Goal: Information Seeking & Learning: Learn about a topic

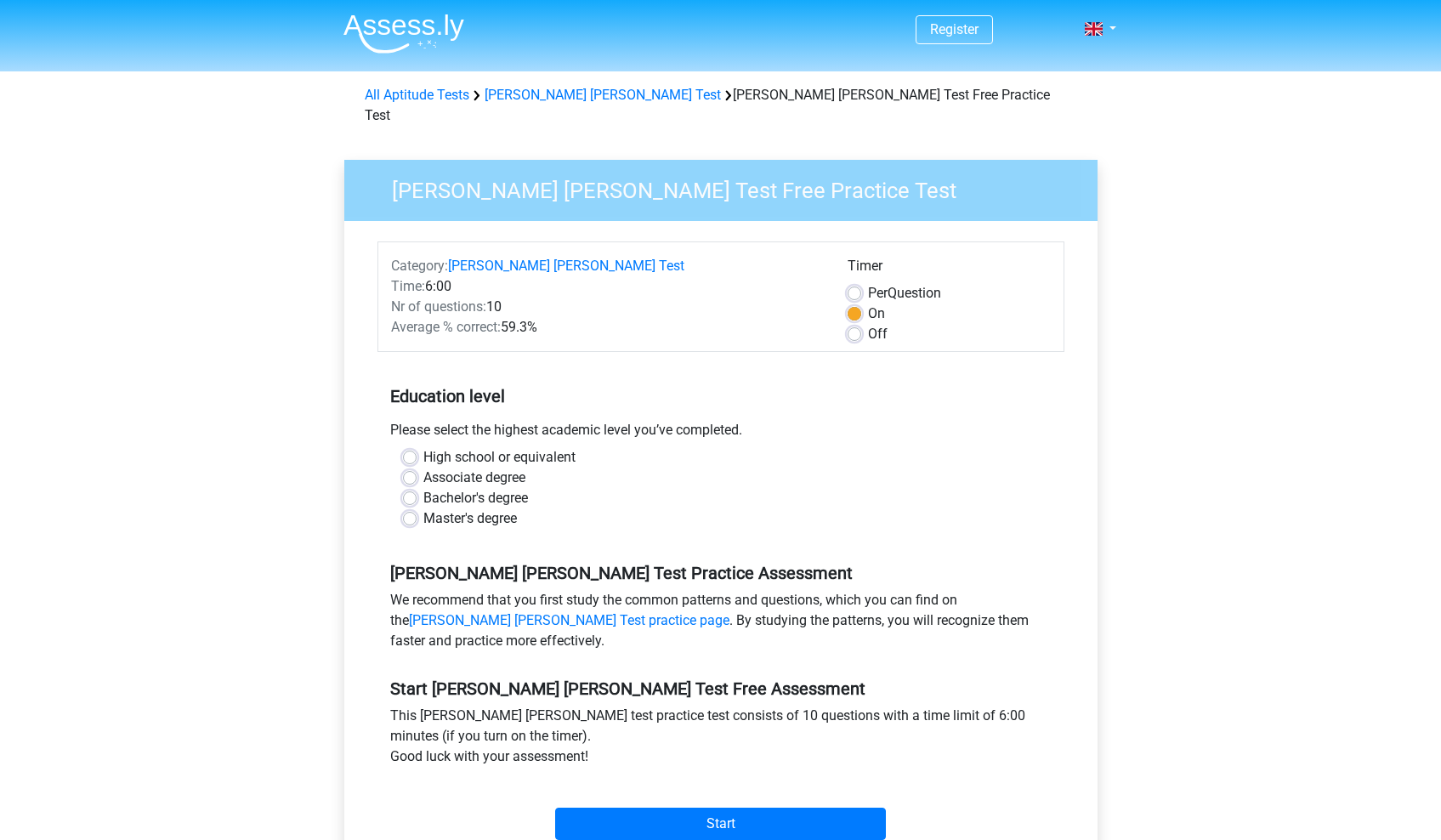
click at [423, 488] on label "Bachelor's degree" at bounding box center [475, 498] width 105 height 21
click at [406, 488] on input "Bachelor's degree" at bounding box center [410, 496] width 14 height 17
radio input "true"
click at [423, 447] on label "High school or equivalent" at bounding box center [499, 457] width 152 height 21
click at [411, 447] on input "High school or equivalent" at bounding box center [410, 455] width 14 height 17
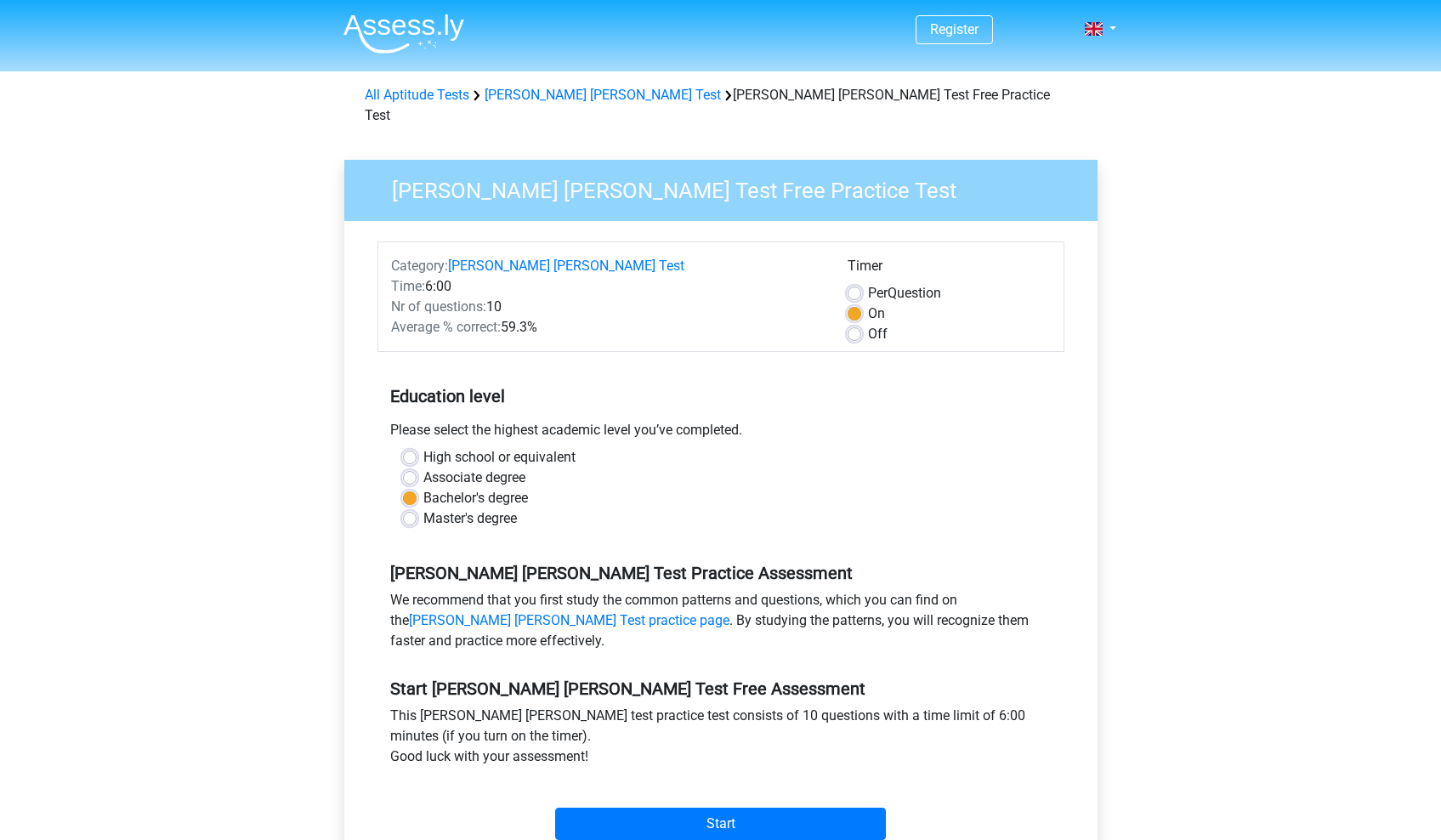
radio input "true"
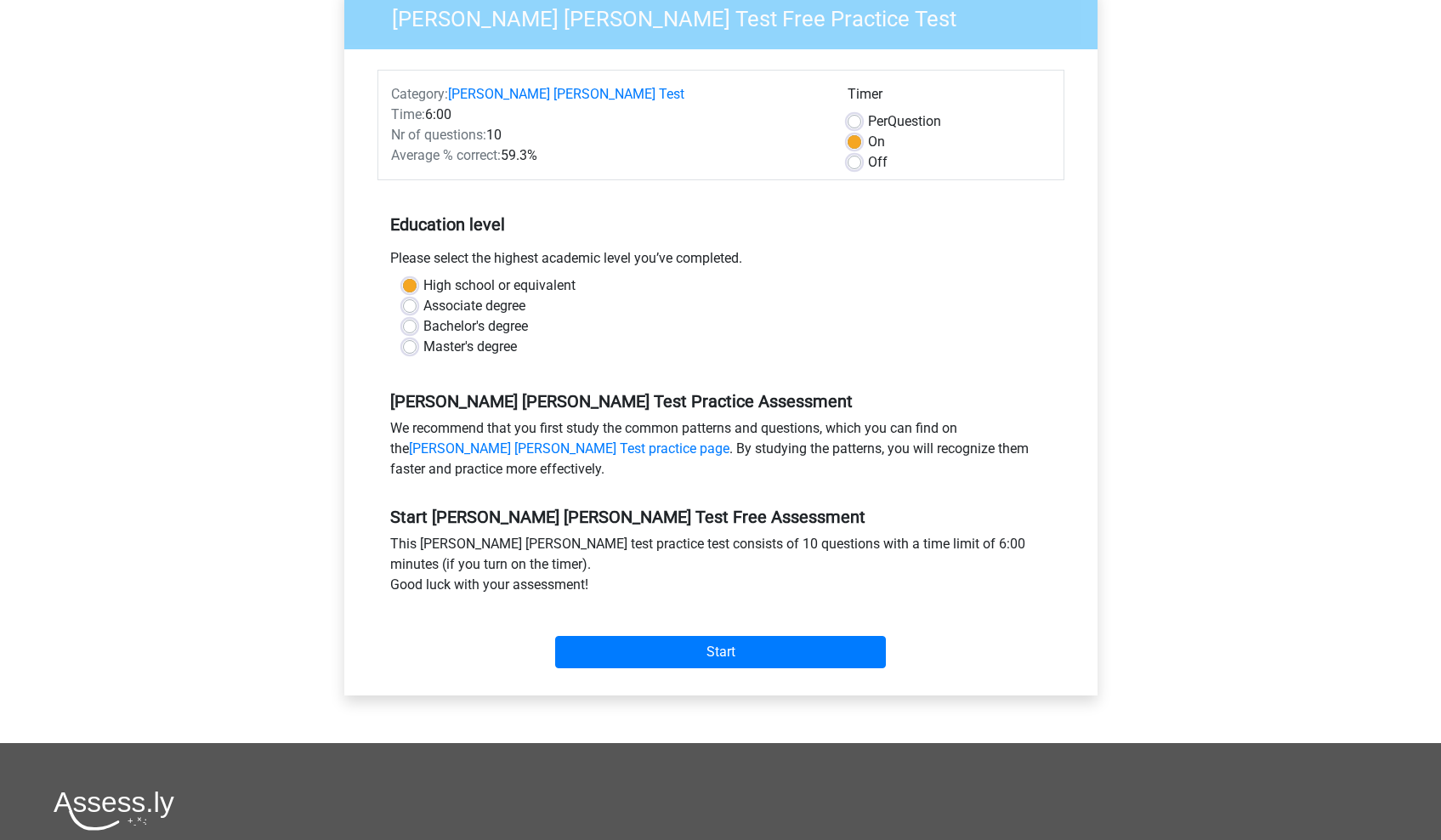
scroll to position [174, 0]
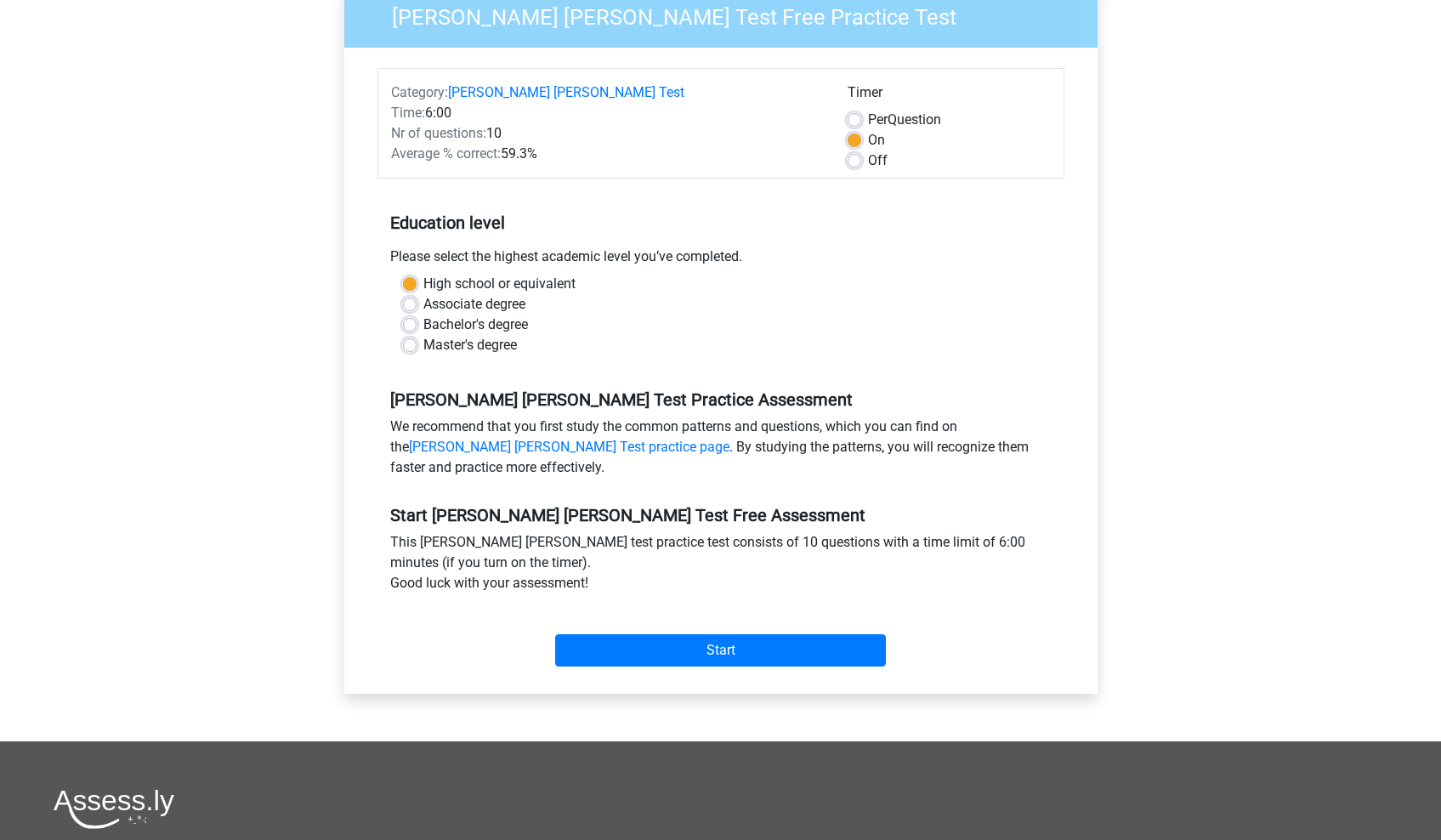
click at [732, 435] on div "We recommend that you first study the common patterns and questions, which you …" at bounding box center [721, 450] width 687 height 68
drag, startPoint x: 724, startPoint y: 531, endPoint x: 911, endPoint y: 522, distance: 187.2
click at [912, 532] on div "This watson glaser test practice test consists of 10 questions with a time limi…" at bounding box center [721, 565] width 687 height 68
click at [881, 532] on div "This watson glaser test practice test consists of 10 questions with a time limi…" at bounding box center [721, 565] width 687 height 68
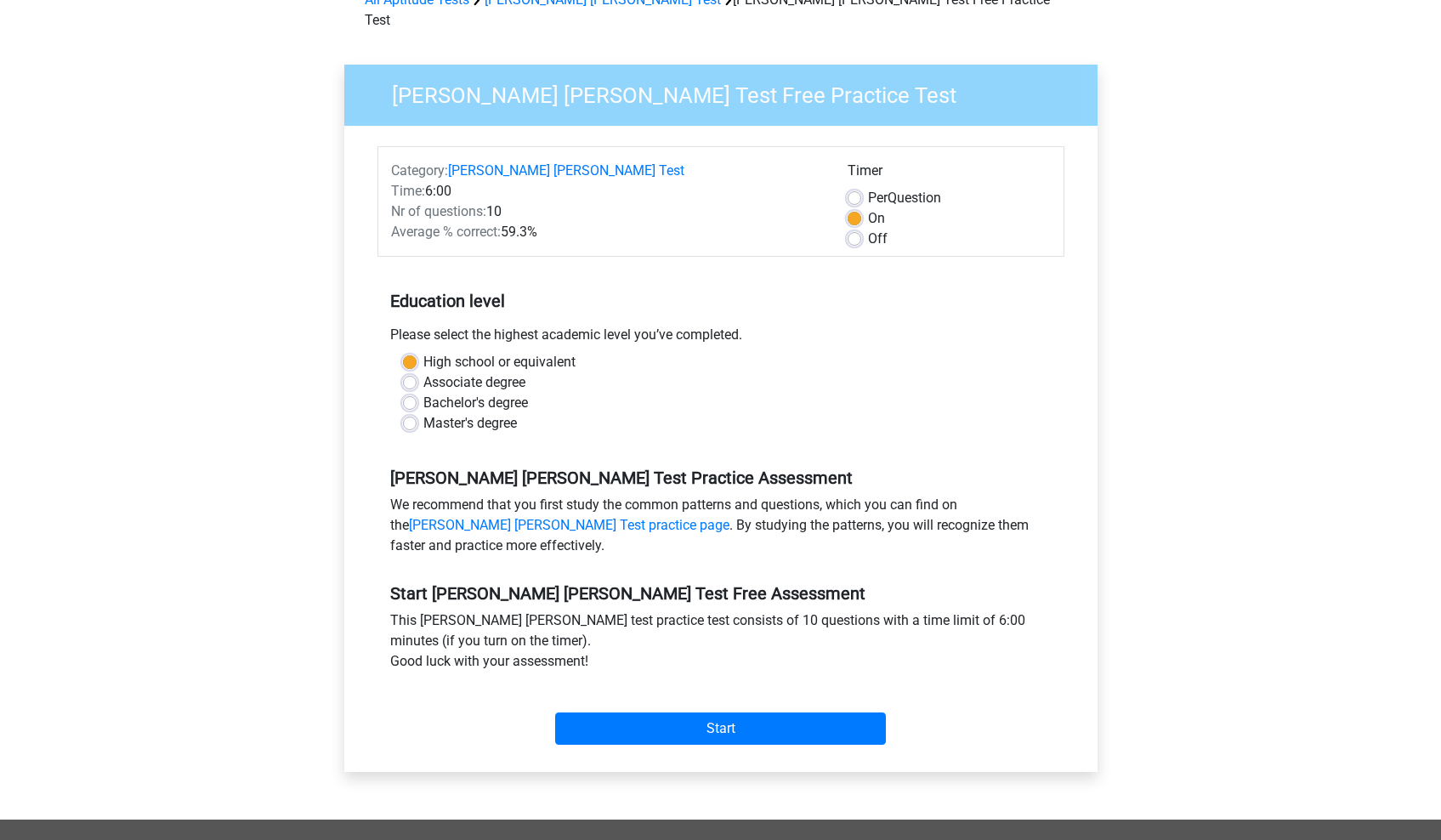
scroll to position [93, 0]
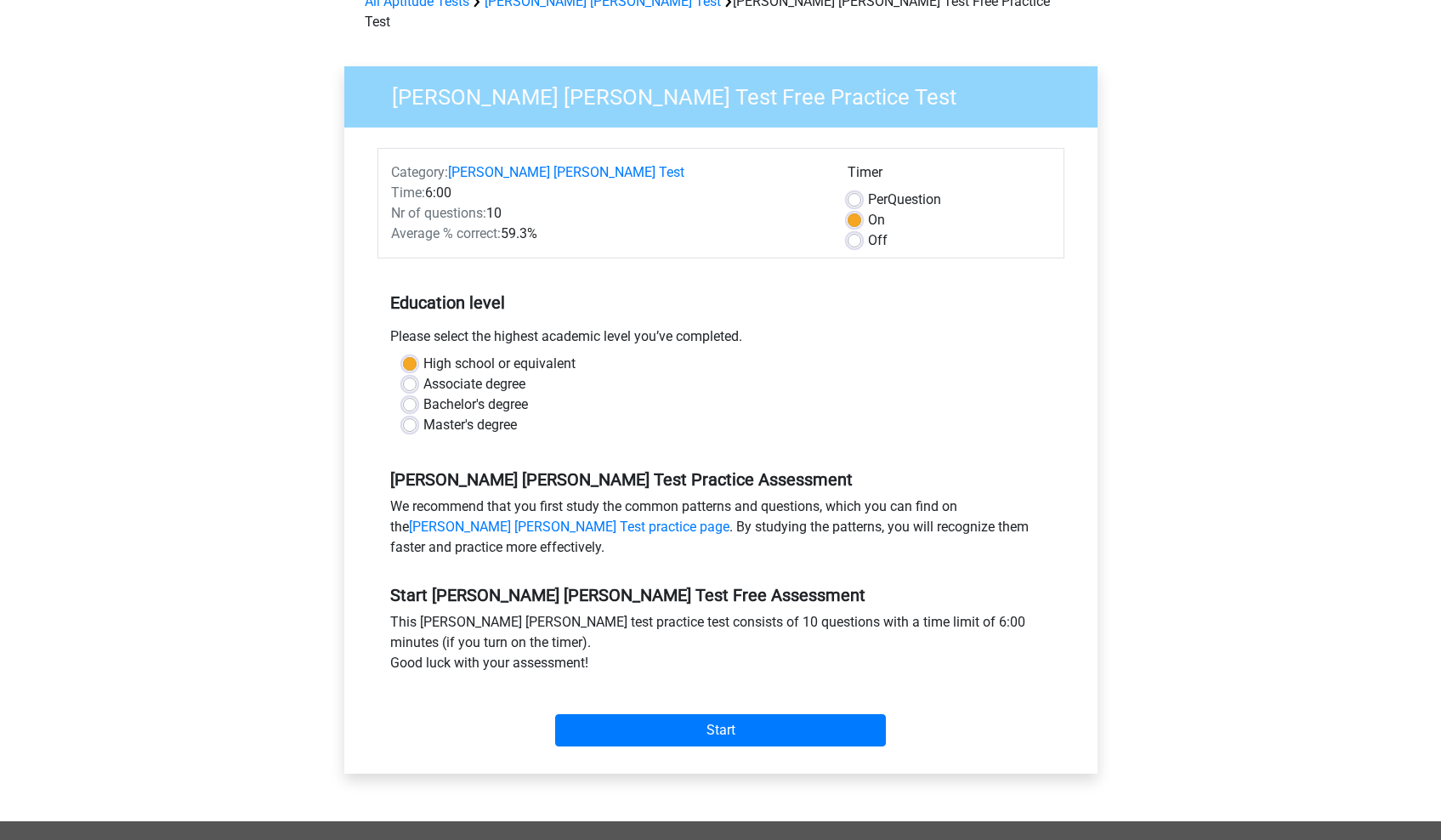
drag, startPoint x: 439, startPoint y: 175, endPoint x: 475, endPoint y: 175, distance: 36.0
click at [473, 183] on div "Time: 6:00" at bounding box center [607, 192] width 456 height 21
click at [850, 394] on div "Bachelor's degree" at bounding box center [721, 404] width 636 height 21
click at [677, 714] on input "Start" at bounding box center [720, 730] width 331 height 32
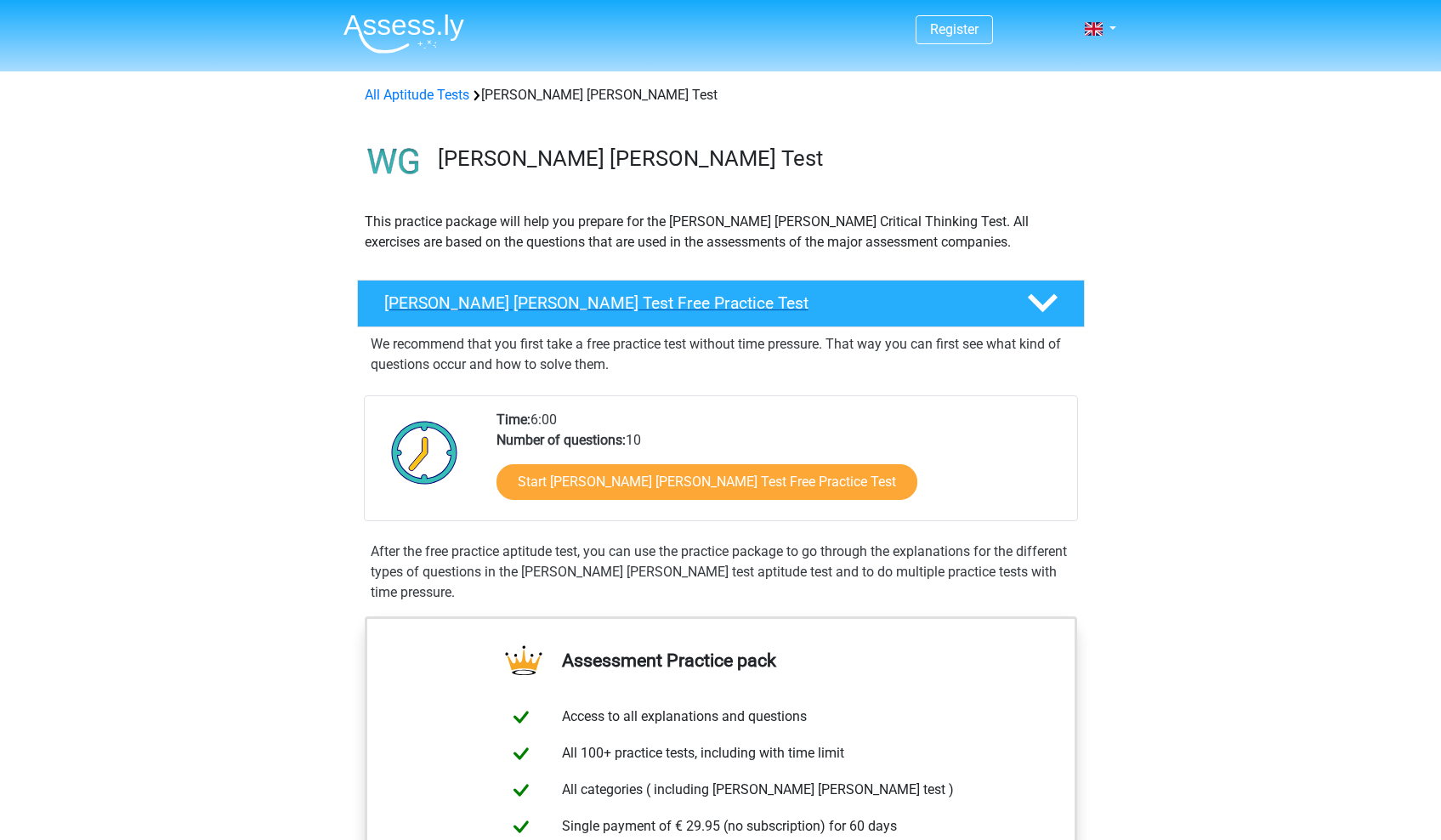
click at [864, 302] on h4 "[PERSON_NAME] [PERSON_NAME] Test Free Practice Test" at bounding box center [692, 303] width 615 height 20
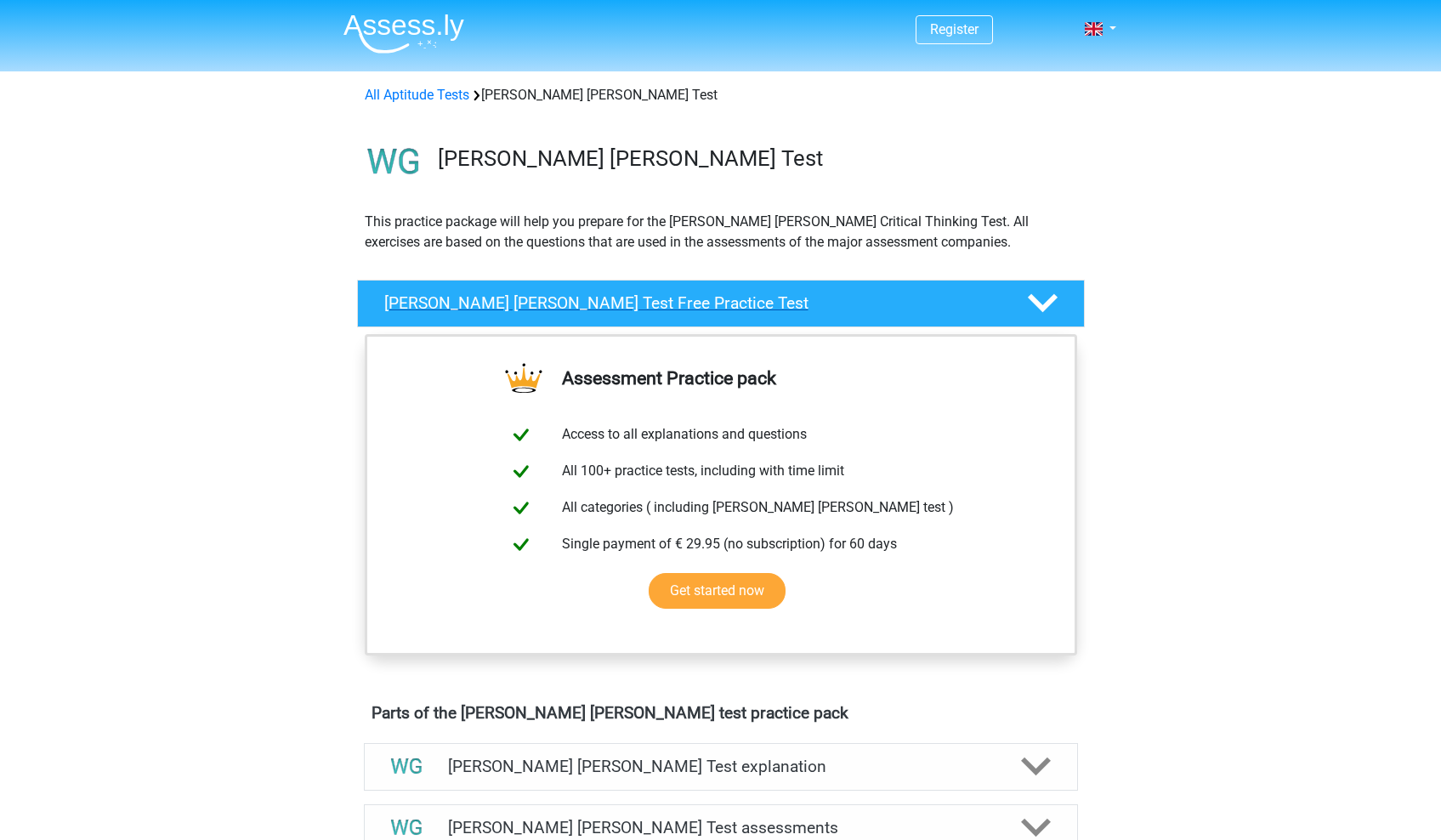
click at [864, 302] on h4 "[PERSON_NAME] [PERSON_NAME] Test Free Practice Test" at bounding box center [692, 303] width 615 height 20
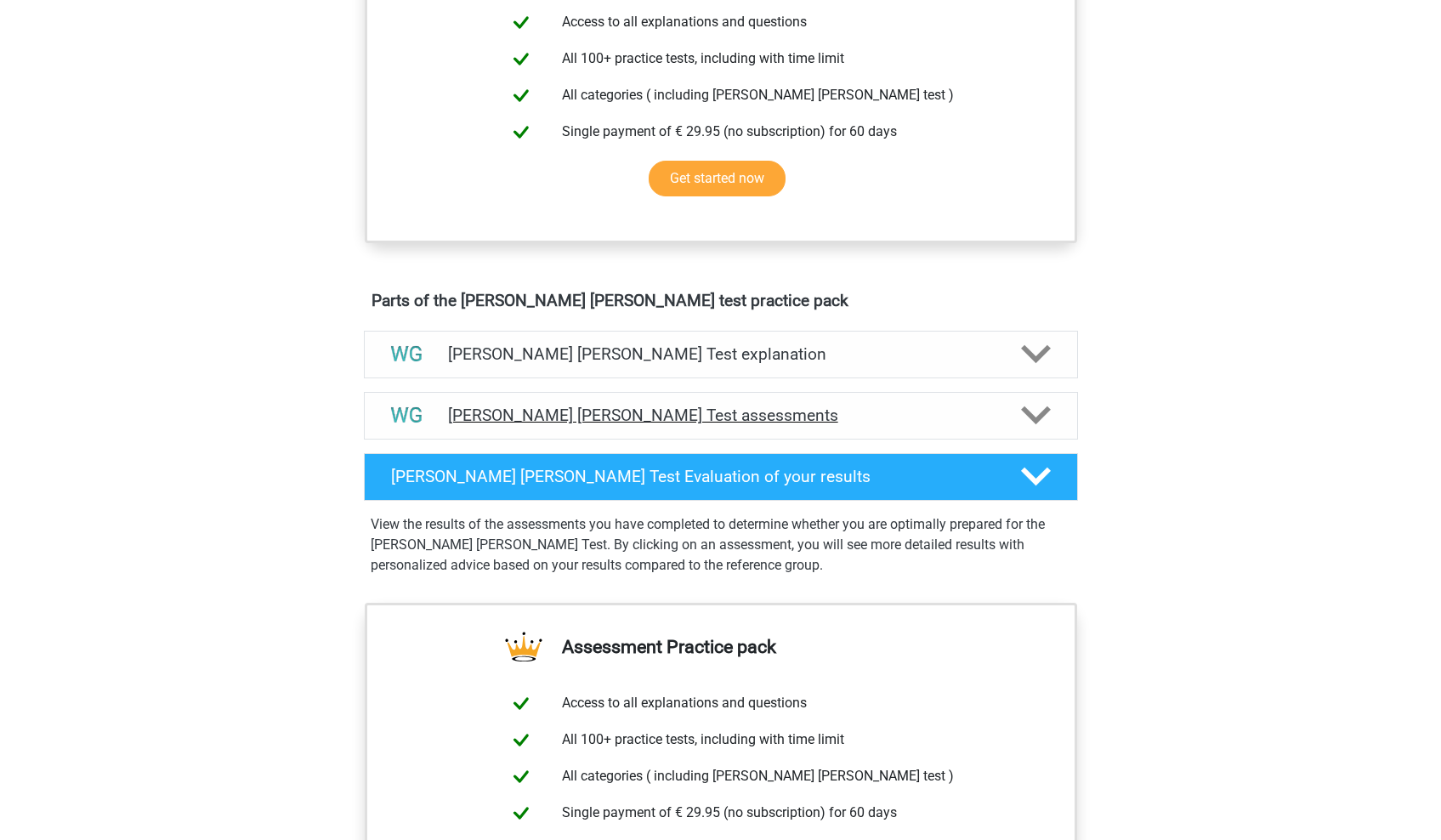
scroll to position [696, 0]
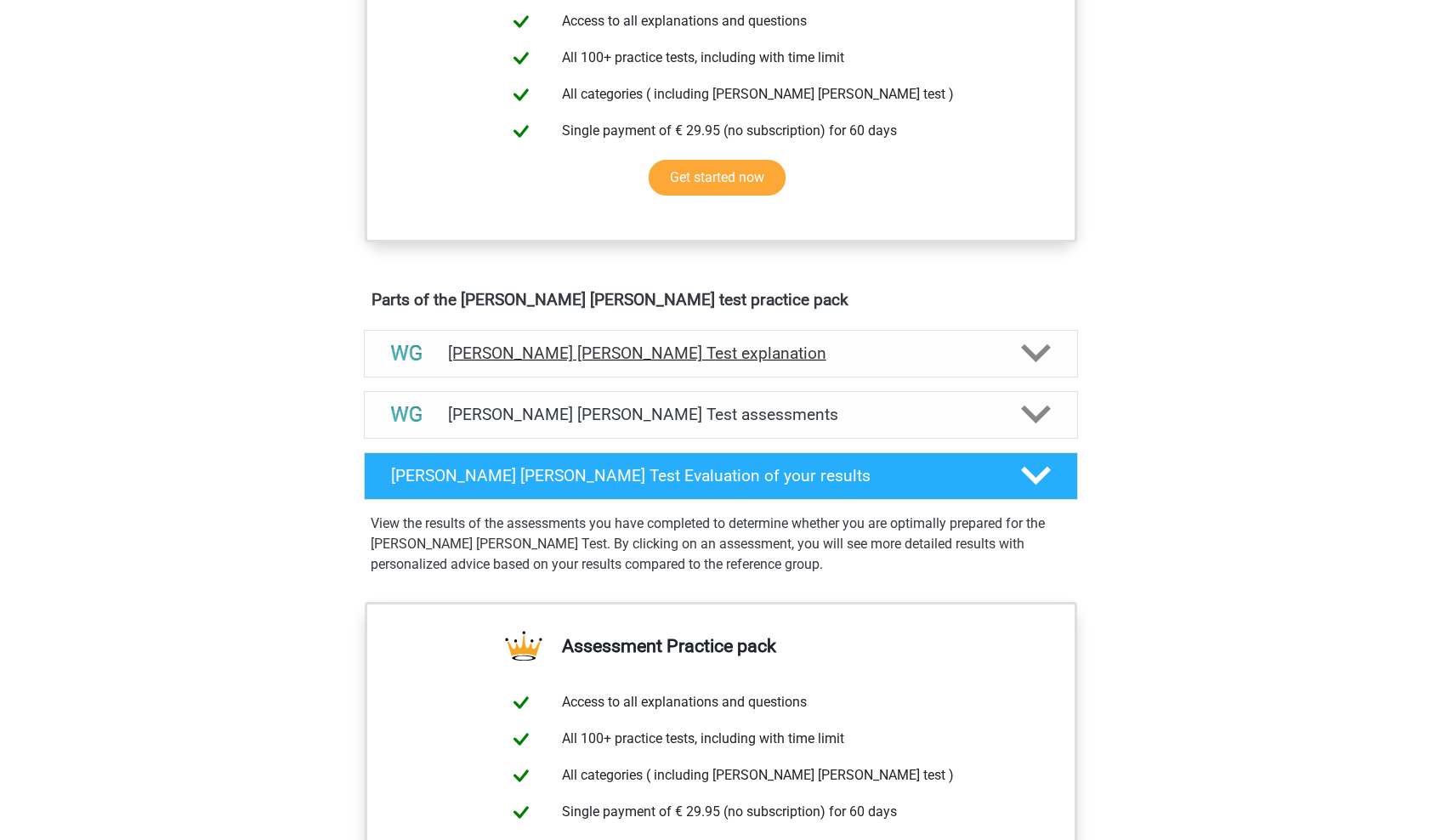
click at [794, 344] on h4 "[PERSON_NAME] [PERSON_NAME] Test explanation" at bounding box center [721, 353] width 546 height 20
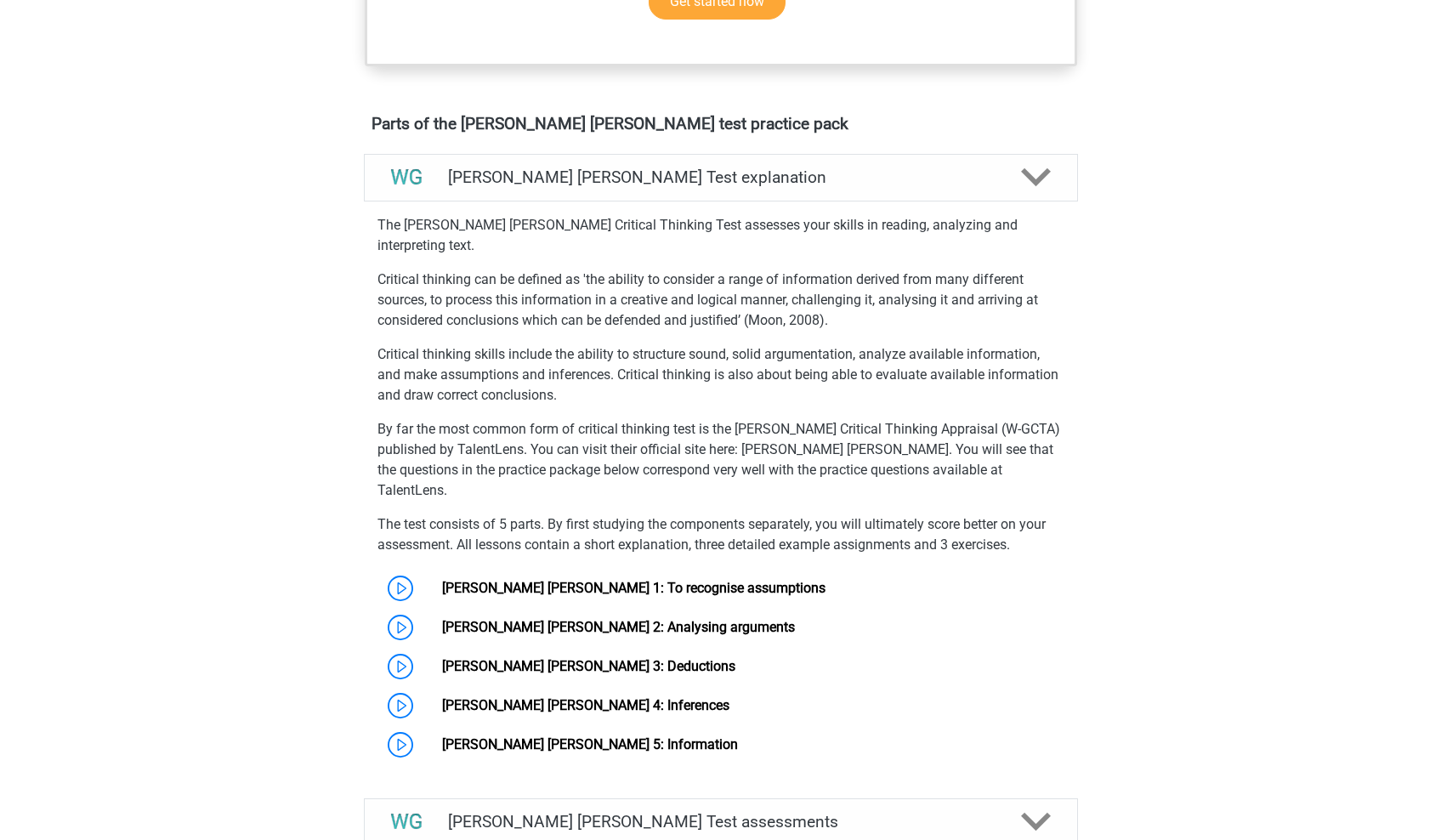
scroll to position [872, 0]
drag, startPoint x: 544, startPoint y: 406, endPoint x: 733, endPoint y: 415, distance: 189.2
click at [733, 418] on p "By far the most common form of critical thinking test is the Watson-Glaser Crit…" at bounding box center [721, 458] width 687 height 81
click at [733, 437] on p "By far the most common form of critical thinking test is the Watson-Glaser Crit…" at bounding box center [721, 458] width 687 height 81
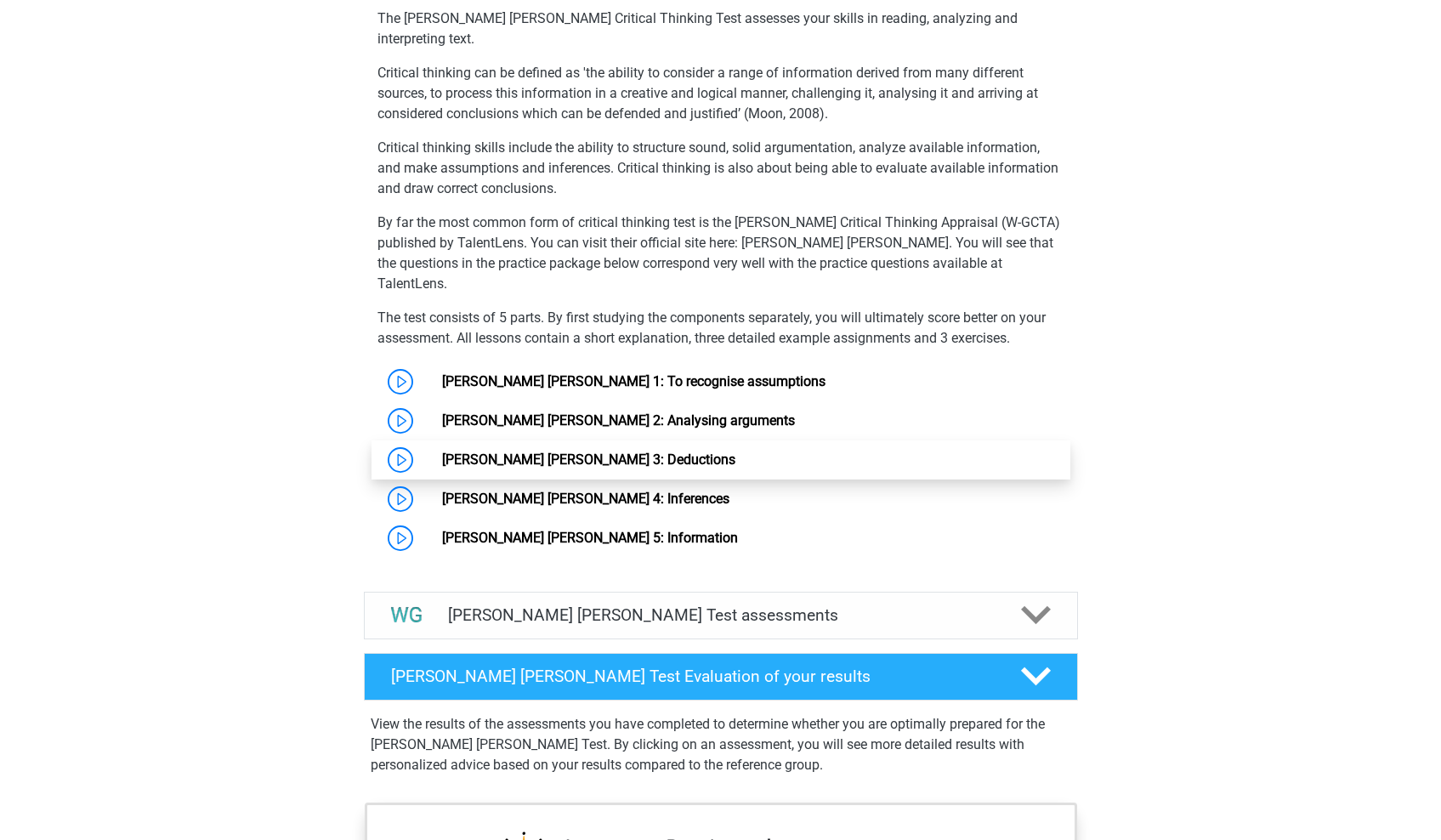
scroll to position [1080, 0]
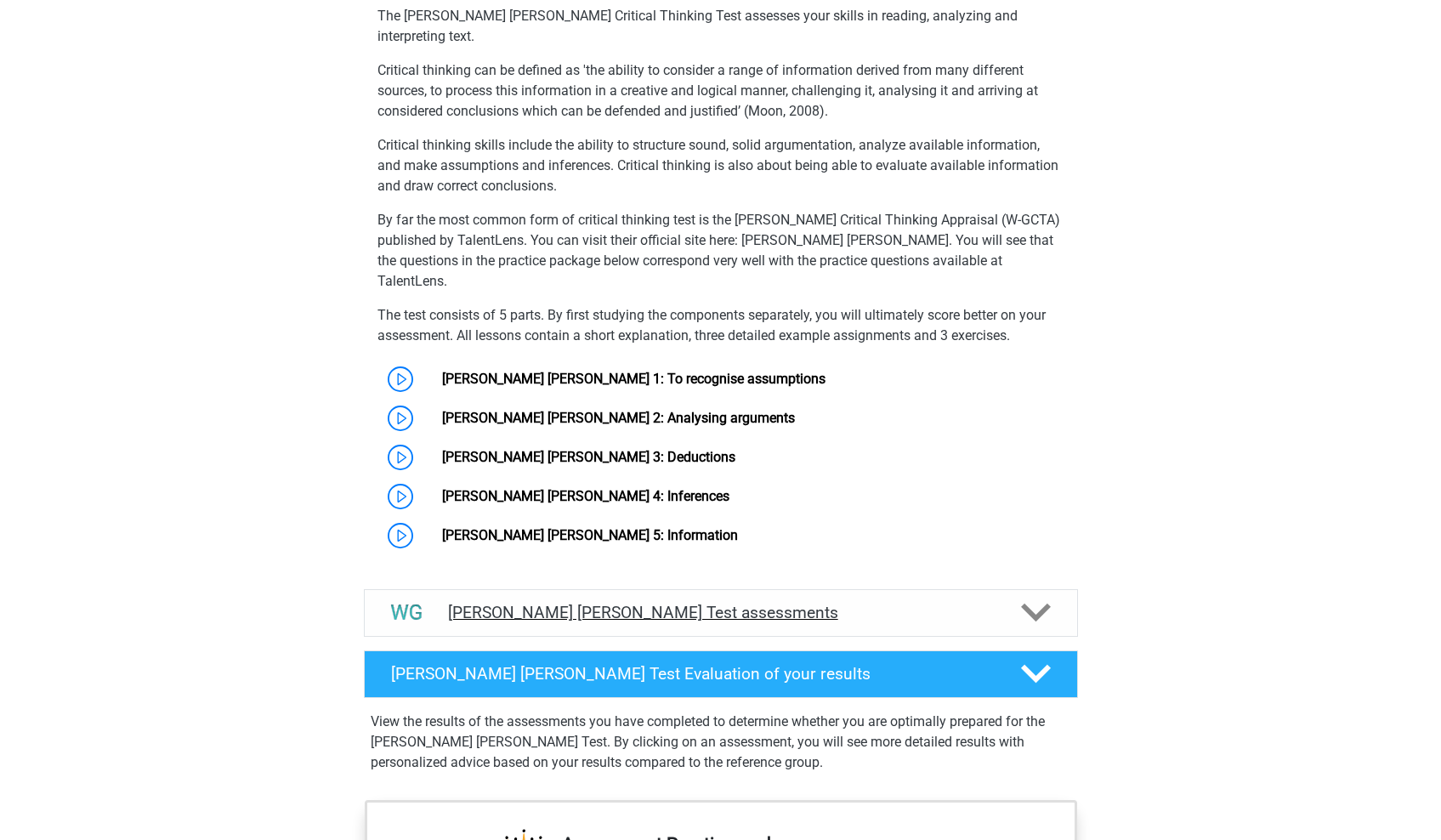
click at [759, 603] on h4 "[PERSON_NAME] [PERSON_NAME] Test assessments" at bounding box center [721, 612] width 546 height 20
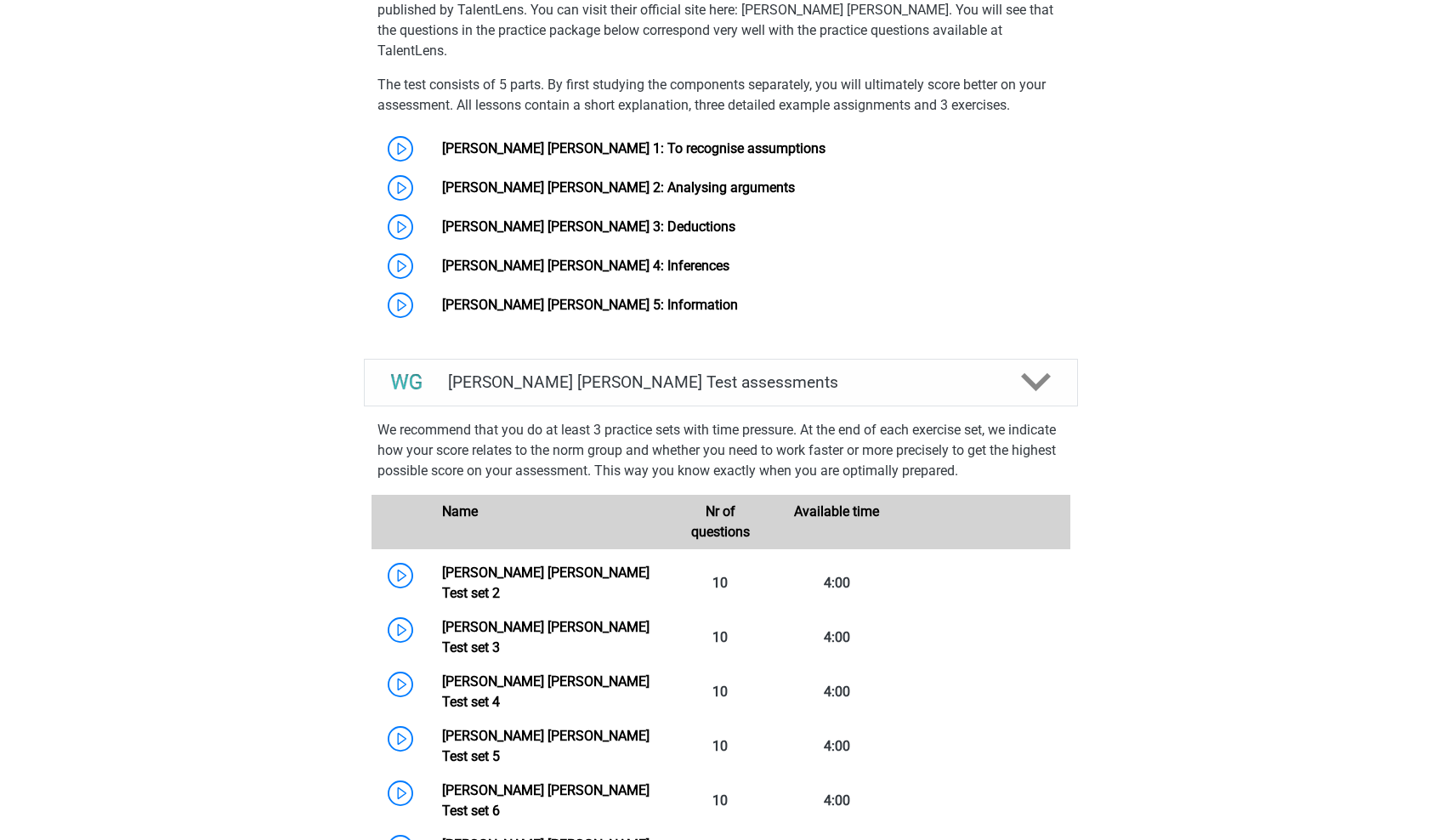
scroll to position [1313, 0]
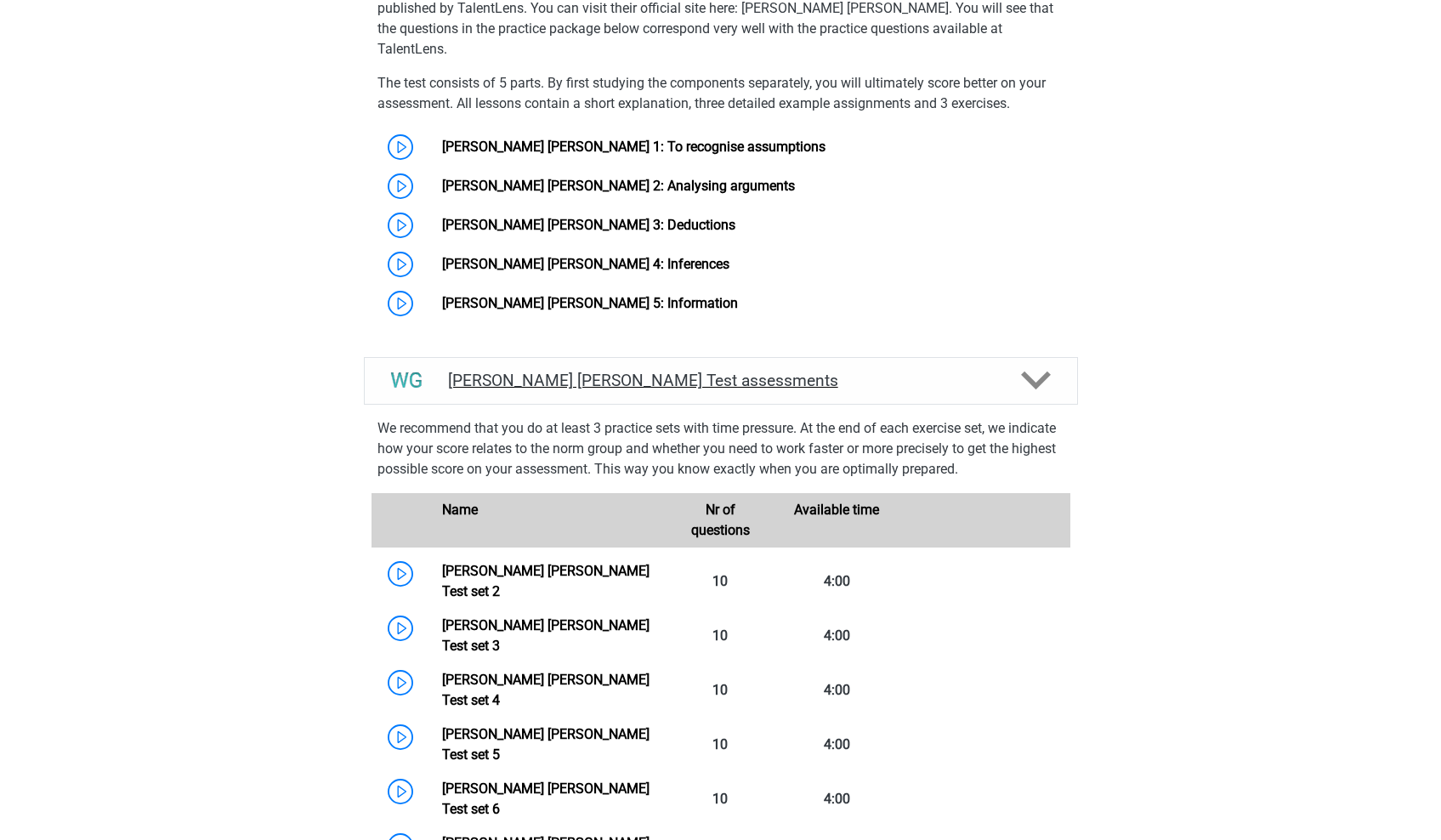
click at [826, 357] on div "Watson Glaser Test assessments" at bounding box center [721, 381] width 715 height 48
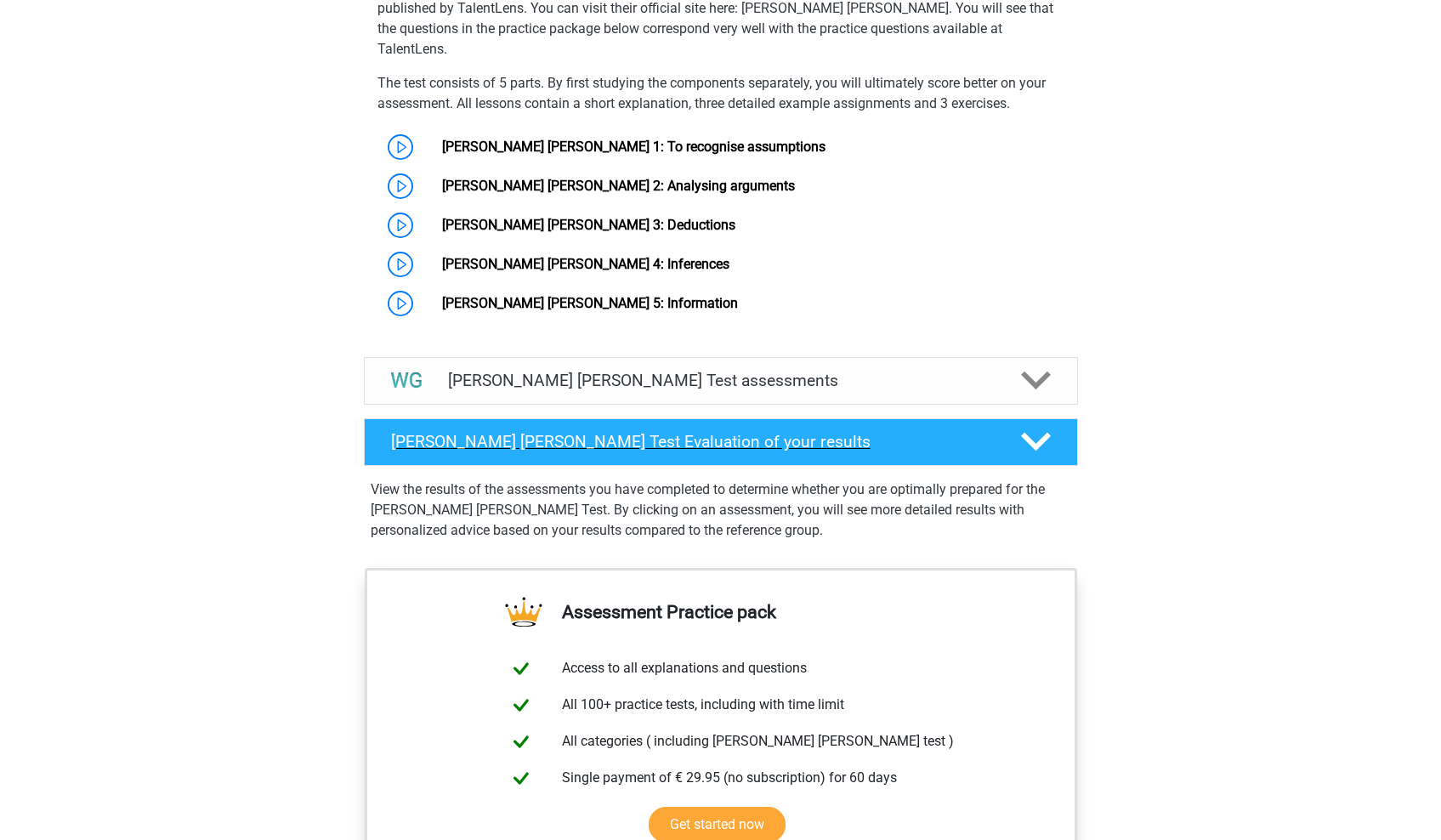
click at [793, 432] on h4 "Watson Glaser Test Evaluation of your results" at bounding box center [693, 442] width 603 height 20
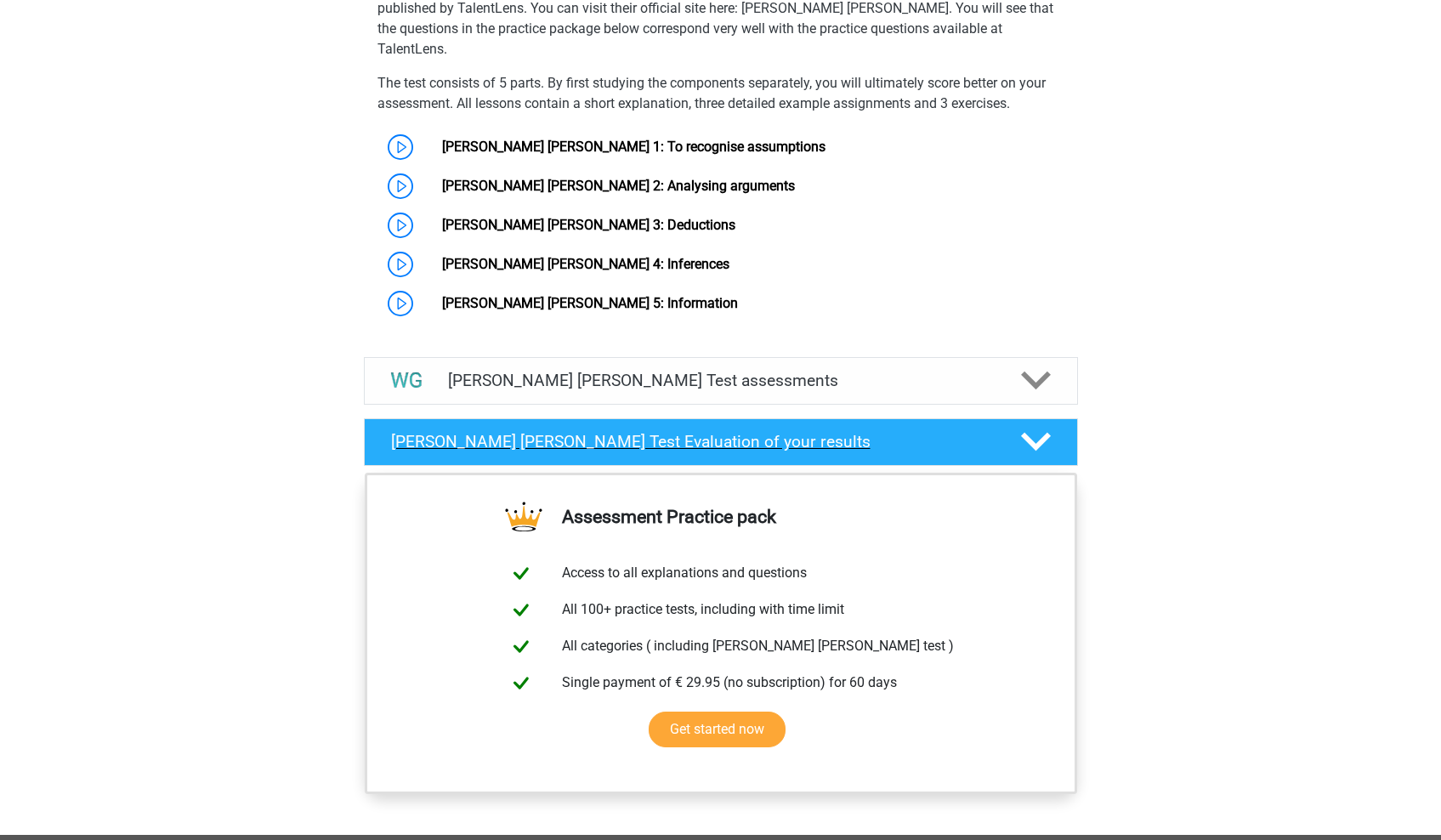
click at [793, 432] on h4 "Watson Glaser Test Evaluation of your results" at bounding box center [693, 442] width 603 height 20
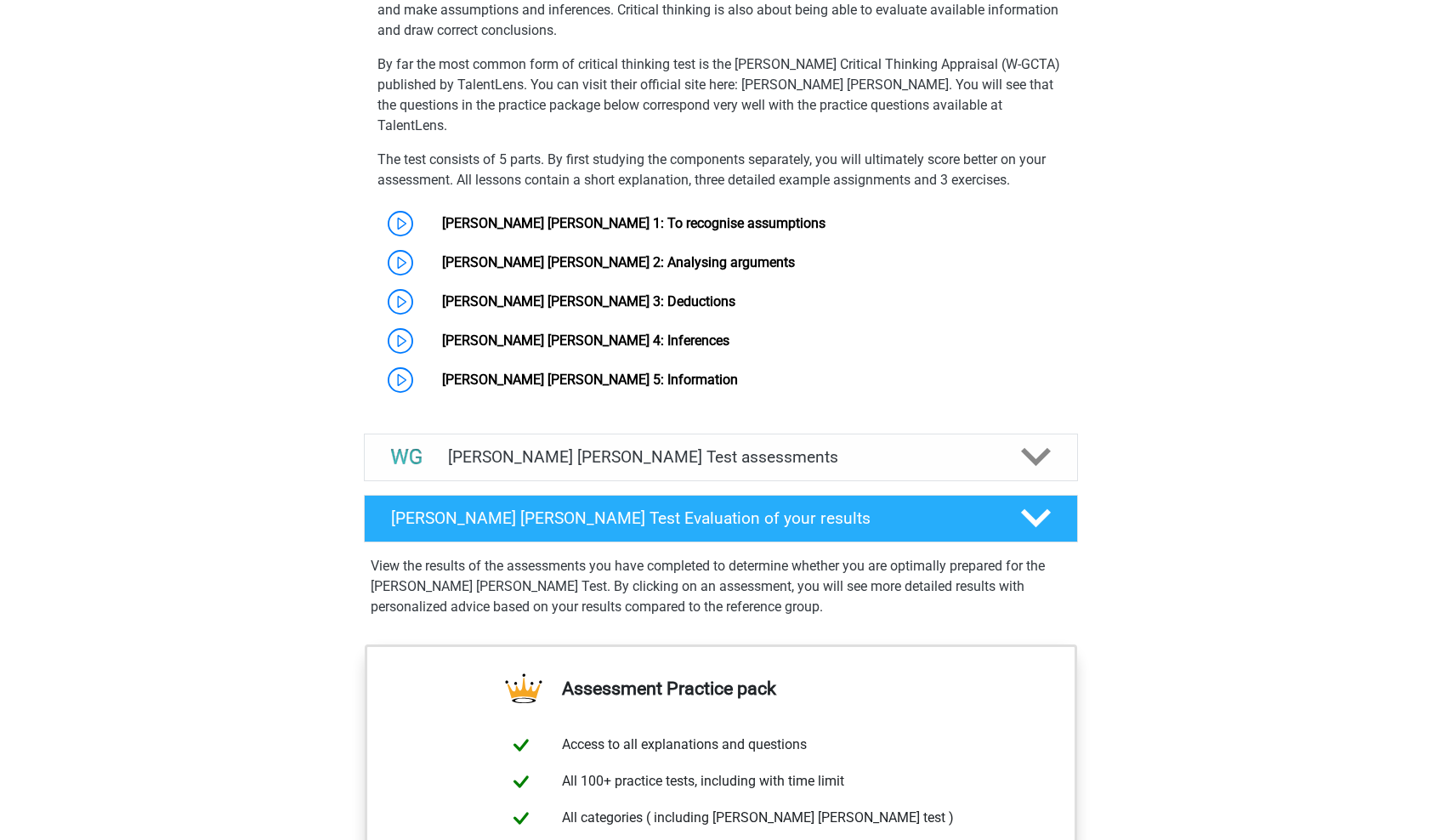
scroll to position [1212, 0]
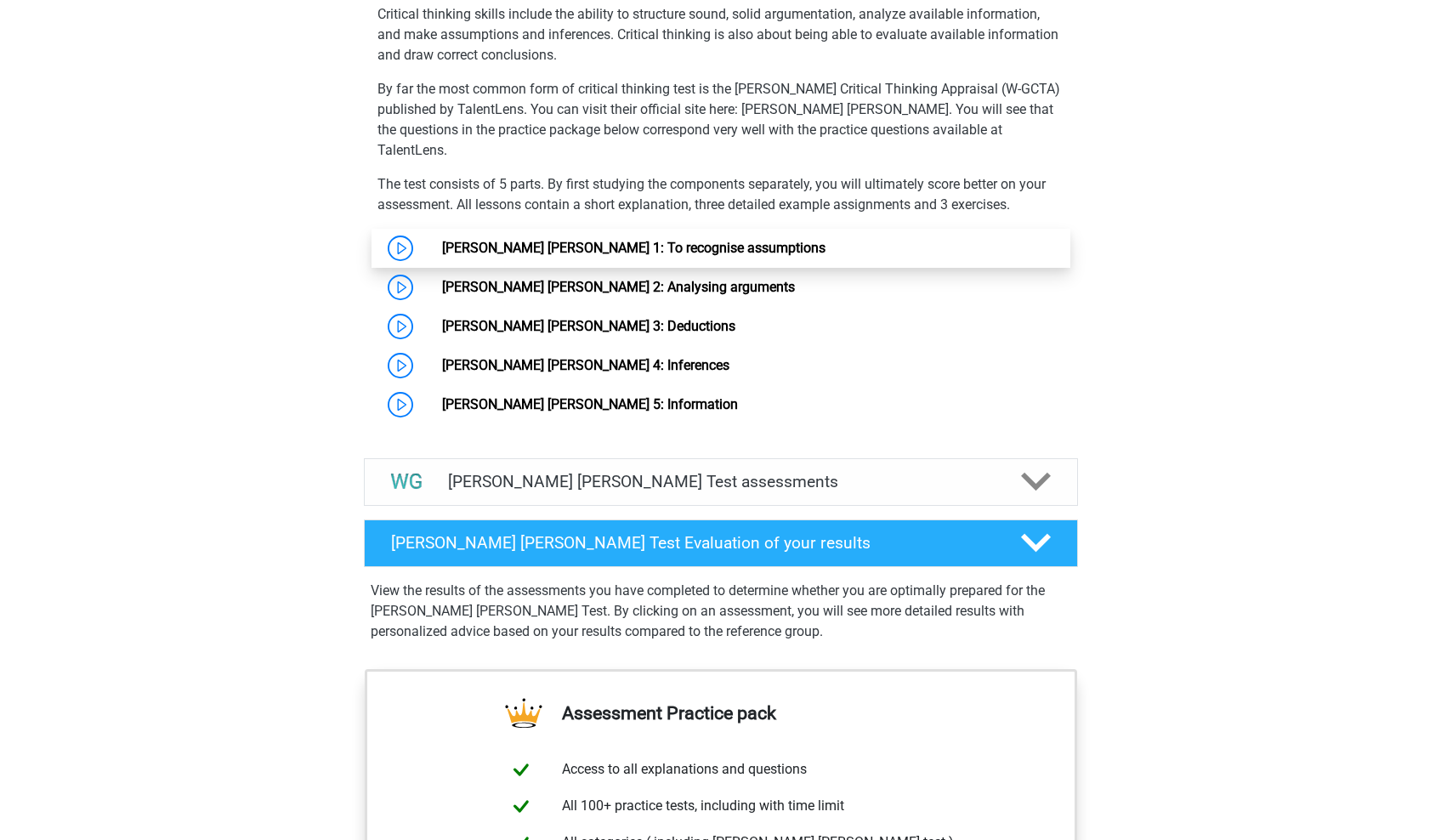
click at [450, 239] on link "Watson Glaser 1: To recognise assumptions" at bounding box center [633, 247] width 384 height 16
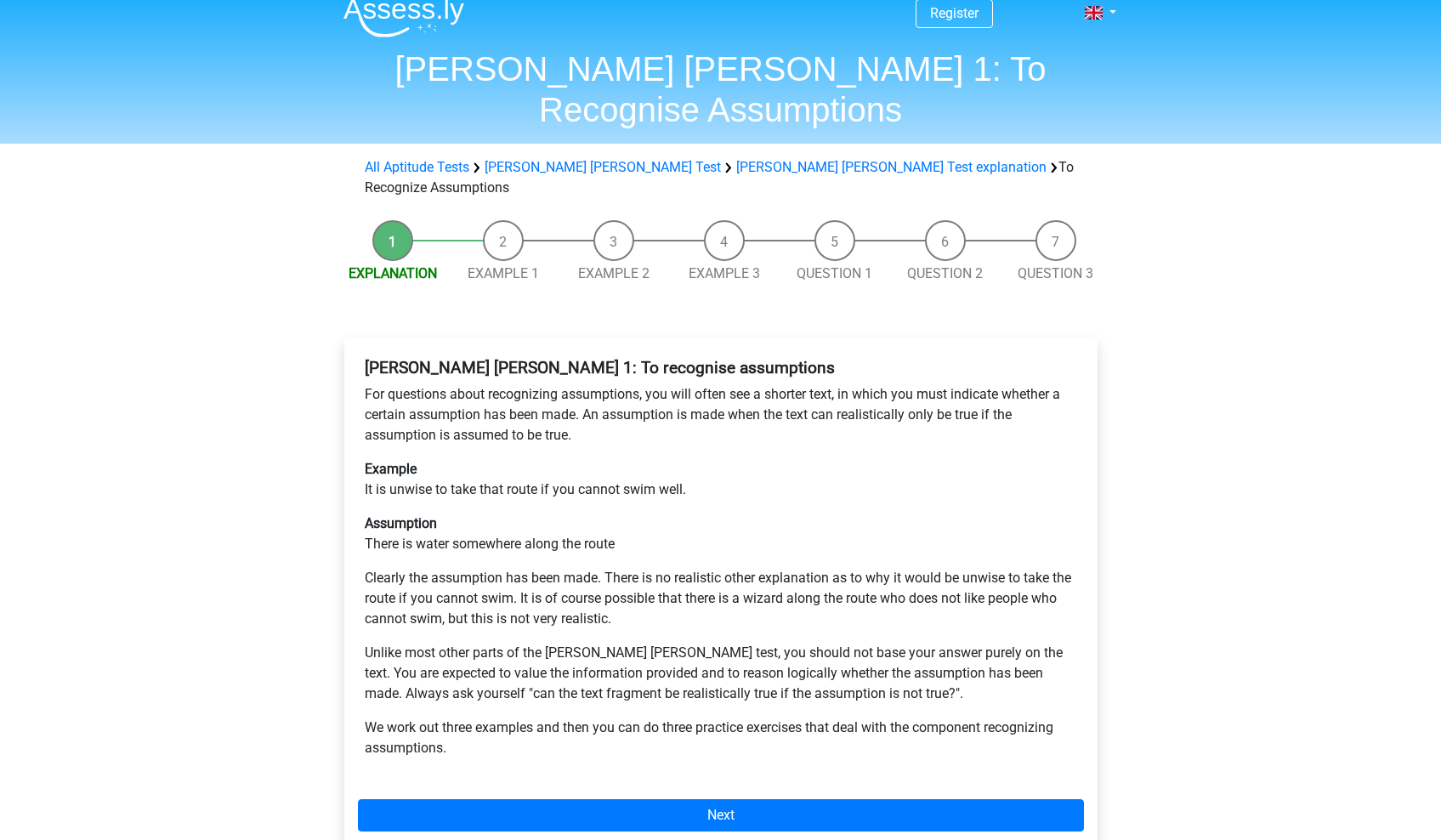
scroll to position [12, 0]
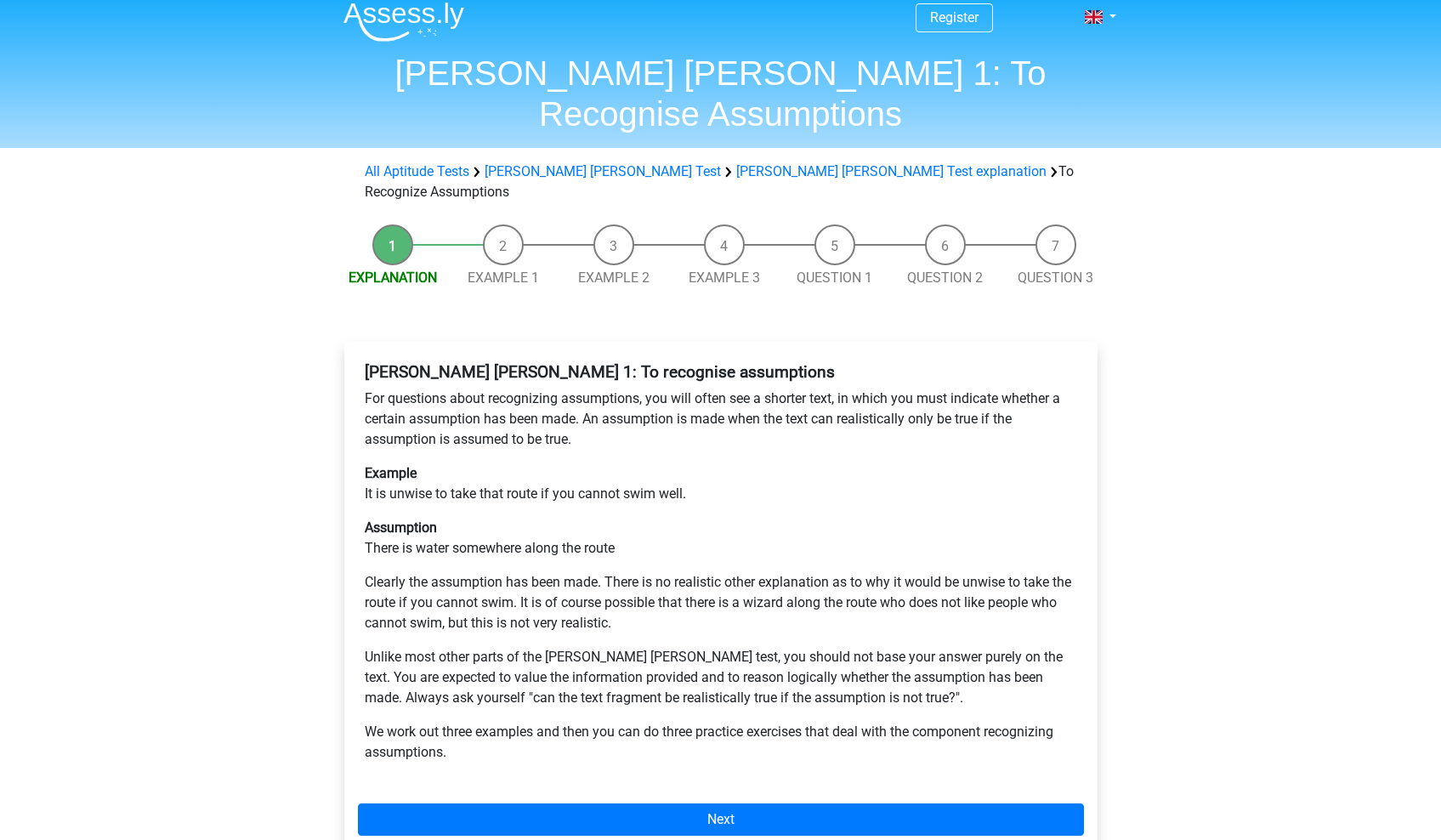
click at [417, 463] on p "Example It is unwise to take that route if you cannot swim well." at bounding box center [721, 484] width 713 height 41
drag, startPoint x: 402, startPoint y: 443, endPoint x: 663, endPoint y: 436, distance: 261.1
click at [663, 463] on p "Example It is unwise to take that route if you cannot swim well." at bounding box center [721, 484] width 713 height 41
drag, startPoint x: 392, startPoint y: 487, endPoint x: 628, endPoint y: 492, distance: 236.1
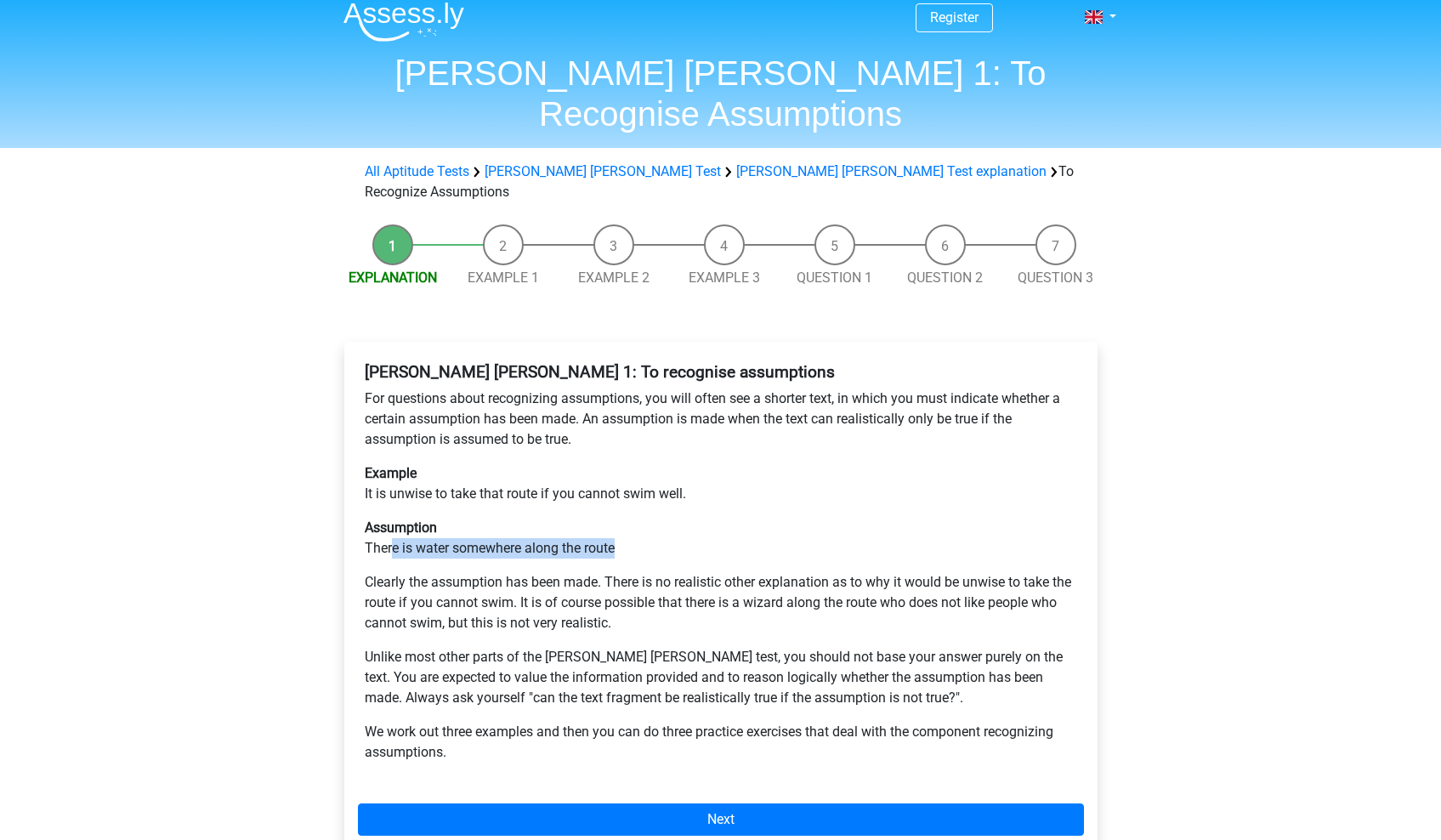
click at [628, 518] on p "Assumption There is water somewhere along the route" at bounding box center [721, 539] width 713 height 41
click at [629, 518] on p "Assumption There is water somewhere along the route" at bounding box center [721, 539] width 713 height 41
drag, startPoint x: 537, startPoint y: 518, endPoint x: 614, endPoint y: 518, distance: 77.0
click at [614, 572] on p "Clearly the assumption has been made. There is no realistic other explanation a…" at bounding box center [721, 603] width 713 height 61
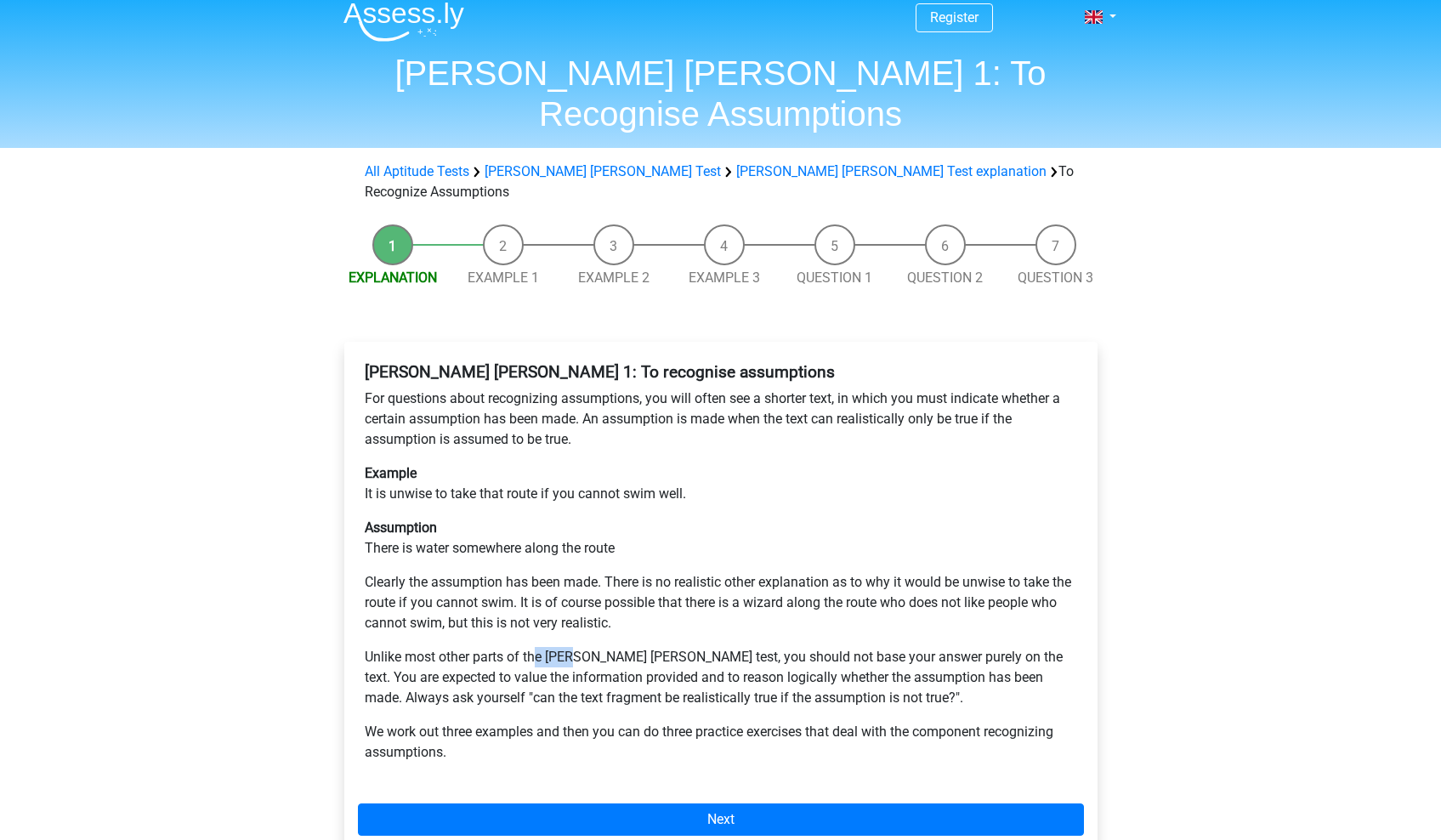
drag, startPoint x: 539, startPoint y: 603, endPoint x: 582, endPoint y: 601, distance: 43.0
click at [582, 647] on p "Unlike most other parts of the Watson Glaser test, you should not base your ans…" at bounding box center [721, 677] width 713 height 61
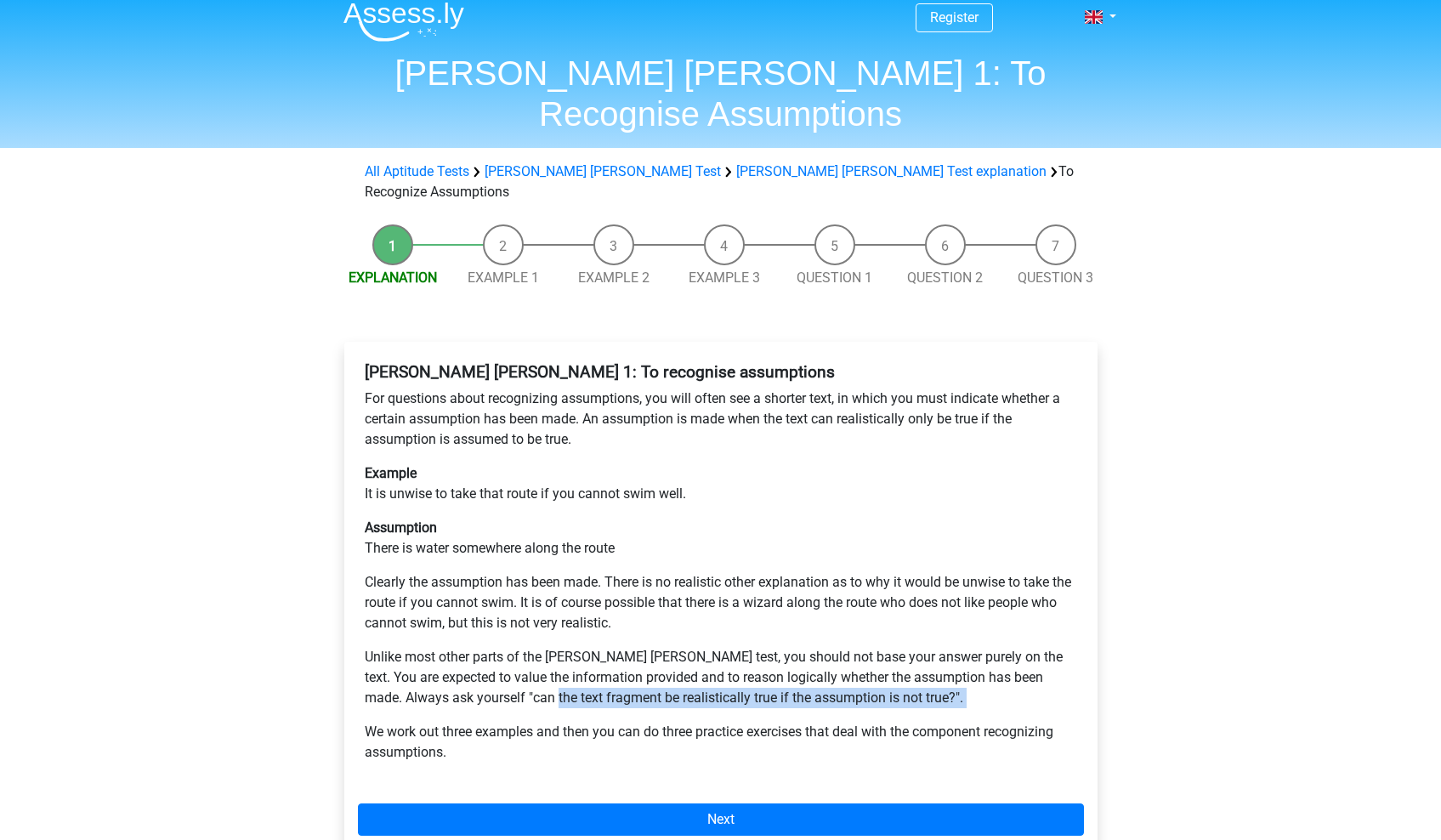
drag, startPoint x: 557, startPoint y: 634, endPoint x: 768, endPoint y: 646, distance: 211.3
click at [768, 647] on p "Unlike most other parts of the Watson Glaser test, you should not base your ans…" at bounding box center [721, 677] width 713 height 61
drag, startPoint x: 773, startPoint y: 647, endPoint x: 761, endPoint y: 633, distance: 18.4
click at [761, 647] on p "Unlike most other parts of the Watson Glaser test, you should not base your ans…" at bounding box center [721, 677] width 713 height 61
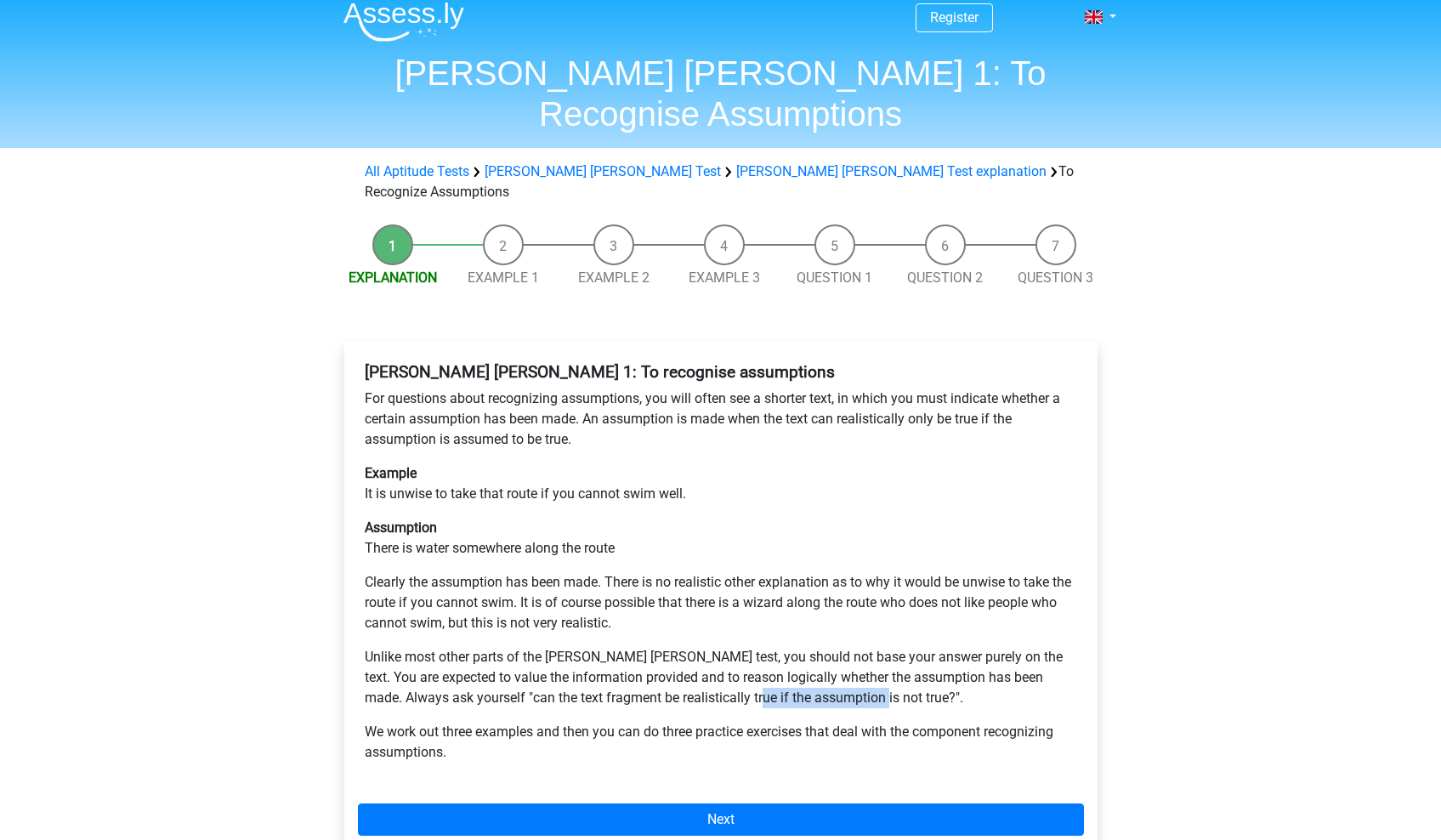
click at [761, 647] on p "Unlike most other parts of the Watson Glaser test, you should not base your ans…" at bounding box center [721, 677] width 713 height 61
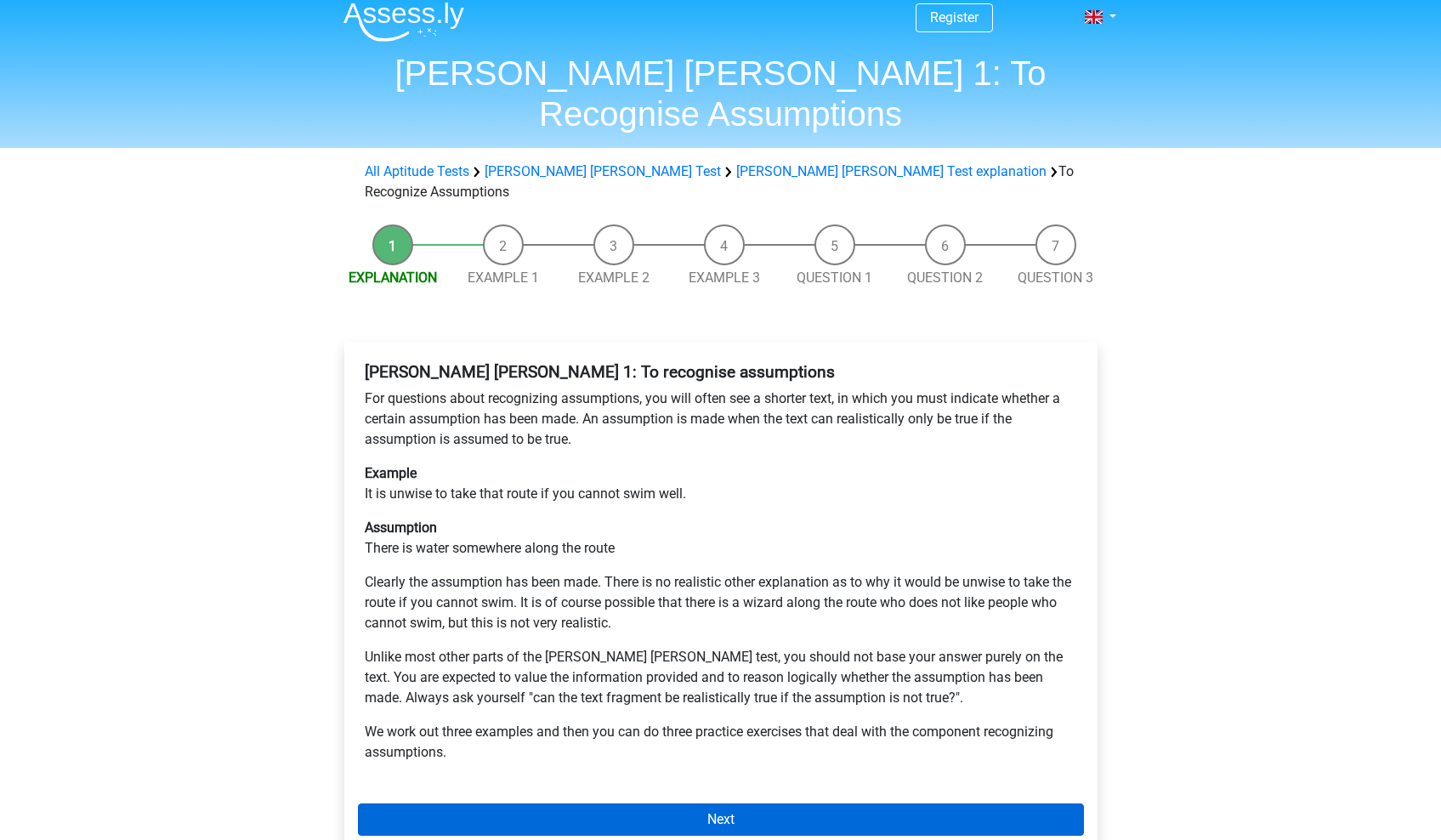
click at [661, 804] on link "Next" at bounding box center [721, 819] width 726 height 32
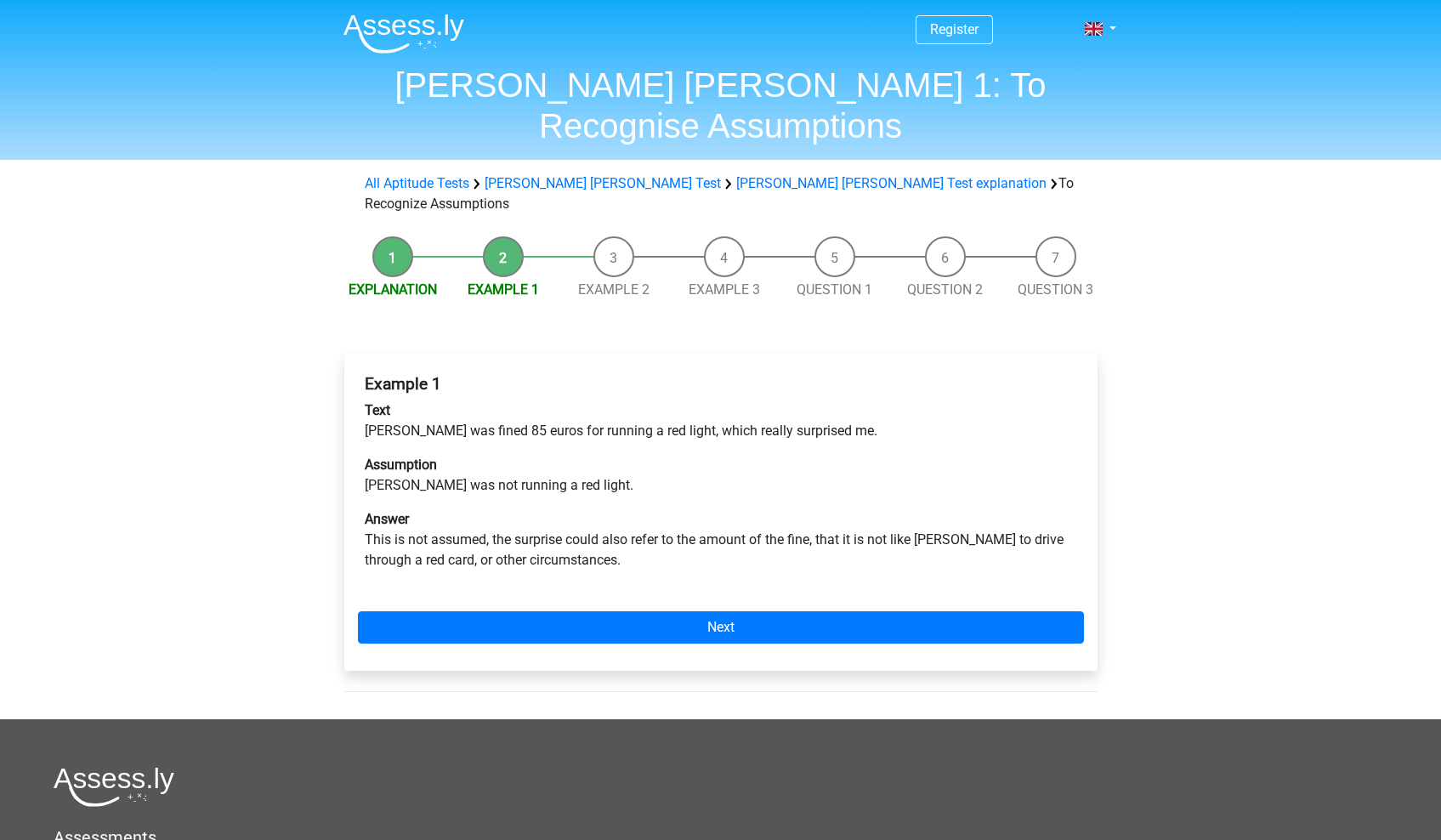
drag, startPoint x: 463, startPoint y: 379, endPoint x: 575, endPoint y: 380, distance: 112.0
click at [576, 400] on p "Text Peter was fined 85 euros for running a red light, which really surprised m…" at bounding box center [721, 421] width 713 height 41
drag, startPoint x: 601, startPoint y: 376, endPoint x: 674, endPoint y: 377, distance: 73.0
click at [674, 400] on p "Text Peter was fined 85 euros for running a red light, which really surprised m…" at bounding box center [721, 421] width 713 height 41
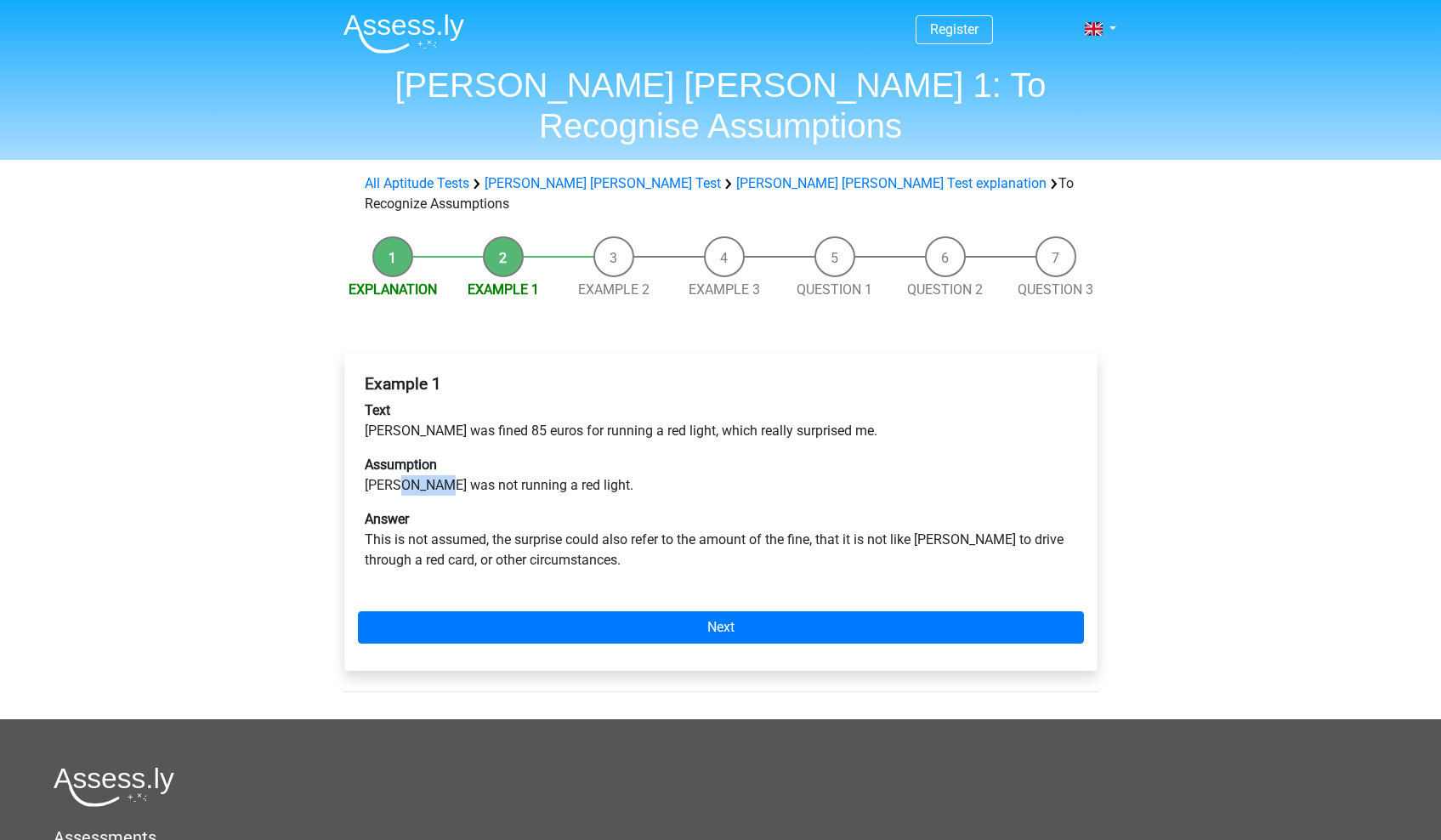
drag, startPoint x: 398, startPoint y: 424, endPoint x: 436, endPoint y: 424, distance: 38.0
click at [436, 454] on p "Assumption Peter was not running a red light." at bounding box center [721, 475] width 713 height 41
click at [418, 454] on p "Assumption Peter was not running a red light." at bounding box center [721, 475] width 713 height 41
drag, startPoint x: 407, startPoint y: 480, endPoint x: 565, endPoint y: 484, distance: 158.1
click at [565, 509] on p "Answer This is not assumed, the surprise could also refer to the amount of the …" at bounding box center [721, 540] width 713 height 61
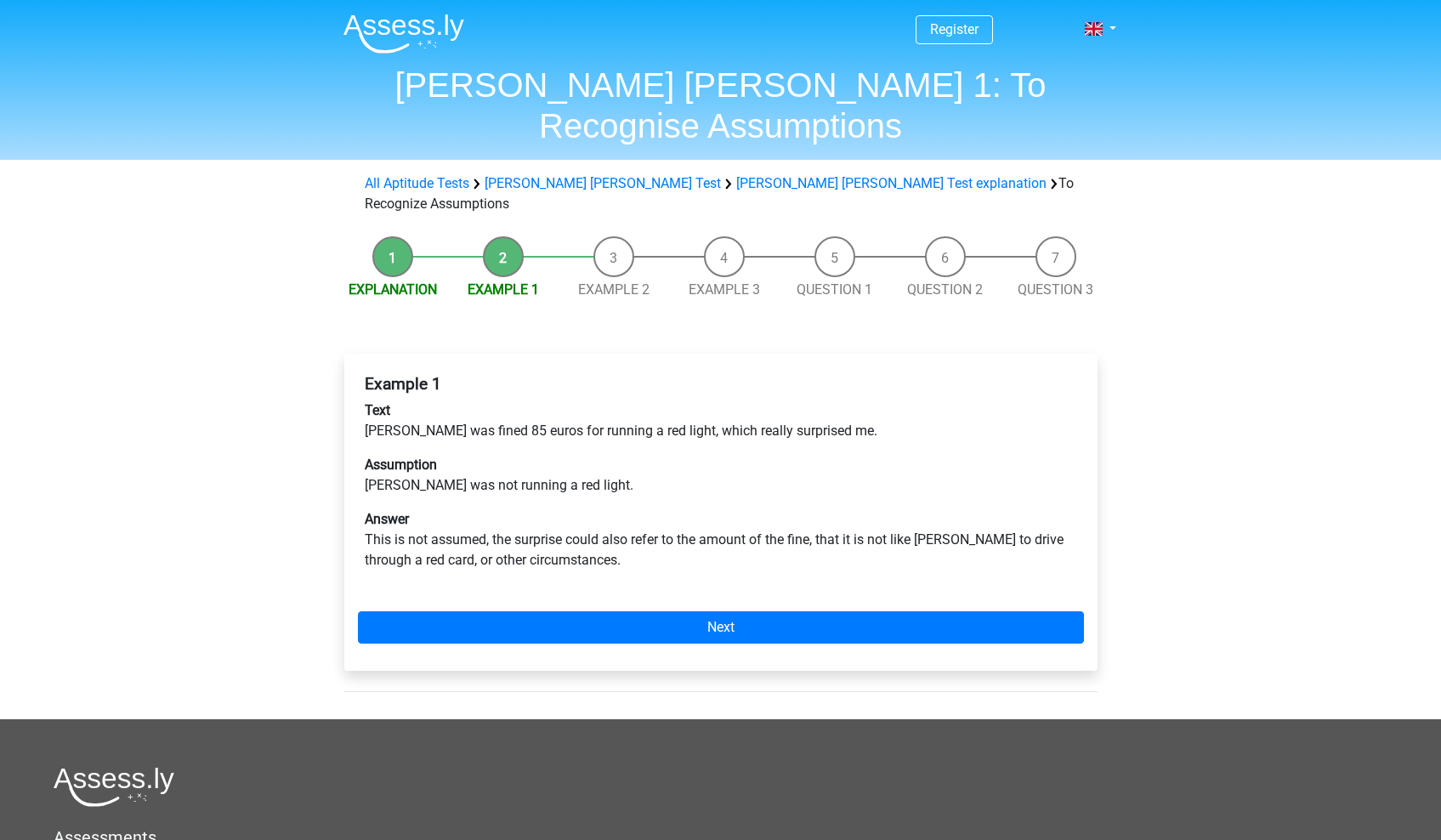
click at [455, 512] on div "Example 1 Text Peter was fined 85 euros for running a red light, which really s…" at bounding box center [721, 479] width 726 height 224
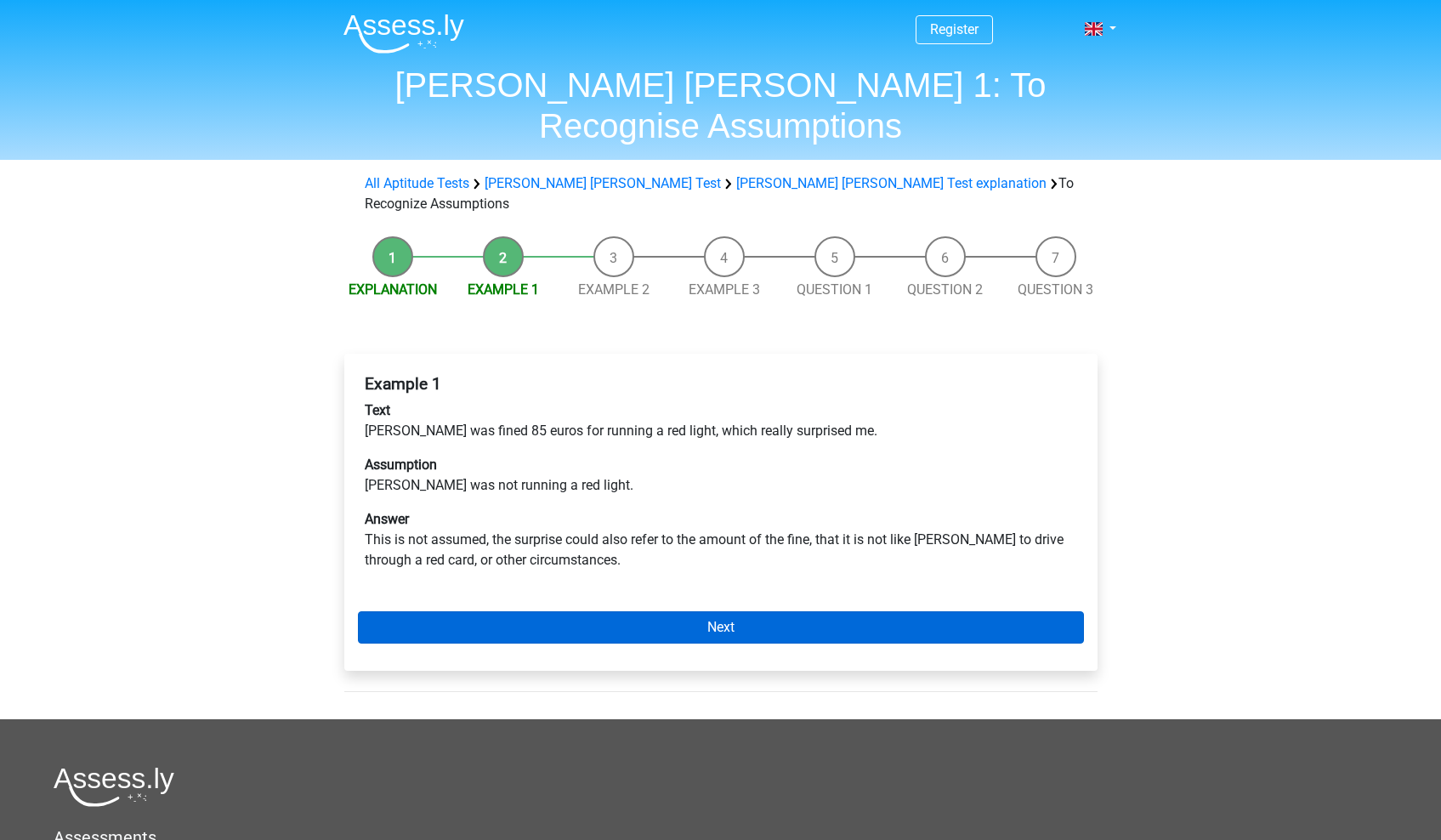
click at [558, 611] on link "Next" at bounding box center [721, 627] width 726 height 32
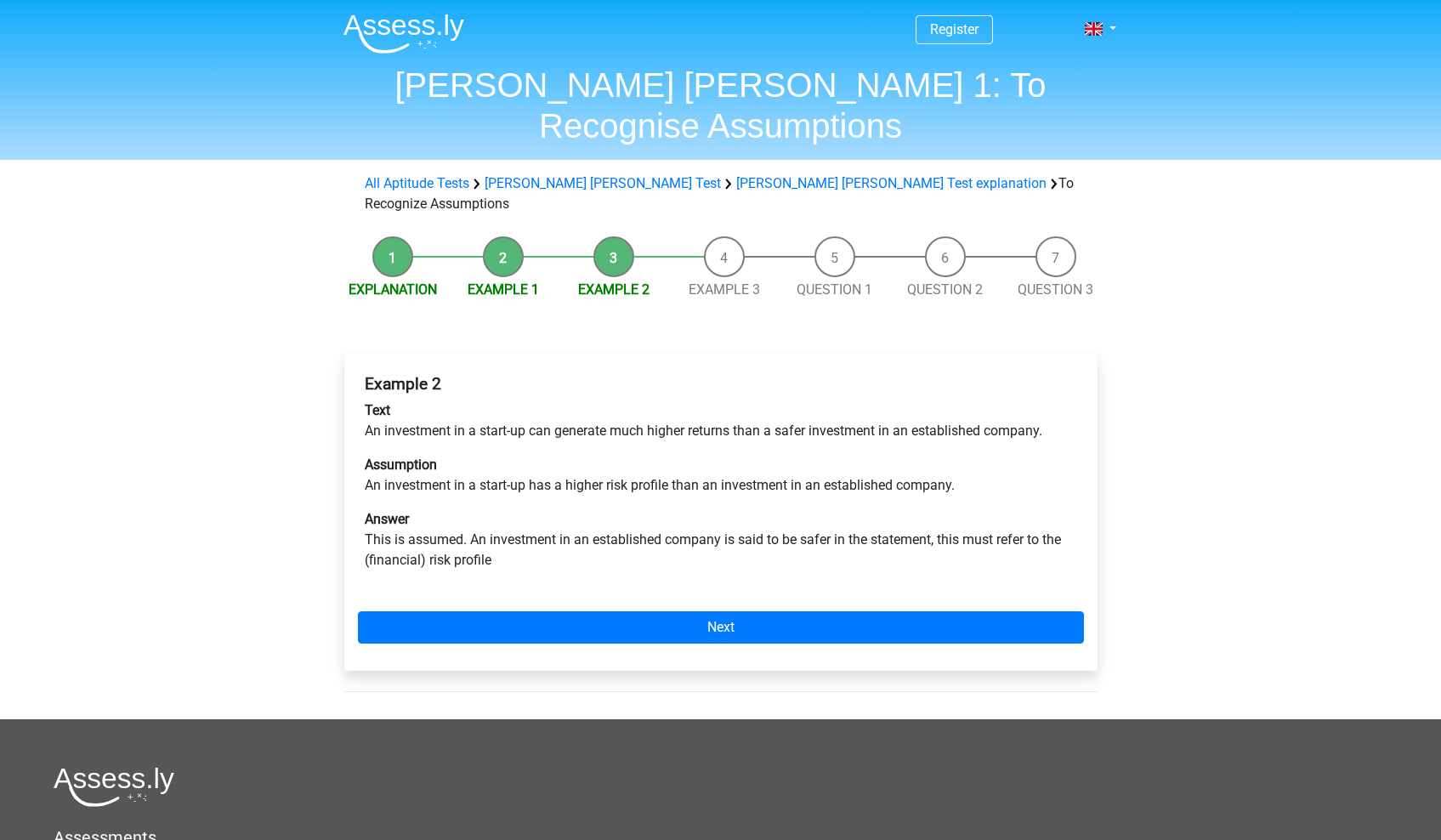
drag, startPoint x: 778, startPoint y: 379, endPoint x: 917, endPoint y: 377, distance: 139.0
click at [917, 400] on p "Text An investment in a start-up can generate much higher returns than a safer …" at bounding box center [721, 421] width 713 height 41
click at [416, 456] on b "Assumption" at bounding box center [401, 464] width 73 height 16
click at [404, 436] on div "Example 2 Text An investment in a start-up can generate much higher returns tha…" at bounding box center [721, 479] width 726 height 224
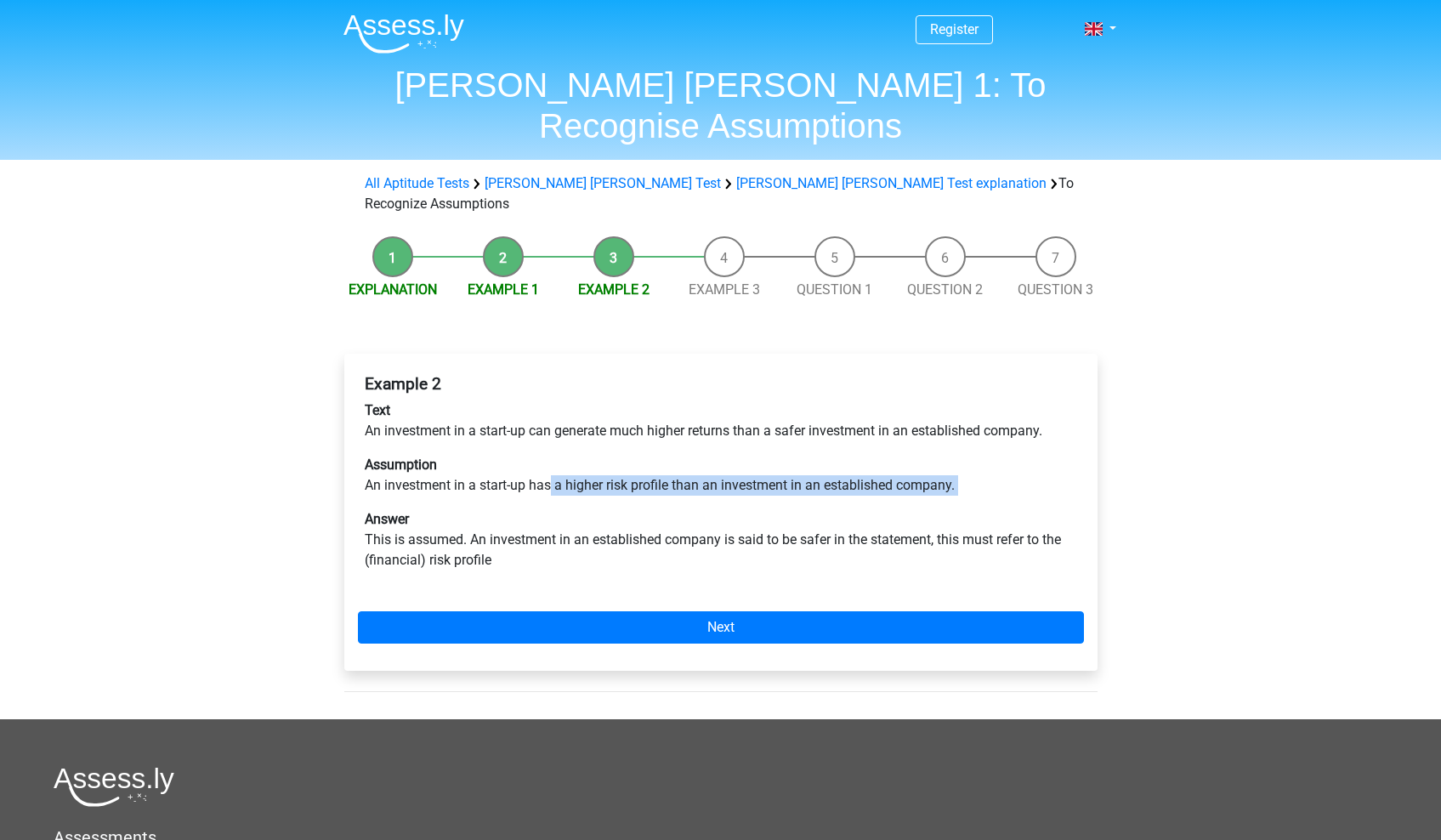
drag, startPoint x: 551, startPoint y: 430, endPoint x: 760, endPoint y: 441, distance: 209.3
click at [755, 442] on div "Example 2 Text An investment in a start-up can generate much higher returns tha…" at bounding box center [721, 479] width 726 height 224
click at [760, 441] on div "Example 2 Text An investment in a start-up can generate much higher returns tha…" at bounding box center [721, 479] width 726 height 224
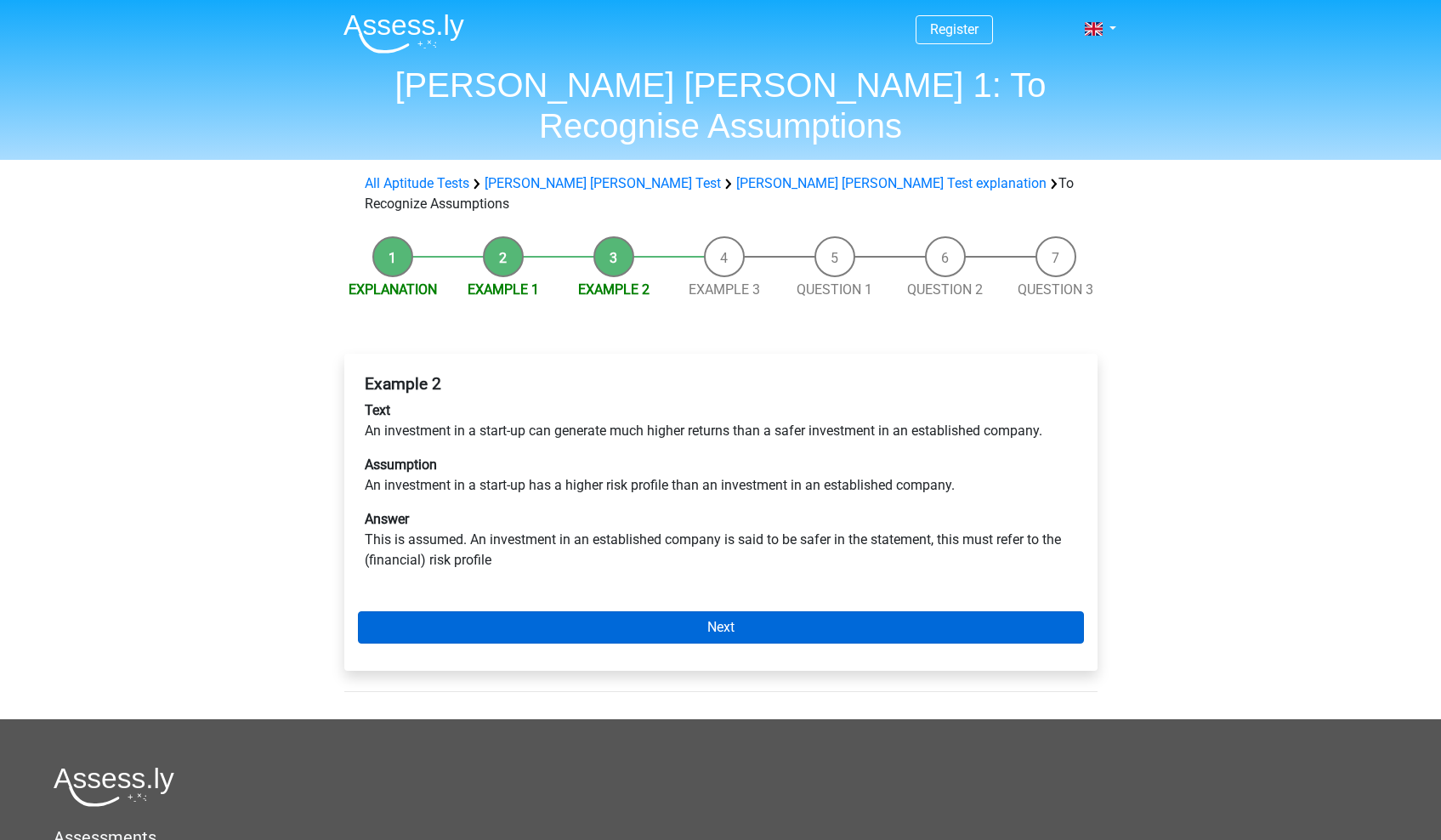
click at [535, 611] on link "Next" at bounding box center [721, 627] width 726 height 32
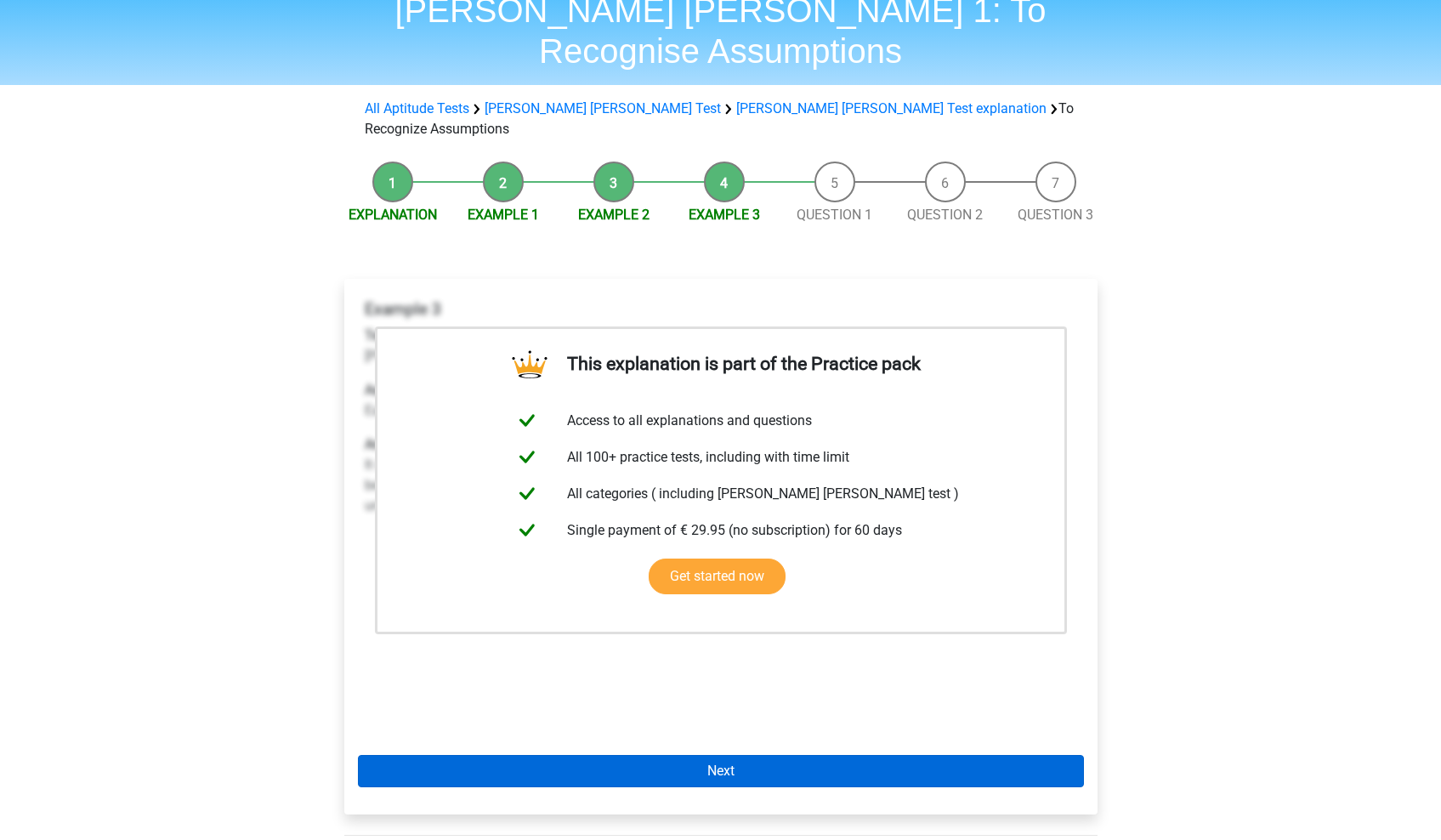
scroll to position [78, 0]
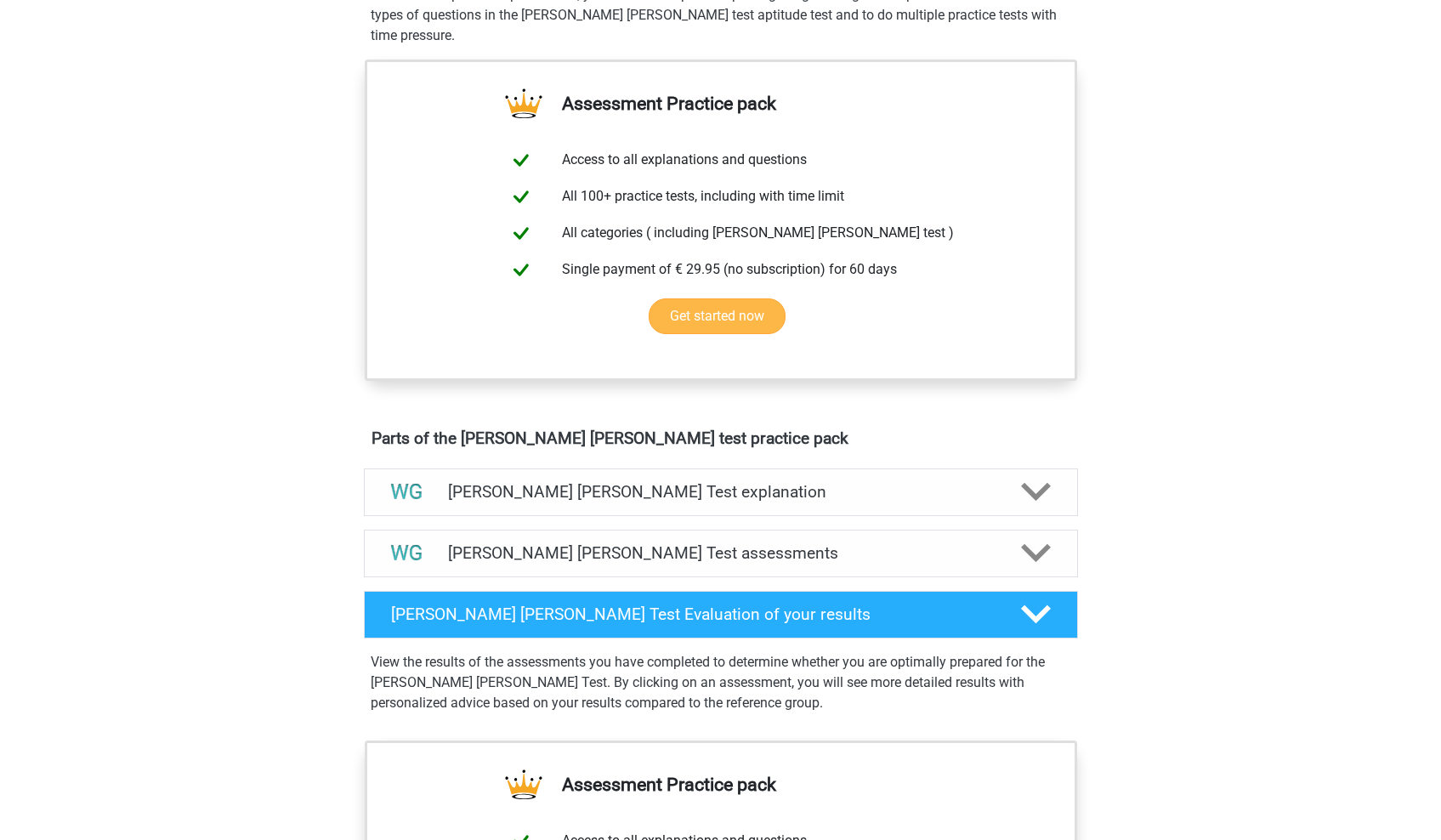
scroll to position [558, 0]
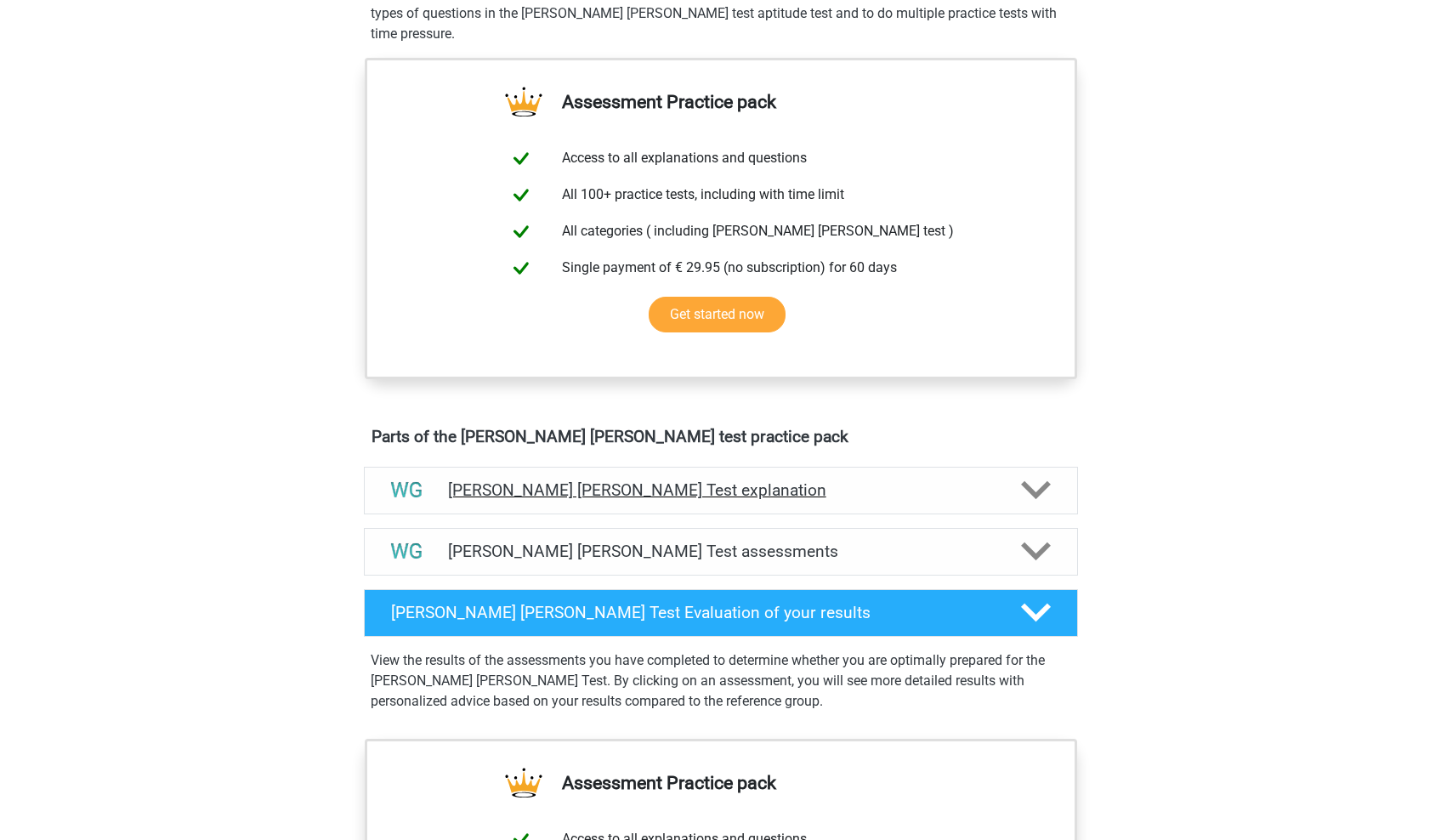
click at [814, 493] on h4 "[PERSON_NAME] [PERSON_NAME] Test explanation" at bounding box center [721, 490] width 546 height 20
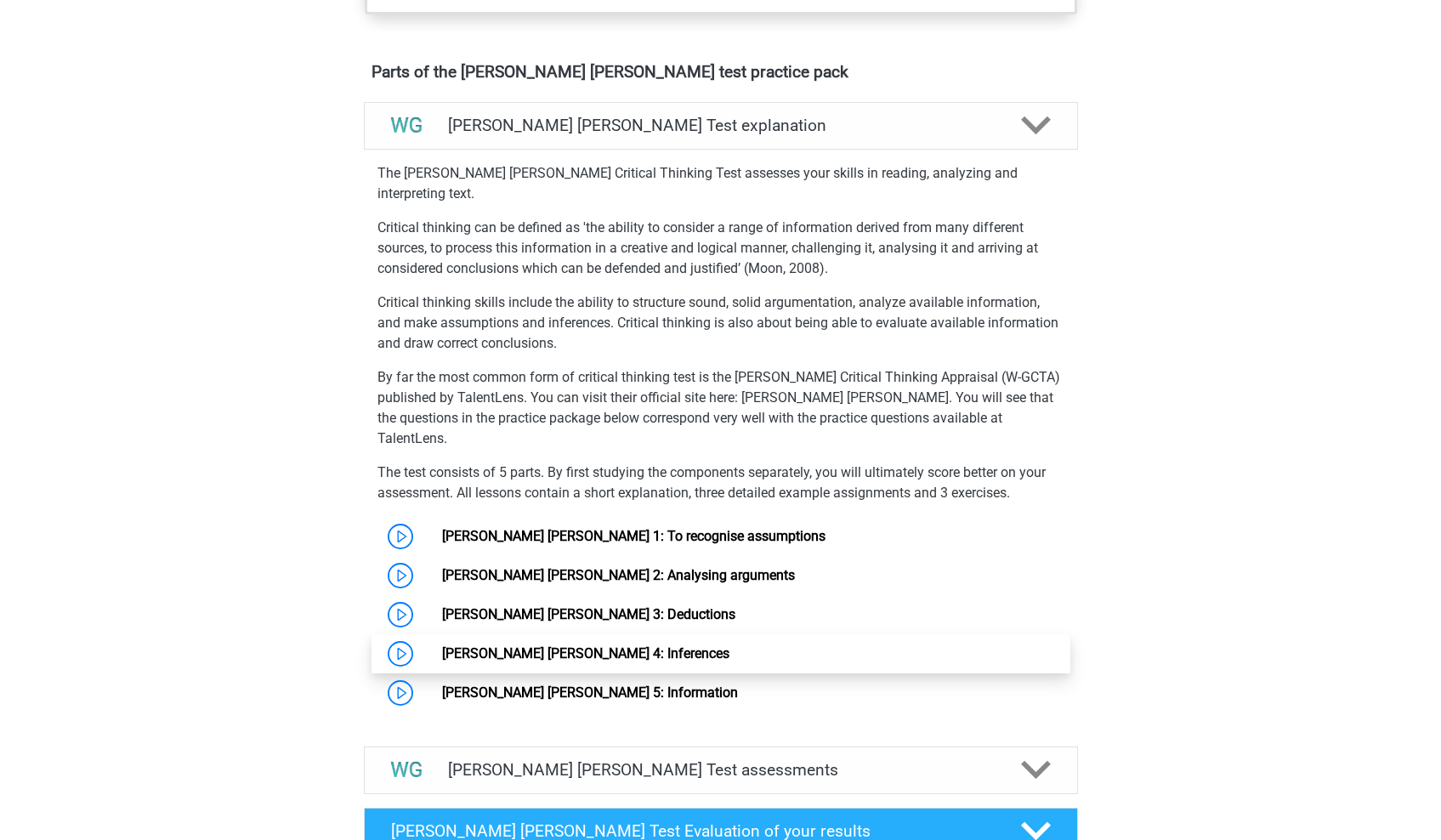
scroll to position [950, 0]
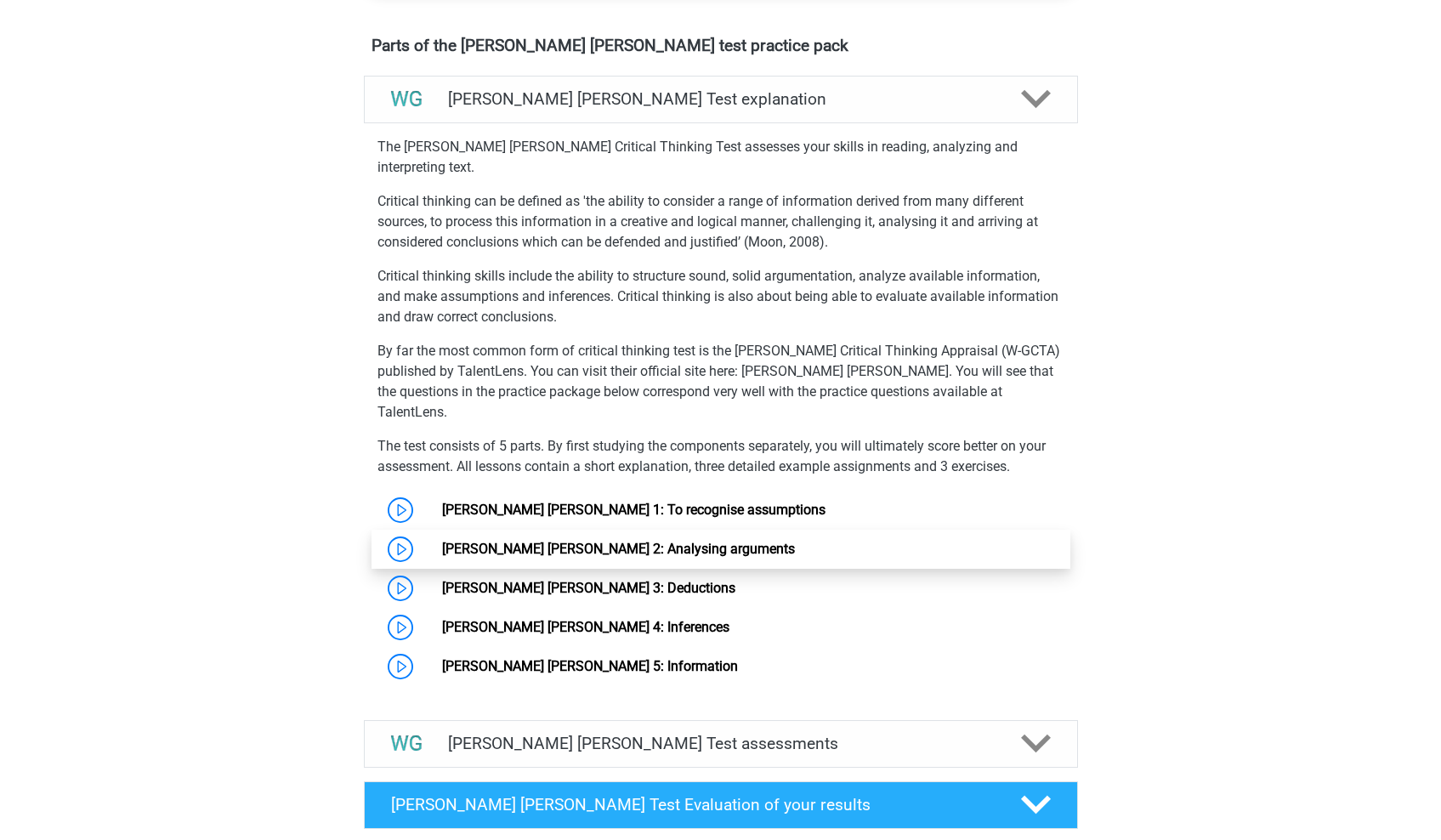
click at [569, 541] on link "[PERSON_NAME] [PERSON_NAME] 2: Analysing arguments" at bounding box center [618, 549] width 353 height 16
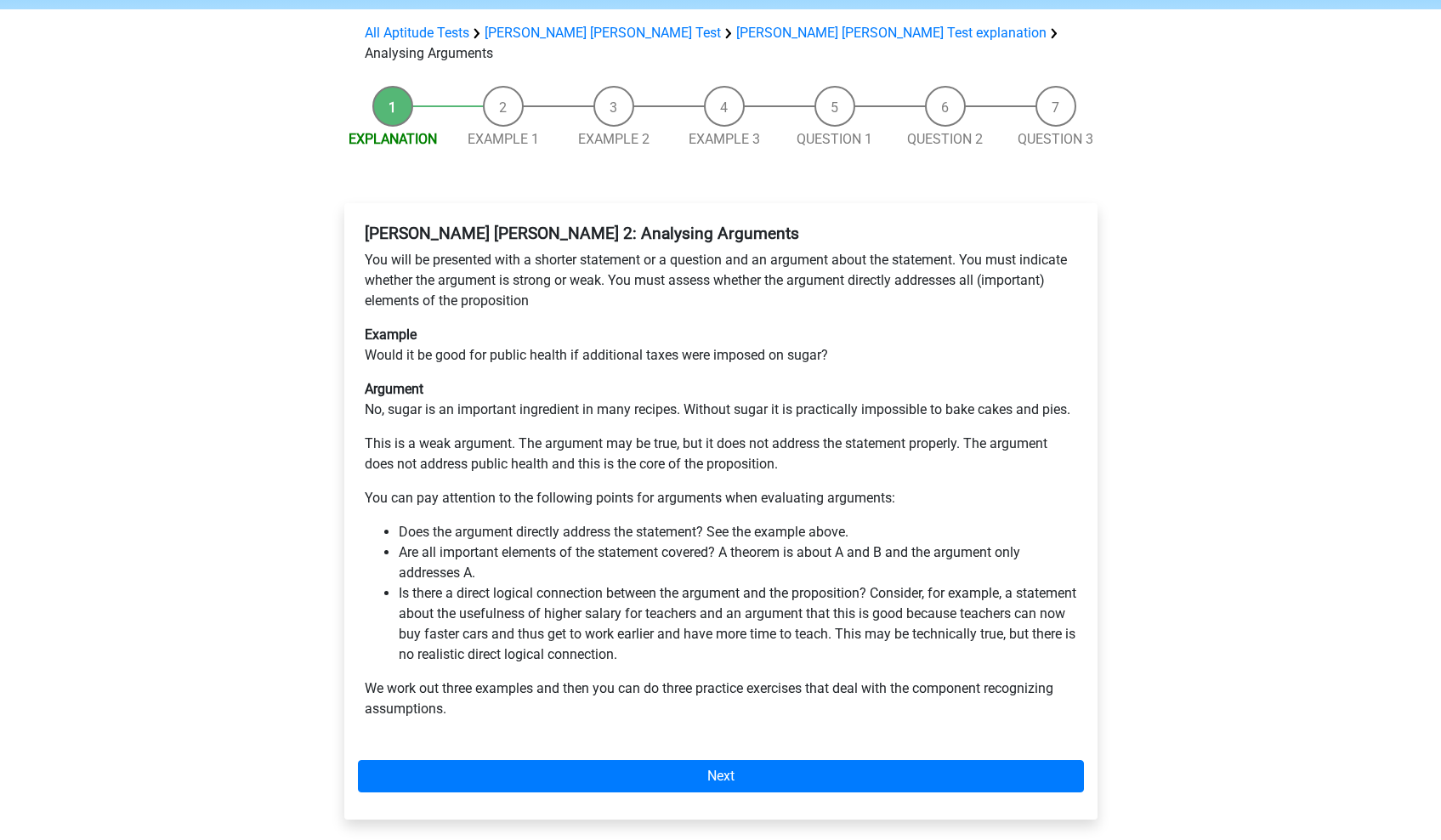
scroll to position [158, 0]
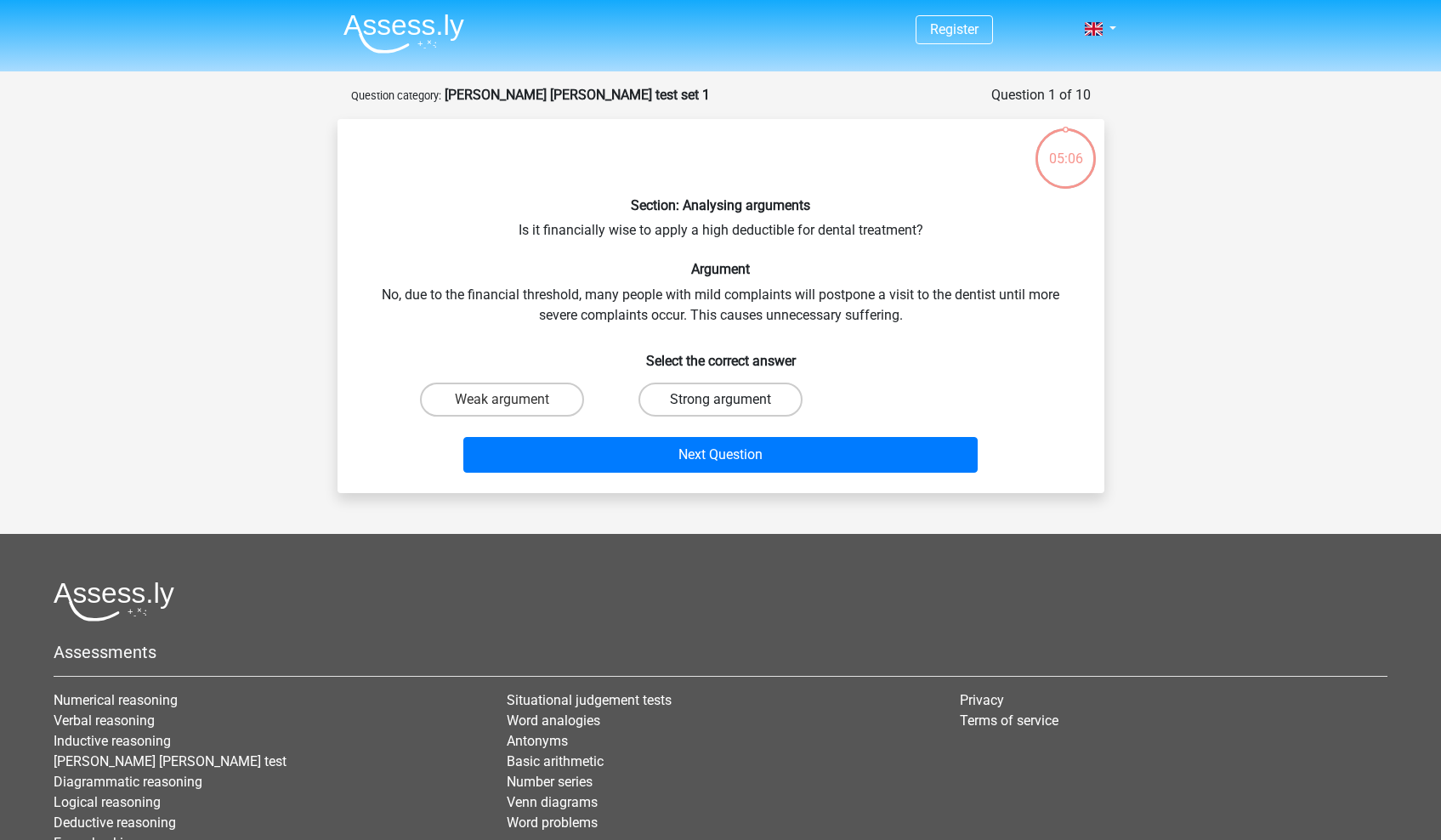
click at [754, 392] on label "Strong argument" at bounding box center [720, 399] width 164 height 34
click at [731, 399] on input "Strong argument" at bounding box center [725, 404] width 11 height 11
radio input "true"
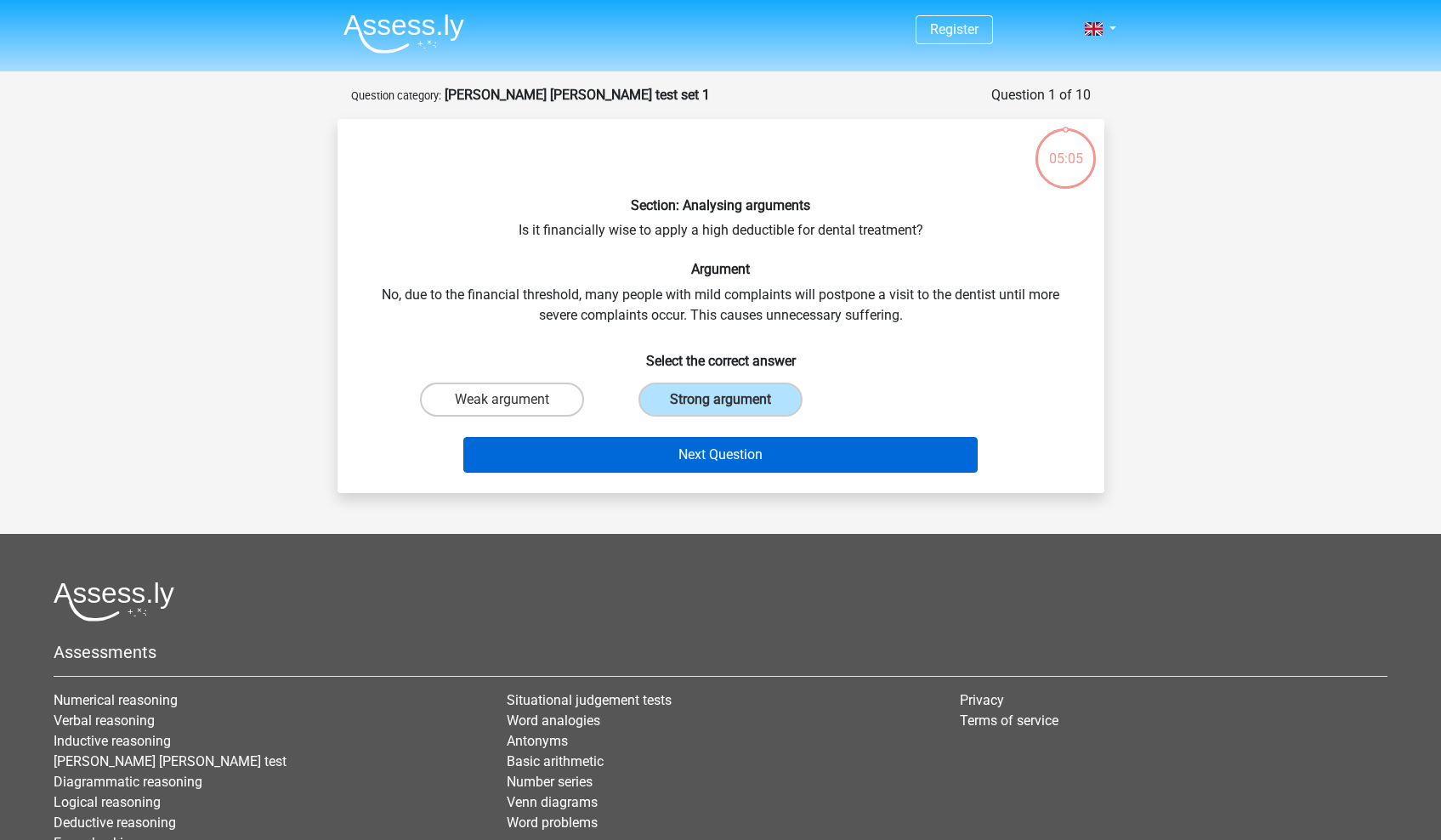
click at [732, 451] on button "Next Question" at bounding box center [720, 454] width 514 height 35
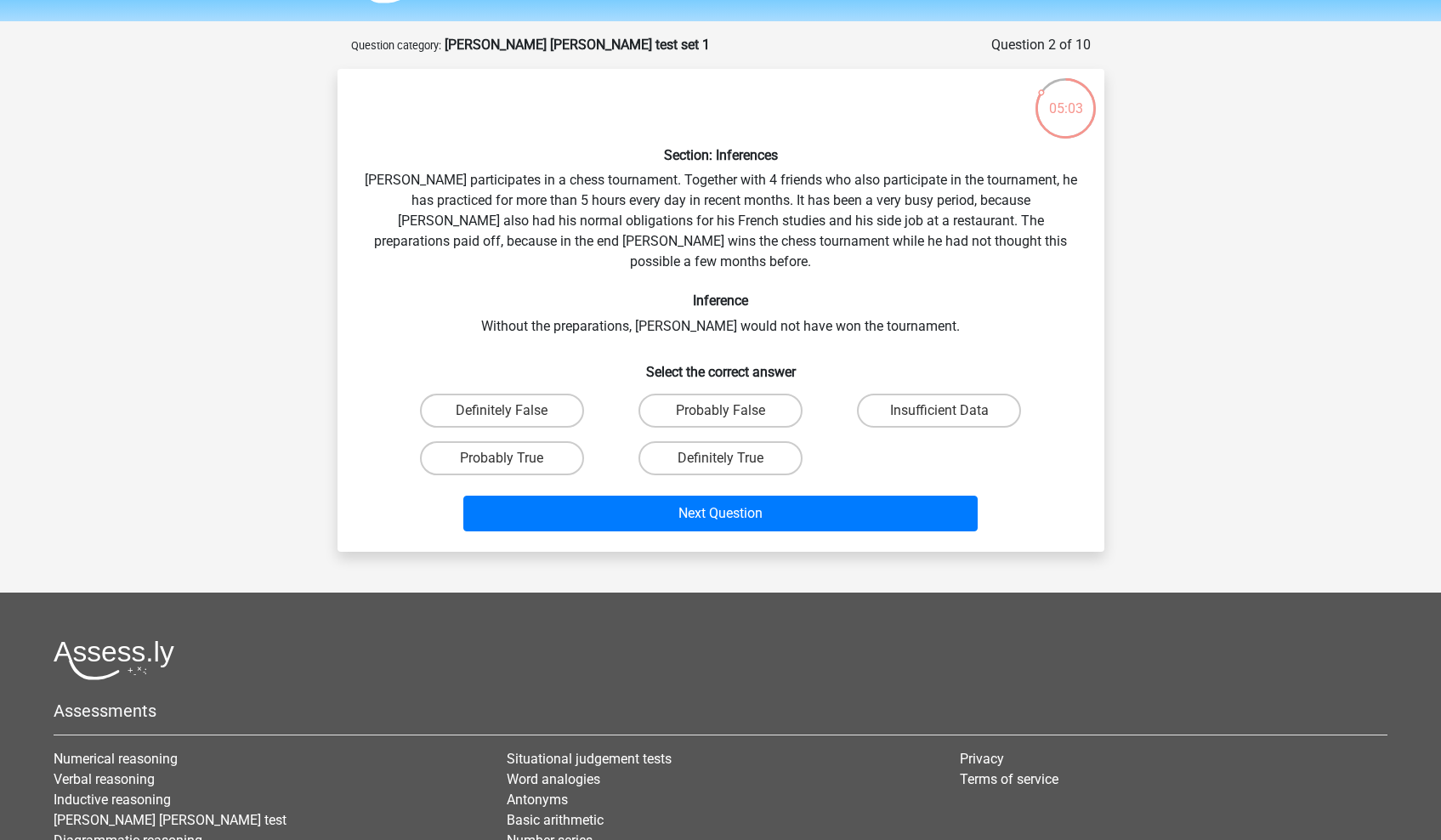
scroll to position [35, 0]
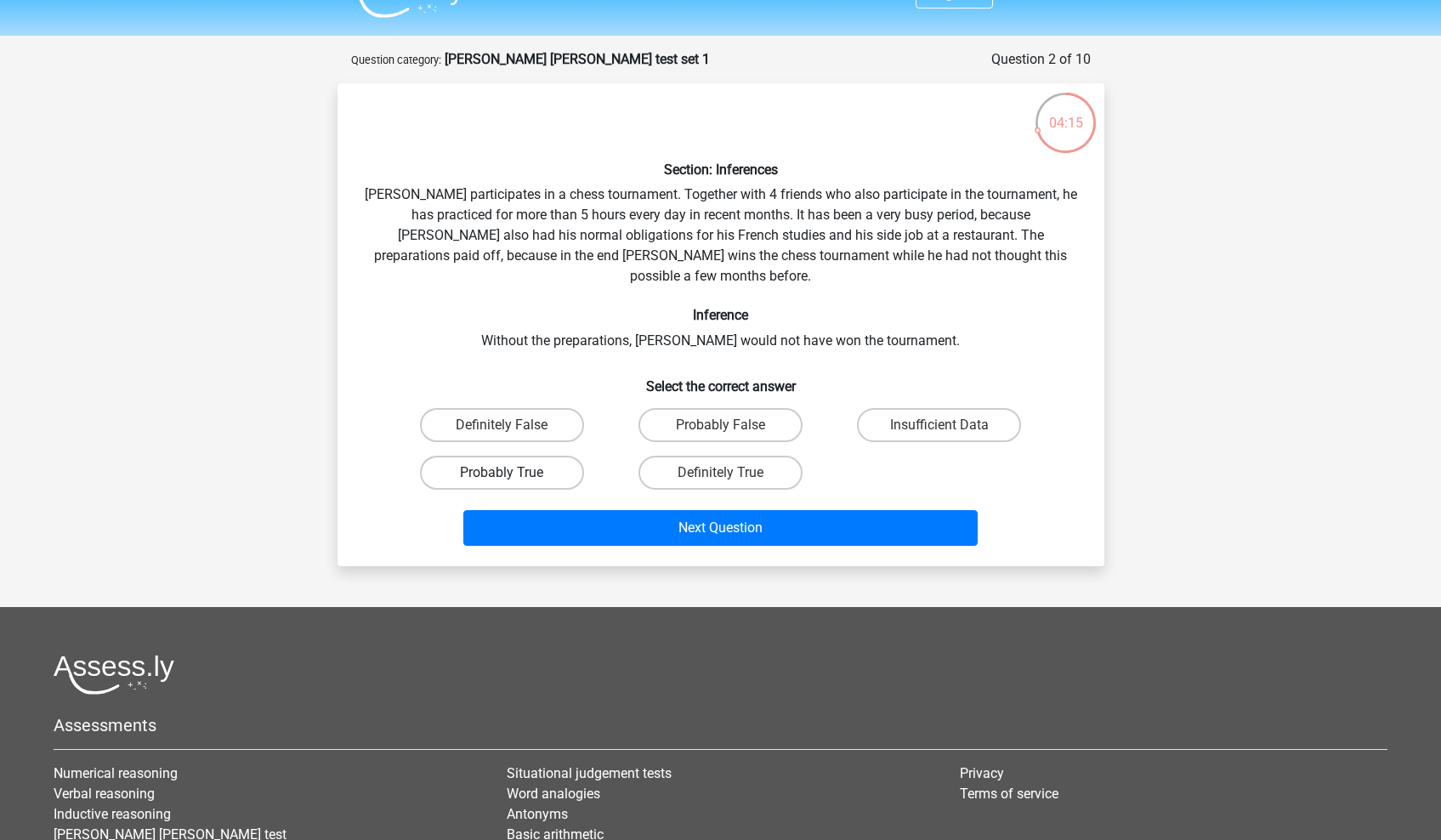
click at [490, 456] on label "Probably True" at bounding box center [502, 472] width 164 height 34
click at [502, 473] on input "Probably True" at bounding box center [507, 478] width 11 height 11
radio input "true"
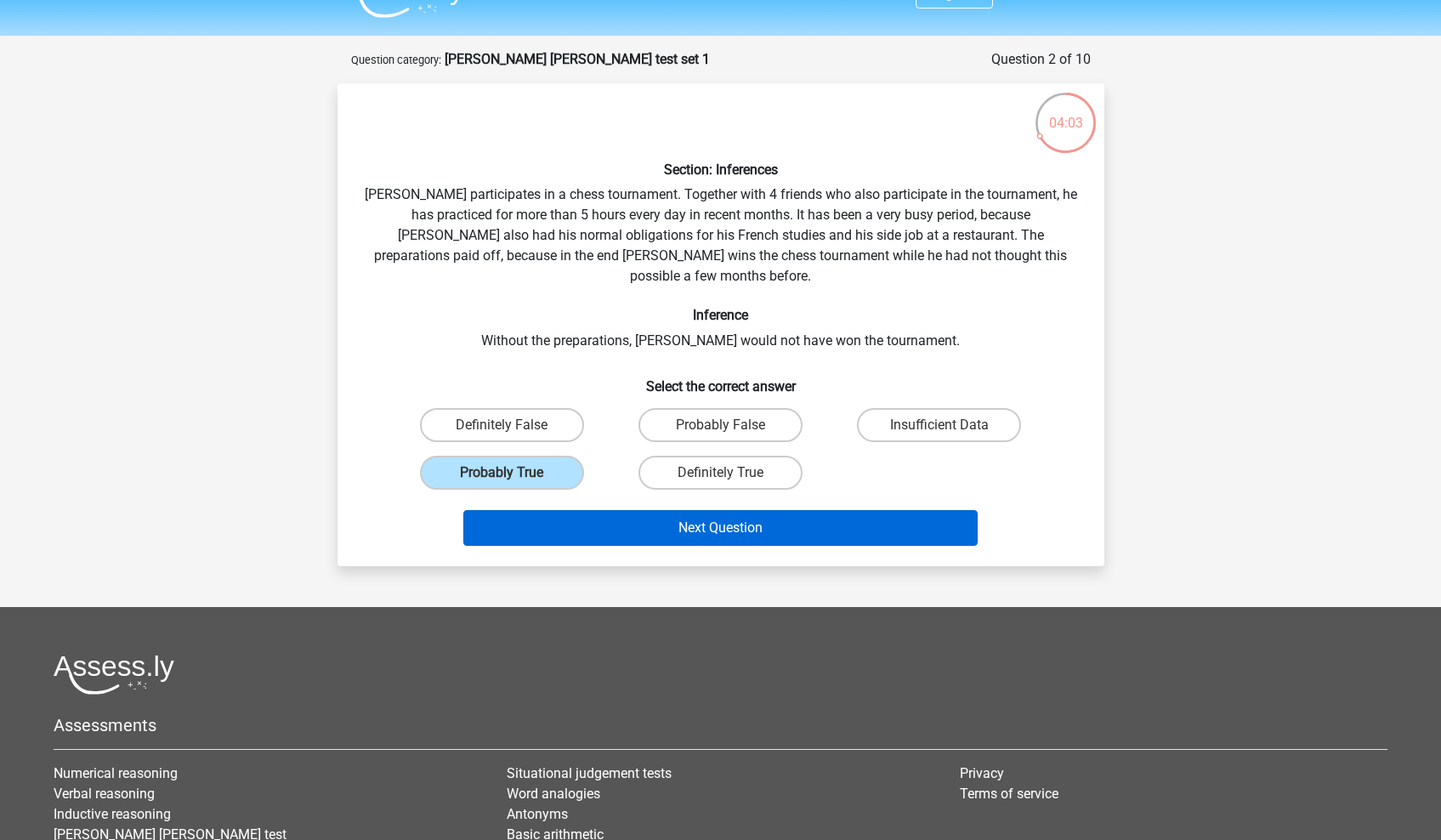
click at [677, 519] on button "Next Question" at bounding box center [720, 528] width 514 height 35
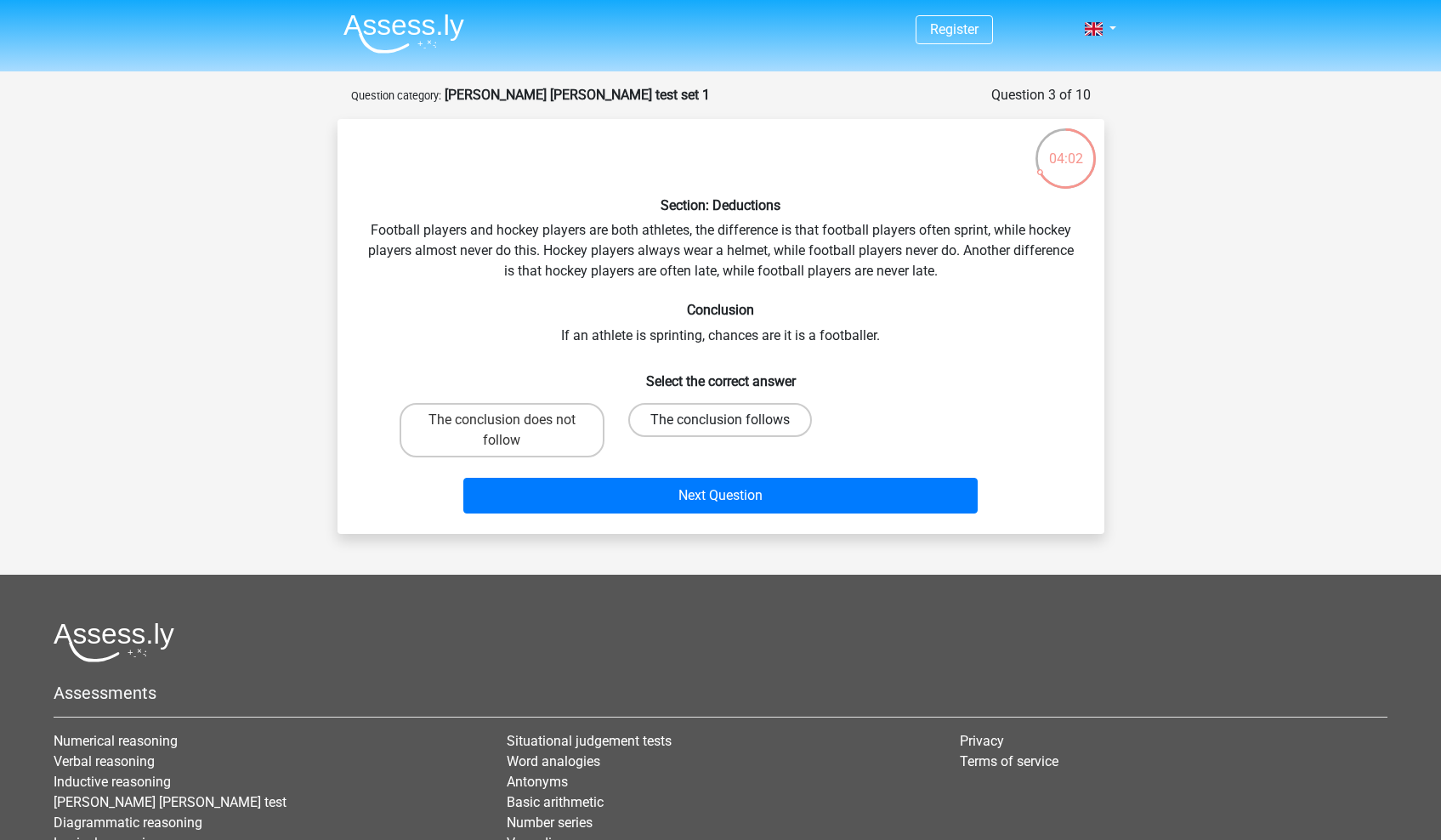
scroll to position [0, 0]
click at [531, 414] on label "The conclusion does not follow" at bounding box center [502, 430] width 205 height 54
click at [512, 420] on input "The conclusion does not follow" at bounding box center [507, 425] width 11 height 11
radio input "true"
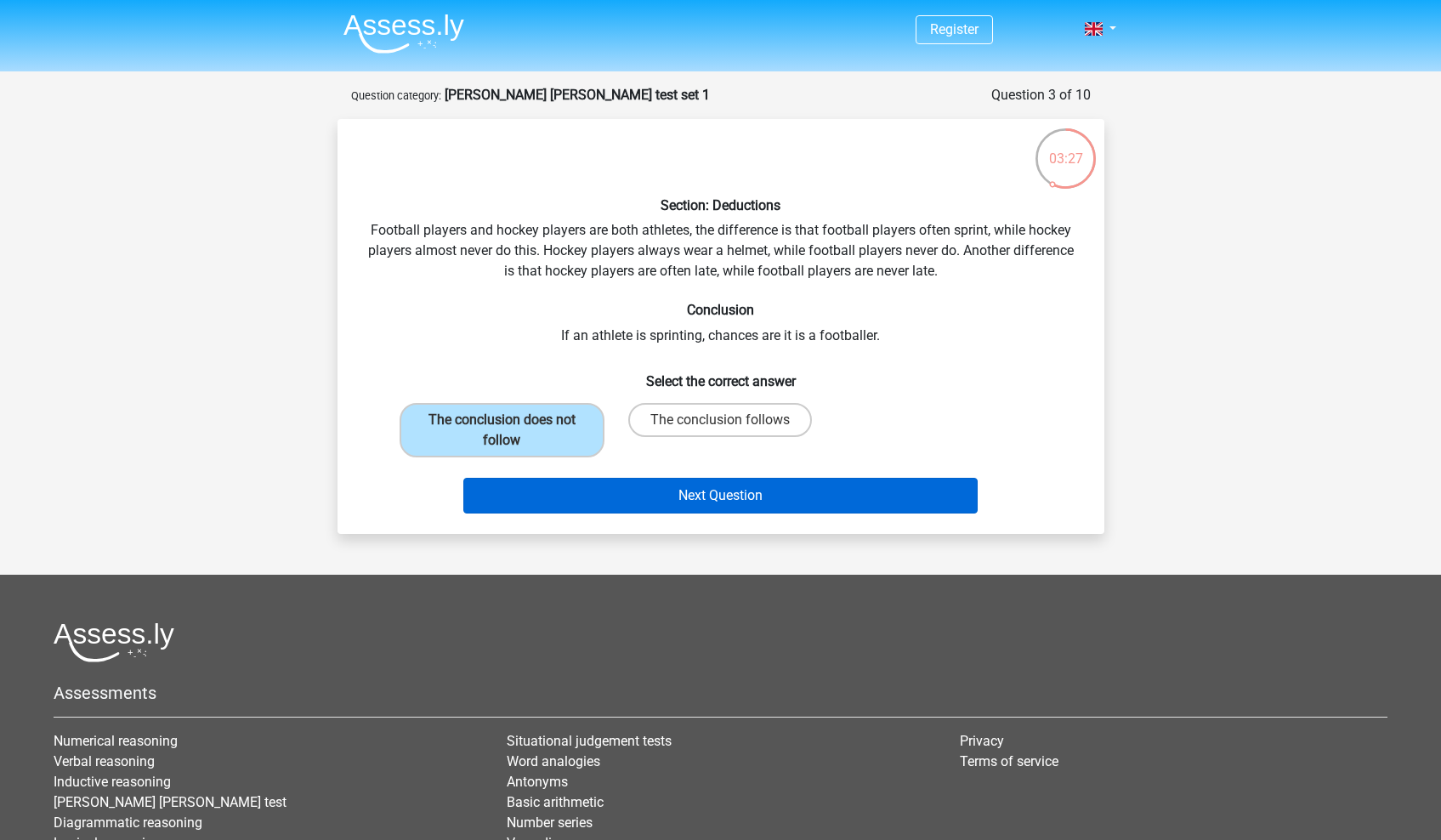
click at [554, 486] on button "Next Question" at bounding box center [720, 496] width 514 height 35
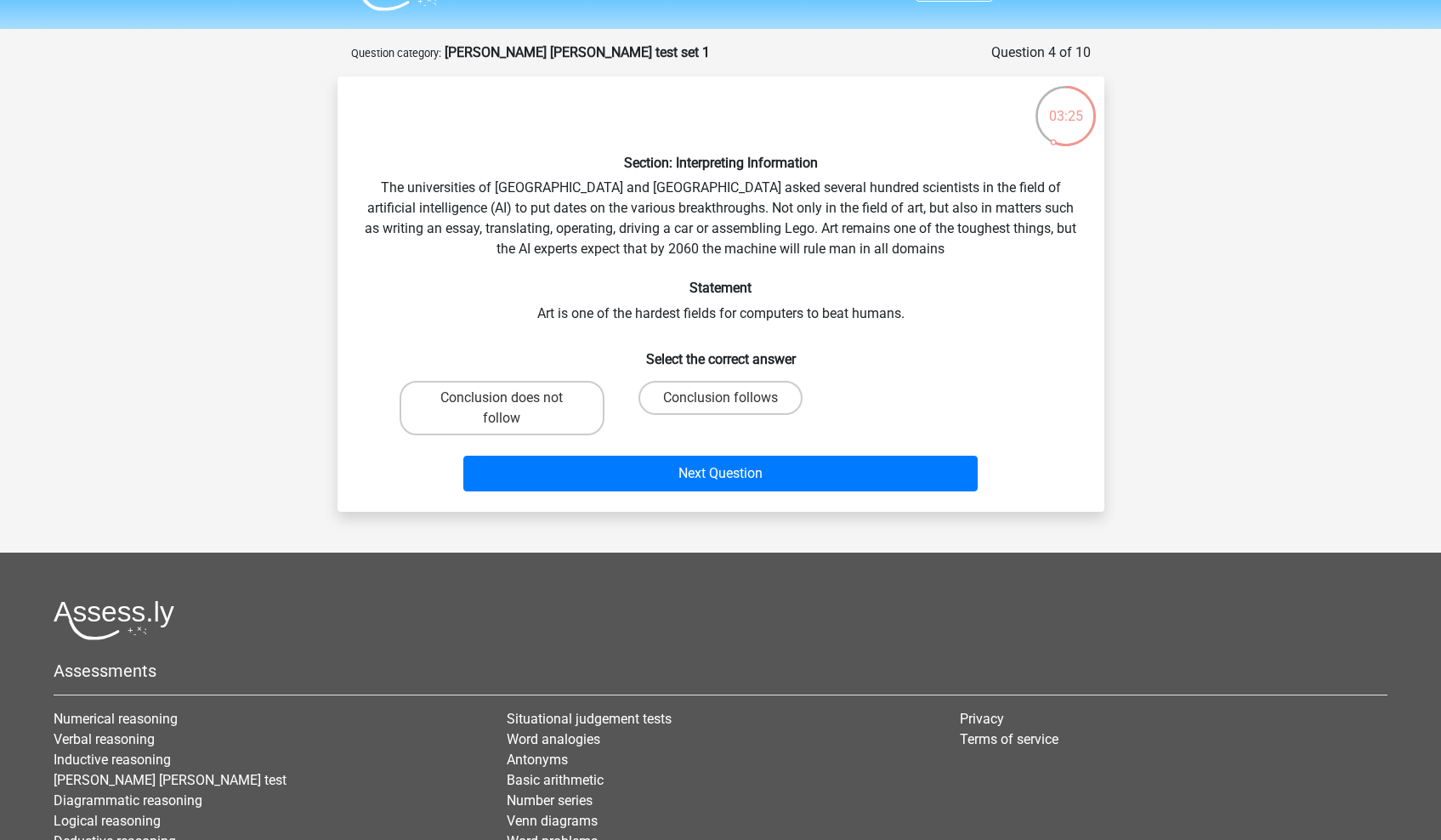
scroll to position [36, 0]
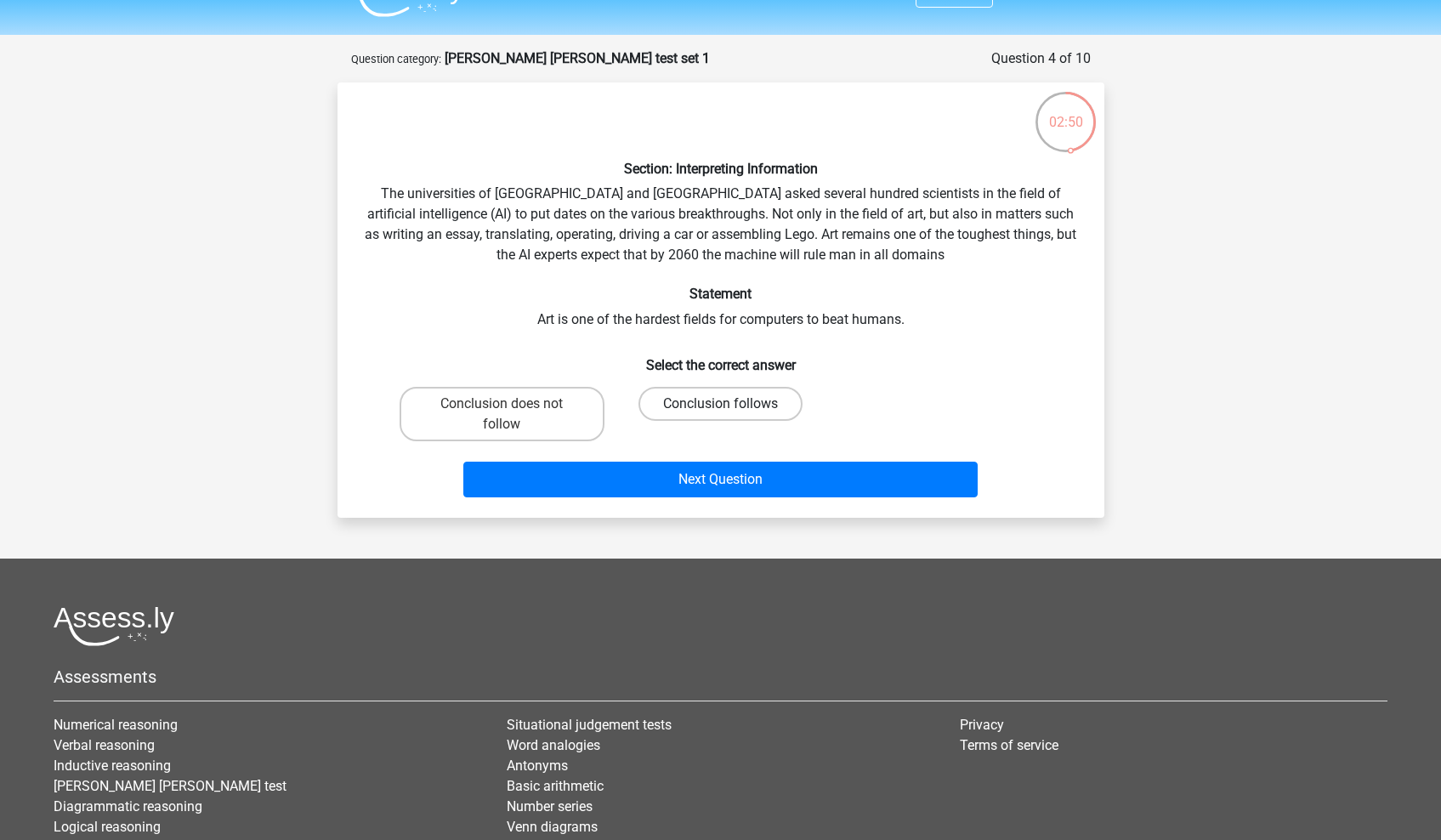
click at [673, 397] on label "Conclusion follows" at bounding box center [720, 403] width 164 height 34
click at [720, 404] on input "Conclusion follows" at bounding box center [725, 409] width 11 height 11
radio input "true"
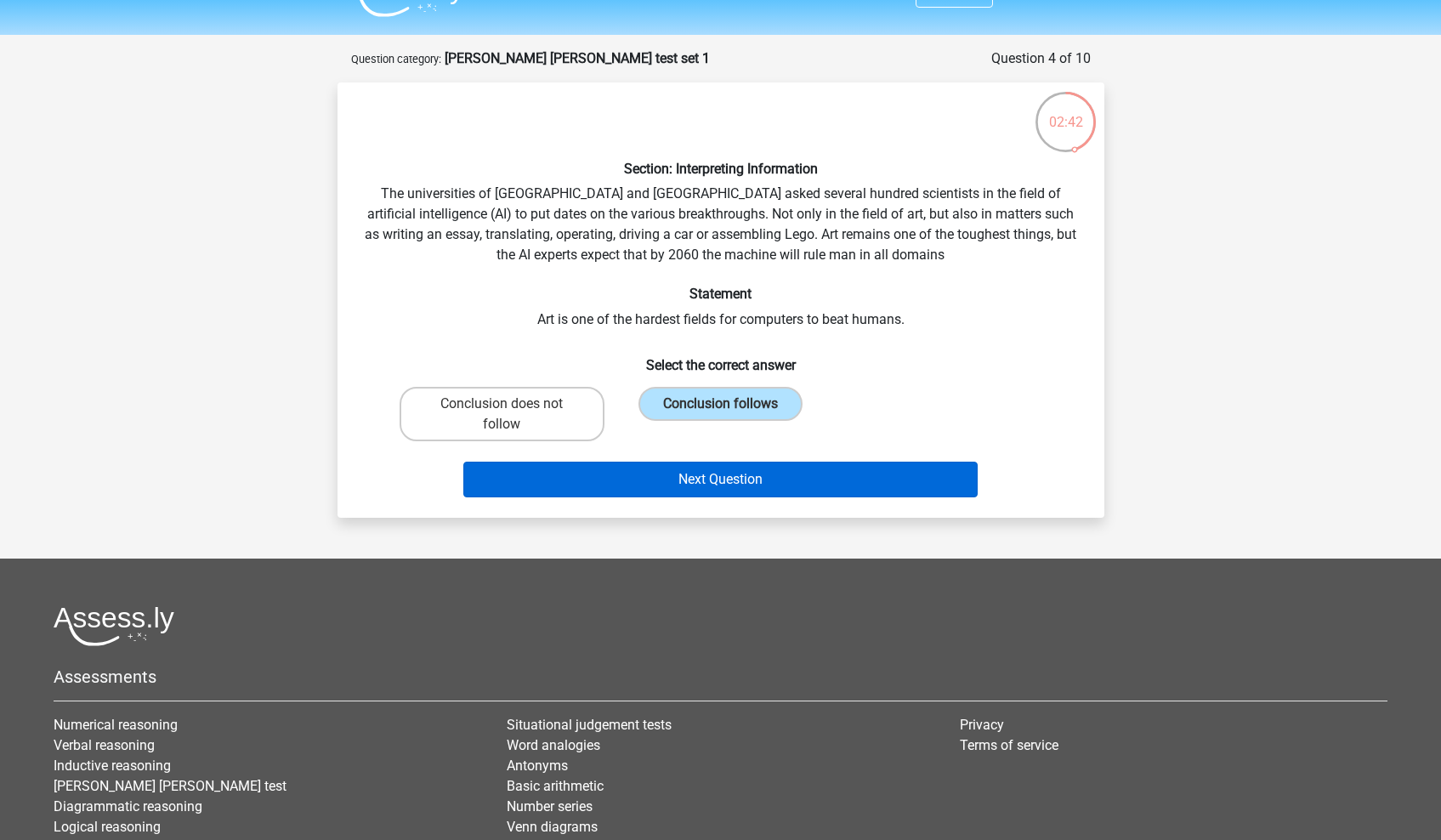
click at [725, 474] on button "Next Question" at bounding box center [720, 479] width 514 height 35
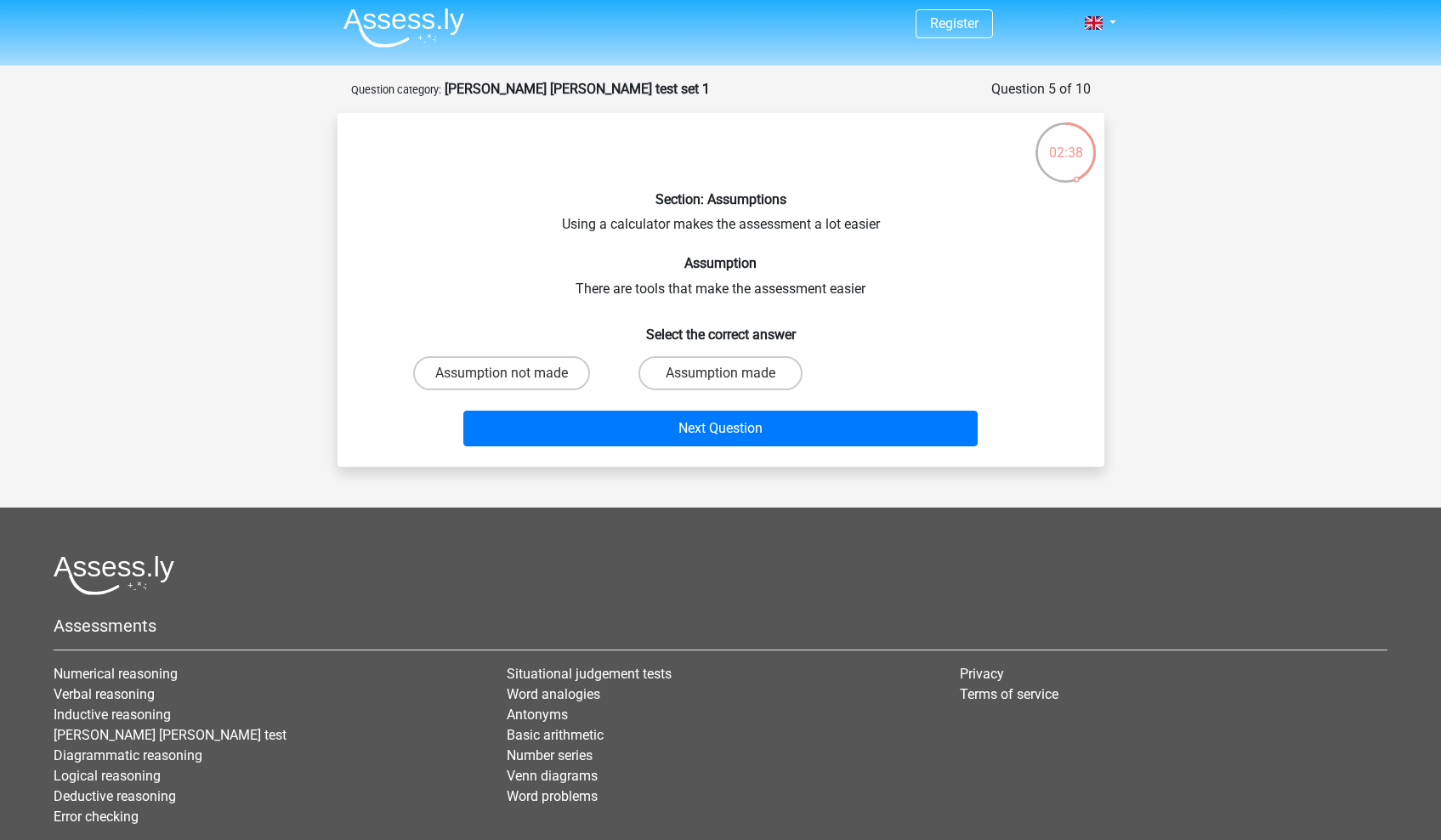
scroll to position [0, 0]
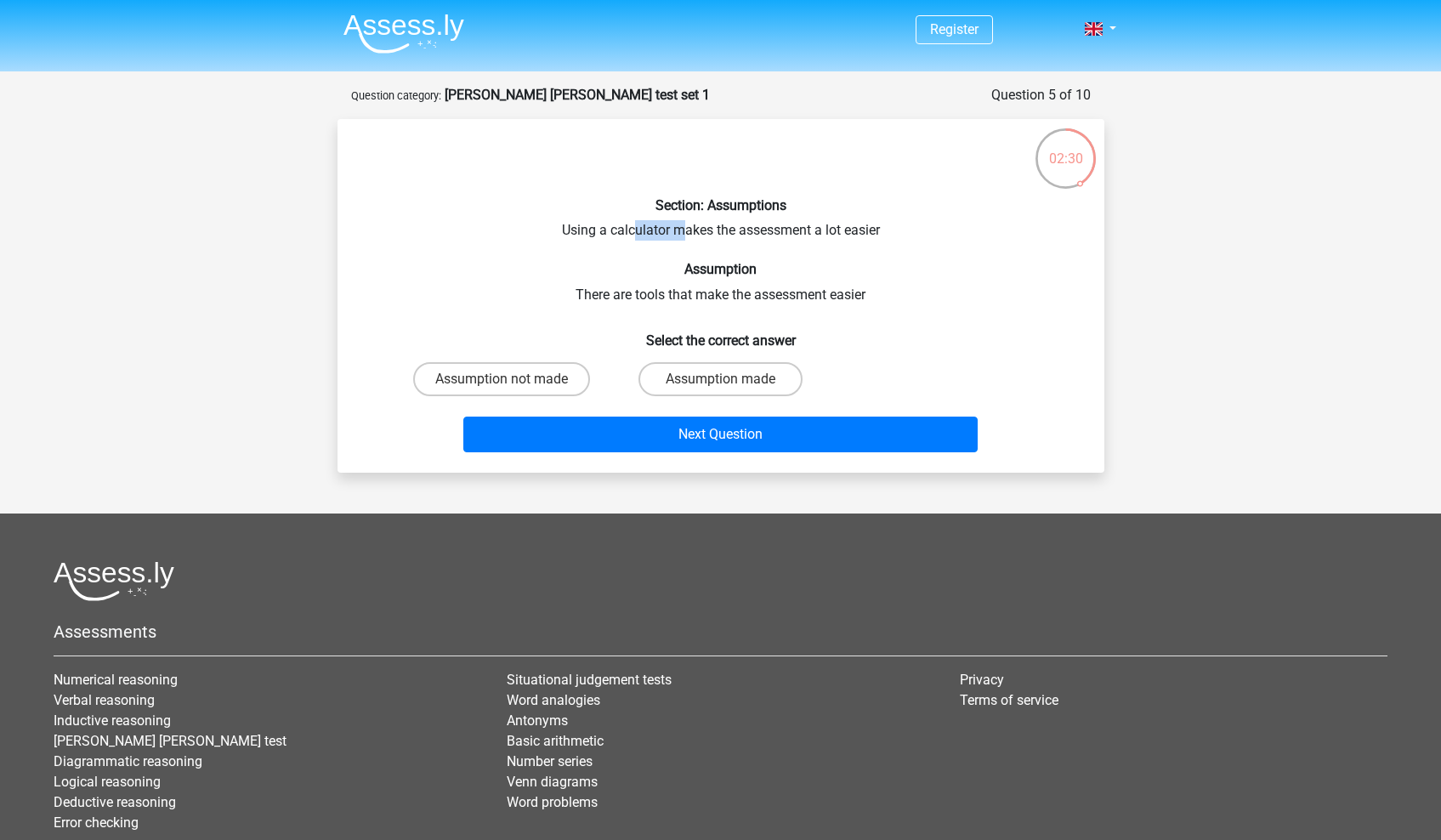
drag, startPoint x: 630, startPoint y: 232, endPoint x: 689, endPoint y: 230, distance: 59.0
click at [688, 232] on div "Section: Assumptions Using a calculator makes the assessment a lot easier Assum…" at bounding box center [721, 295] width 754 height 327
click at [783, 268] on h6 "Assumption" at bounding box center [721, 269] width 713 height 16
click at [691, 378] on label "Assumption made" at bounding box center [720, 379] width 164 height 34
click at [720, 379] on input "Assumption made" at bounding box center [725, 384] width 11 height 11
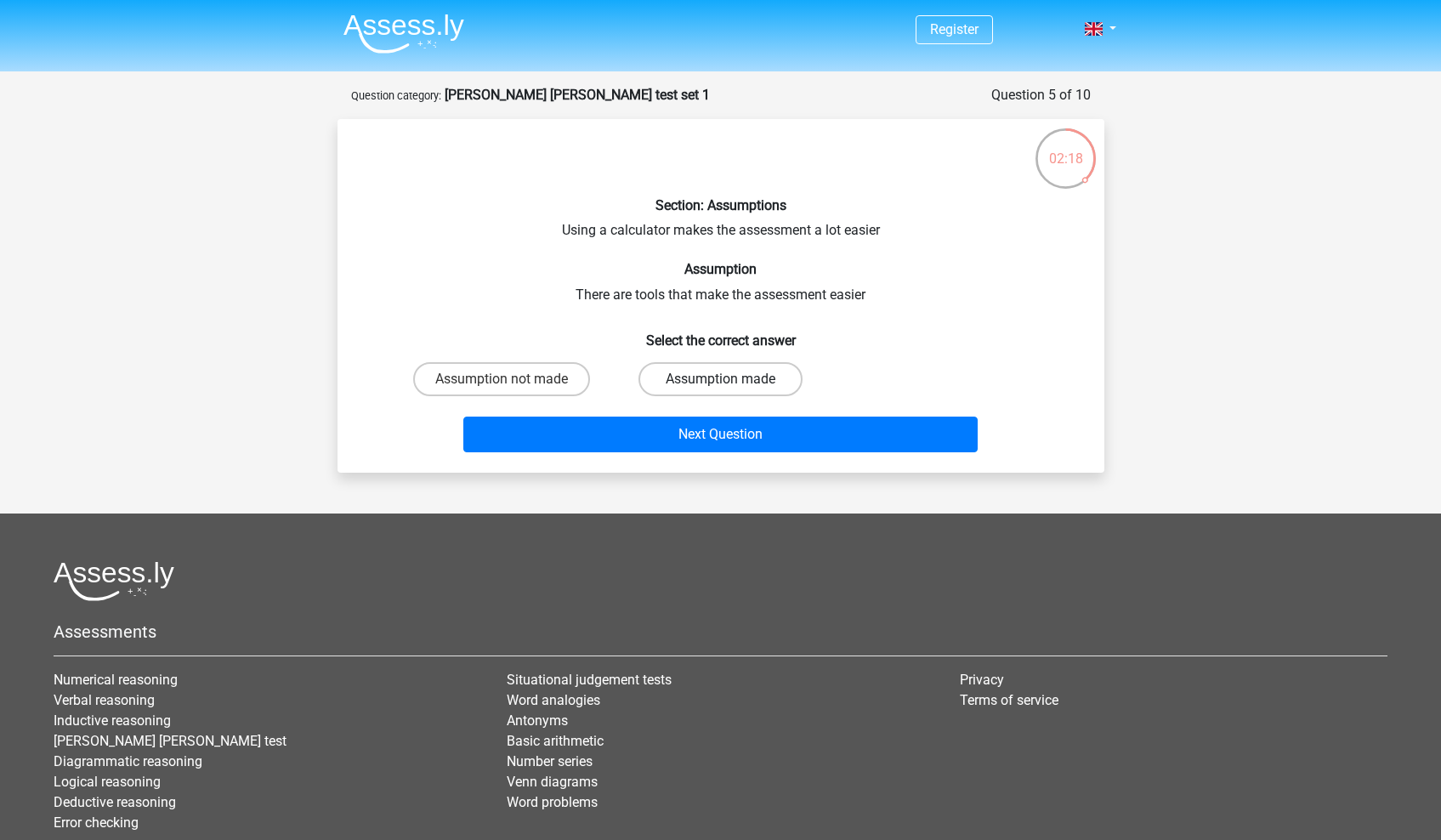
radio input "true"
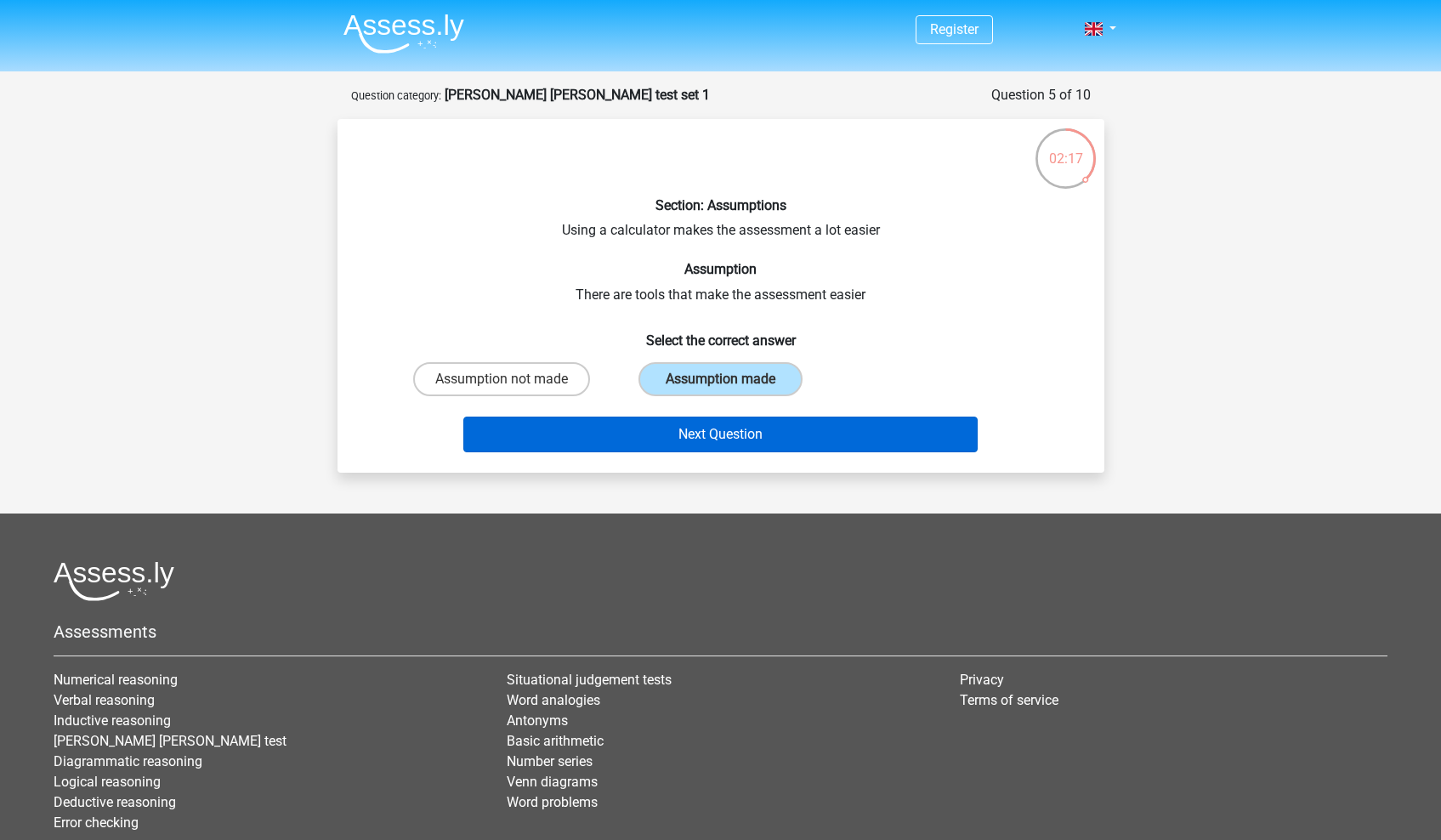
click at [684, 431] on button "Next Question" at bounding box center [720, 435] width 514 height 35
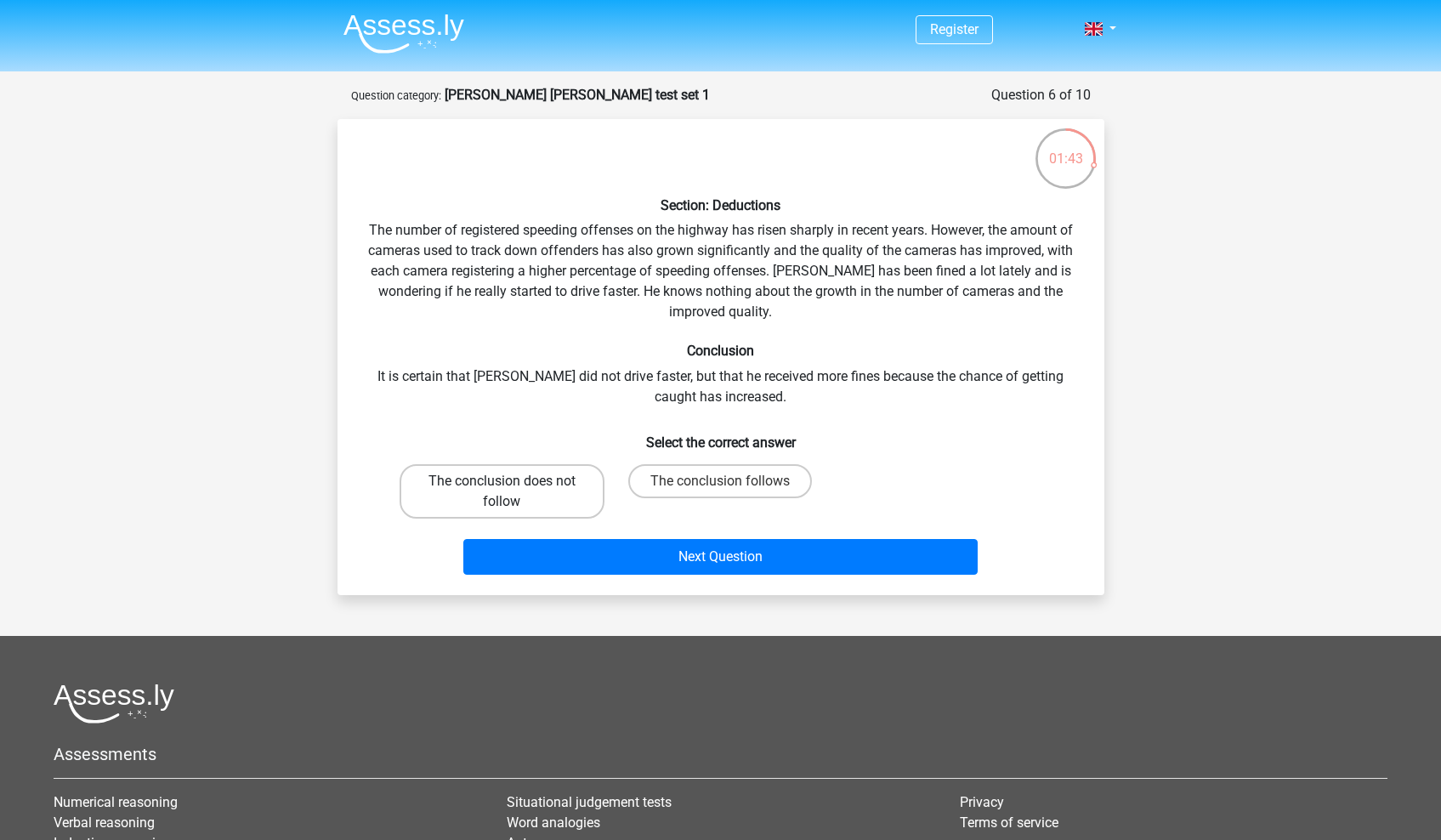
click at [481, 499] on label "The conclusion does not follow" at bounding box center [502, 491] width 205 height 54
click at [502, 493] on input "The conclusion does not follow" at bounding box center [507, 486] width 11 height 11
radio input "true"
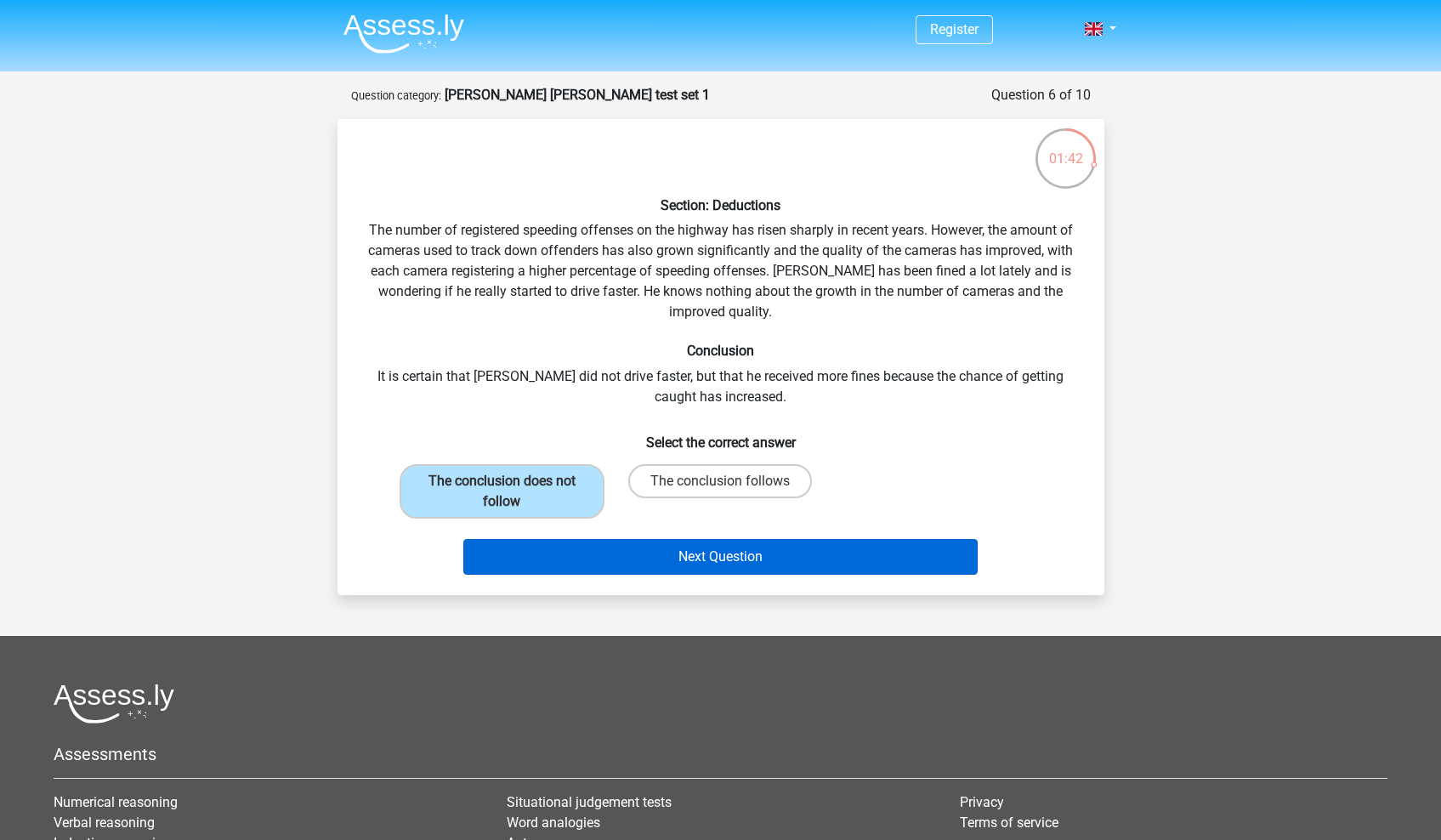
click at [571, 551] on button "Next Question" at bounding box center [720, 556] width 514 height 35
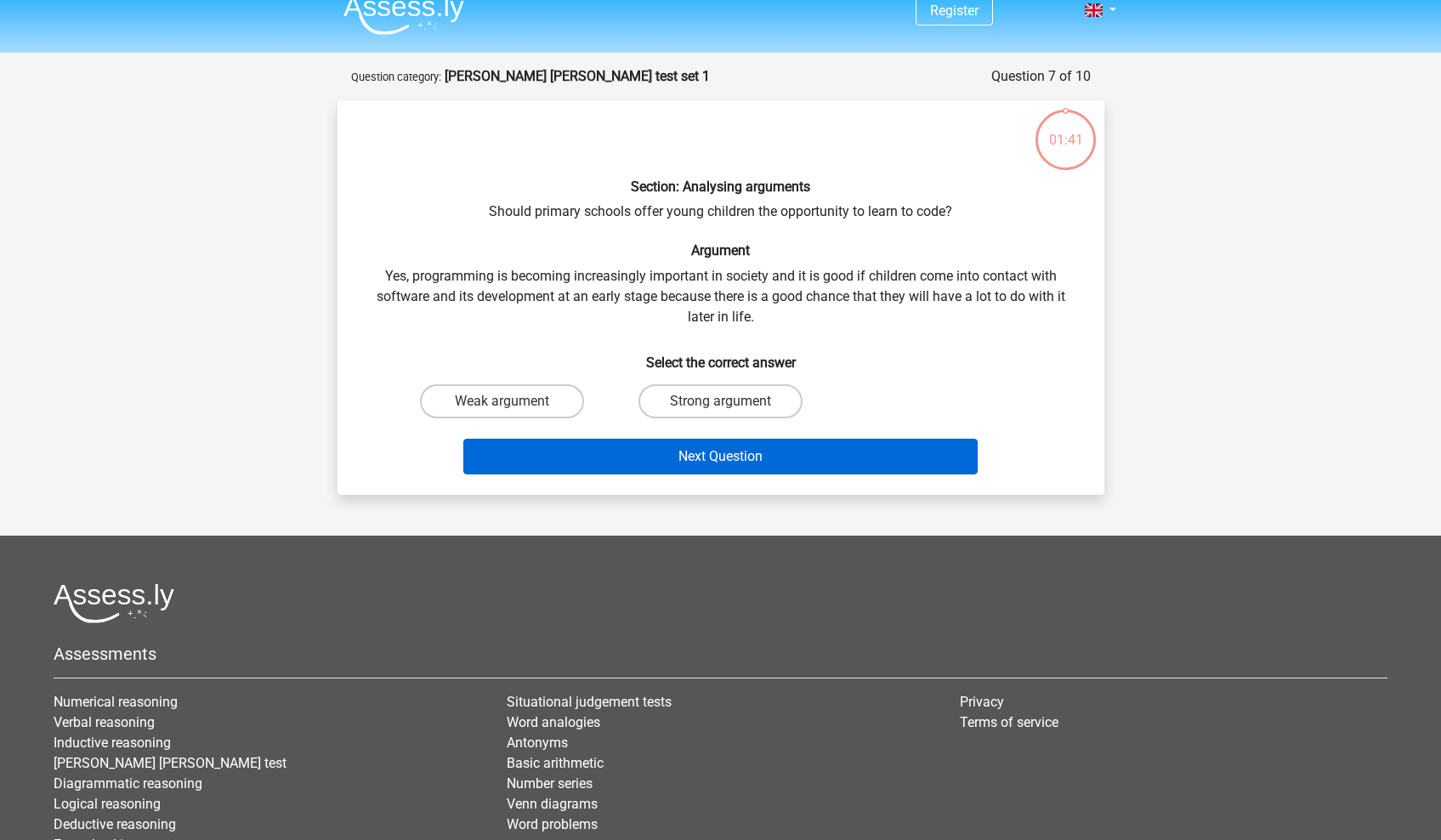
scroll to position [15, 0]
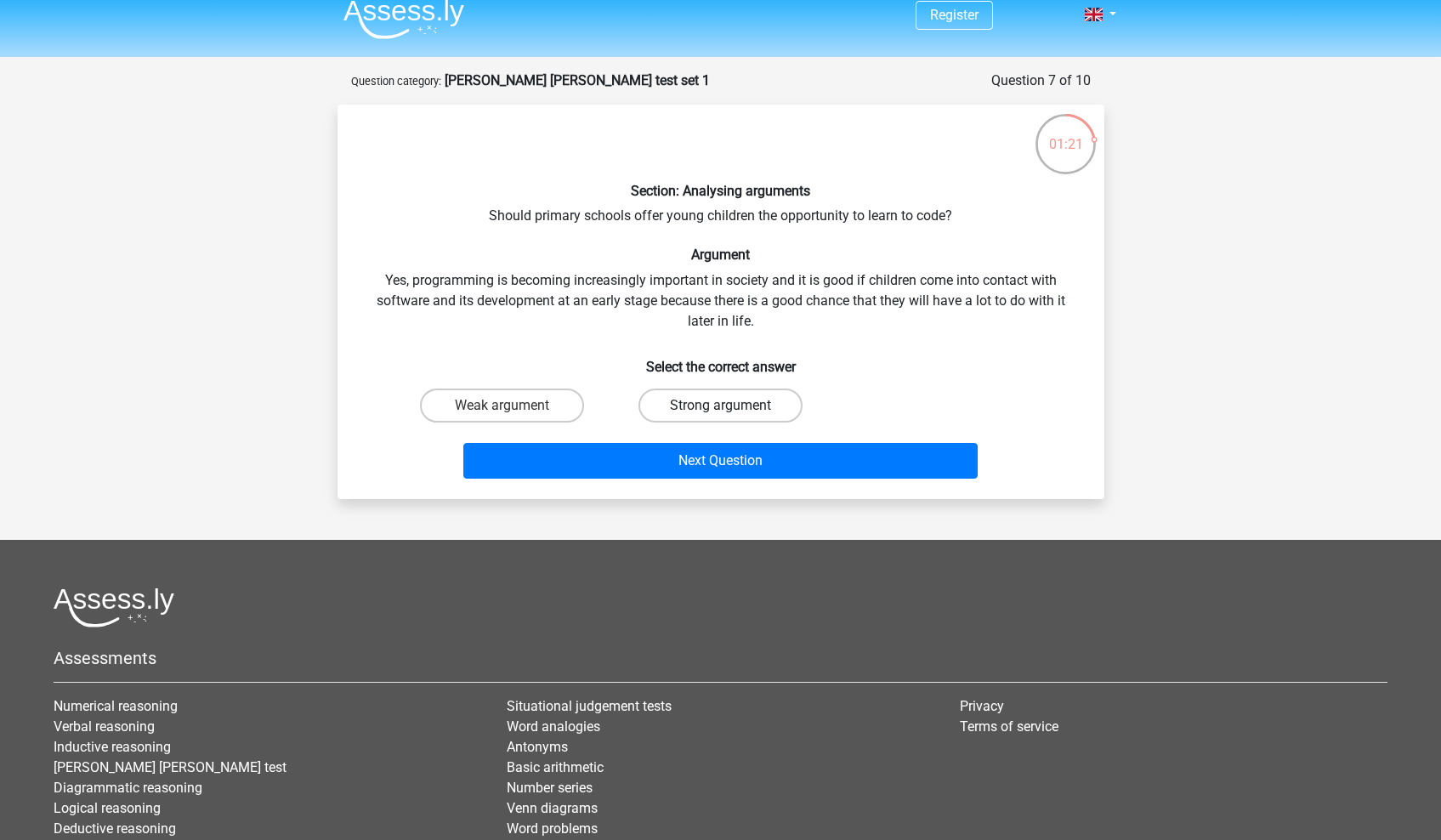
click at [667, 410] on label "Strong argument" at bounding box center [720, 405] width 164 height 34
click at [720, 410] on input "Strong argument" at bounding box center [725, 410] width 11 height 11
radio input "true"
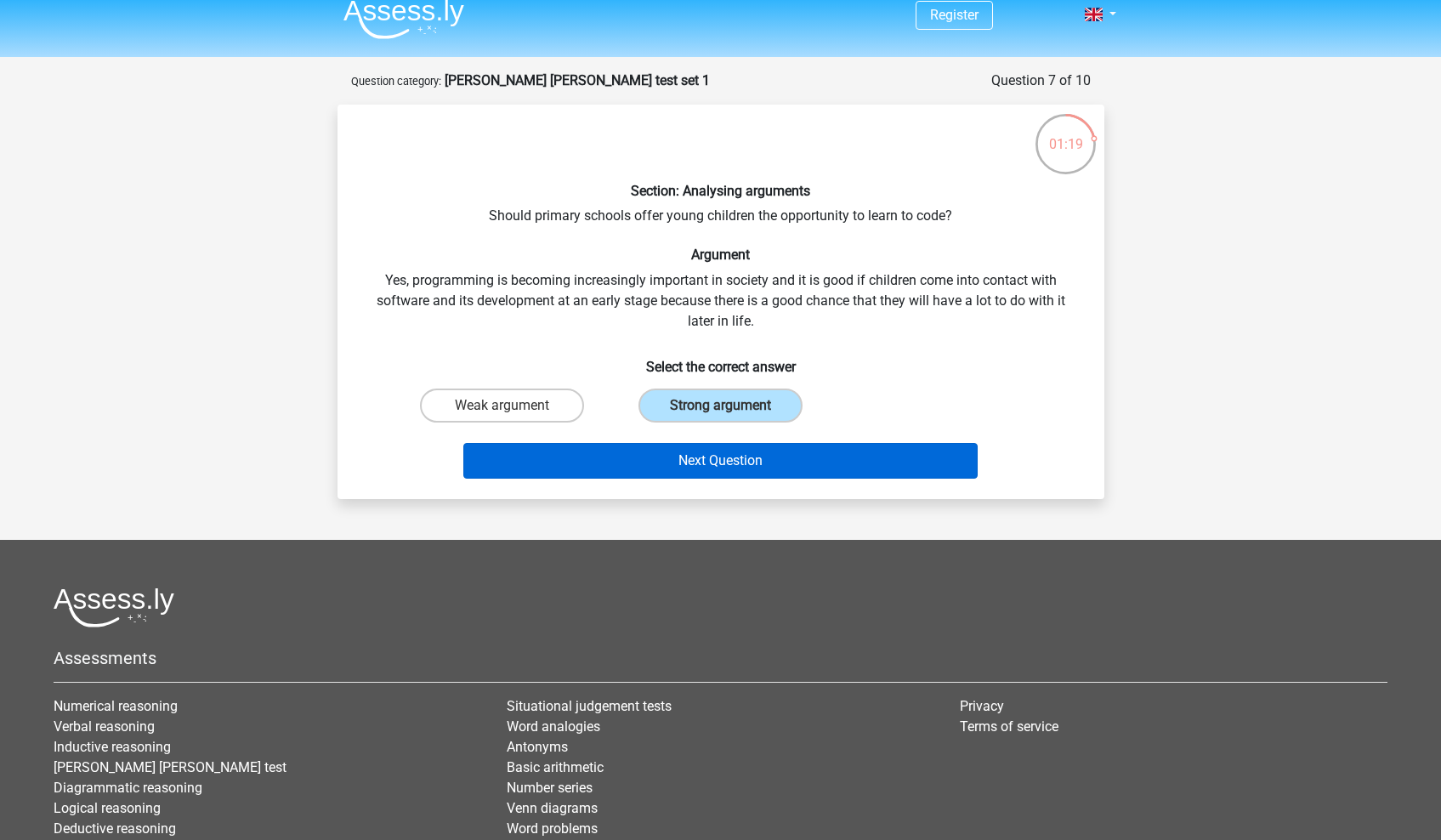
click at [640, 457] on button "Next Question" at bounding box center [720, 460] width 514 height 35
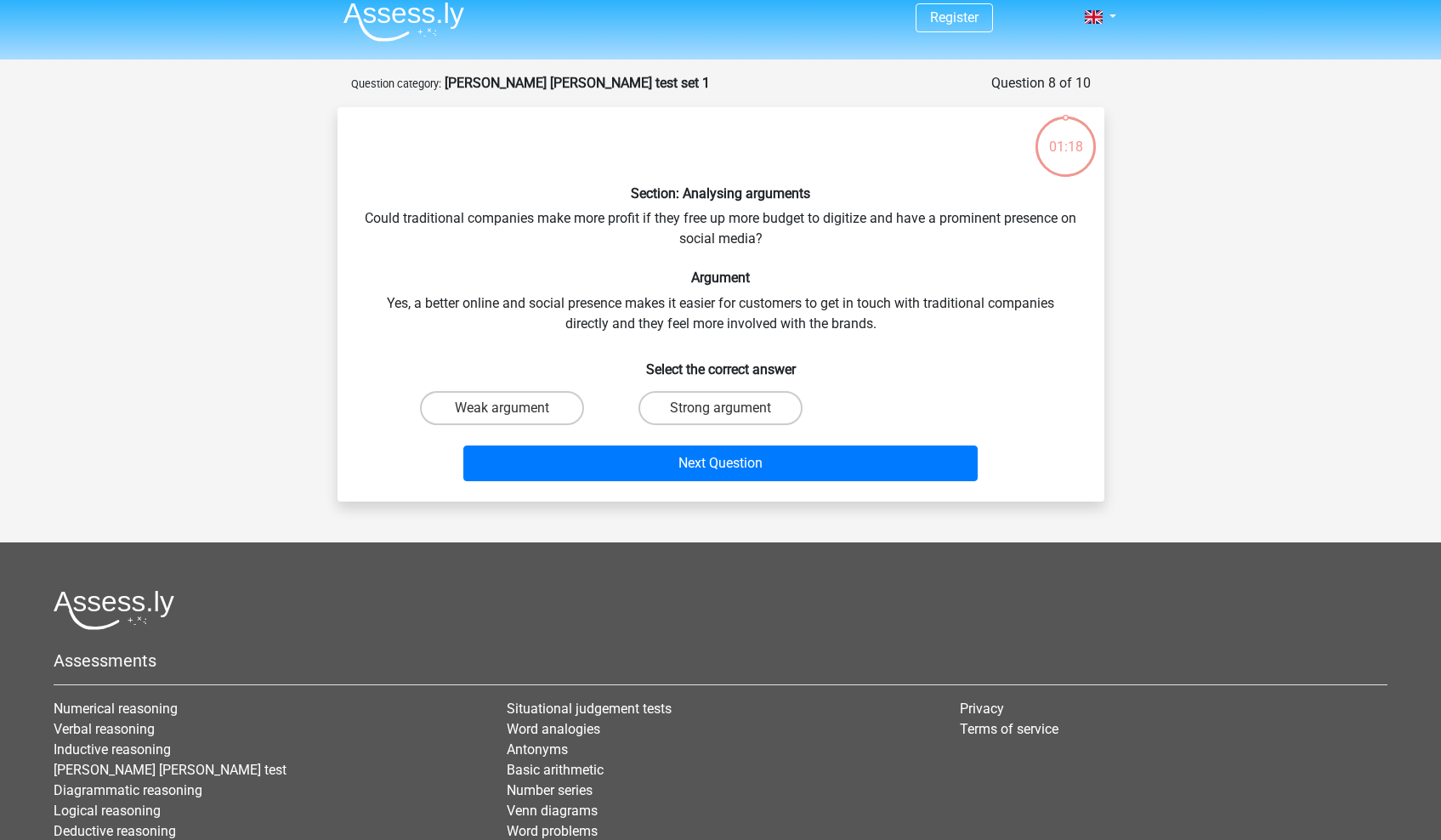
scroll to position [0, 0]
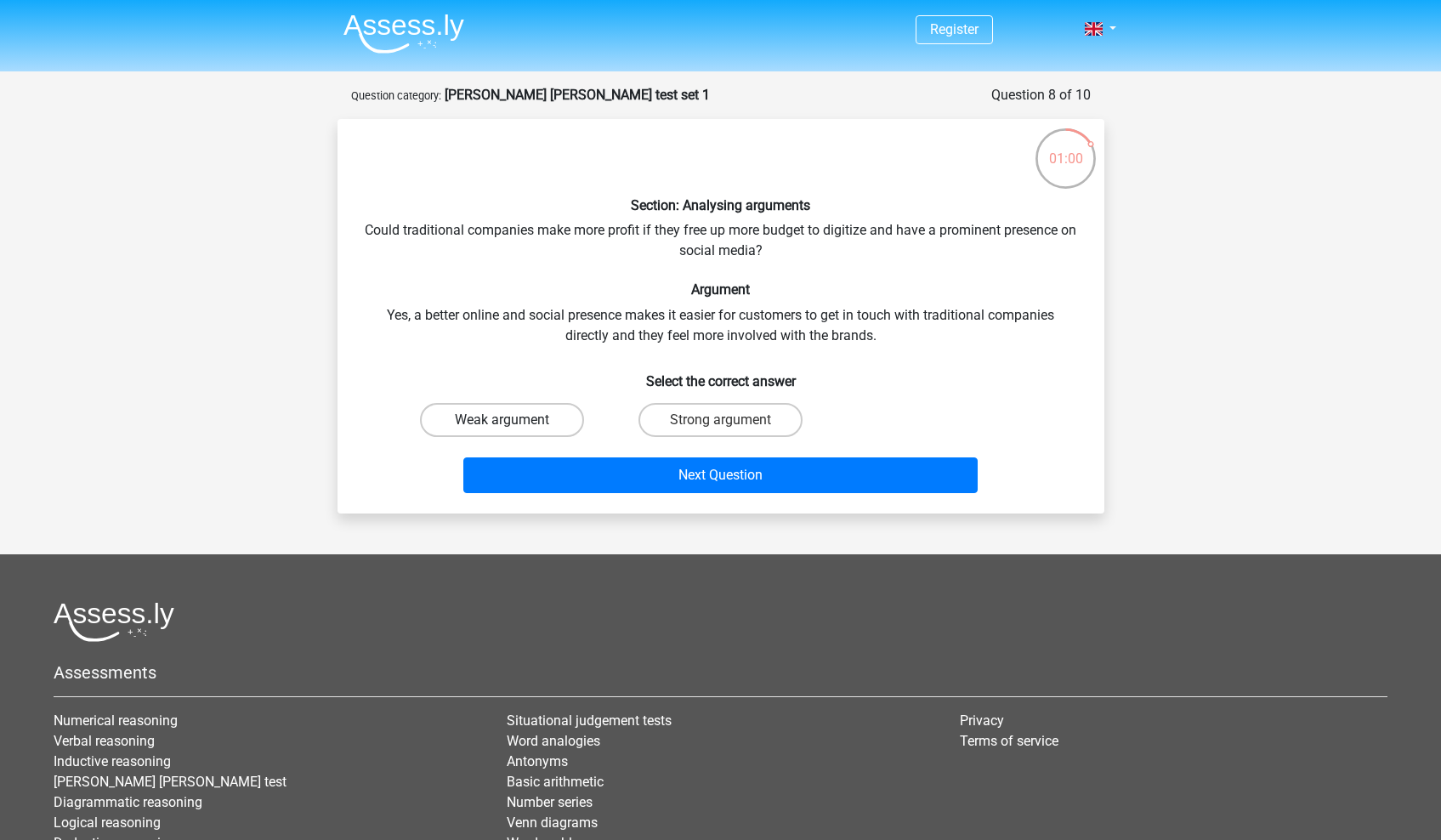
click at [543, 422] on label "Weak argument" at bounding box center [502, 420] width 164 height 34
click at [512, 422] on input "Weak argument" at bounding box center [507, 425] width 11 height 11
radio input "true"
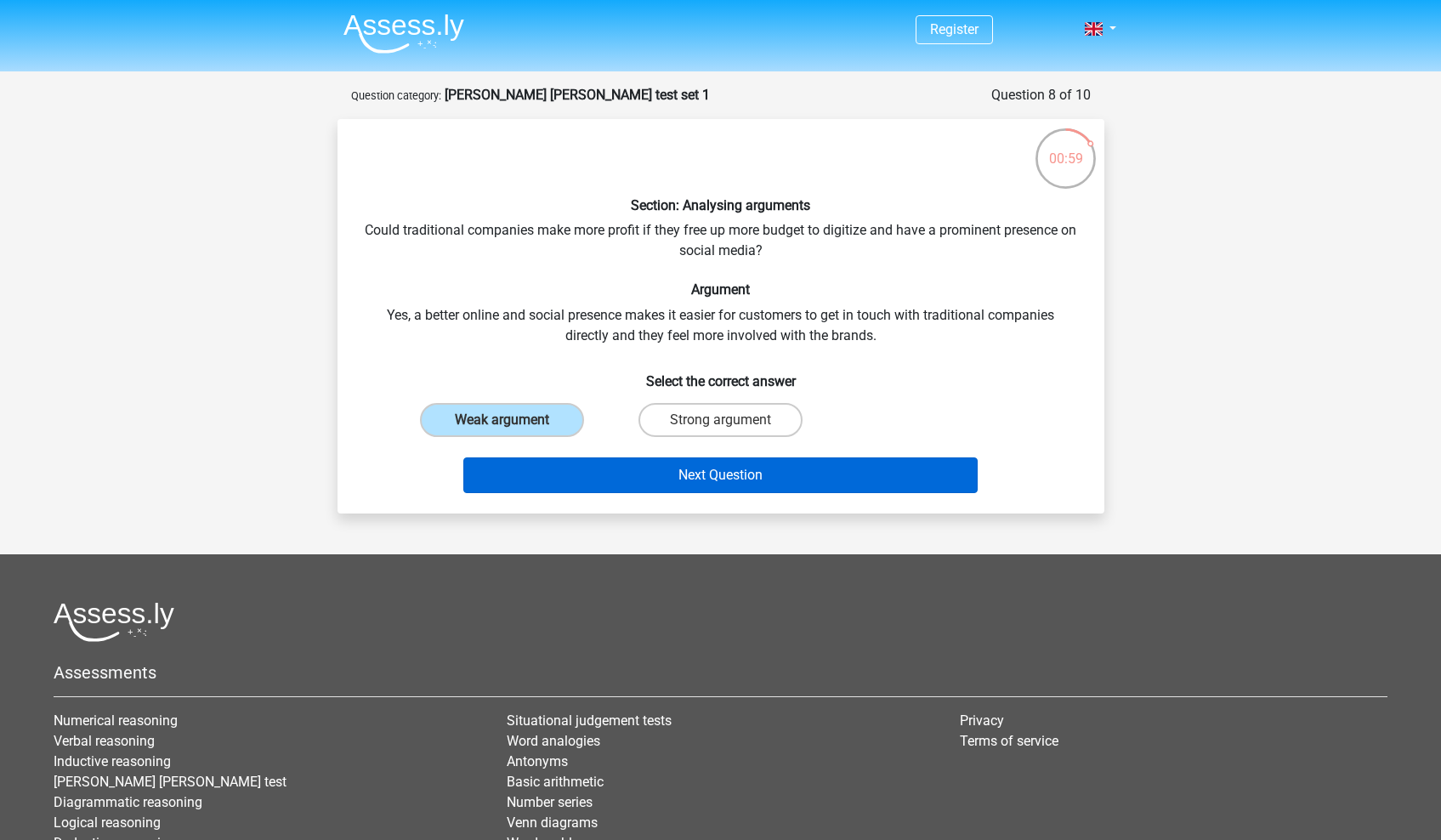
click at [585, 483] on button "Next Question" at bounding box center [720, 475] width 514 height 35
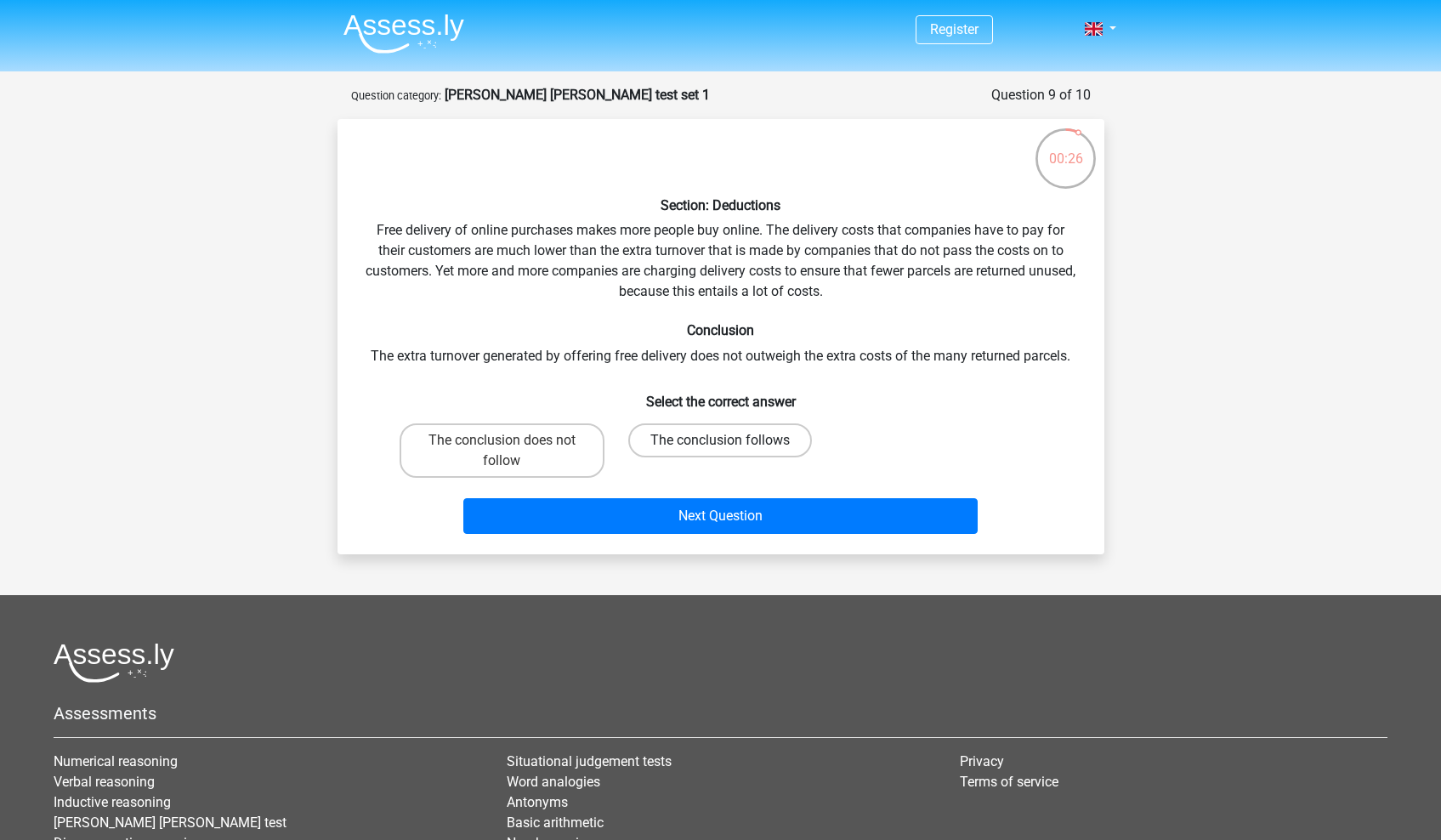
click at [765, 446] on label "The conclusion follows" at bounding box center [720, 440] width 184 height 34
click at [731, 446] on input "The conclusion follows" at bounding box center [725, 446] width 11 height 11
radio input "true"
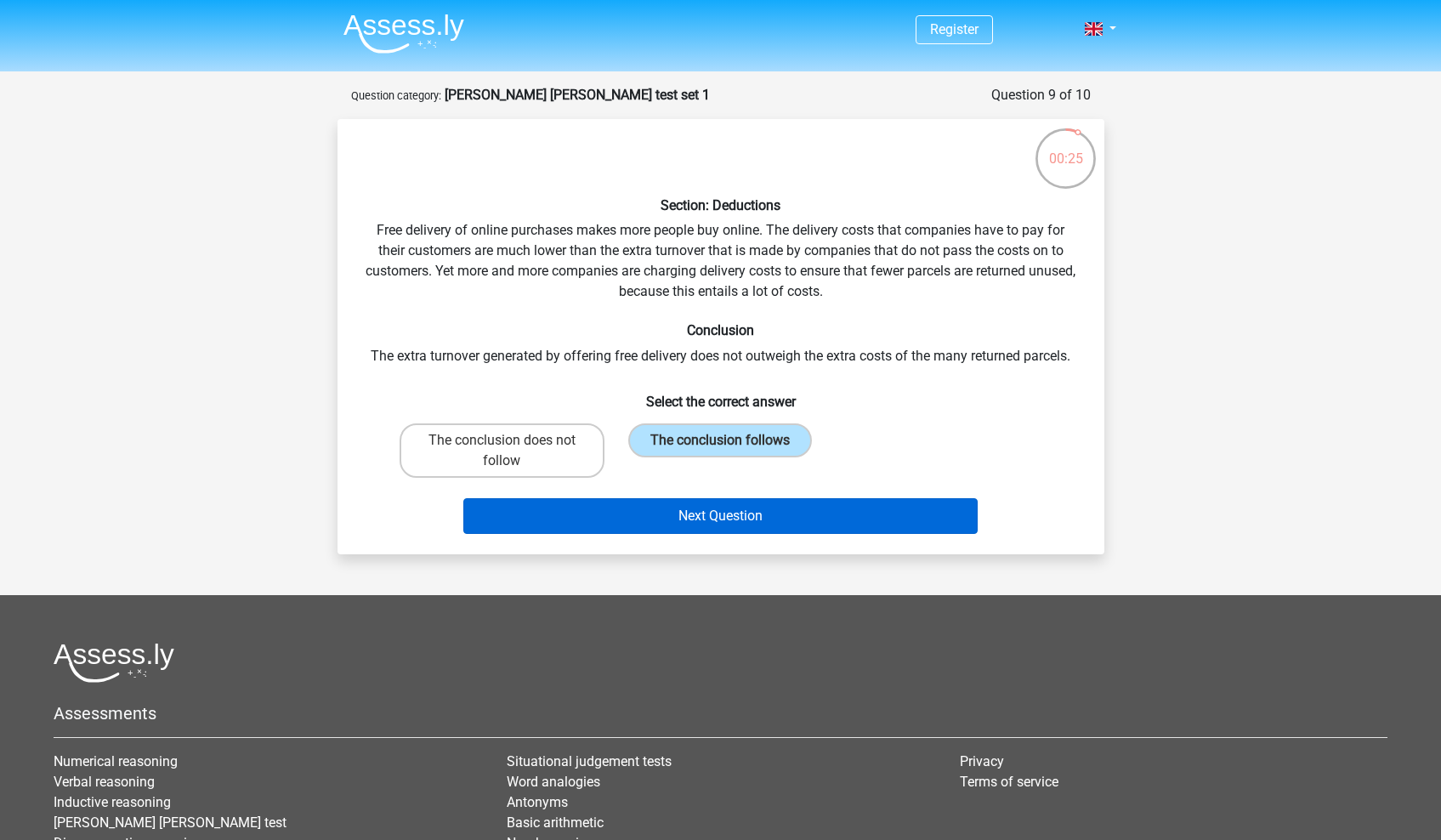
click at [707, 502] on button "Next Question" at bounding box center [720, 516] width 514 height 35
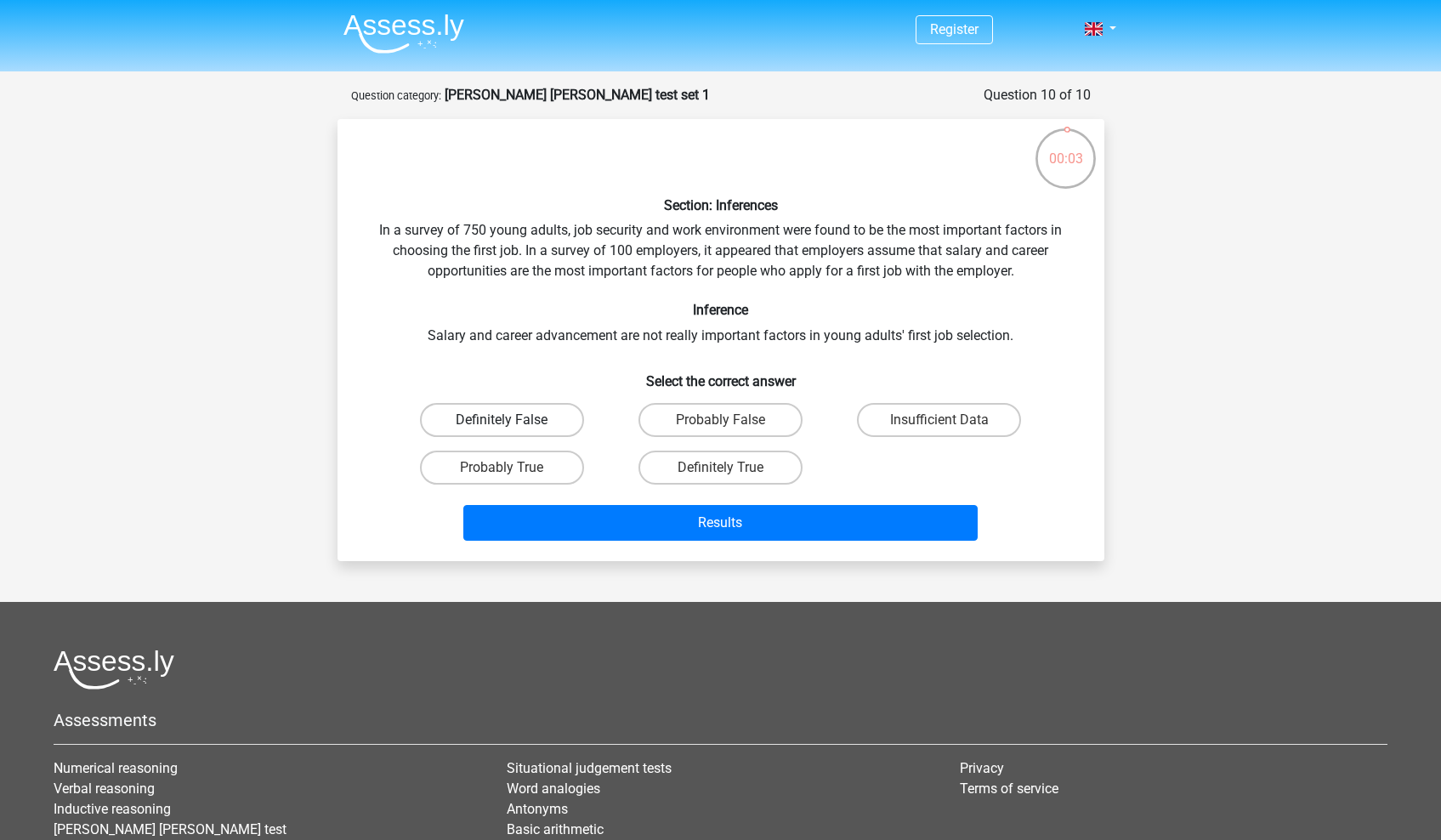
click at [534, 420] on label "Definitely False" at bounding box center [502, 420] width 164 height 34
click at [512, 420] on input "Definitely False" at bounding box center [507, 425] width 11 height 11
radio input "true"
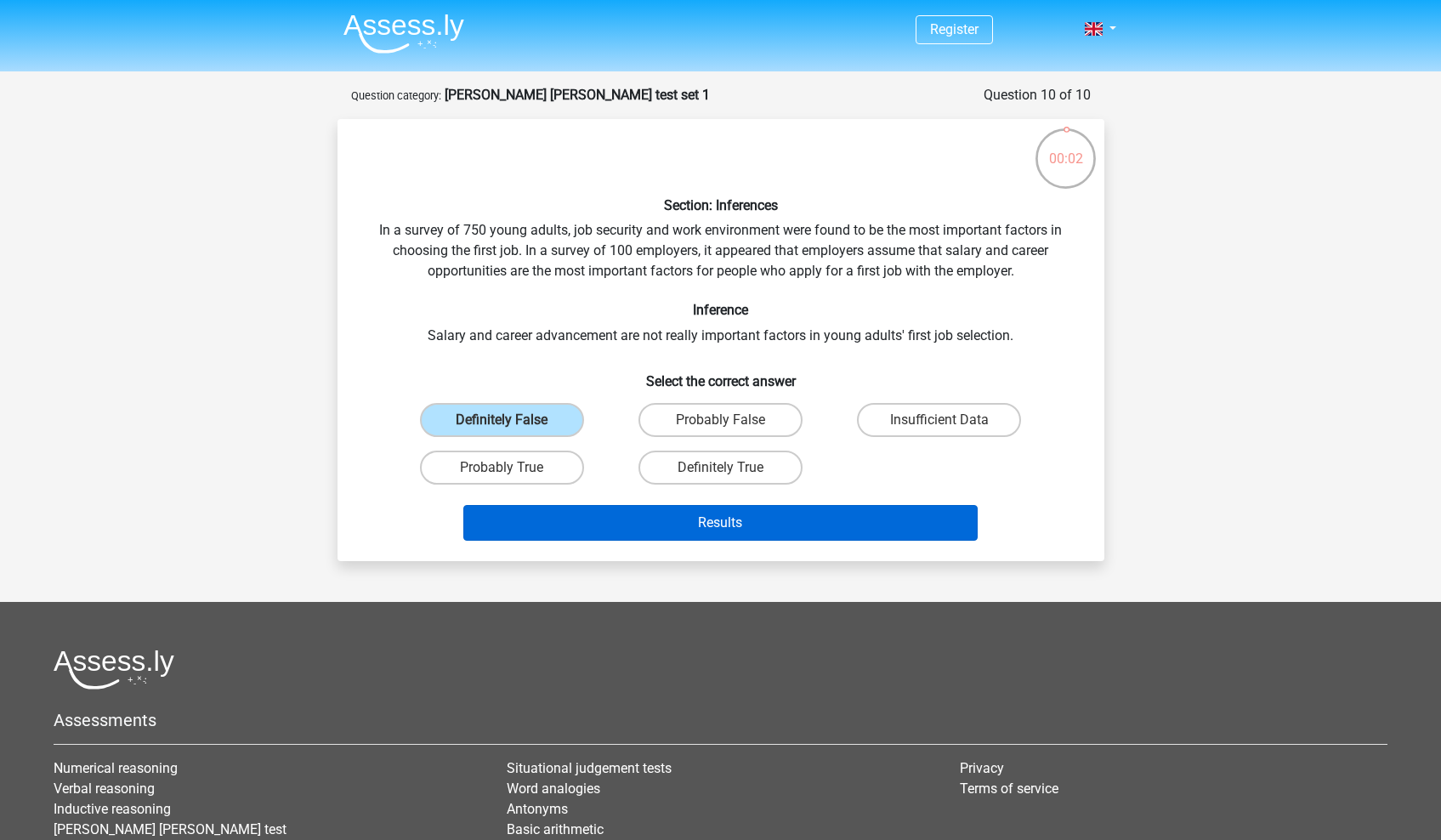
click at [608, 519] on button "Results" at bounding box center [720, 523] width 514 height 35
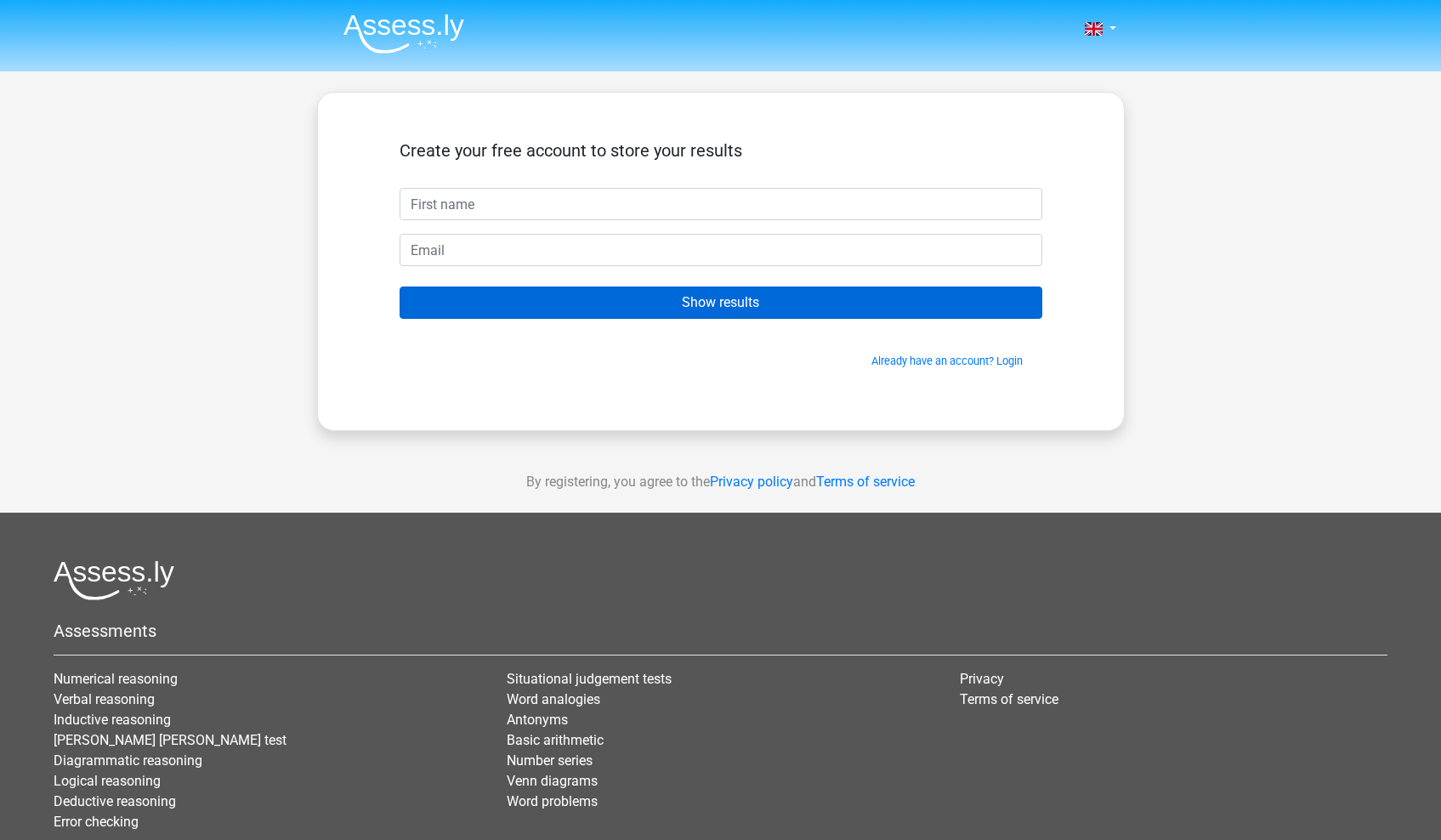
click at [647, 312] on input "Show results" at bounding box center [720, 302] width 643 height 32
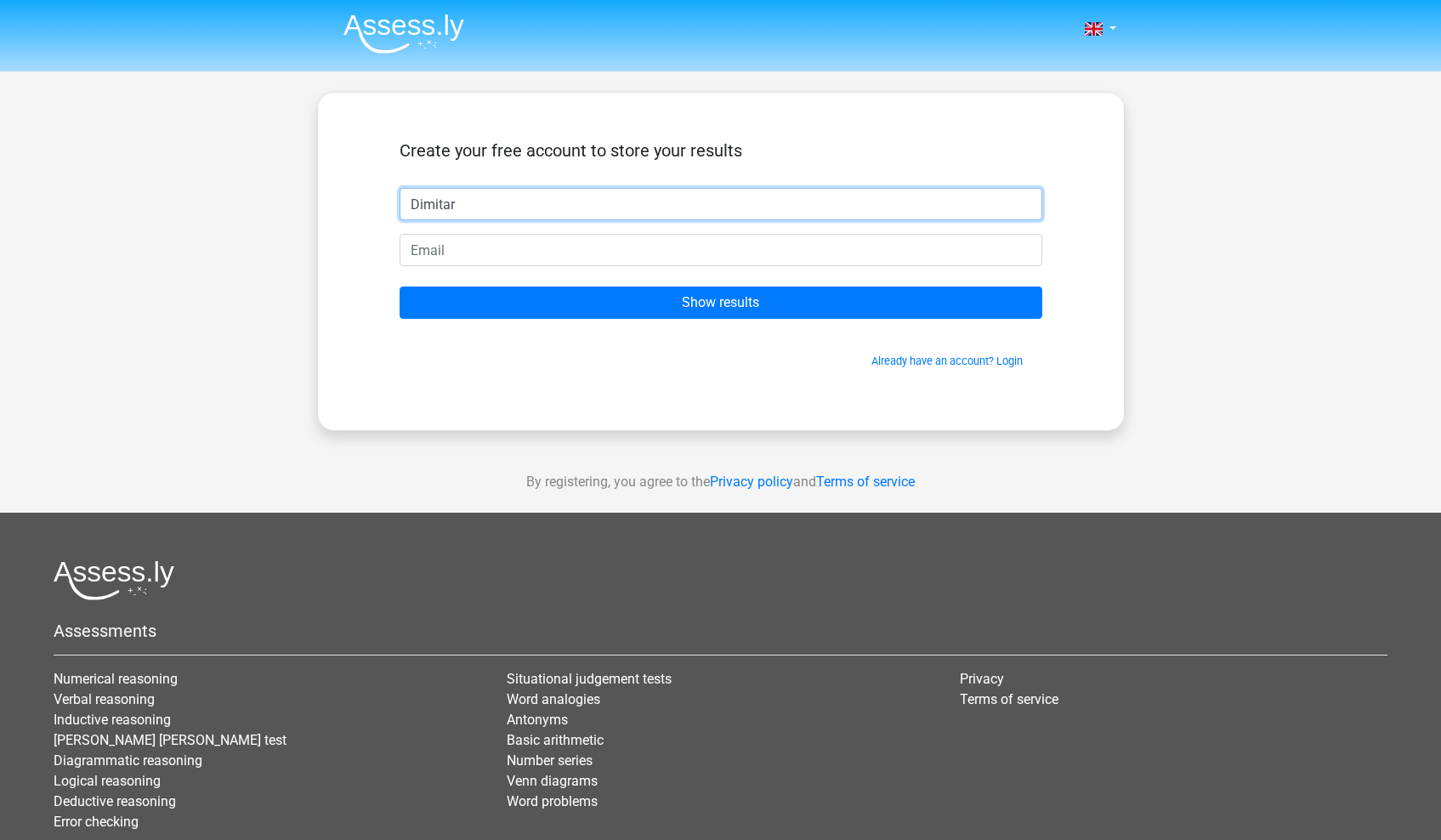
type input "Dimitar"
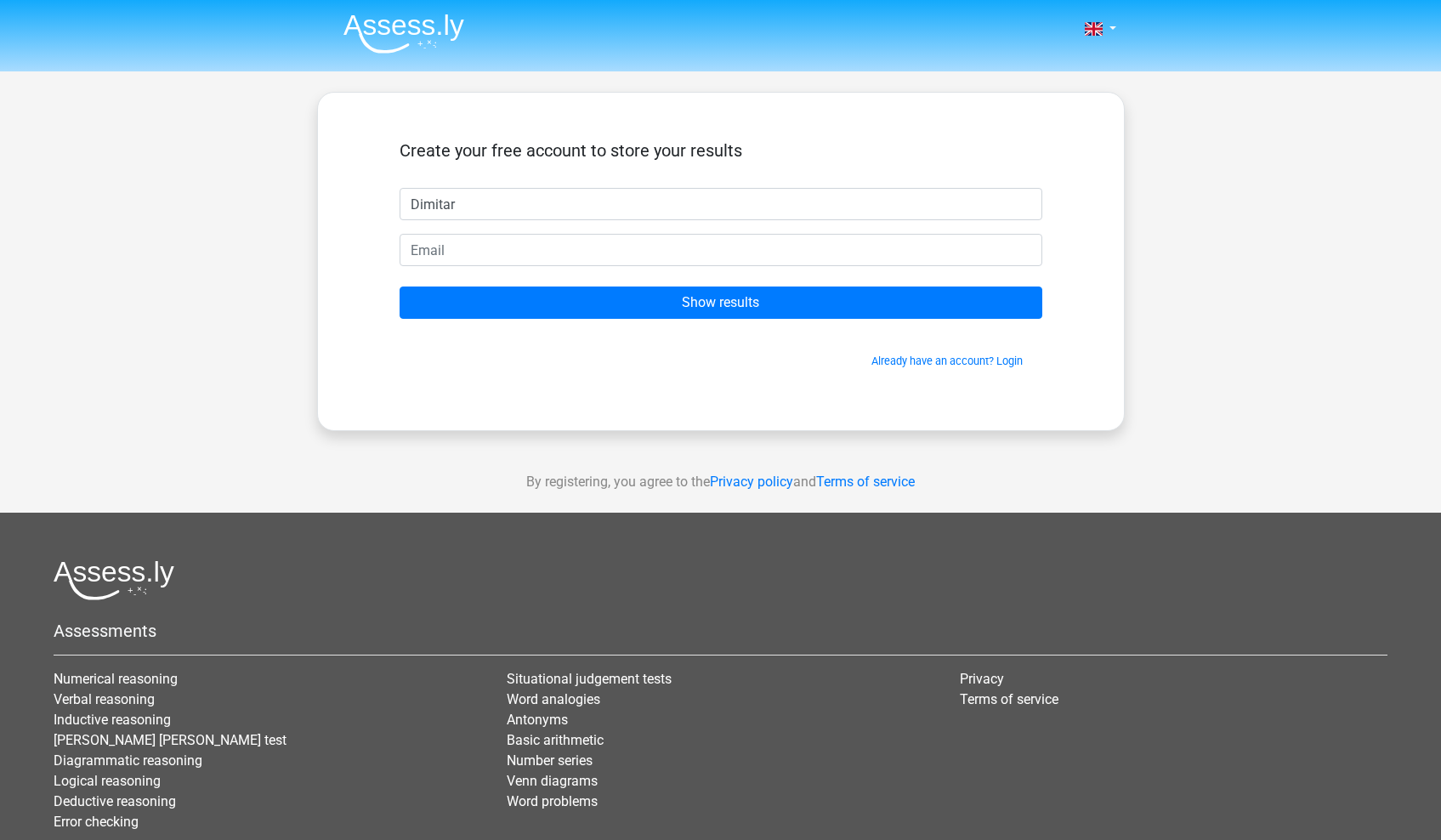
click at [488, 277] on form "Create your free account to store your results Dimitar Show results Already hav…" at bounding box center [720, 254] width 643 height 229
click at [488, 270] on form "Create your free account to store your results Dimitar Show results Already hav…" at bounding box center [720, 254] width 643 height 229
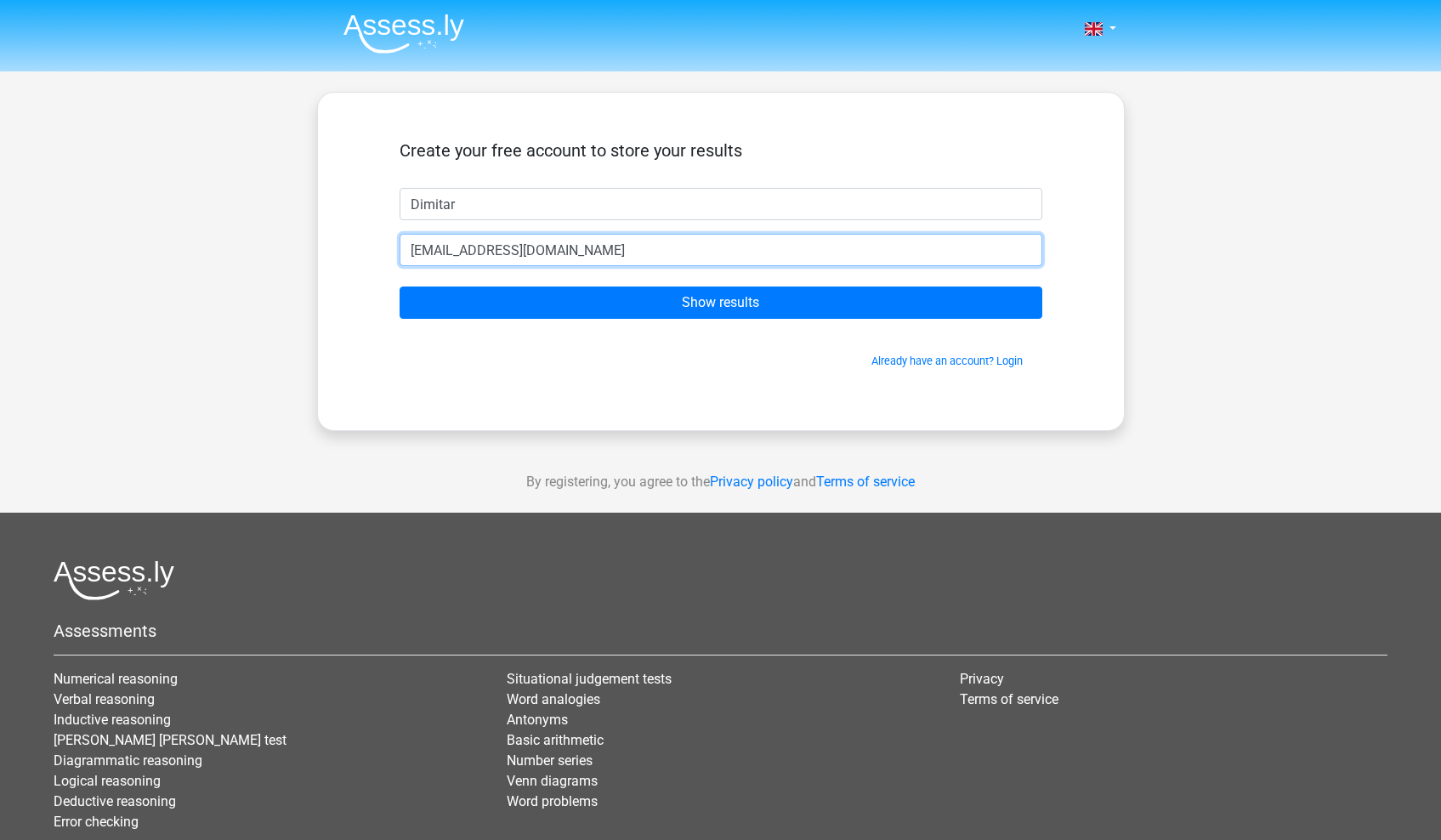
type input "[EMAIL_ADDRESS][DOMAIN_NAME]"
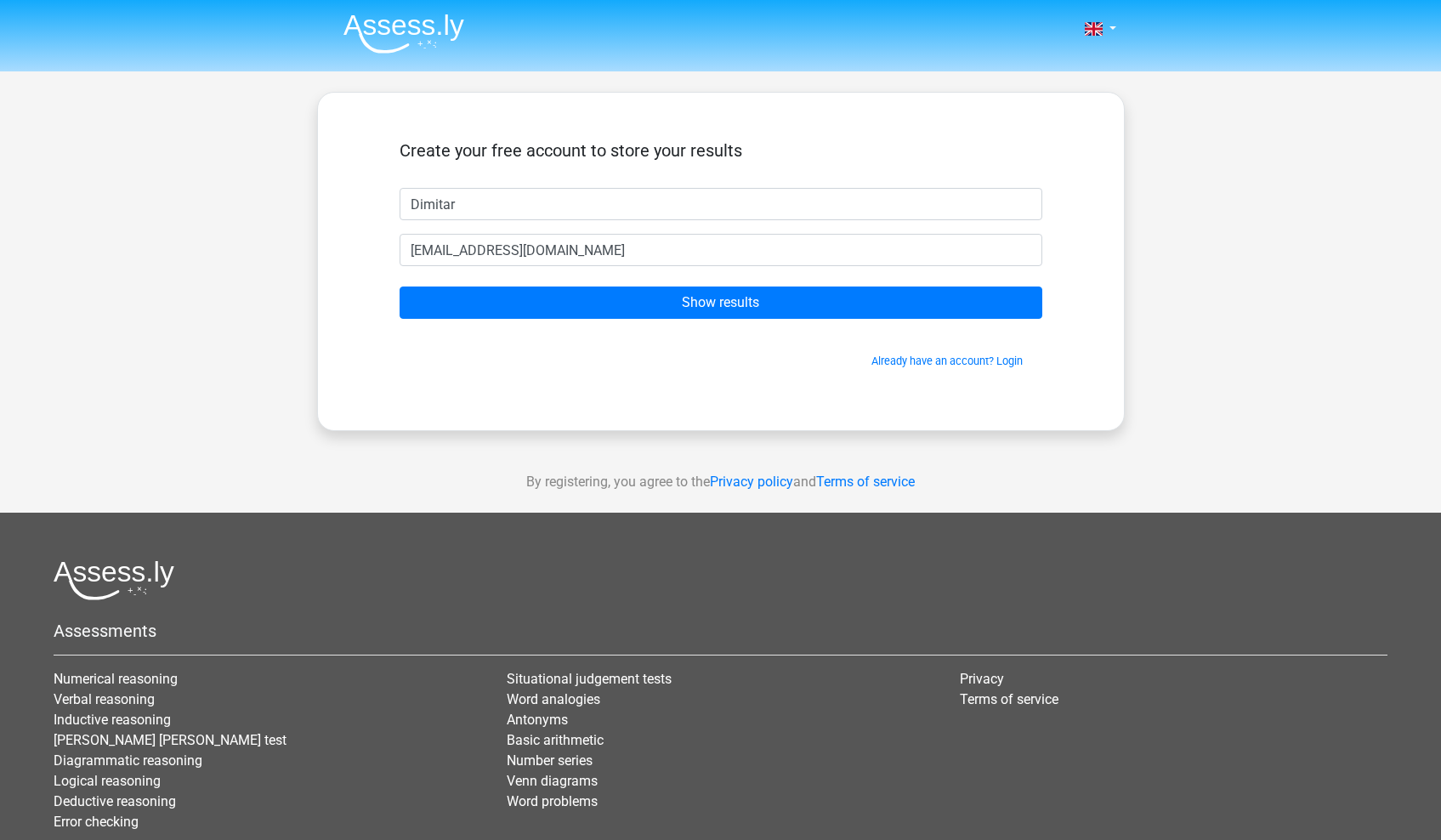
click at [477, 362] on span "Already have an account? Login" at bounding box center [720, 361] width 629 height 16
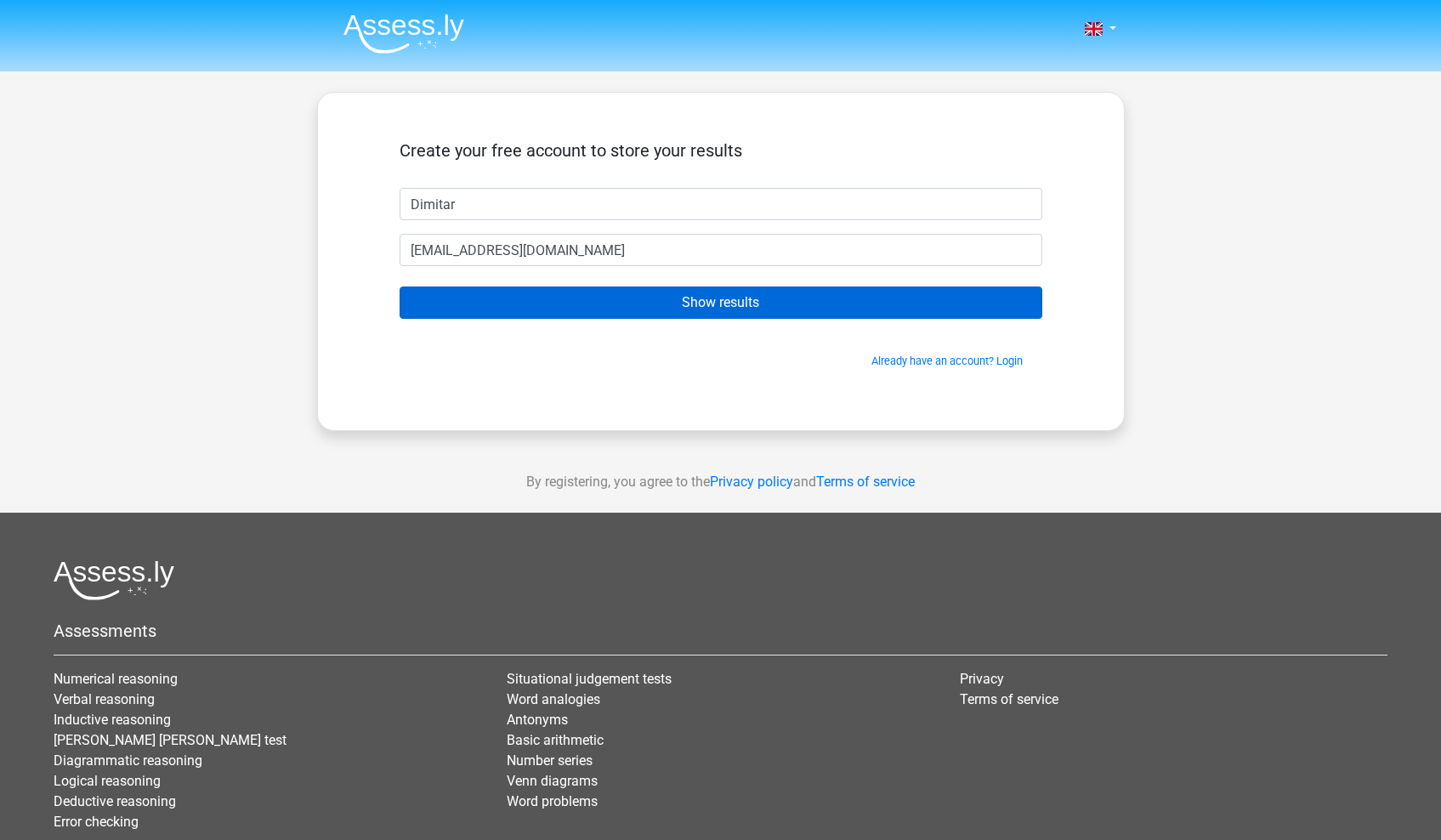
click at [519, 311] on input "Show results" at bounding box center [720, 302] width 643 height 32
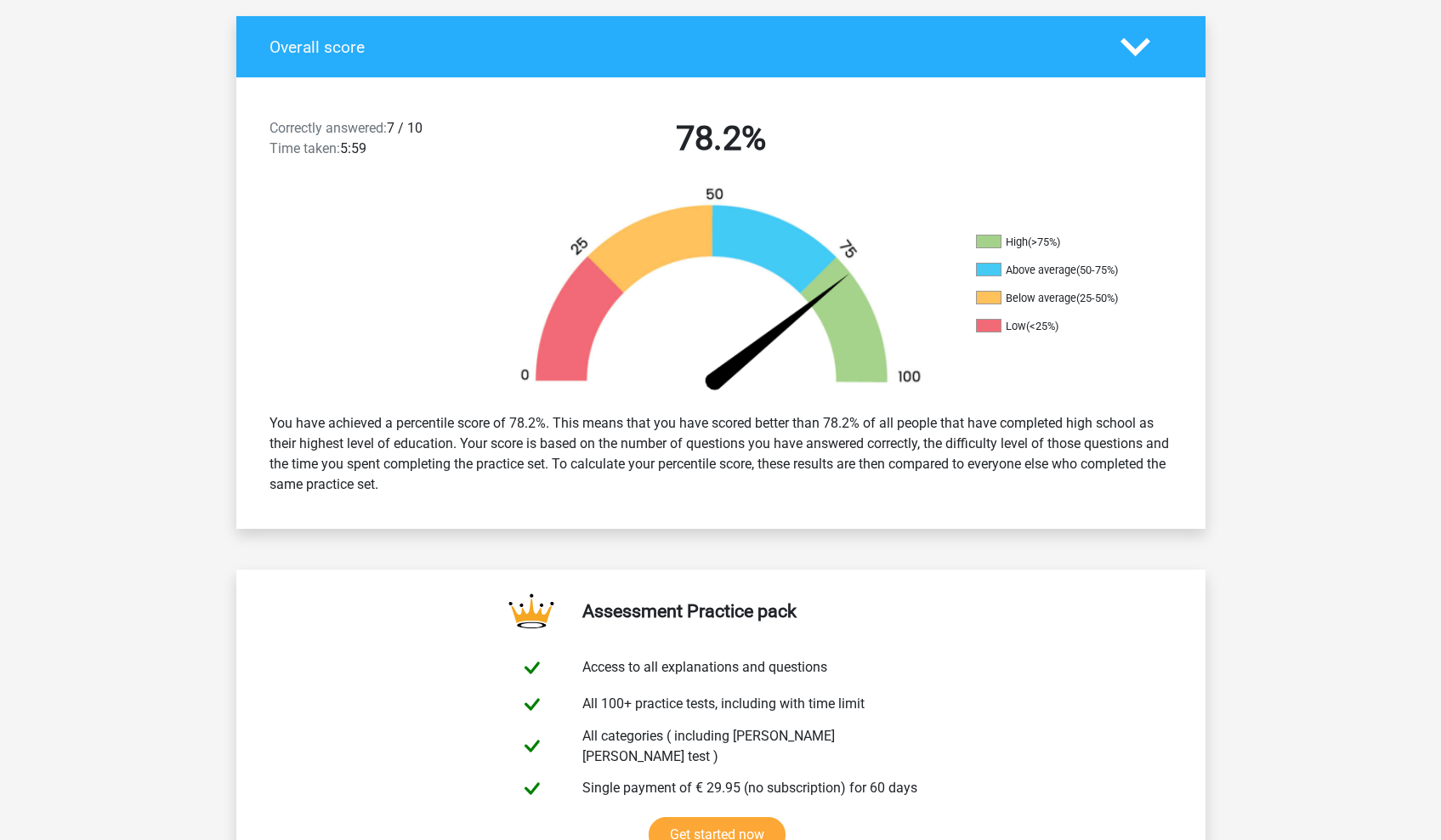
scroll to position [376, 0]
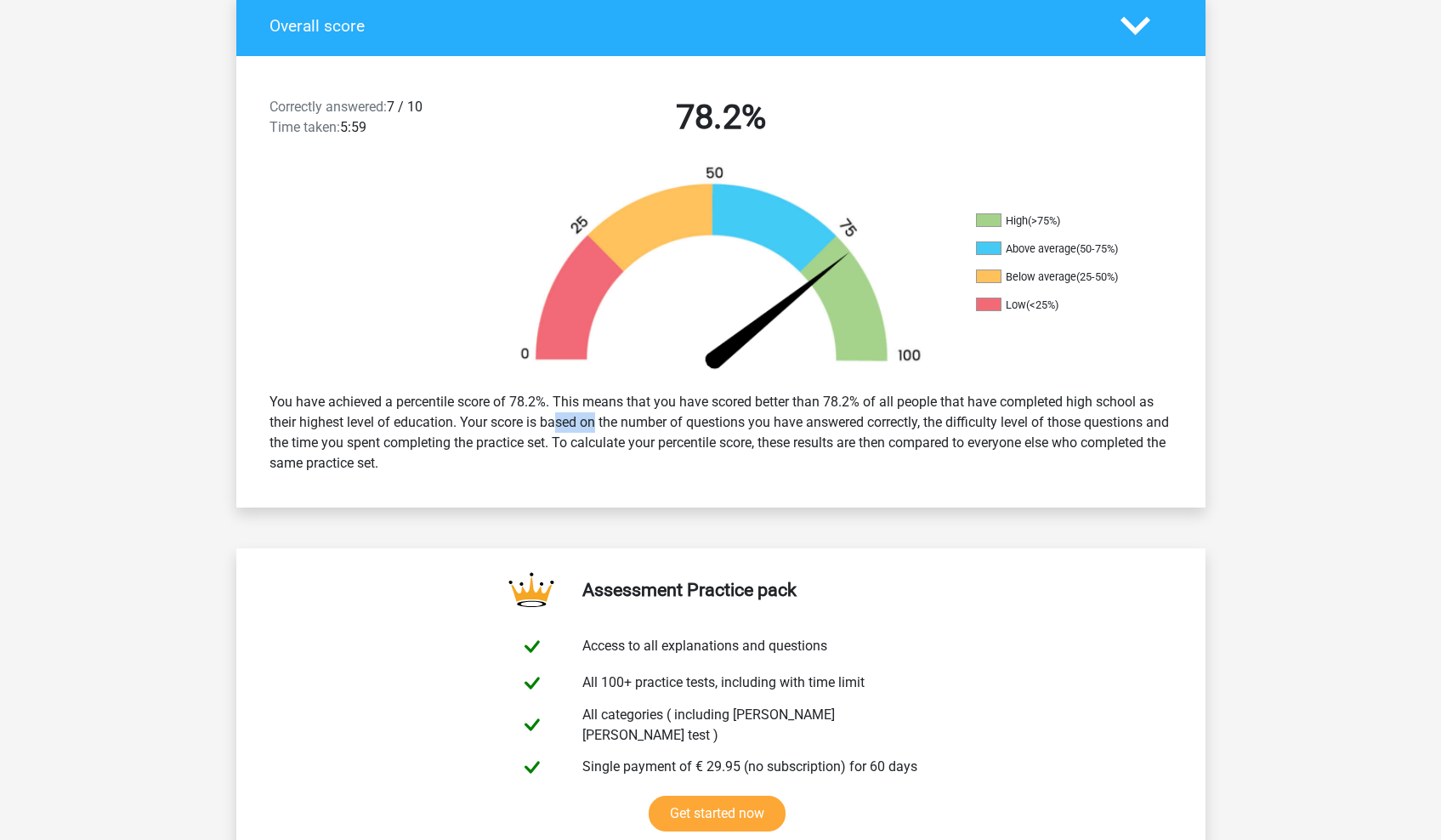
drag, startPoint x: 509, startPoint y: 423, endPoint x: 538, endPoint y: 423, distance: 29.0
click at [538, 423] on div "You have achieved a percentile score of 78.2%. This means that you have scored …" at bounding box center [721, 432] width 929 height 95
drag, startPoint x: 512, startPoint y: 397, endPoint x: 544, endPoint y: 397, distance: 32.0
click at [544, 397] on div "You have achieved a percentile score of 78.2%. This means that you have scored …" at bounding box center [721, 432] width 929 height 95
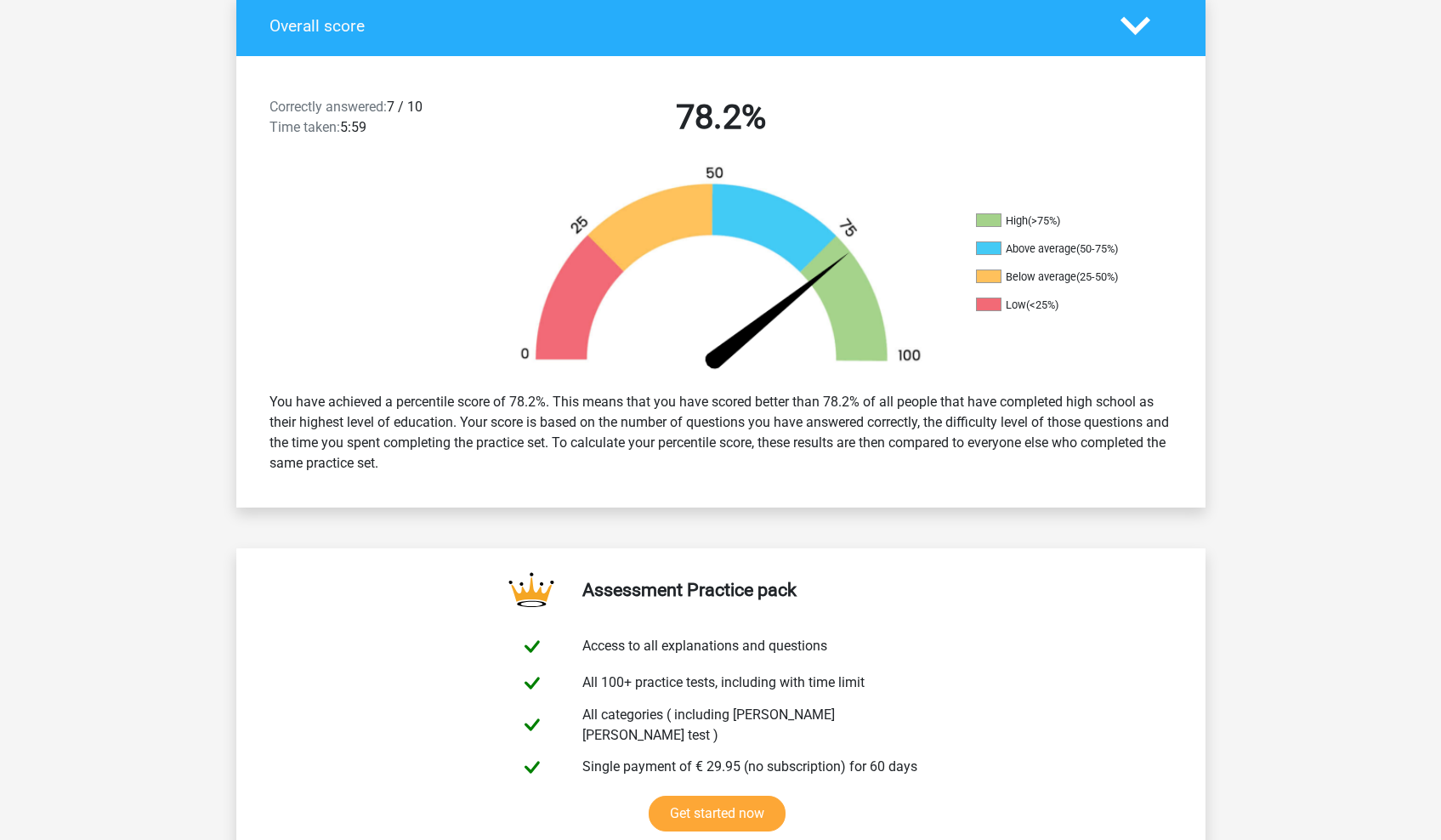
click at [544, 397] on div "You have achieved a percentile score of 78.2%. This means that you have scored …" at bounding box center [721, 432] width 929 height 95
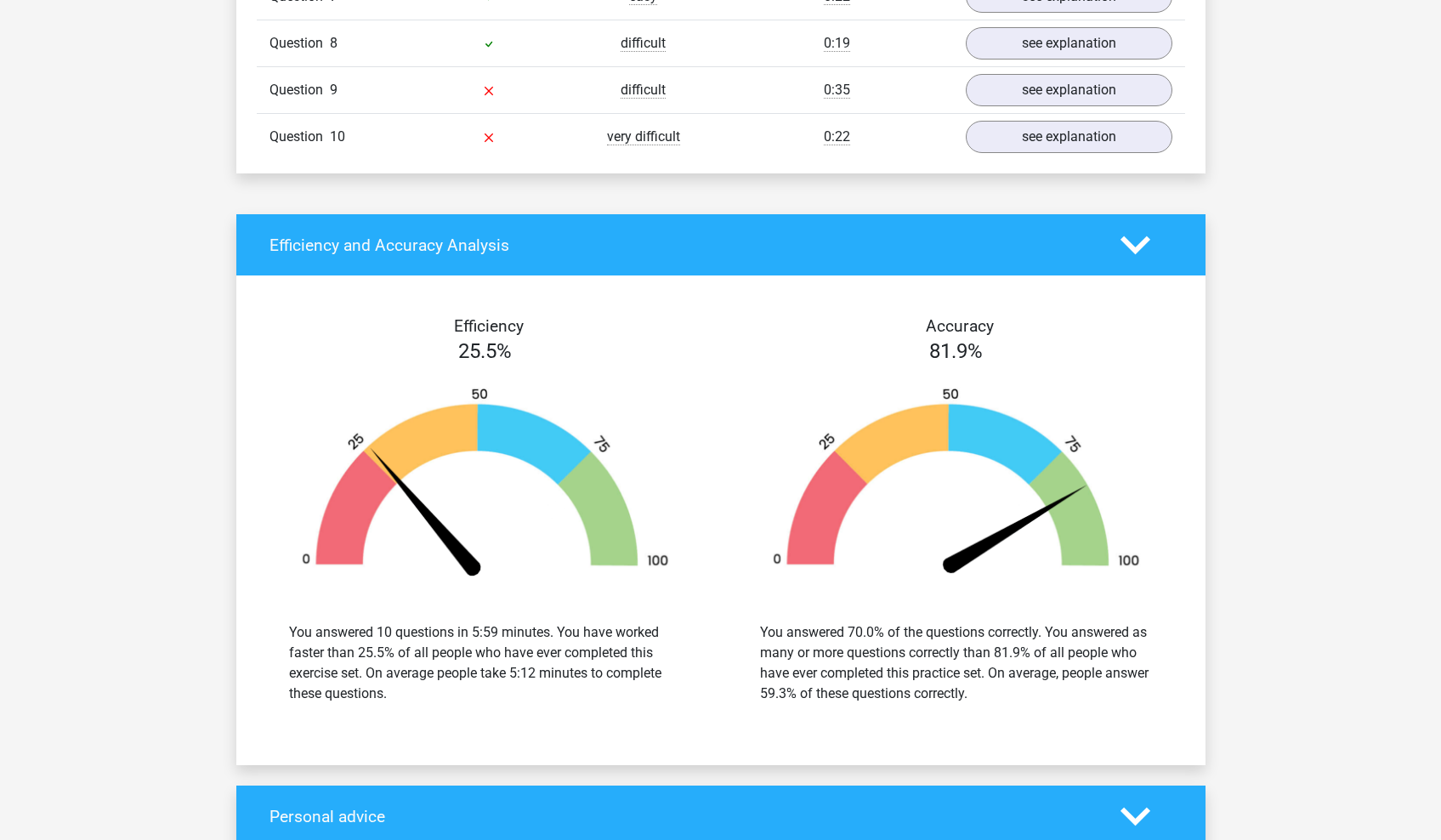
scroll to position [1751, 0]
drag, startPoint x: 363, startPoint y: 640, endPoint x: 516, endPoint y: 635, distance: 153.1
click at [517, 636] on div "You answered 10 questions in 5:59 minutes. You have worked faster than 25.5% of…" at bounding box center [486, 662] width 393 height 81
click at [516, 635] on div "You answered 10 questions in 5:59 minutes. You have worked faster than 25.5% of…" at bounding box center [486, 662] width 393 height 81
drag, startPoint x: 496, startPoint y: 662, endPoint x: 546, endPoint y: 666, distance: 50.2
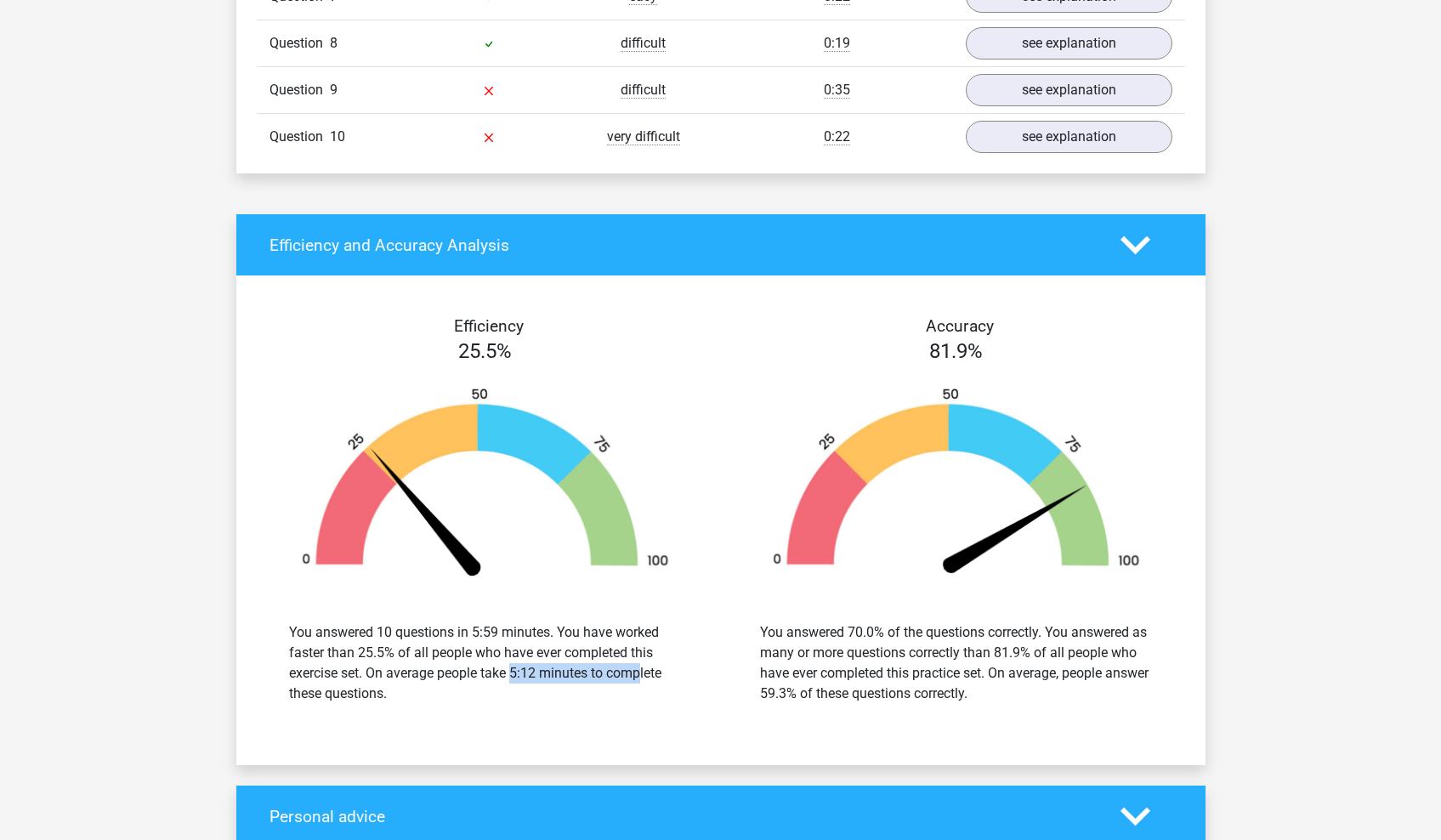
click at [547, 666] on div "You answered 10 questions in 5:59 minutes. You have worked faster than 25.5% of…" at bounding box center [486, 662] width 393 height 81
click at [546, 666] on div "You answered 10 questions in 5:59 minutes. You have worked faster than 25.5% of…" at bounding box center [486, 662] width 393 height 81
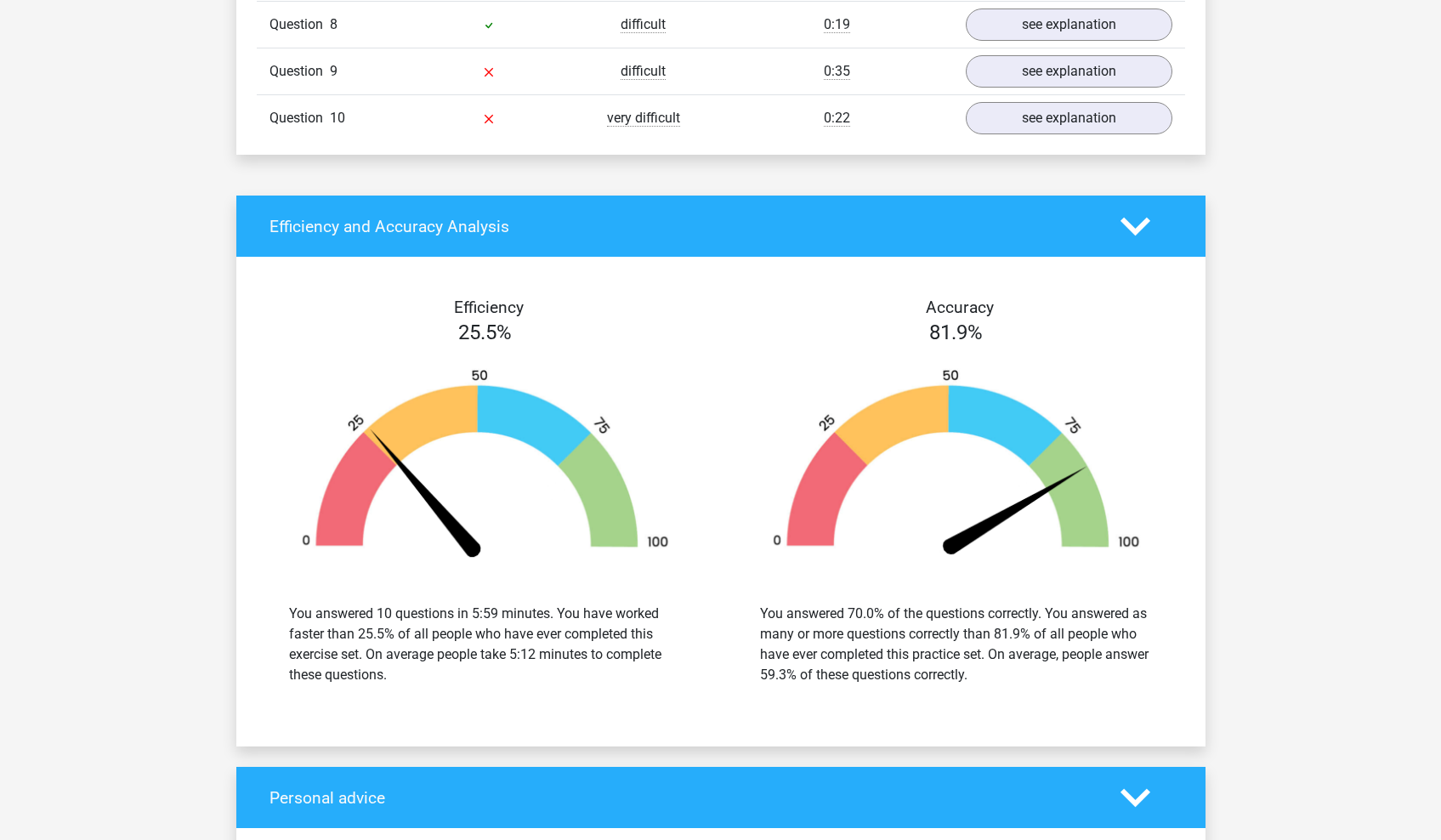
scroll to position [1771, 0]
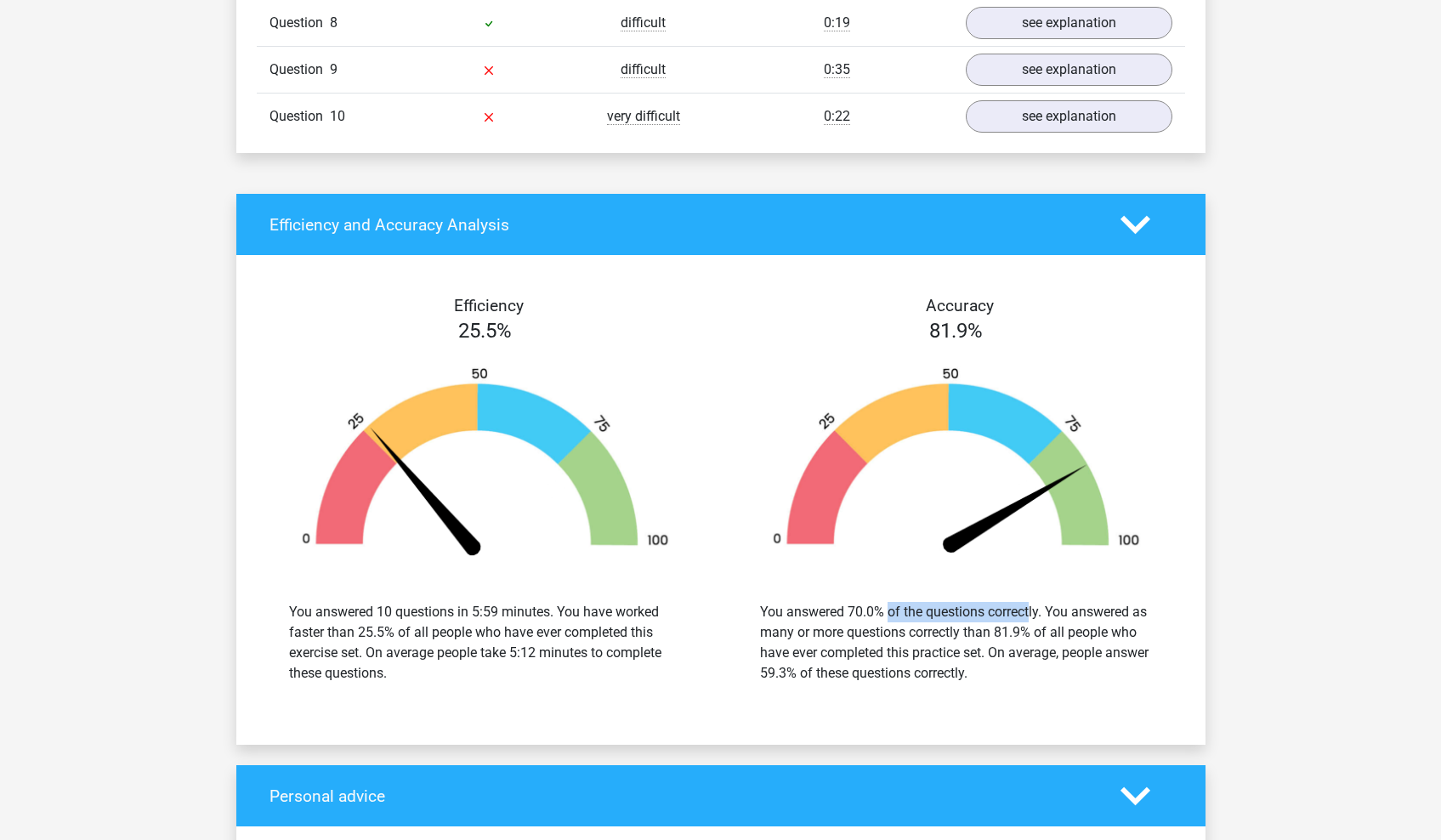
drag, startPoint x: 790, startPoint y: 600, endPoint x: 943, endPoint y: 603, distance: 153.0
click at [943, 603] on div "You answered 70.0% of the questions correctly. You answered as many or more que…" at bounding box center [956, 642] width 393 height 81
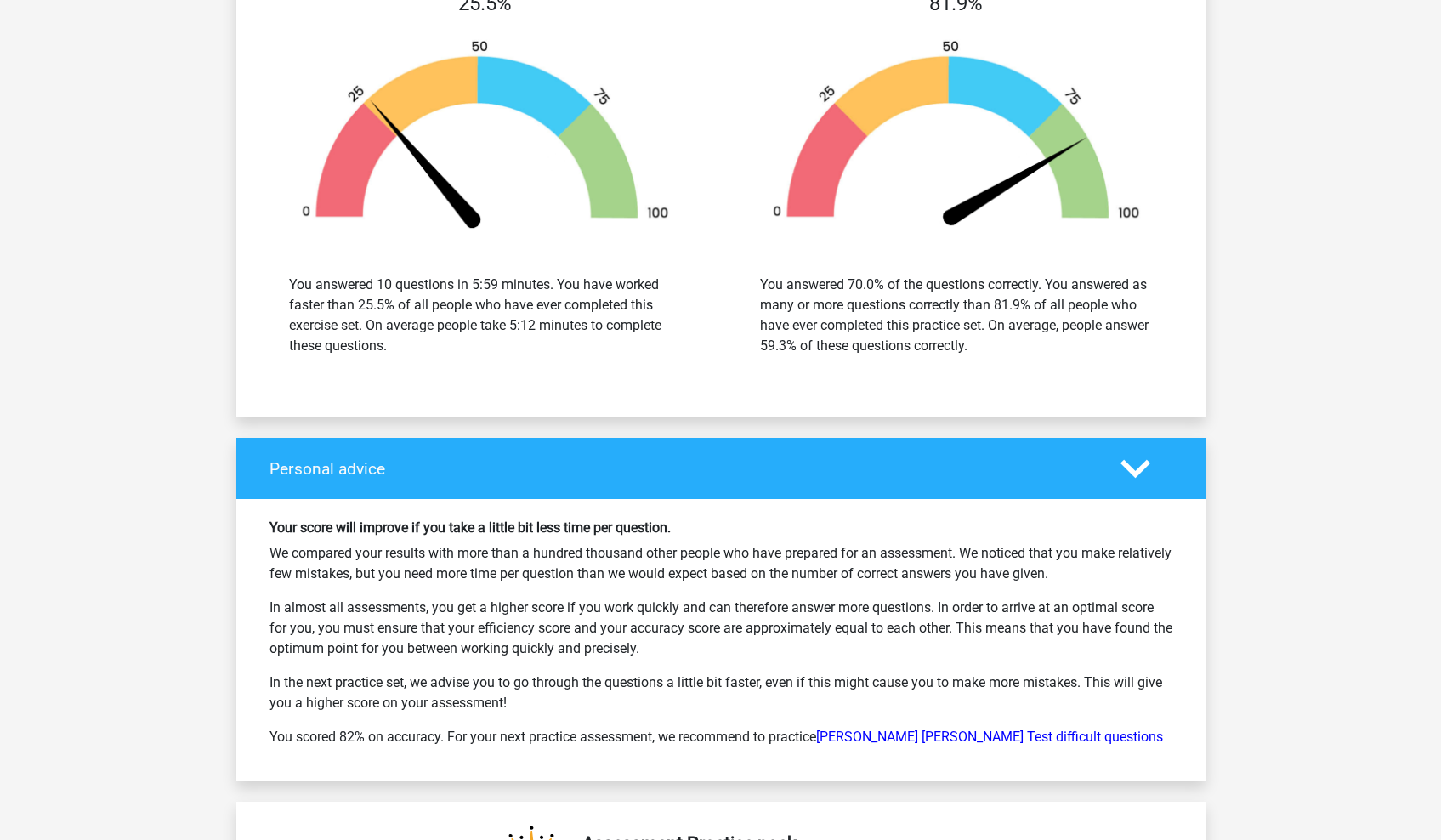
scroll to position [2056, 0]
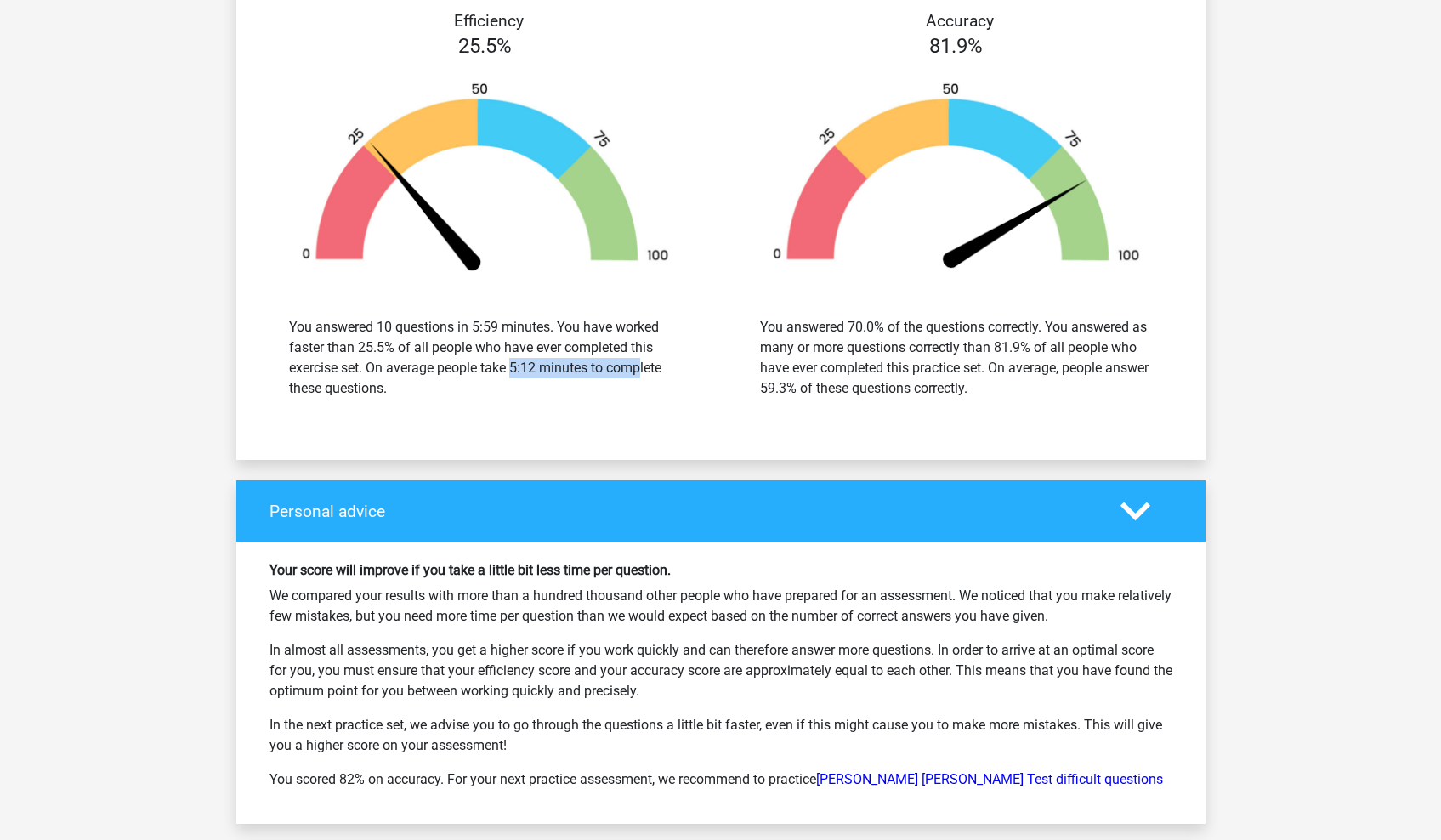
drag, startPoint x: 514, startPoint y: 352, endPoint x: 546, endPoint y: 355, distance: 32.1
click at [546, 355] on div "You answered 10 questions in 5:59 minutes. You have worked faster than 25.5% of…" at bounding box center [486, 357] width 393 height 81
drag, startPoint x: 499, startPoint y: 313, endPoint x: 472, endPoint y: 315, distance: 27.1
click at [472, 317] on div "You answered 10 questions in 5:59 minutes. You have worked faster than 25.5% of…" at bounding box center [486, 357] width 393 height 81
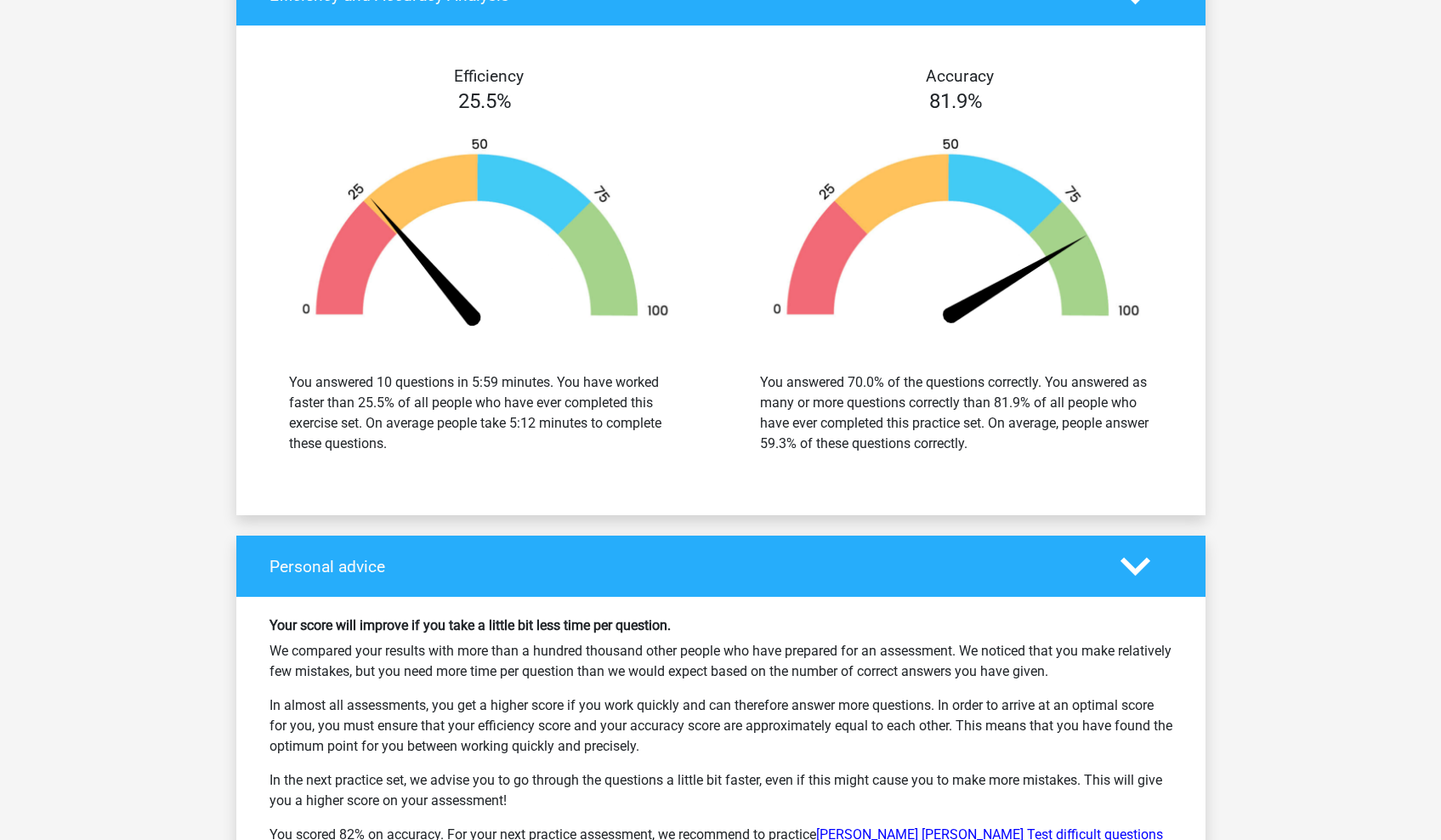
scroll to position [2018, 0]
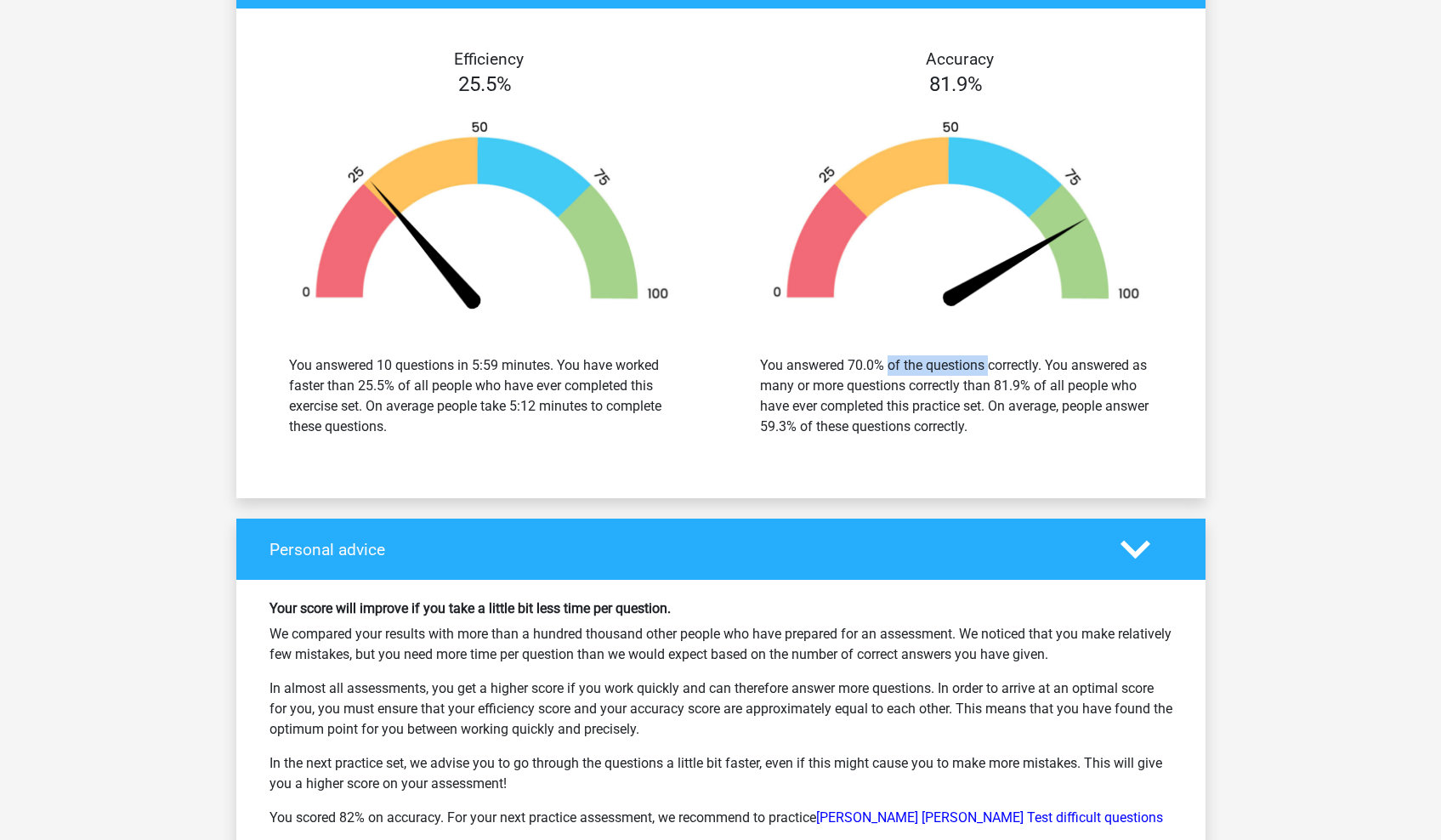
drag, startPoint x: 853, startPoint y: 352, endPoint x: 901, endPoint y: 353, distance: 48.0
click at [901, 355] on div "You answered 70.0% of the questions correctly. You answered as many or more que…" at bounding box center [956, 395] width 393 height 81
drag, startPoint x: 786, startPoint y: 448, endPoint x: 848, endPoint y: 441, distance: 62.4
click at [848, 441] on div "Efficiency 25.5% You answered 10 questions in 5:59 minutes. You have worked fas…" at bounding box center [721, 252] width 970 height 448
click at [848, 441] on div "You answered 70.0% of the questions correctly. You answered as many or more que…" at bounding box center [957, 395] width 446 height 123
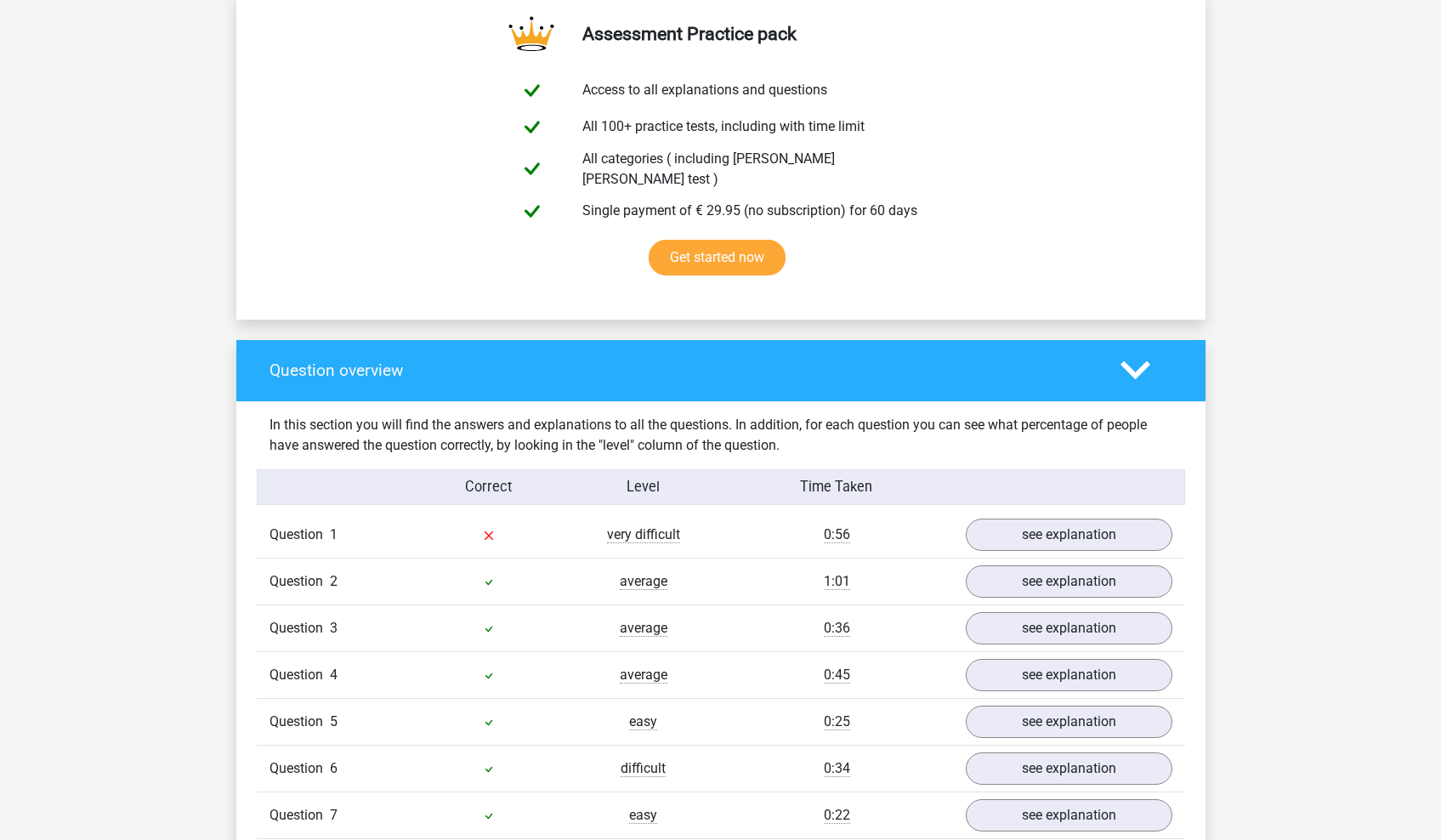
scroll to position [944, 0]
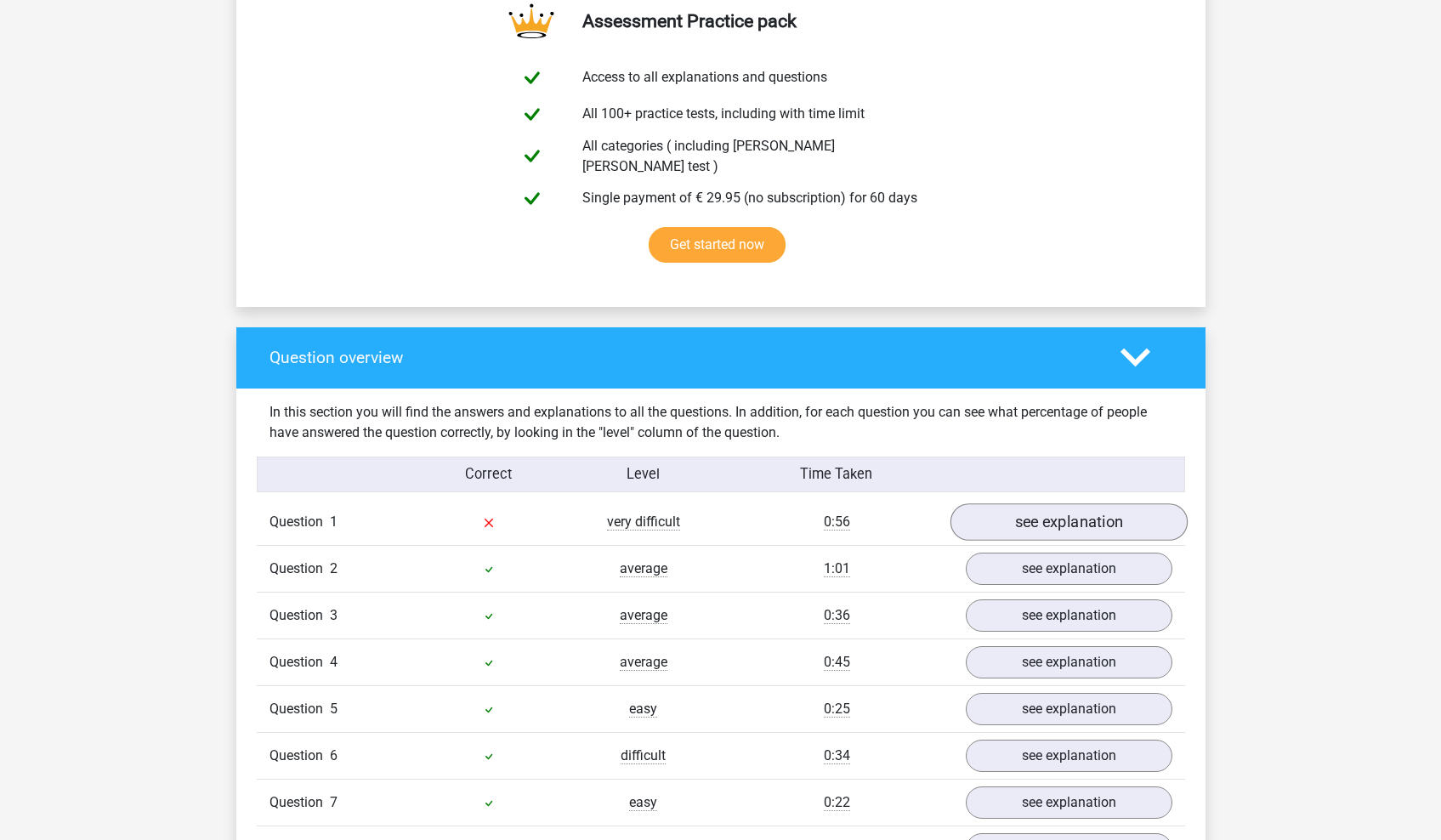
click at [1017, 518] on link "see explanation" at bounding box center [1069, 522] width 238 height 37
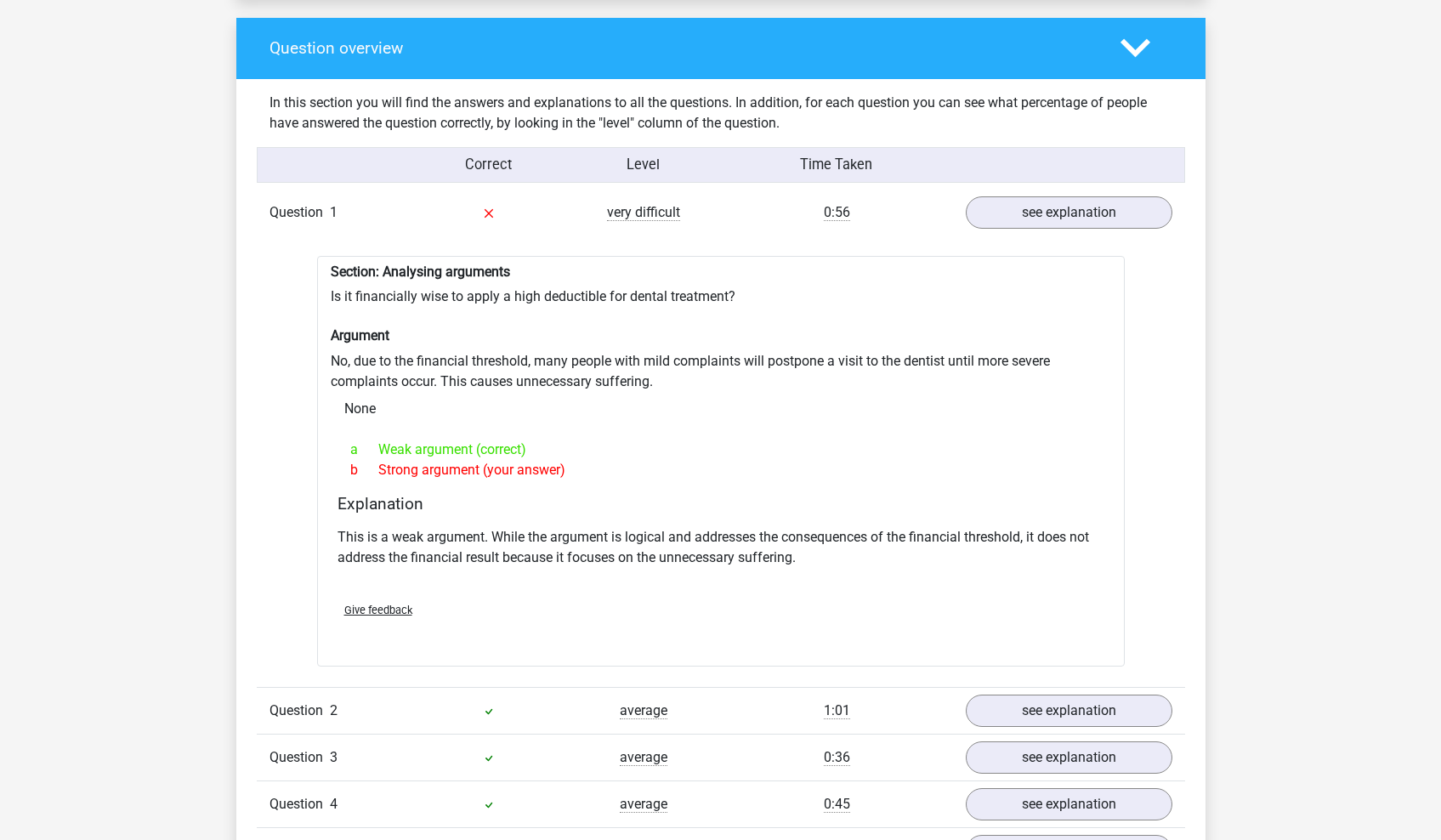
scroll to position [1255, 0]
drag, startPoint x: 500, startPoint y: 527, endPoint x: 576, endPoint y: 527, distance: 76.0
click at [551, 527] on p "This is a weak argument. While the argument is logical and addresses the conseq…" at bounding box center [720, 547] width 767 height 41
click at [576, 526] on p "This is a weak argument. While the argument is logical and addresses the conseq…" at bounding box center [720, 547] width 767 height 41
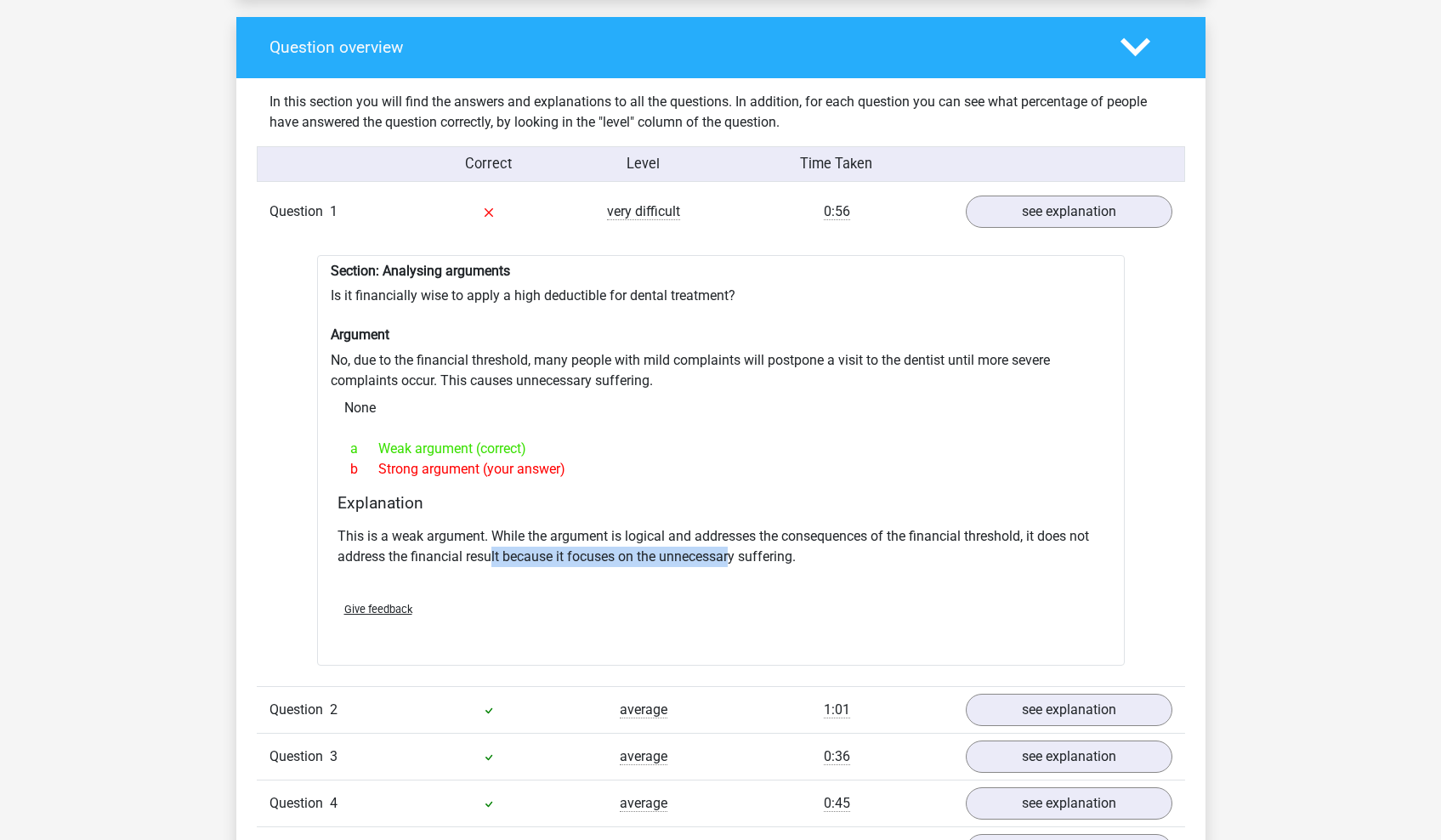
drag, startPoint x: 489, startPoint y: 542, endPoint x: 737, endPoint y: 551, distance: 248.2
click at [737, 551] on p "This is a weak argument. While the argument is logical and addresses the conseq…" at bounding box center [720, 547] width 767 height 41
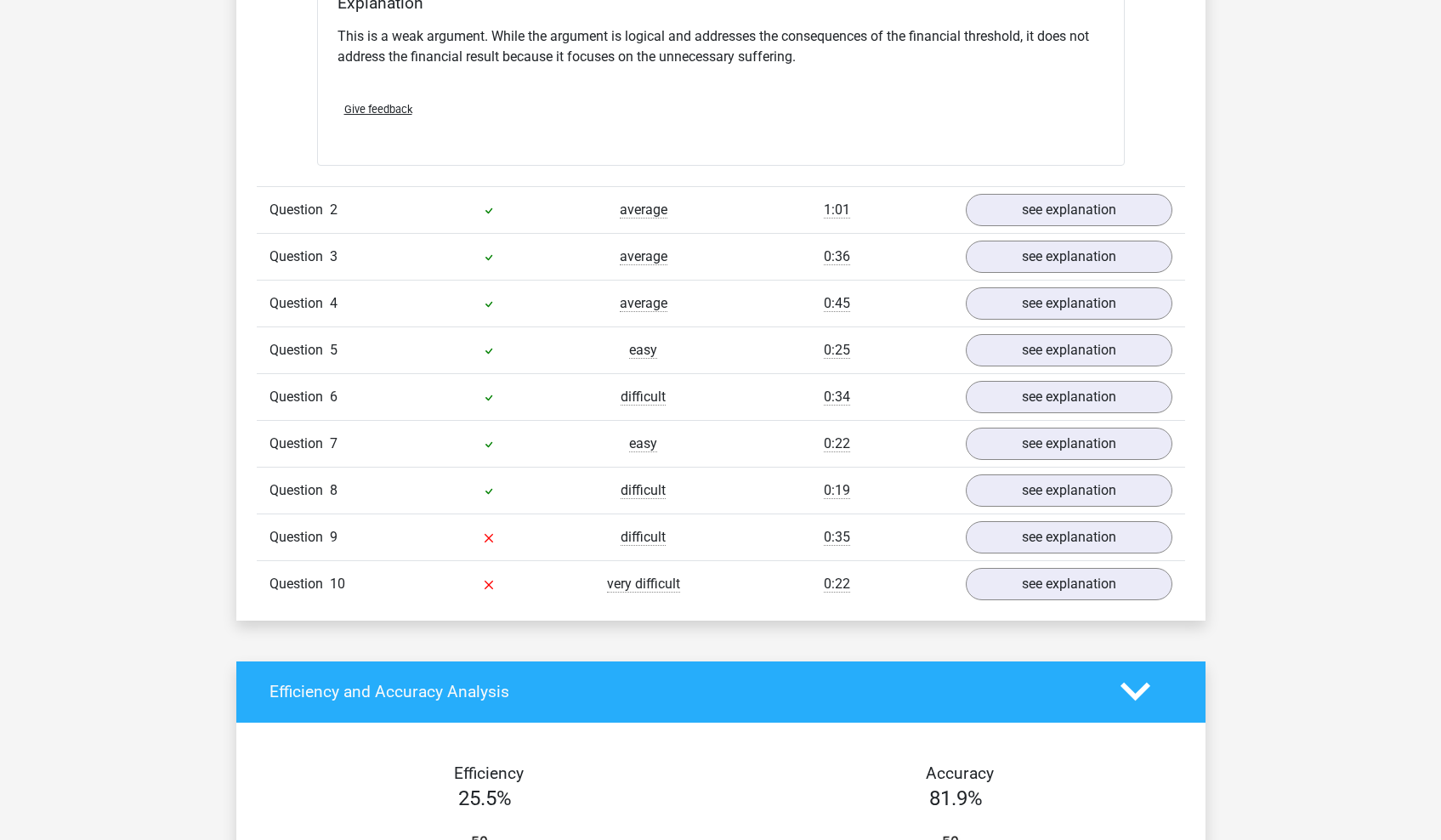
scroll to position [1886, 0]
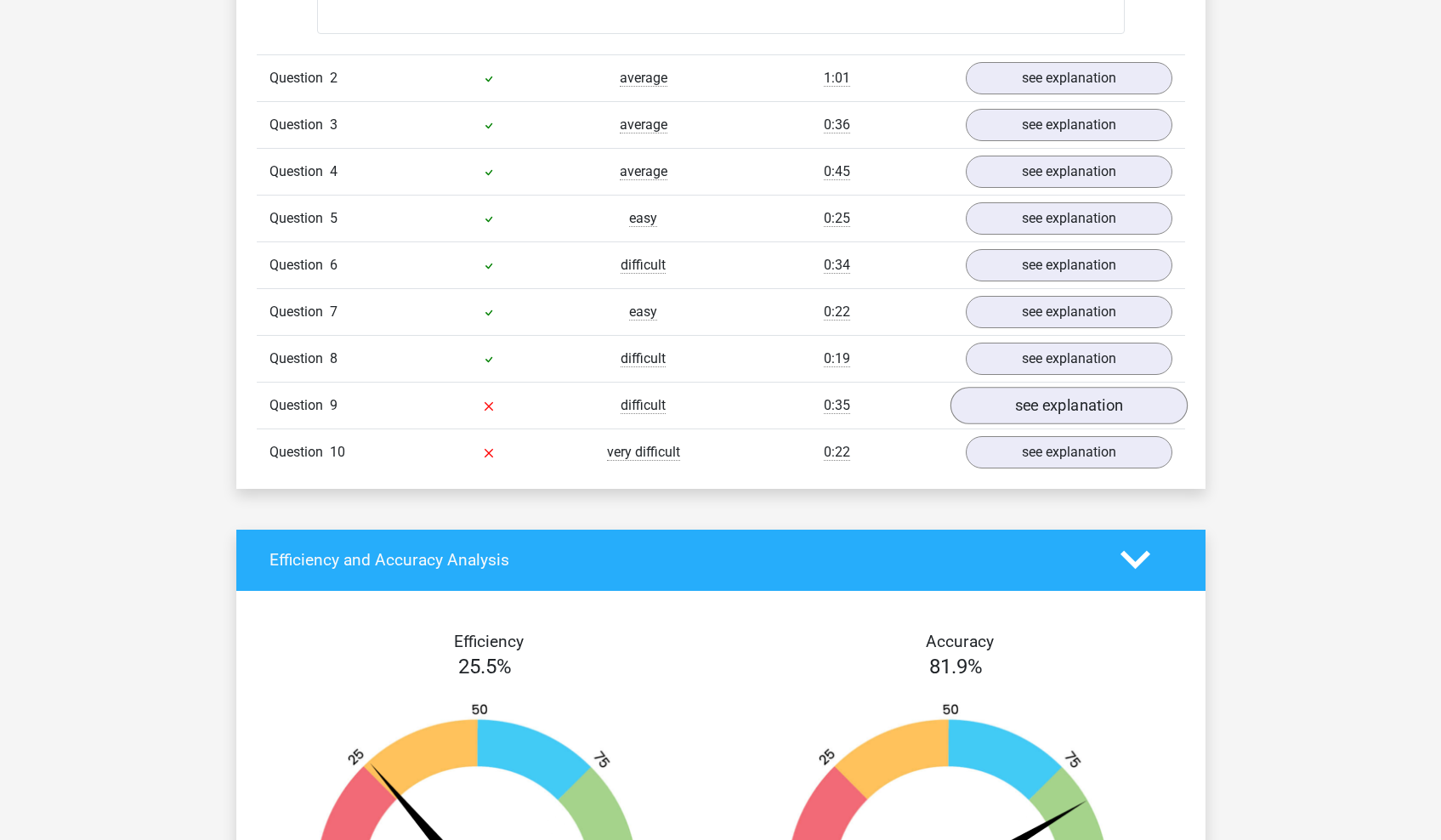
click at [1035, 398] on link "see explanation" at bounding box center [1069, 405] width 238 height 37
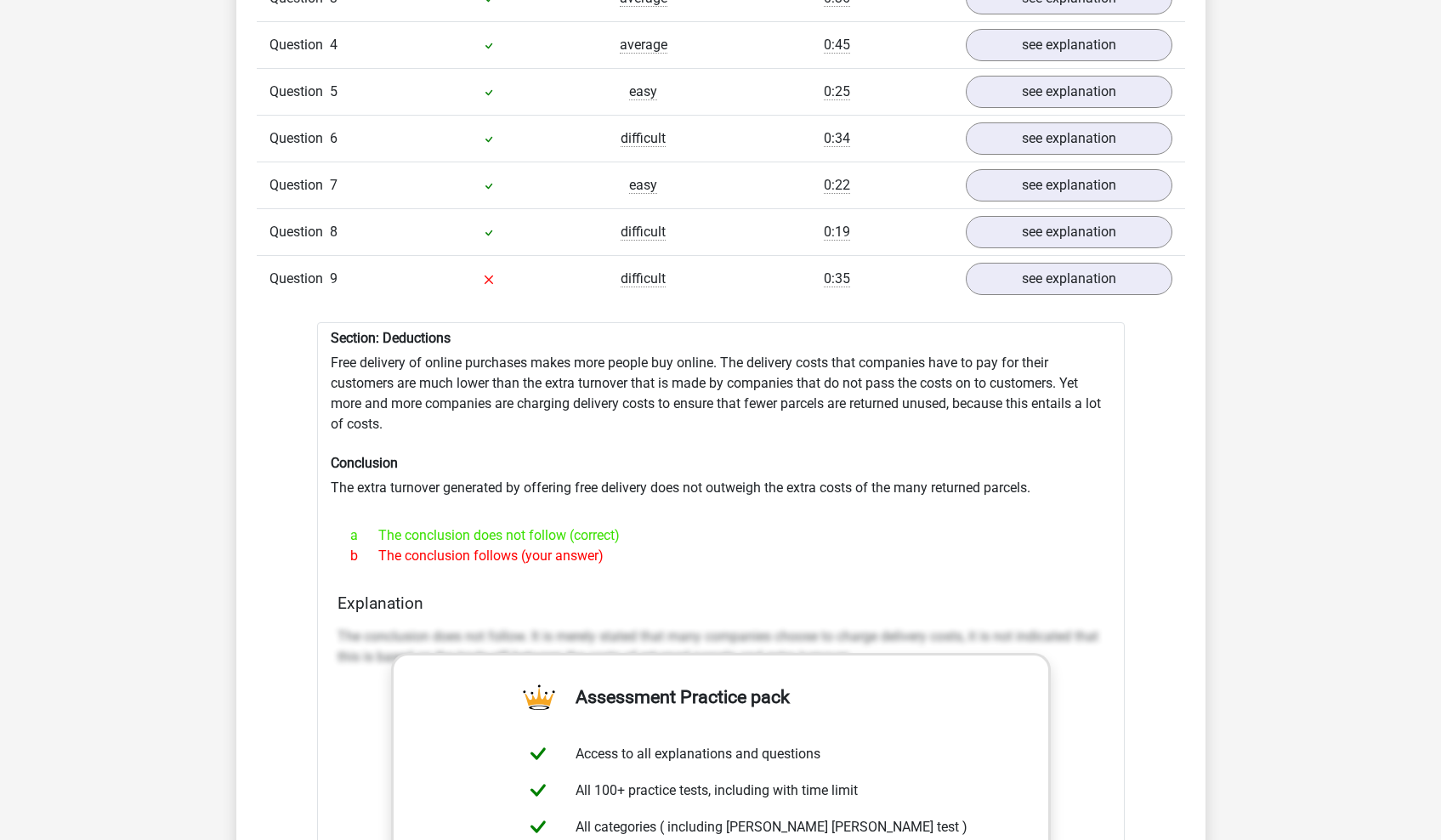
scroll to position [2009, 0]
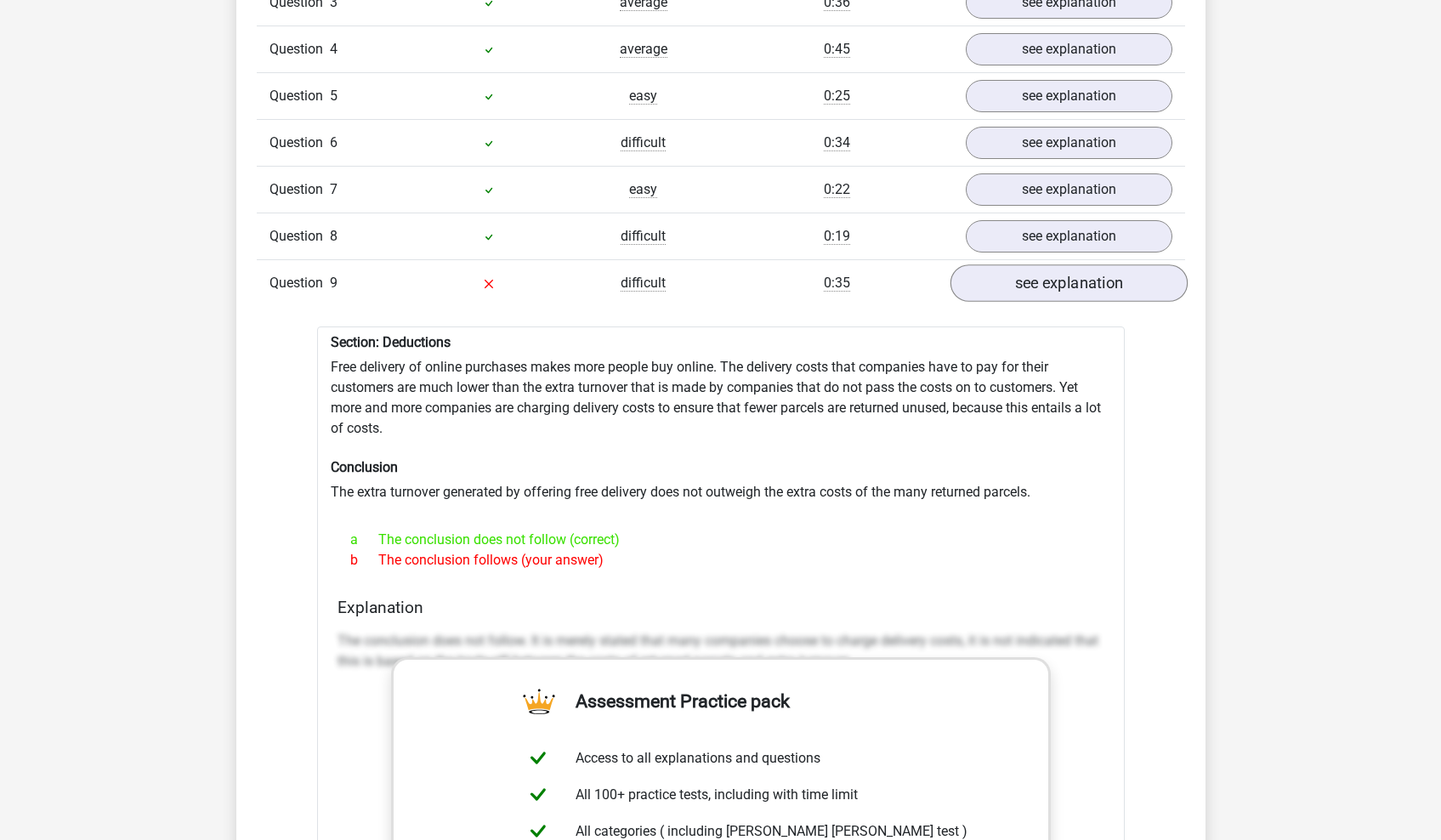
click at [1069, 285] on link "see explanation" at bounding box center [1069, 283] width 238 height 37
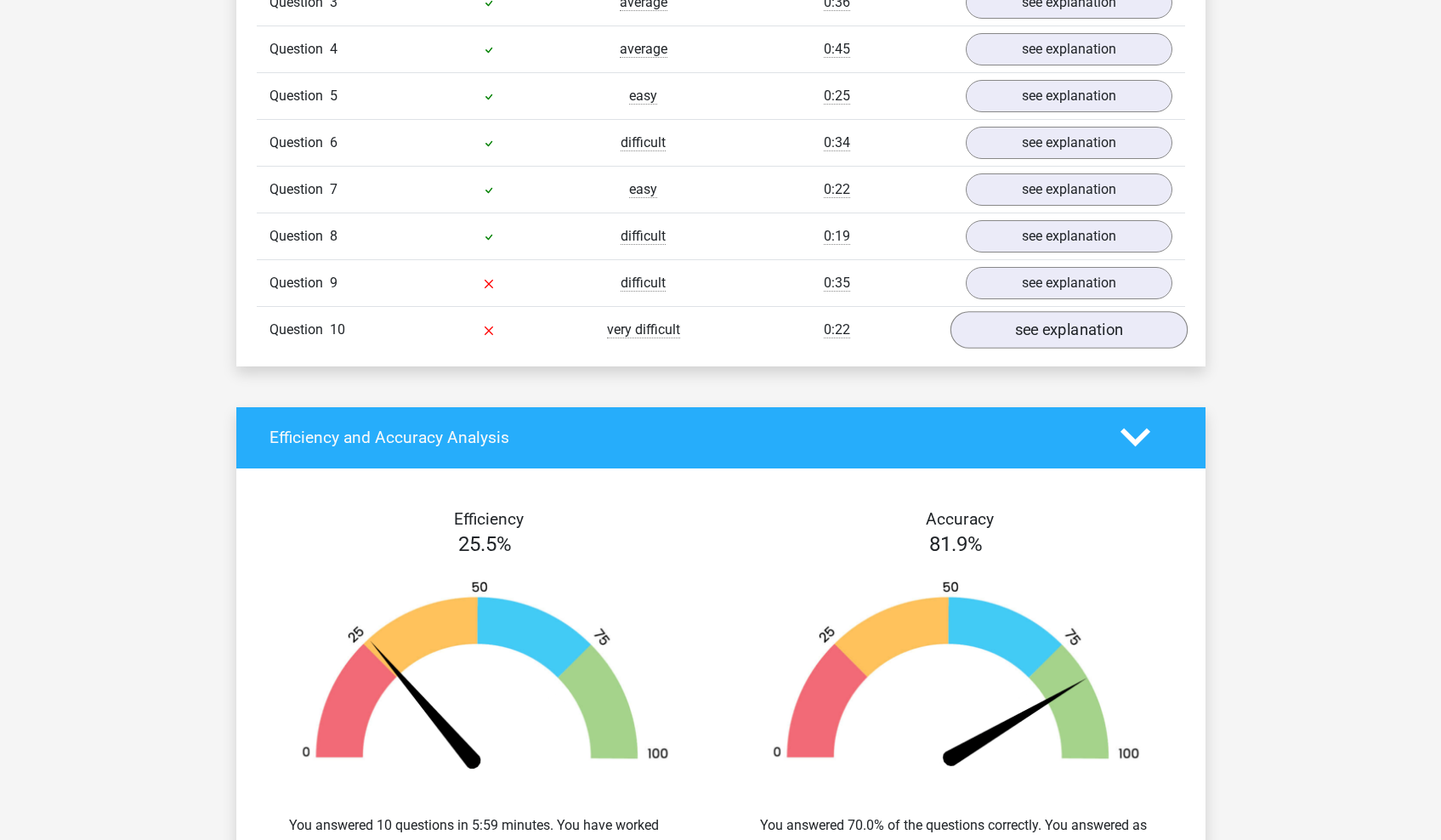
click at [1014, 334] on link "see explanation" at bounding box center [1069, 330] width 238 height 37
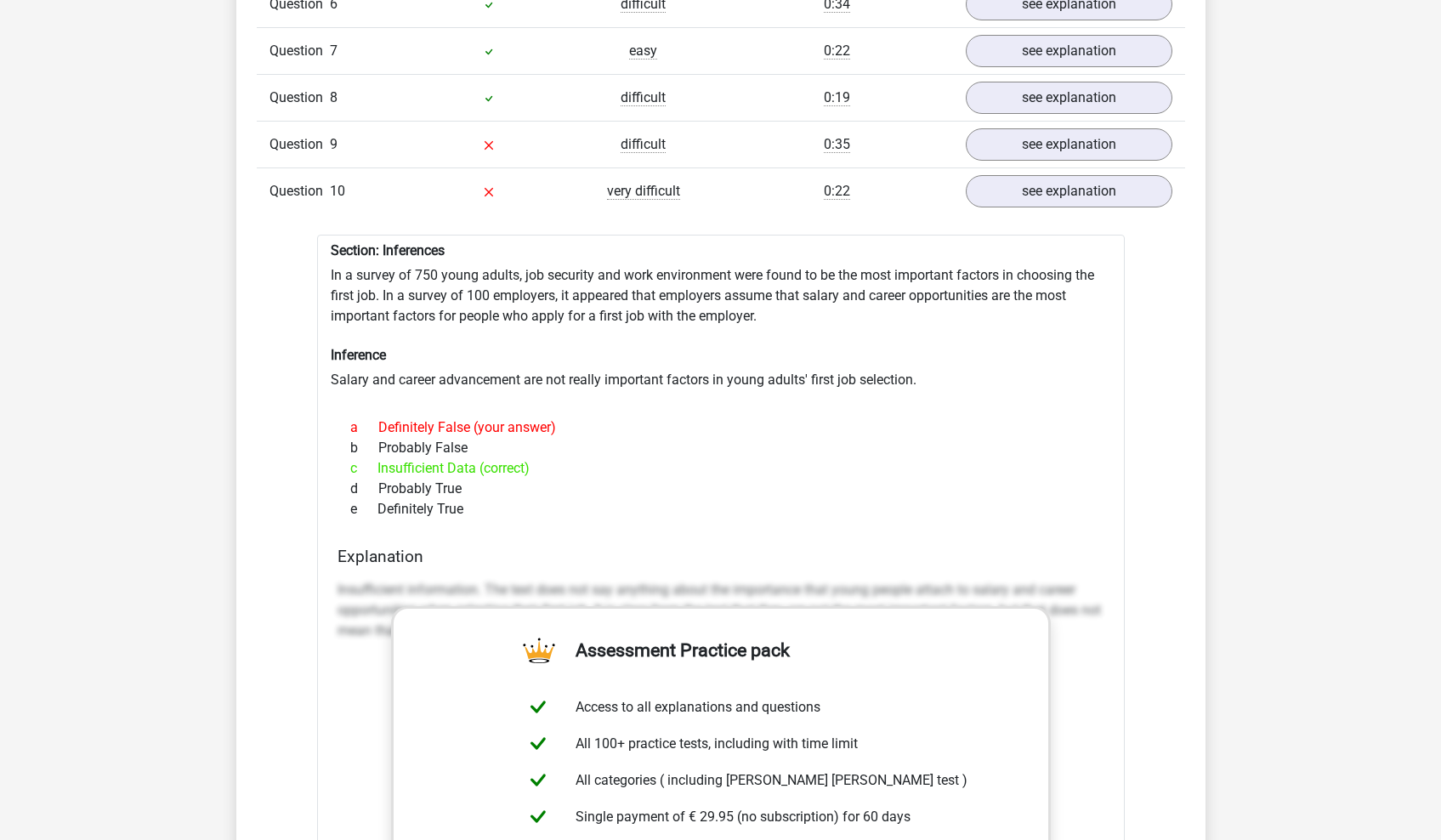
scroll to position [2144, 0]
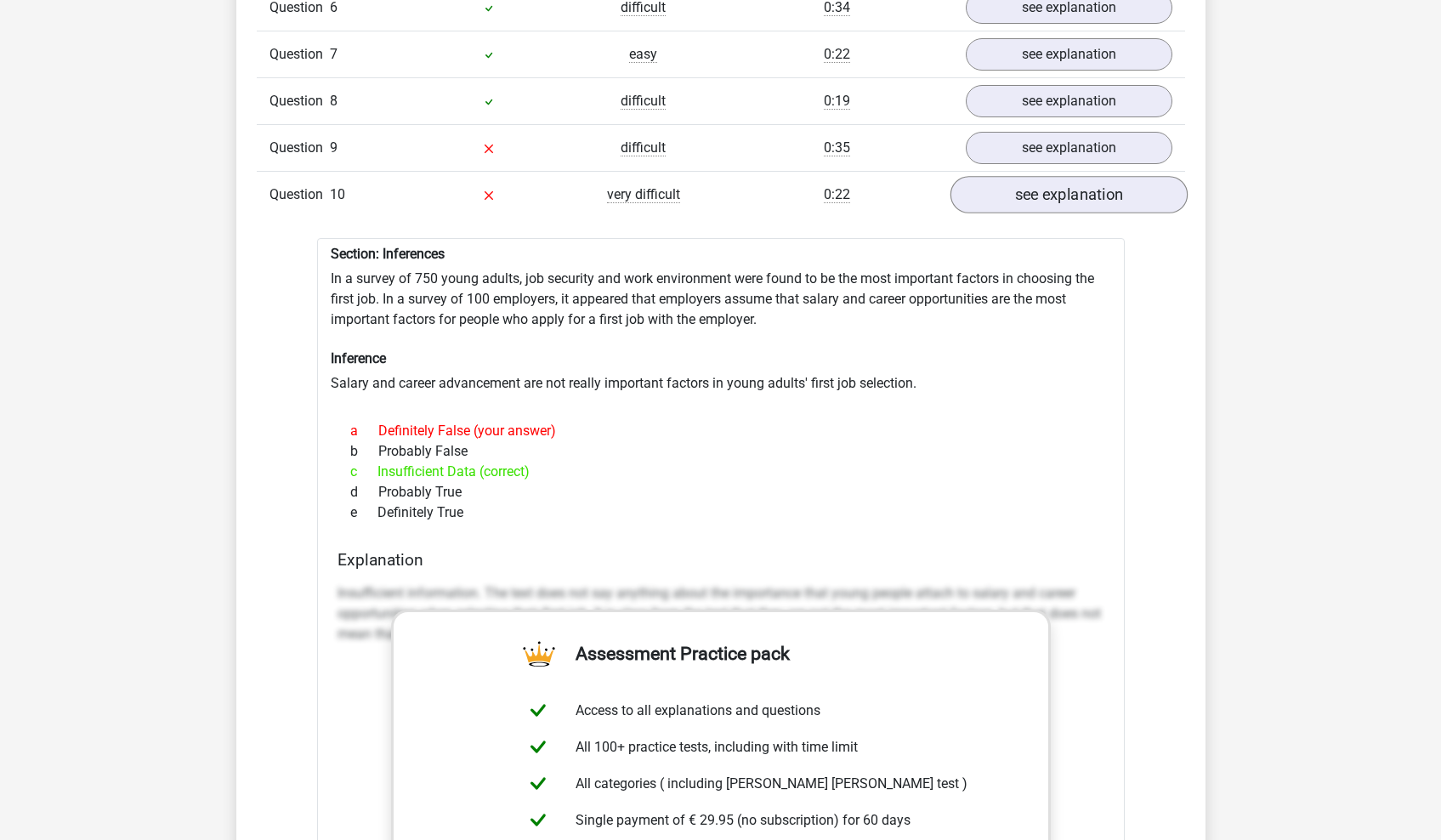
click at [1091, 188] on link "see explanation" at bounding box center [1069, 194] width 238 height 37
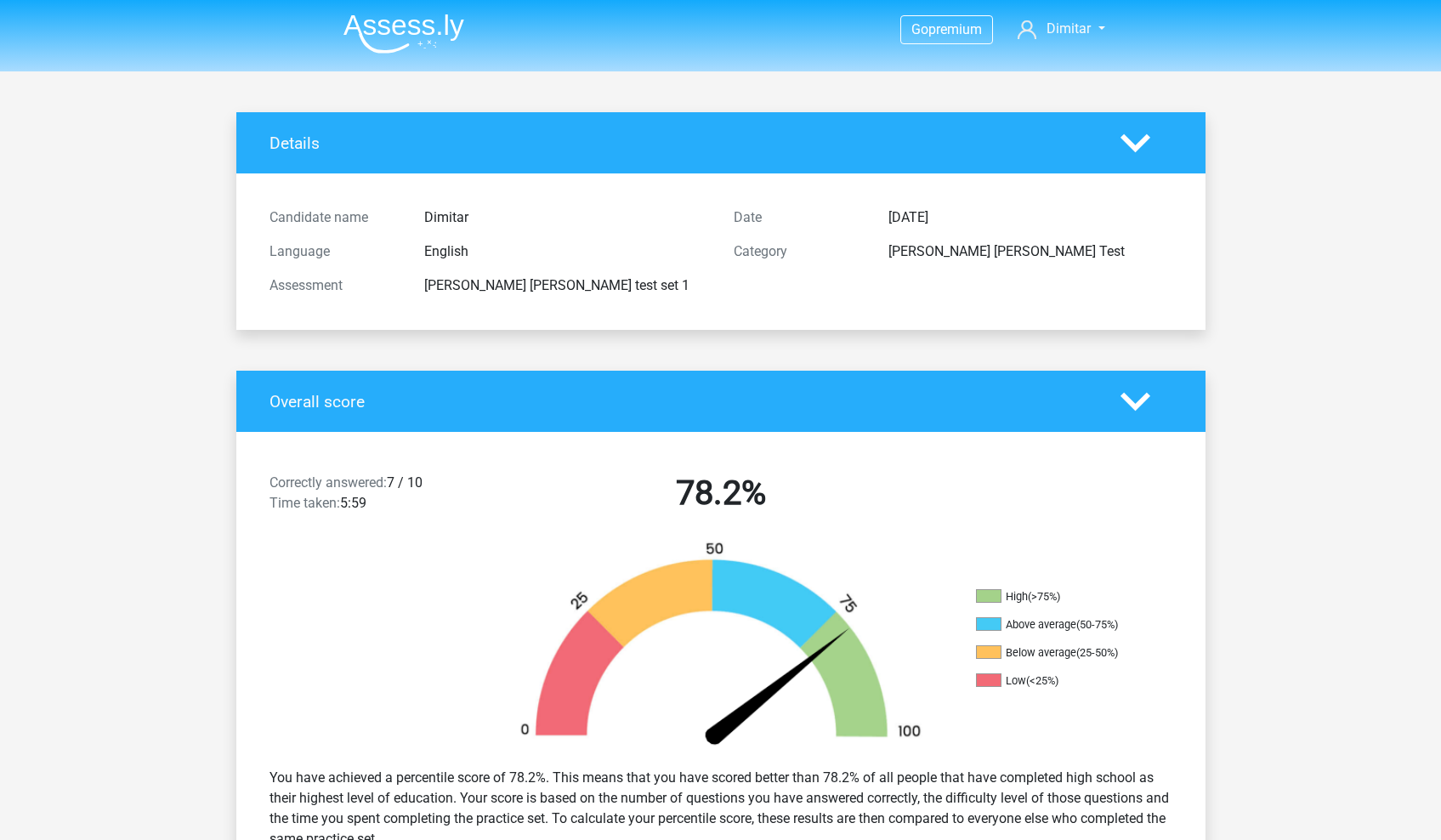
scroll to position [0, 0]
click at [1056, 29] on span "Dimitar" at bounding box center [1068, 28] width 44 height 16
click at [395, 34] on img at bounding box center [403, 33] width 121 height 40
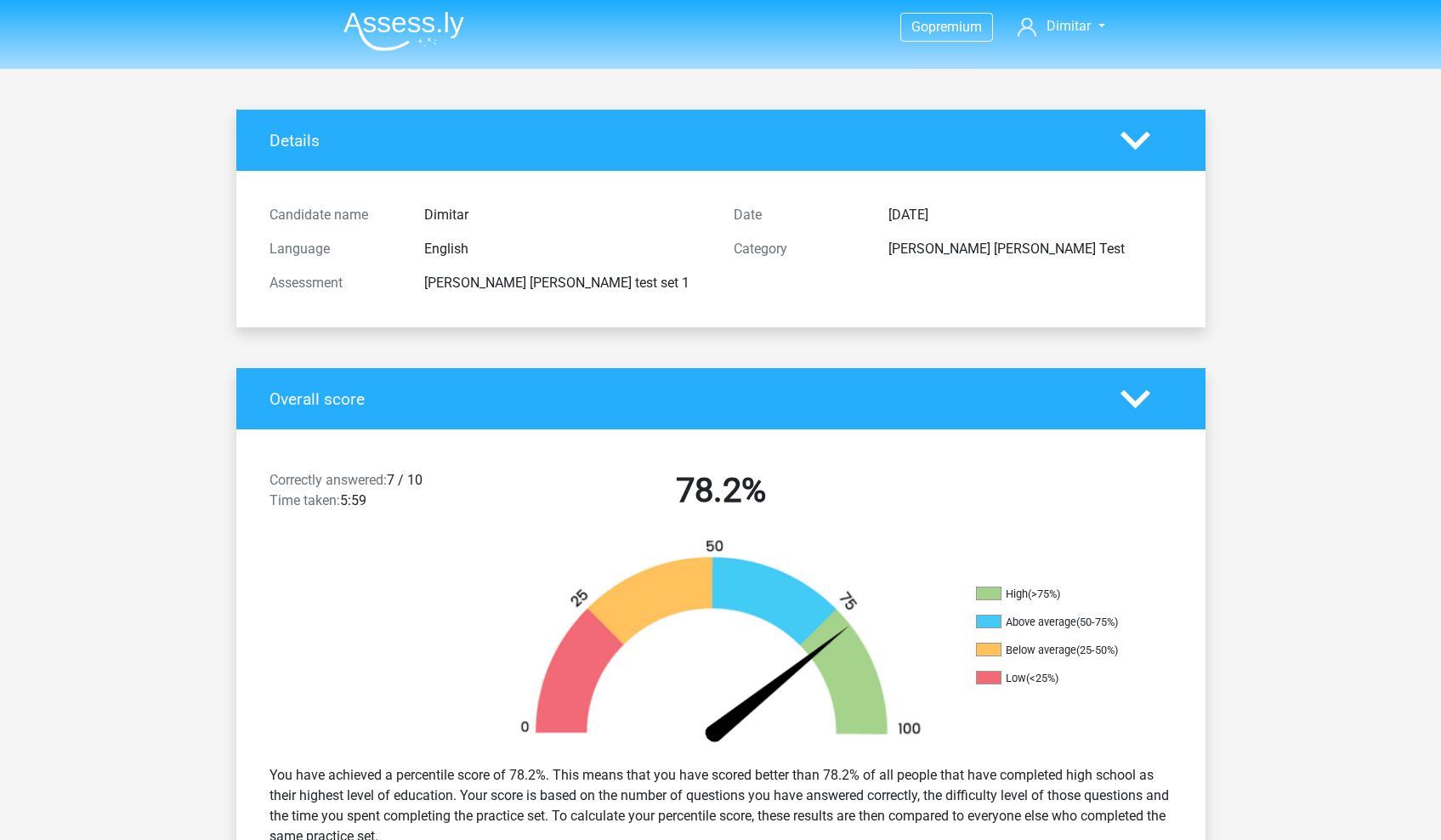
click at [383, 13] on img at bounding box center [403, 30] width 121 height 40
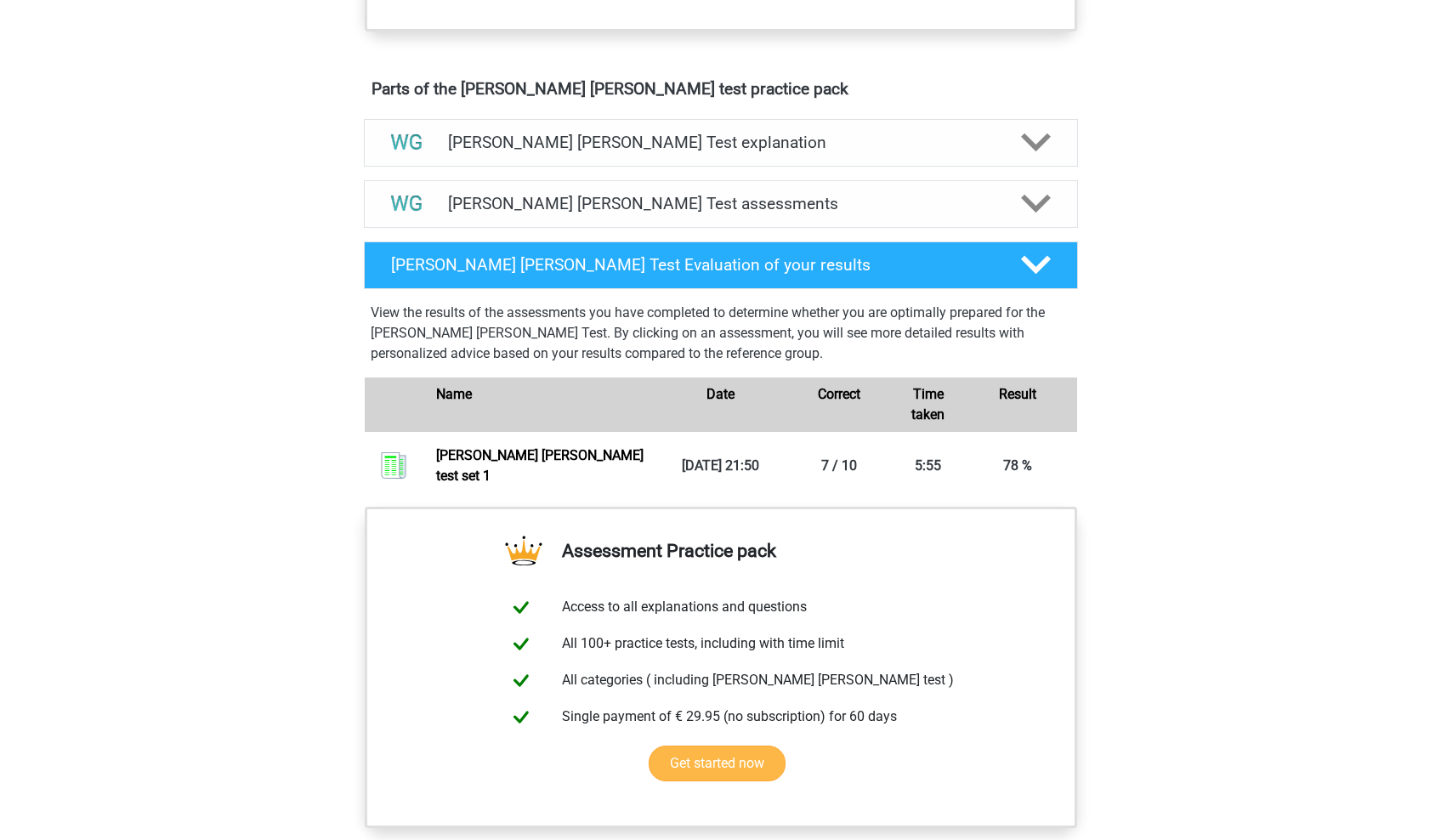
scroll to position [759, 0]
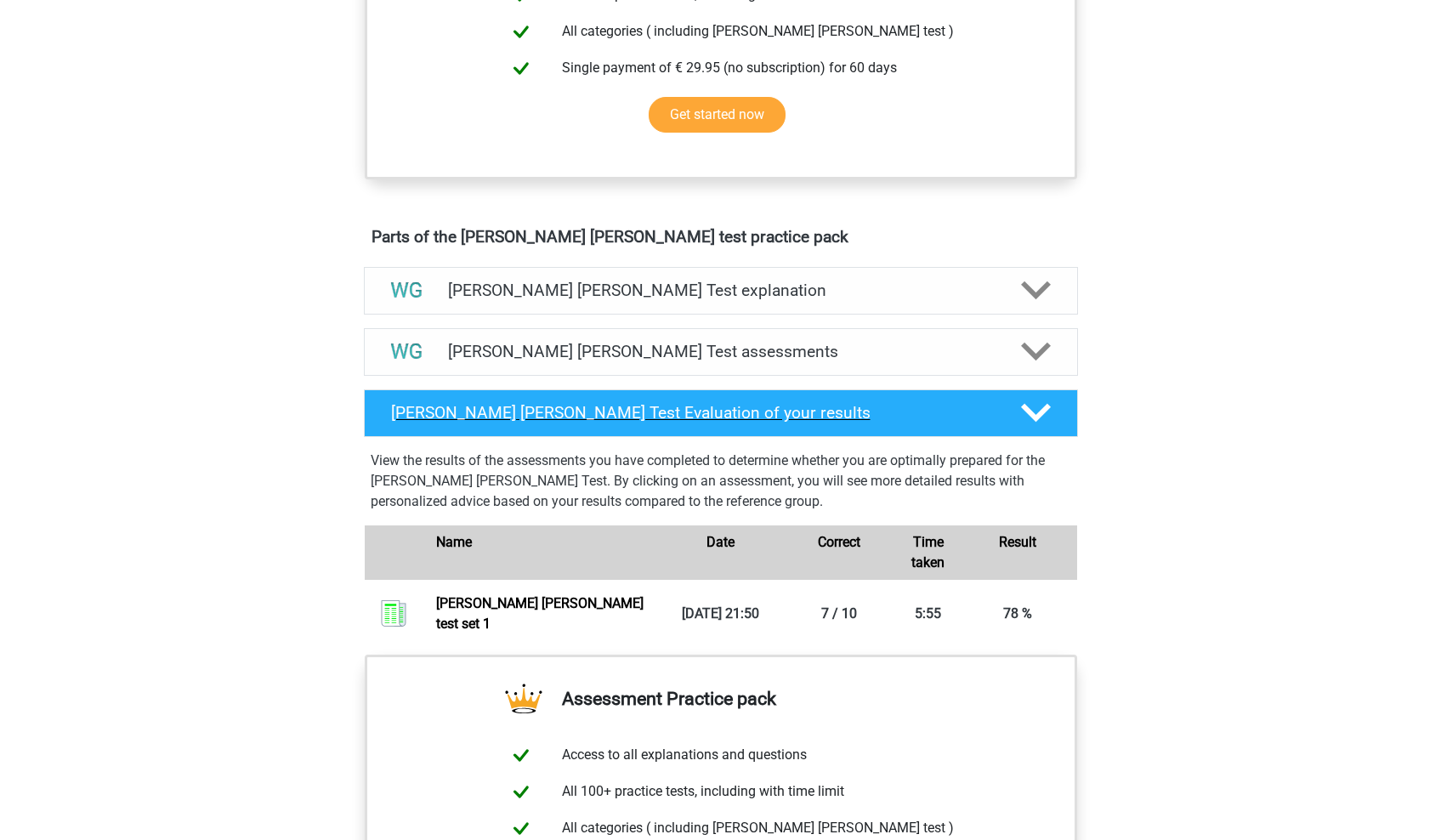
click at [831, 417] on h4 "[PERSON_NAME] [PERSON_NAME] Test Evaluation of your results" at bounding box center [693, 413] width 603 height 20
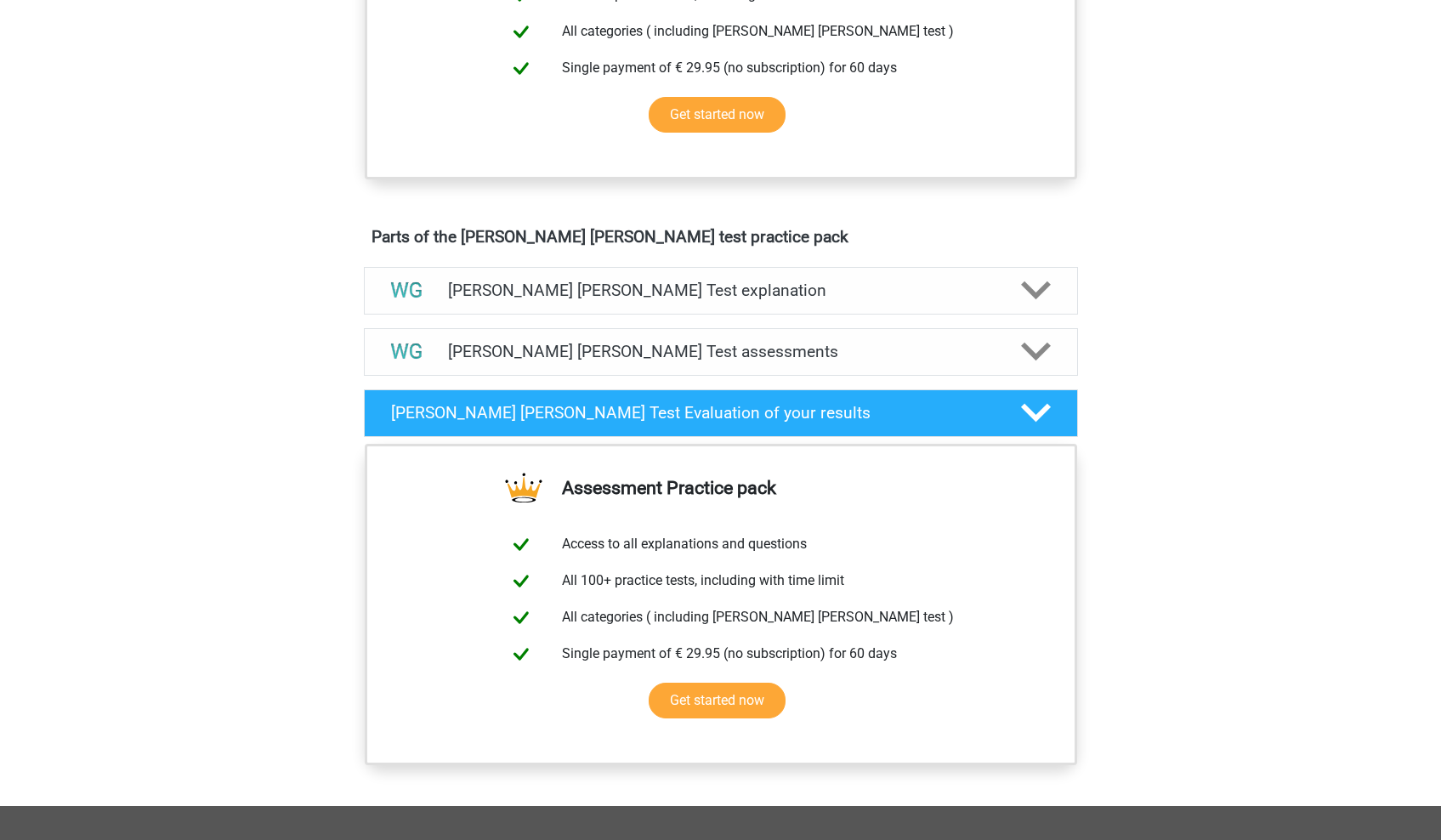
click at [810, 319] on div "[PERSON_NAME] [PERSON_NAME] Test explanation The [PERSON_NAME] [PERSON_NAME] Cr…" at bounding box center [720, 290] width 780 height 61
click at [810, 298] on h4 "[PERSON_NAME] [PERSON_NAME] Test explanation" at bounding box center [721, 290] width 546 height 20
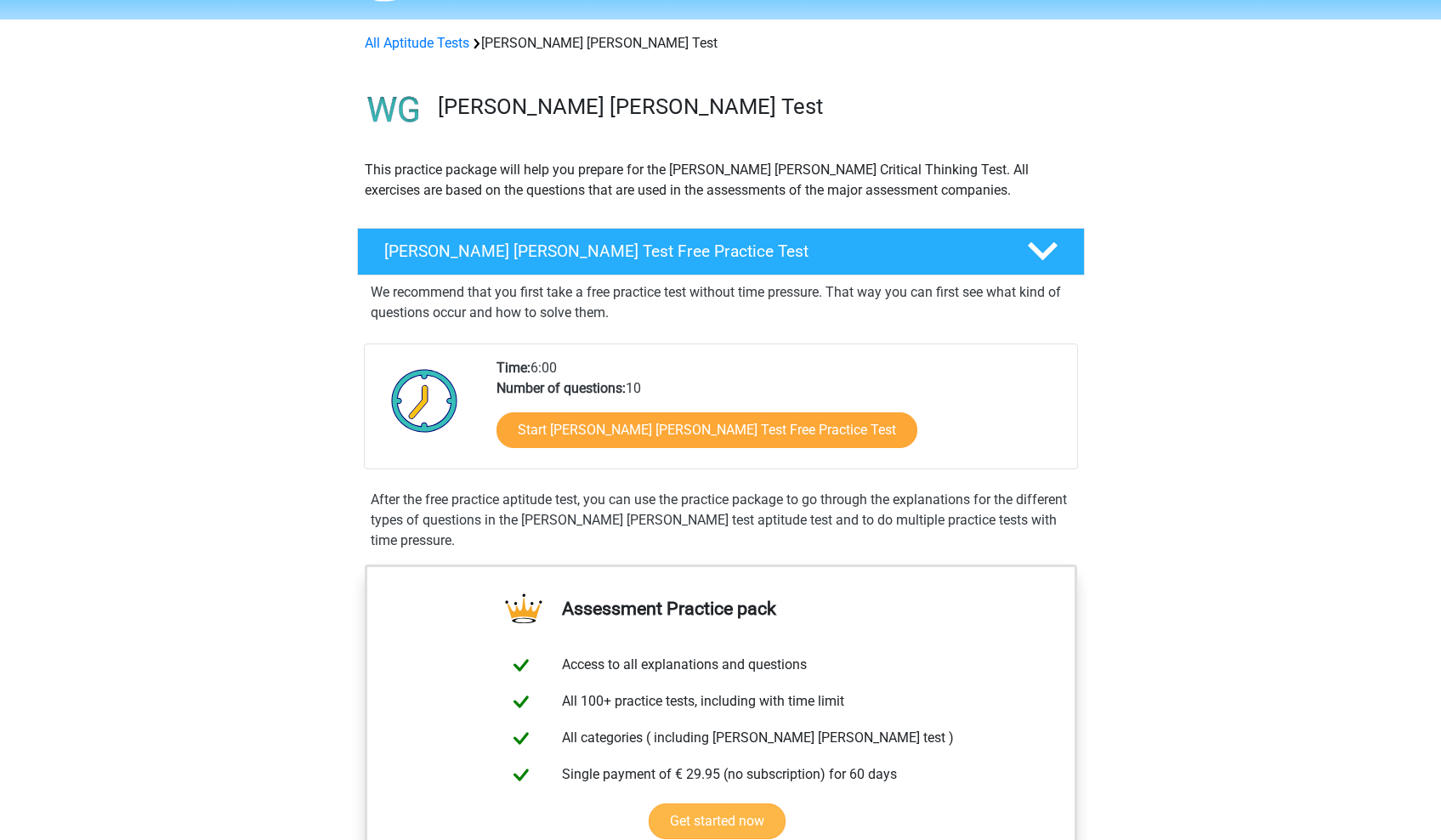
scroll to position [12, 0]
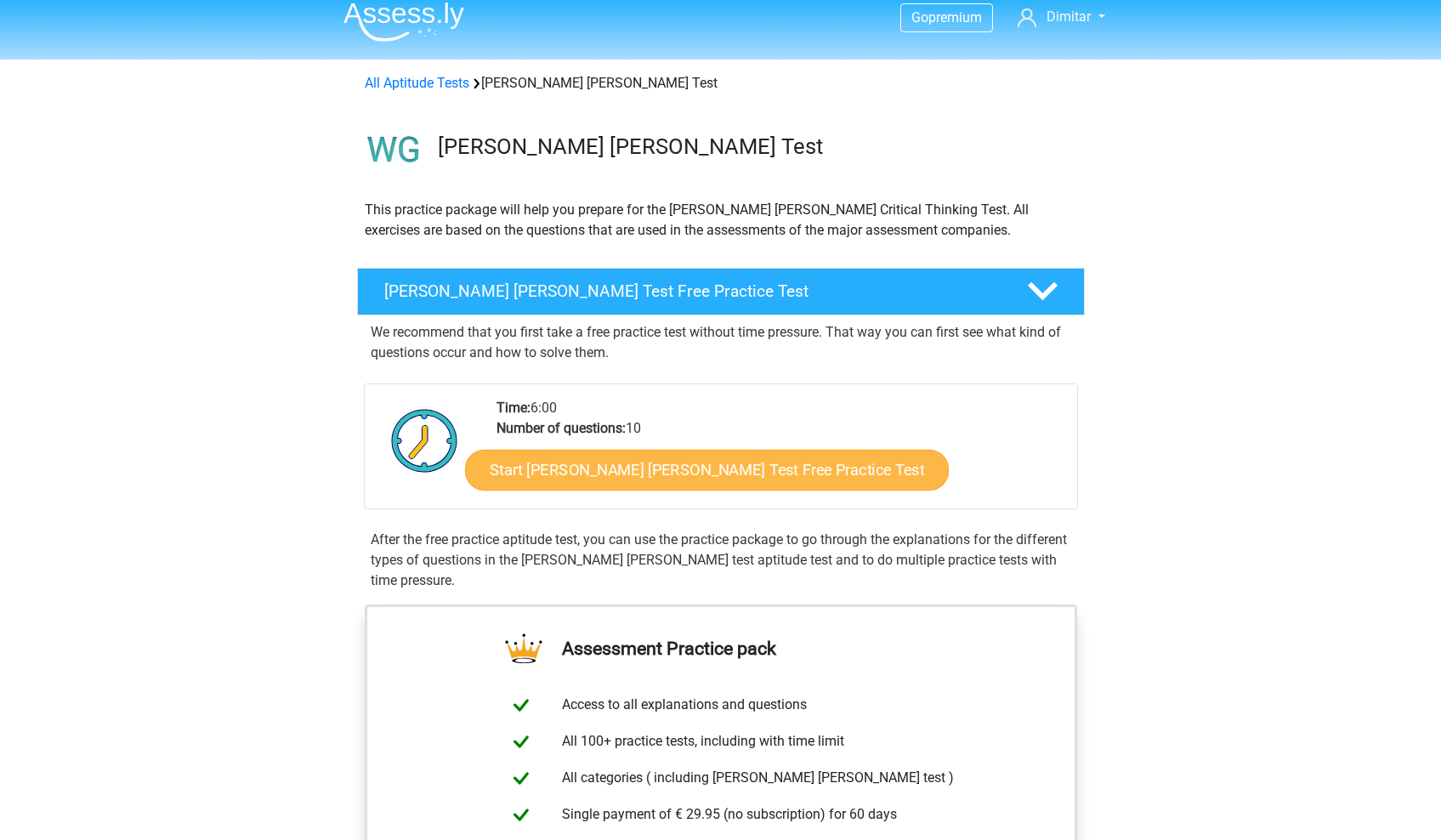
click at [626, 467] on link "Start [PERSON_NAME] [PERSON_NAME] Test Free Practice Test" at bounding box center [707, 470] width 484 height 41
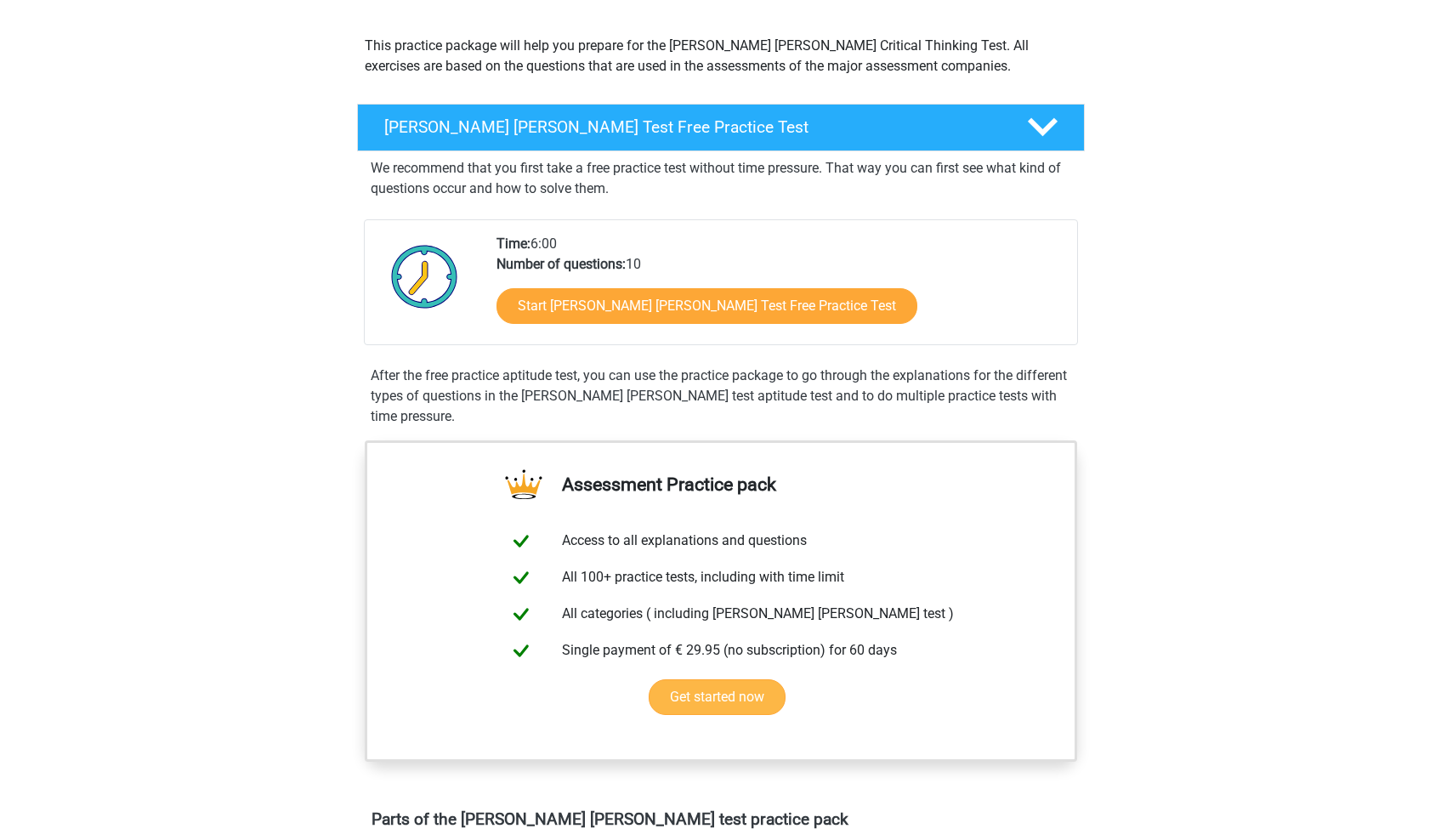
scroll to position [178, 0]
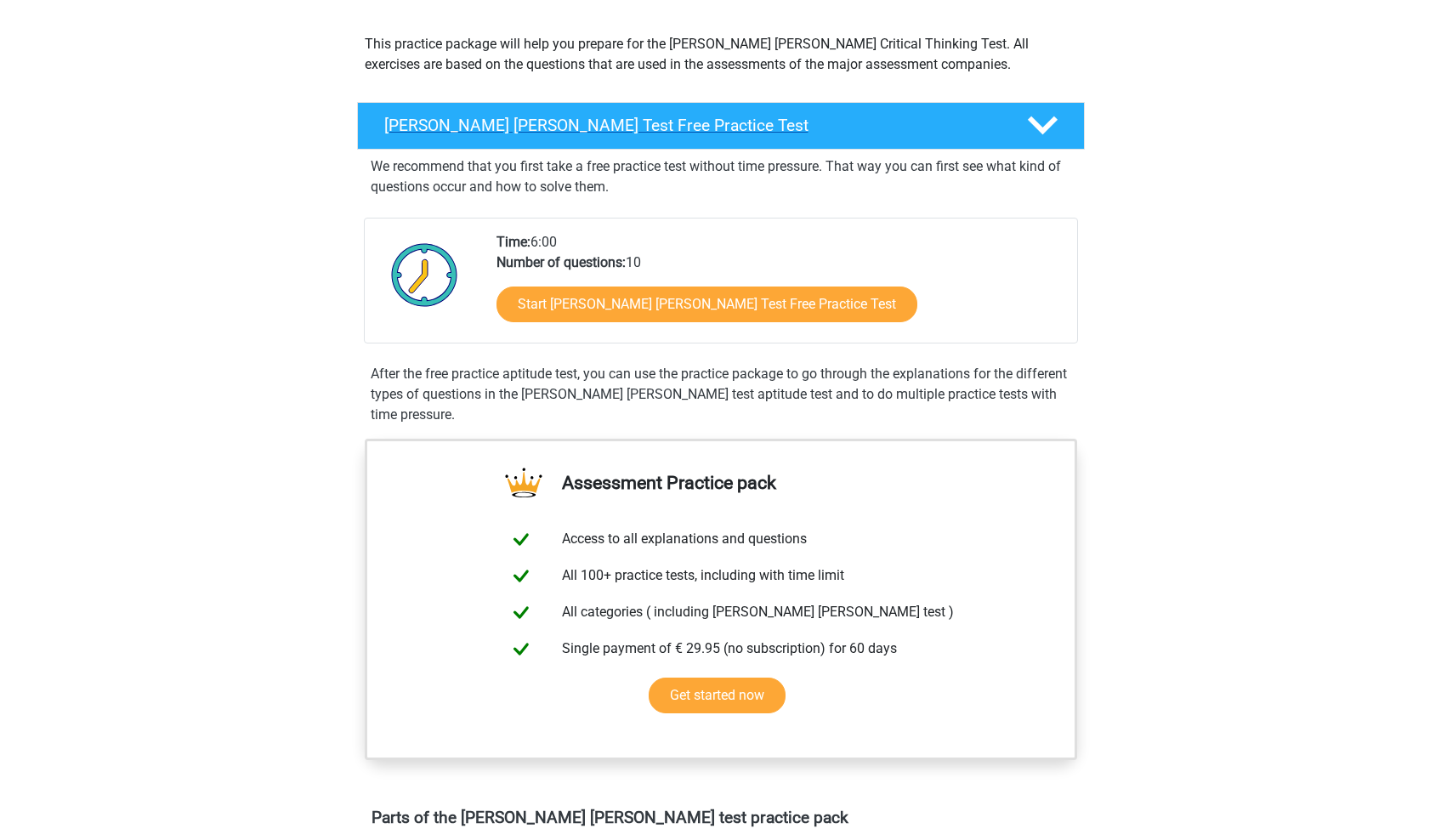
click at [735, 137] on div "[PERSON_NAME] [PERSON_NAME] Test Free Practice Test" at bounding box center [721, 126] width 728 height 48
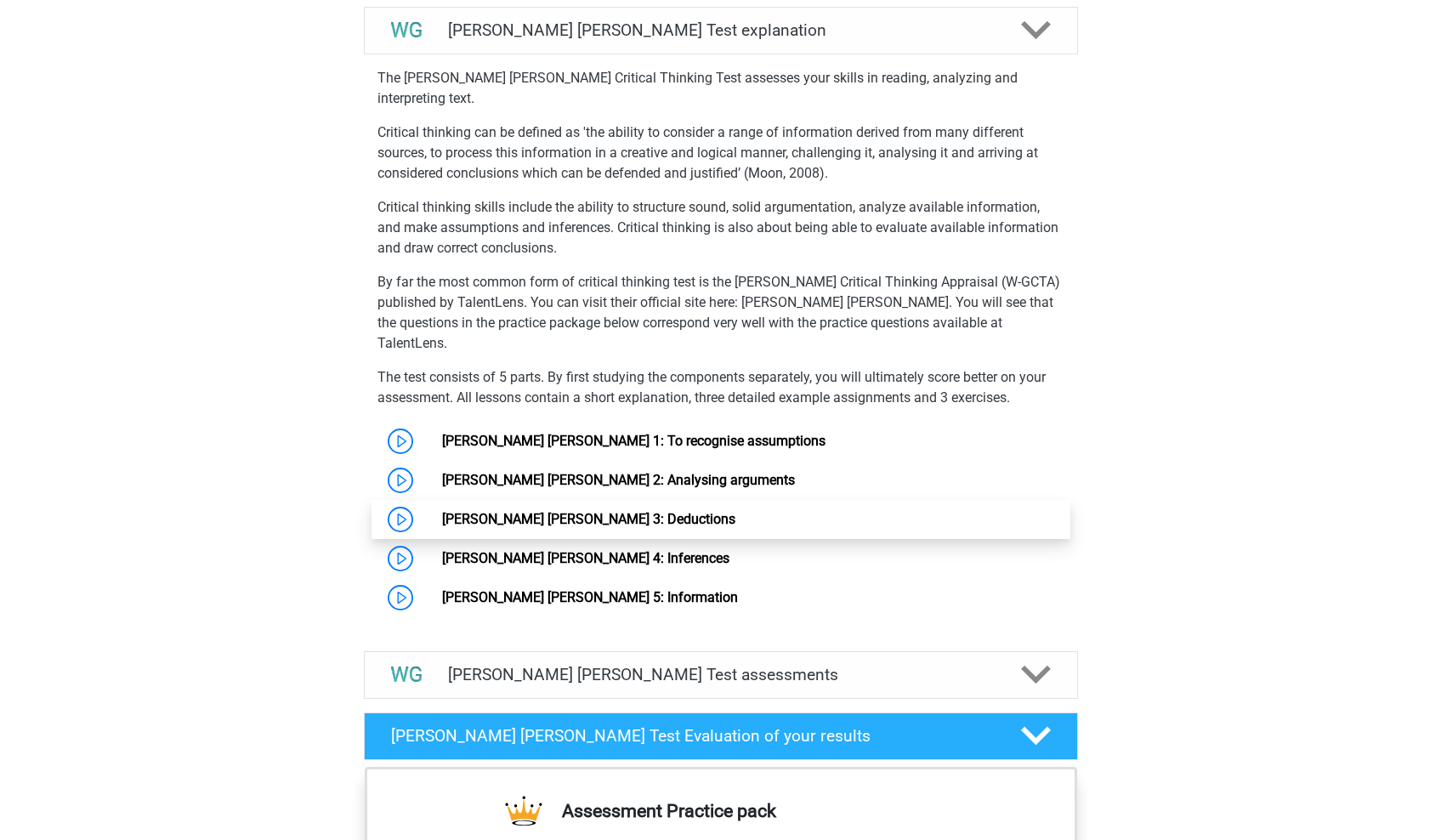
scroll to position [759, 0]
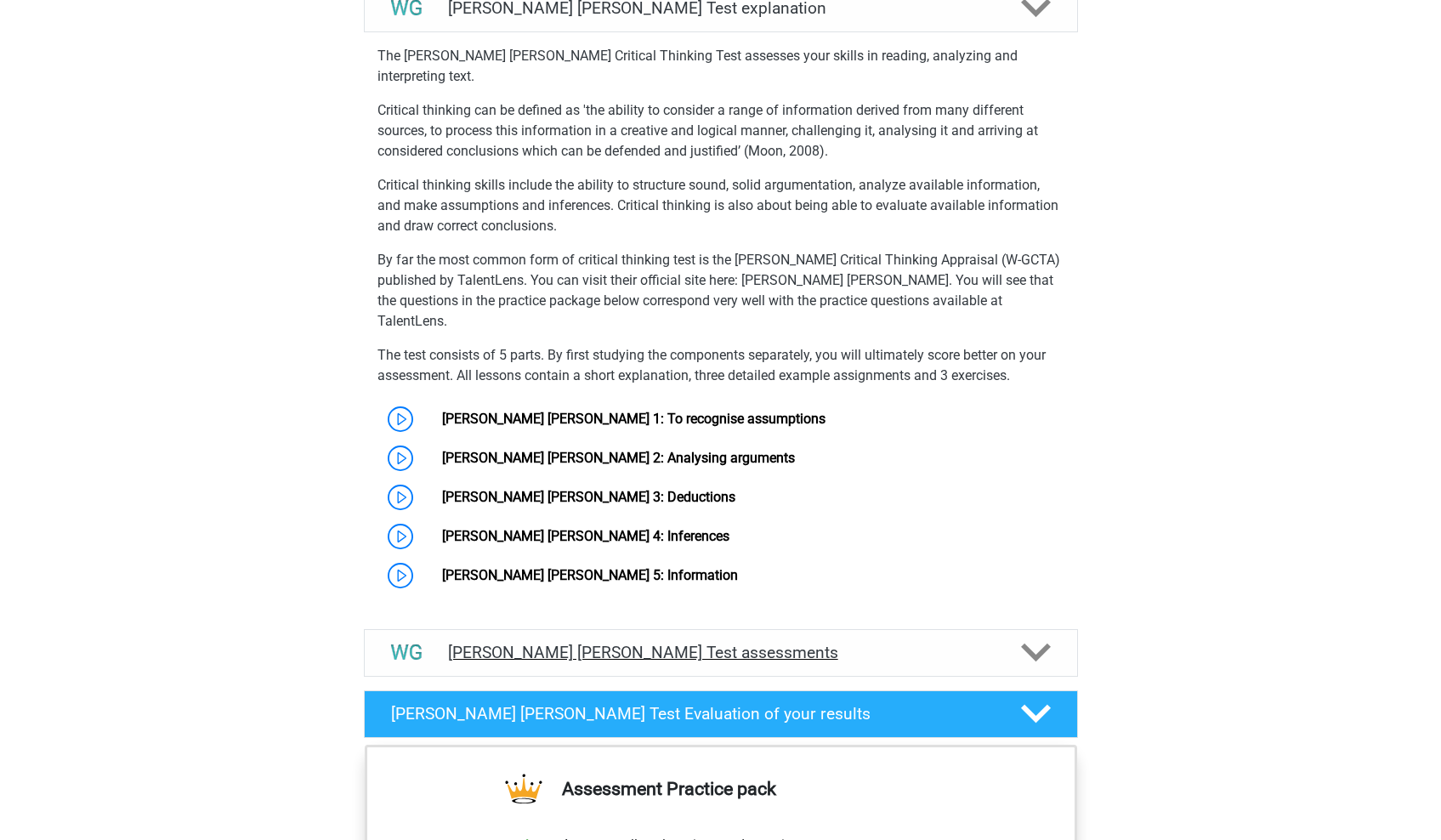
click at [739, 643] on h4 "Watson Glaser Test assessments" at bounding box center [721, 653] width 546 height 20
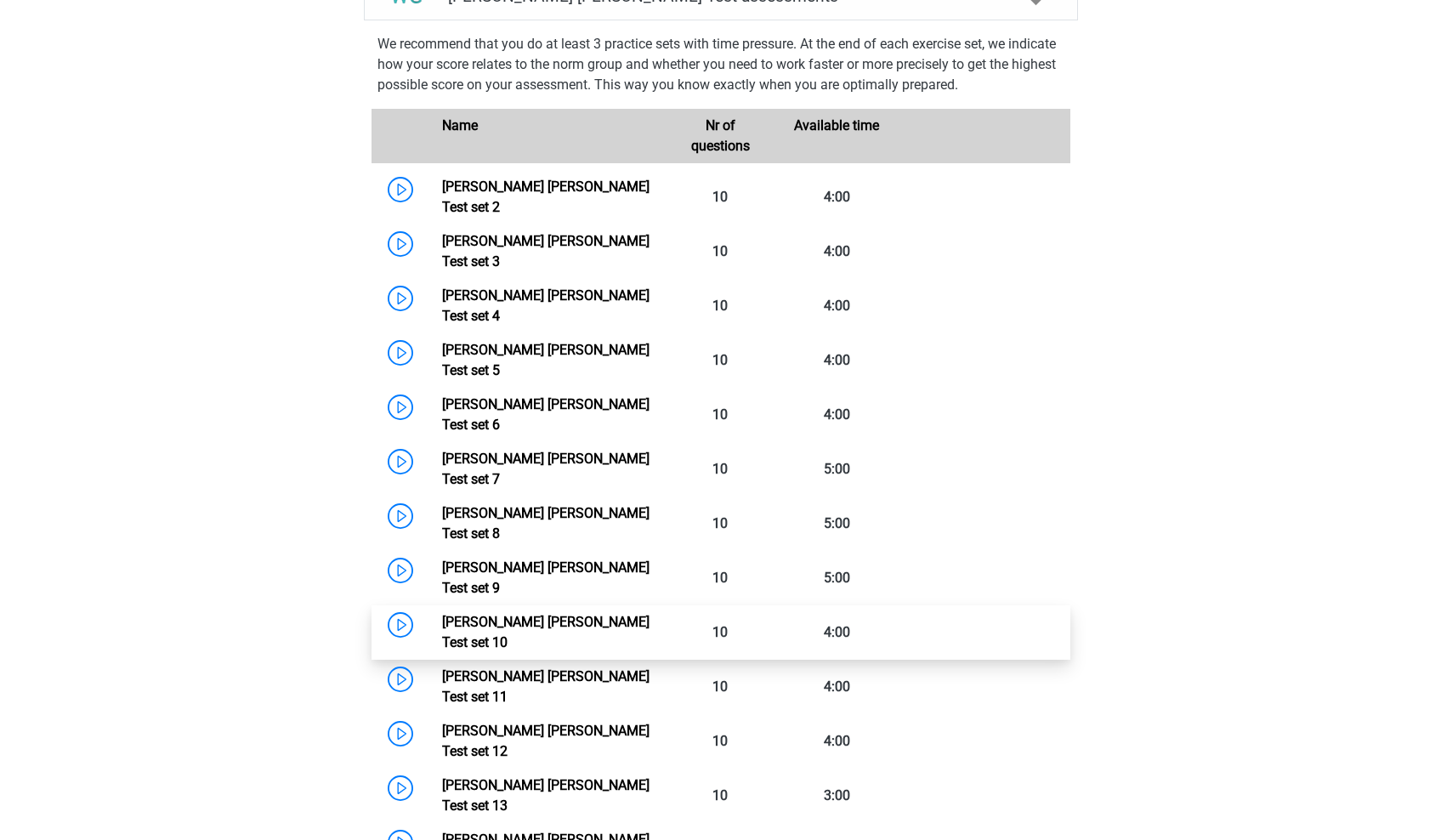
scroll to position [1403, 0]
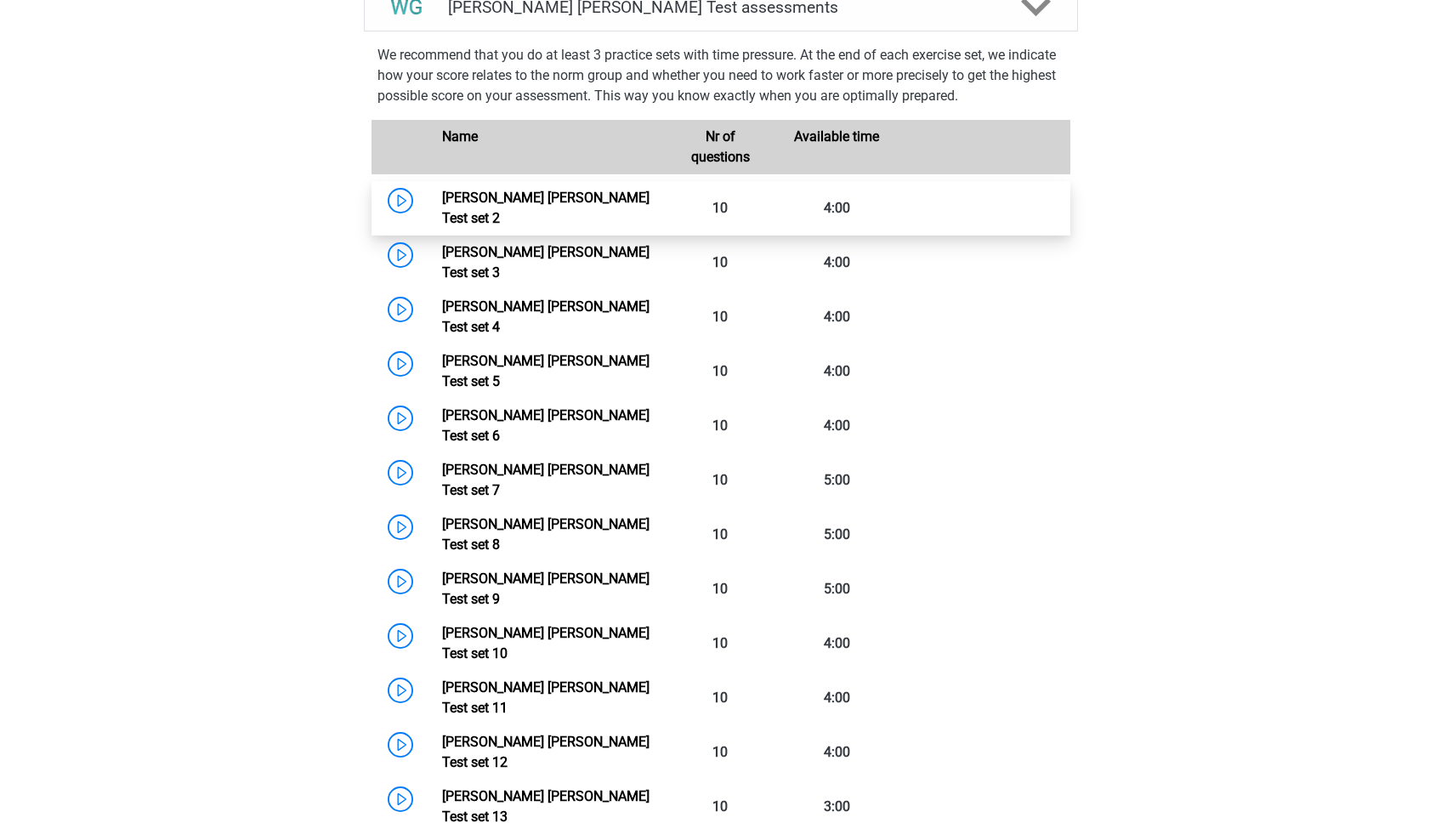
click at [442, 189] on link "Watson Glaser Test set 2" at bounding box center [545, 207] width 207 height 36
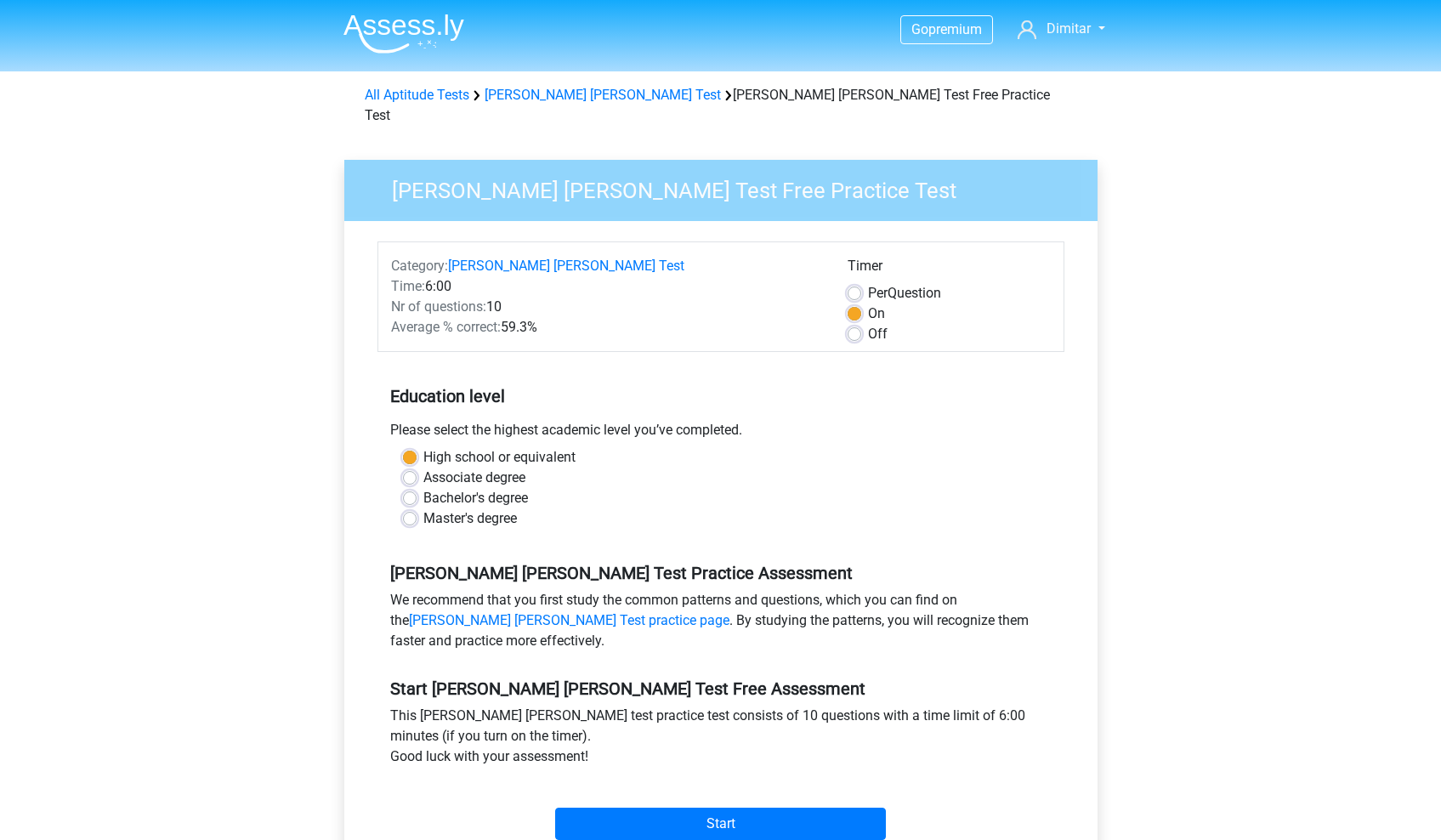
click at [863, 283] on div "Per Question" at bounding box center [949, 292] width 203 height 21
click at [869, 283] on label "Per Question" at bounding box center [905, 292] width 74 height 21
click at [857, 283] on input "Per Question" at bounding box center [855, 290] width 14 height 17
radio input "true"
click at [423, 488] on label "Bachelor's degree" at bounding box center [475, 498] width 105 height 21
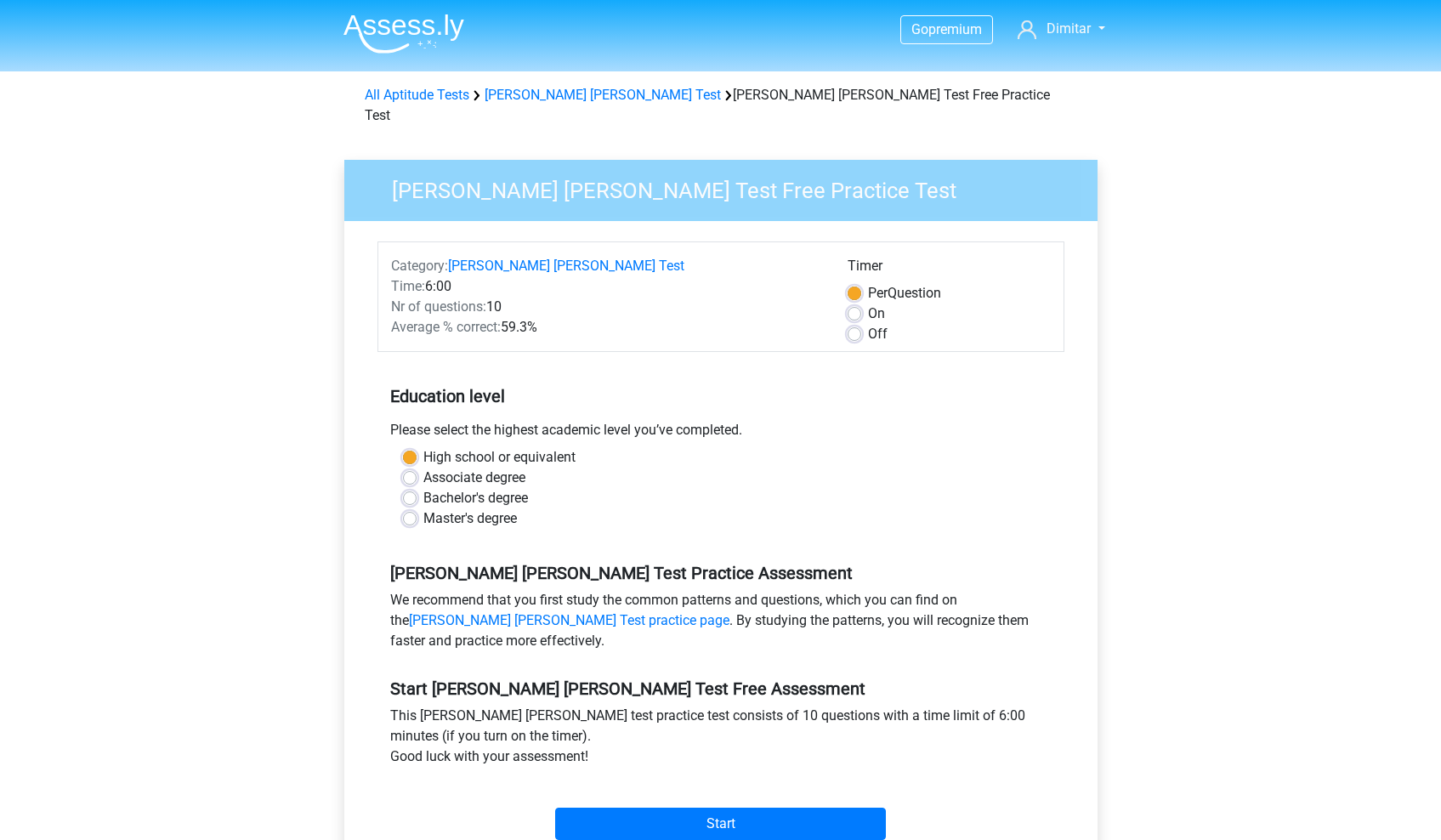
click at [408, 488] on input "Bachelor's degree" at bounding box center [410, 496] width 14 height 17
radio input "true"
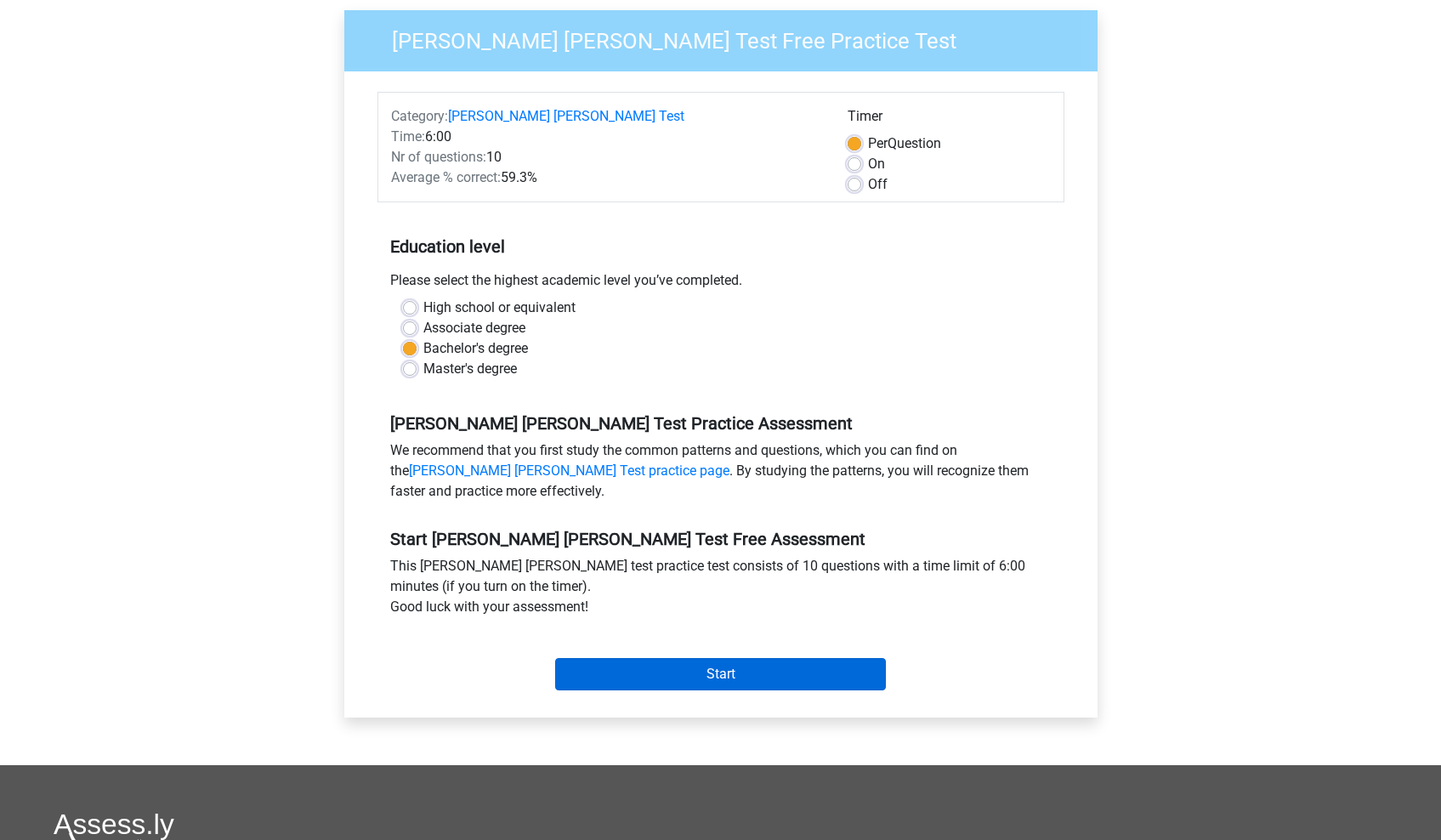
scroll to position [152, 0]
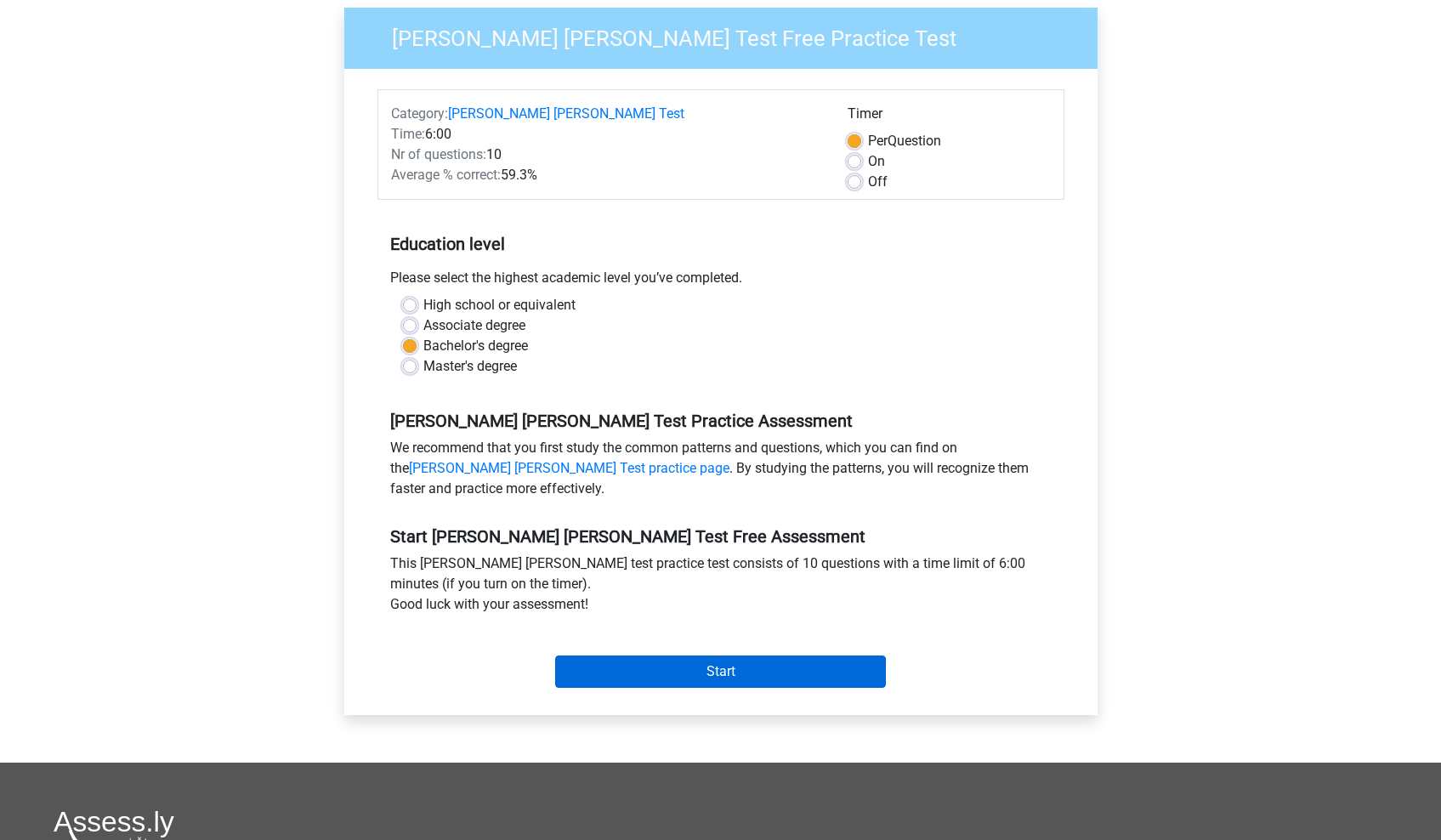
click at [631, 664] on input "Start" at bounding box center [720, 671] width 331 height 32
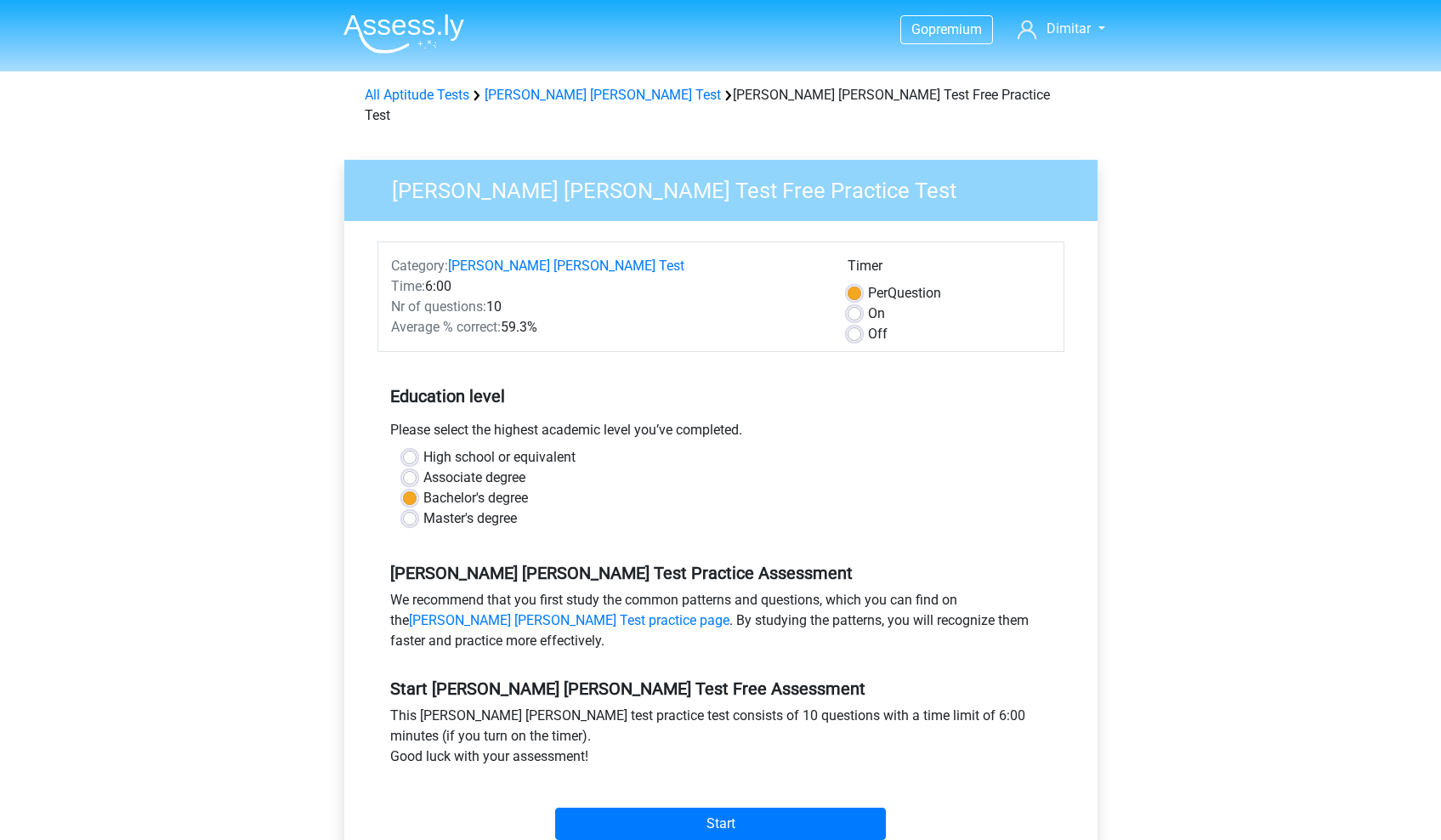
scroll to position [0, 0]
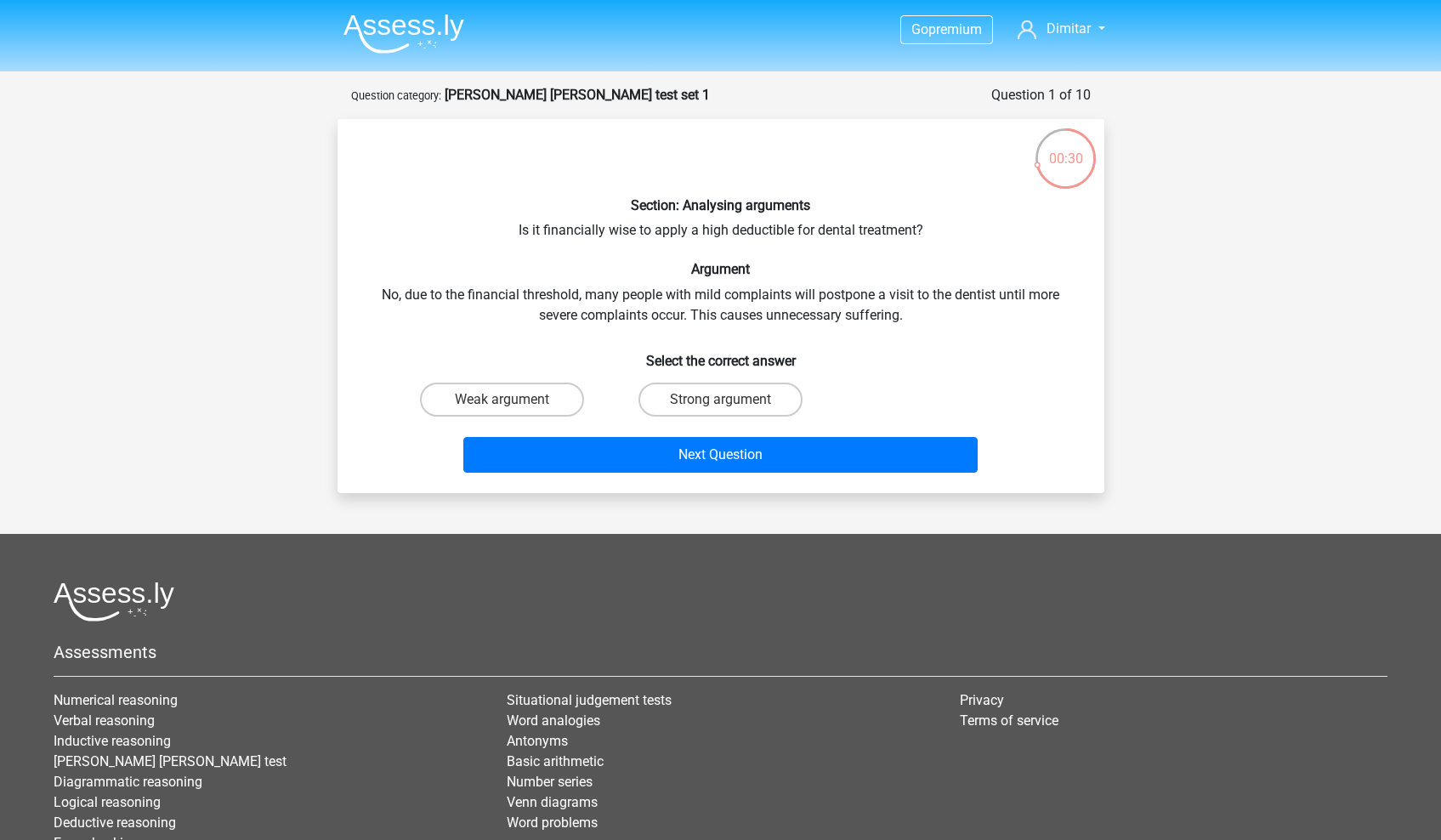
scroll to position [1, 0]
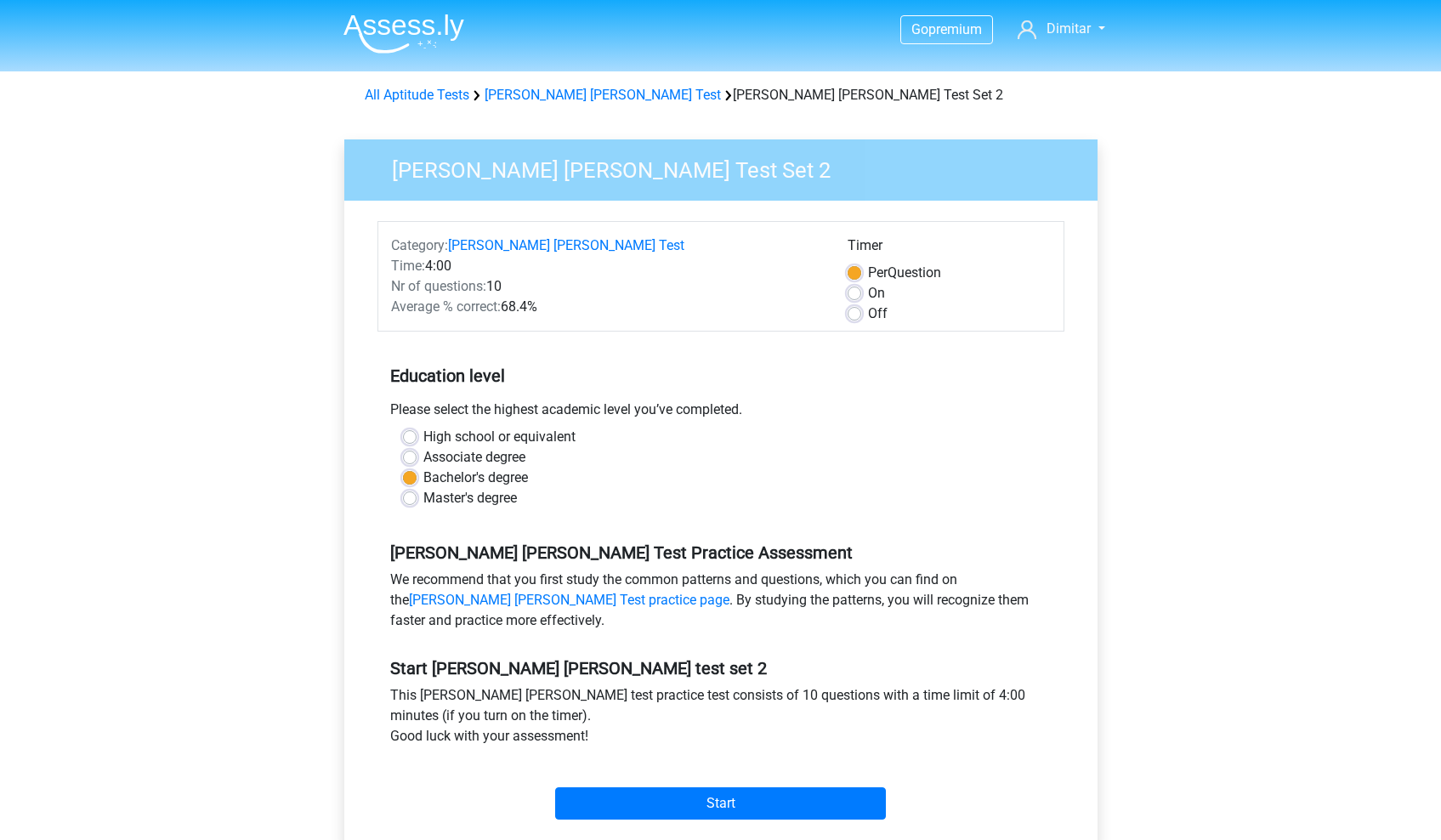
click at [512, 306] on div "Average % correct: 68.4%" at bounding box center [607, 306] width 456 height 21
click at [512, 315] on div "Average % correct: 68.4%" at bounding box center [607, 306] width 456 height 21
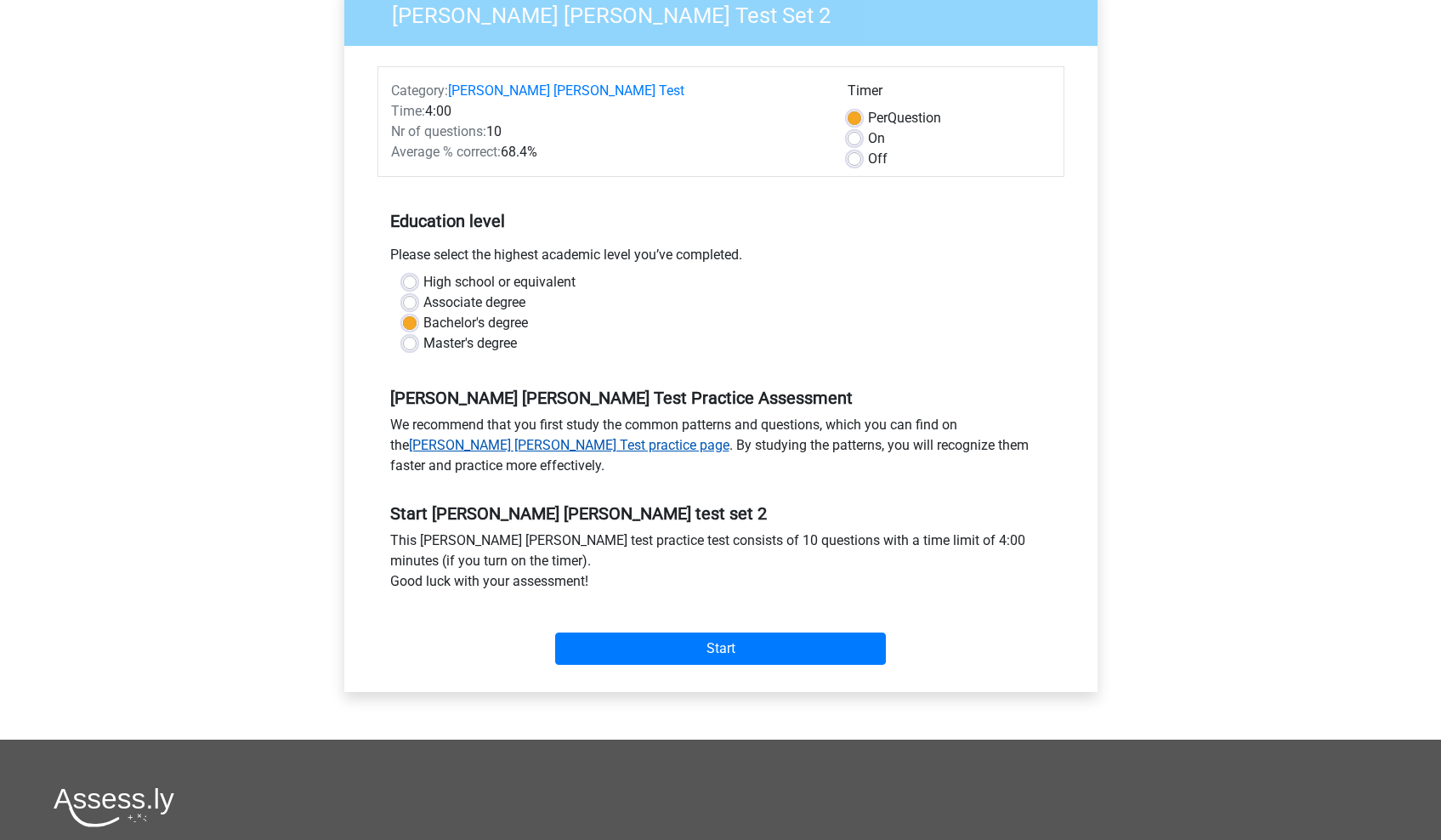
scroll to position [157, 0]
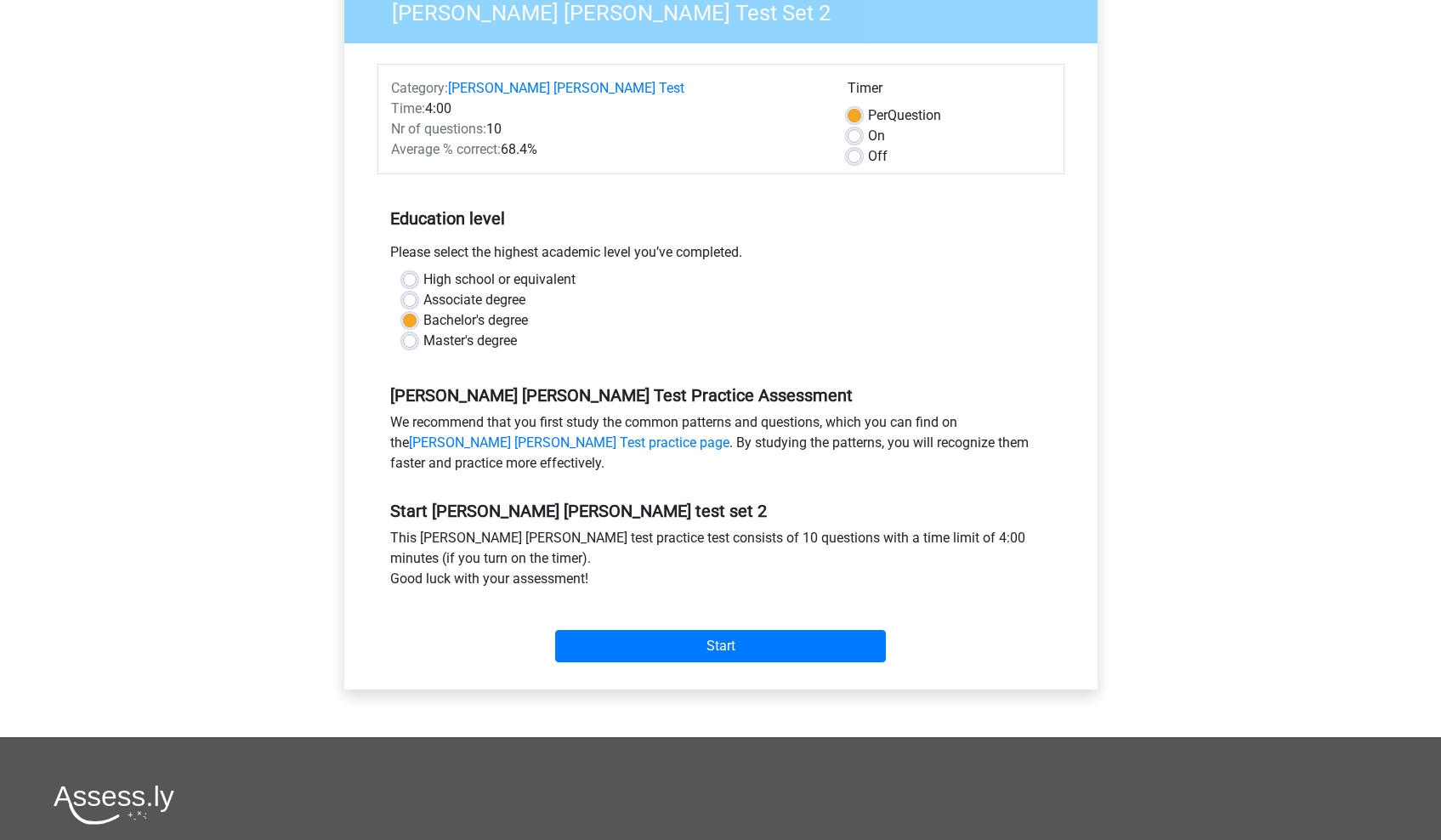
click at [423, 284] on label "High school or equivalent" at bounding box center [499, 280] width 152 height 21
click at [410, 284] on input "High school or equivalent" at bounding box center [410, 278] width 14 height 17
radio input "true"
click at [423, 302] on label "Associate degree" at bounding box center [474, 299] width 102 height 21
click at [407, 302] on input "Associate degree" at bounding box center [410, 297] width 14 height 17
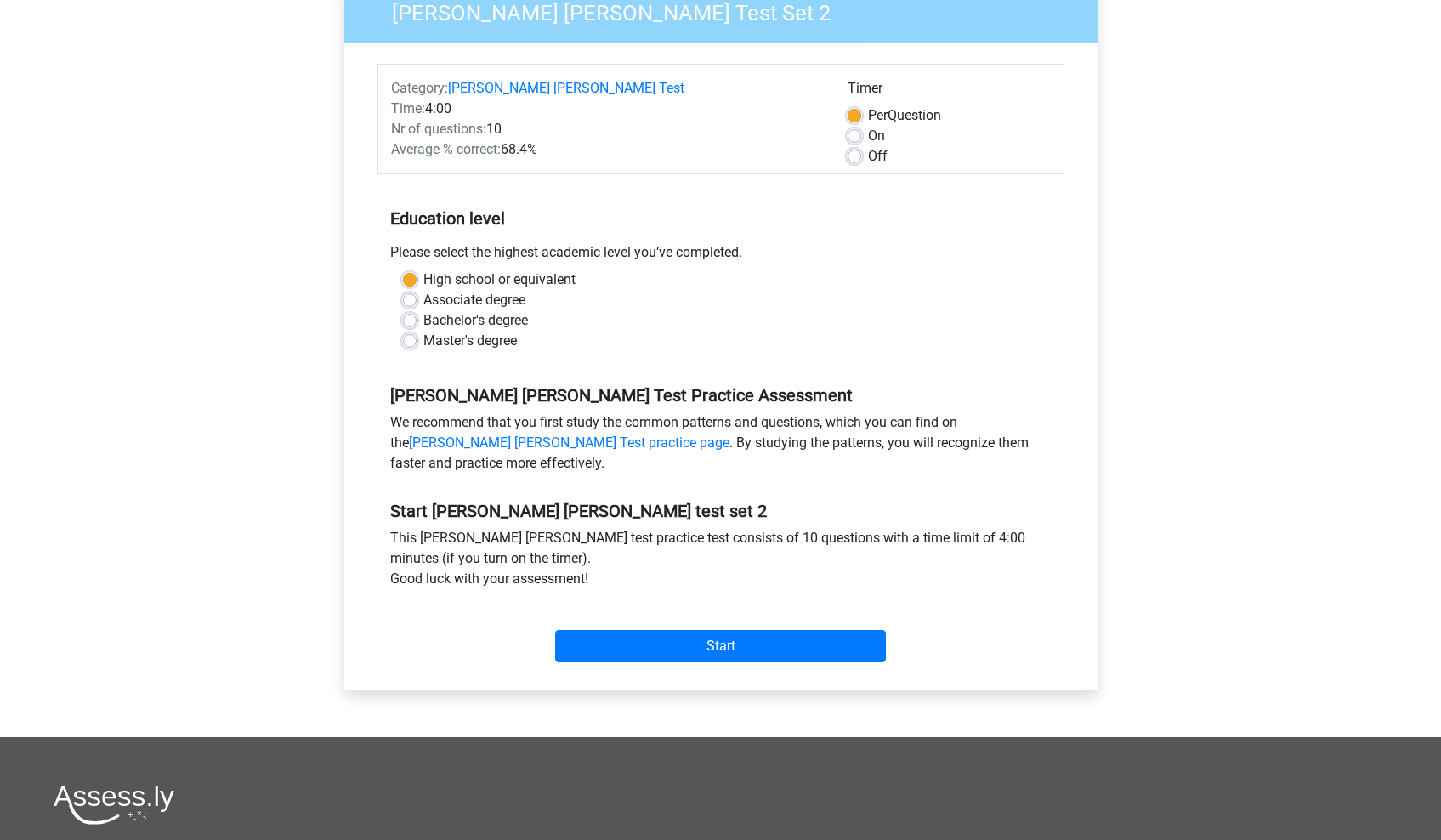
radio input "true"
click at [423, 326] on label "Bachelor's degree" at bounding box center [475, 320] width 105 height 21
click at [410, 326] on input "Bachelor's degree" at bounding box center [410, 318] width 14 height 17
radio input "true"
click at [869, 137] on label "On" at bounding box center [877, 135] width 17 height 21
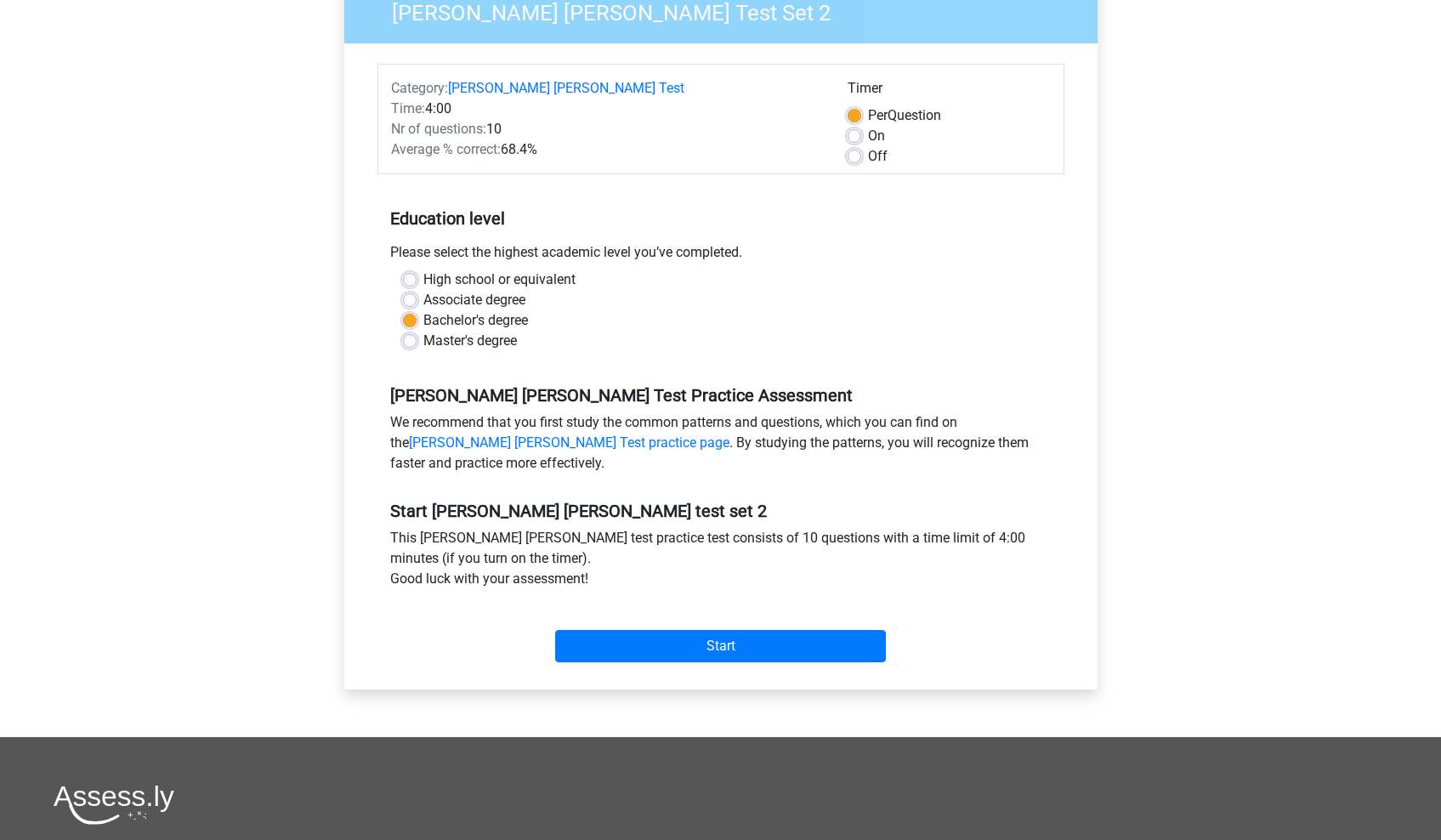
click at [849, 137] on input "On" at bounding box center [855, 133] width 14 height 17
radio input "true"
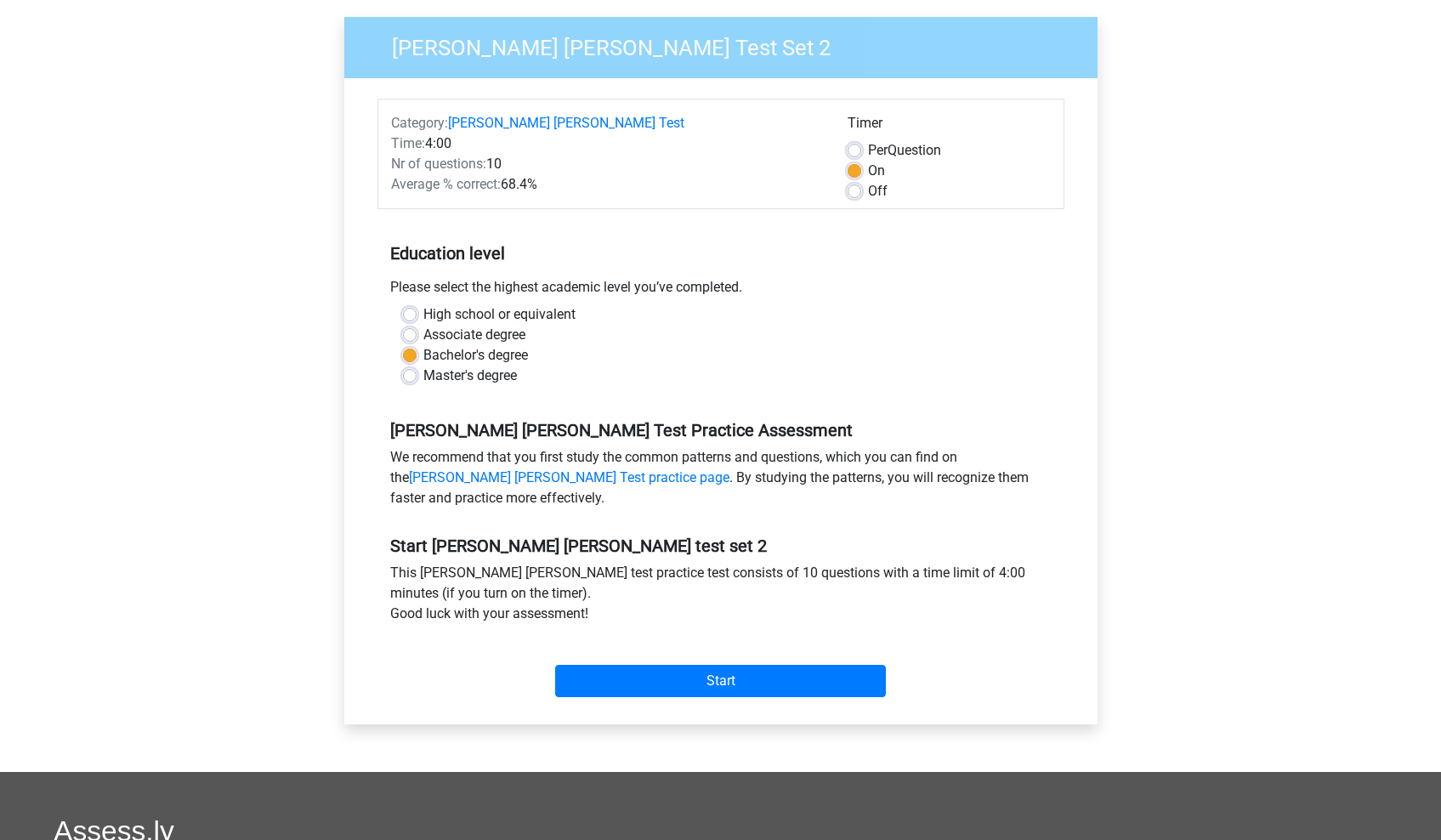
scroll to position [119, 0]
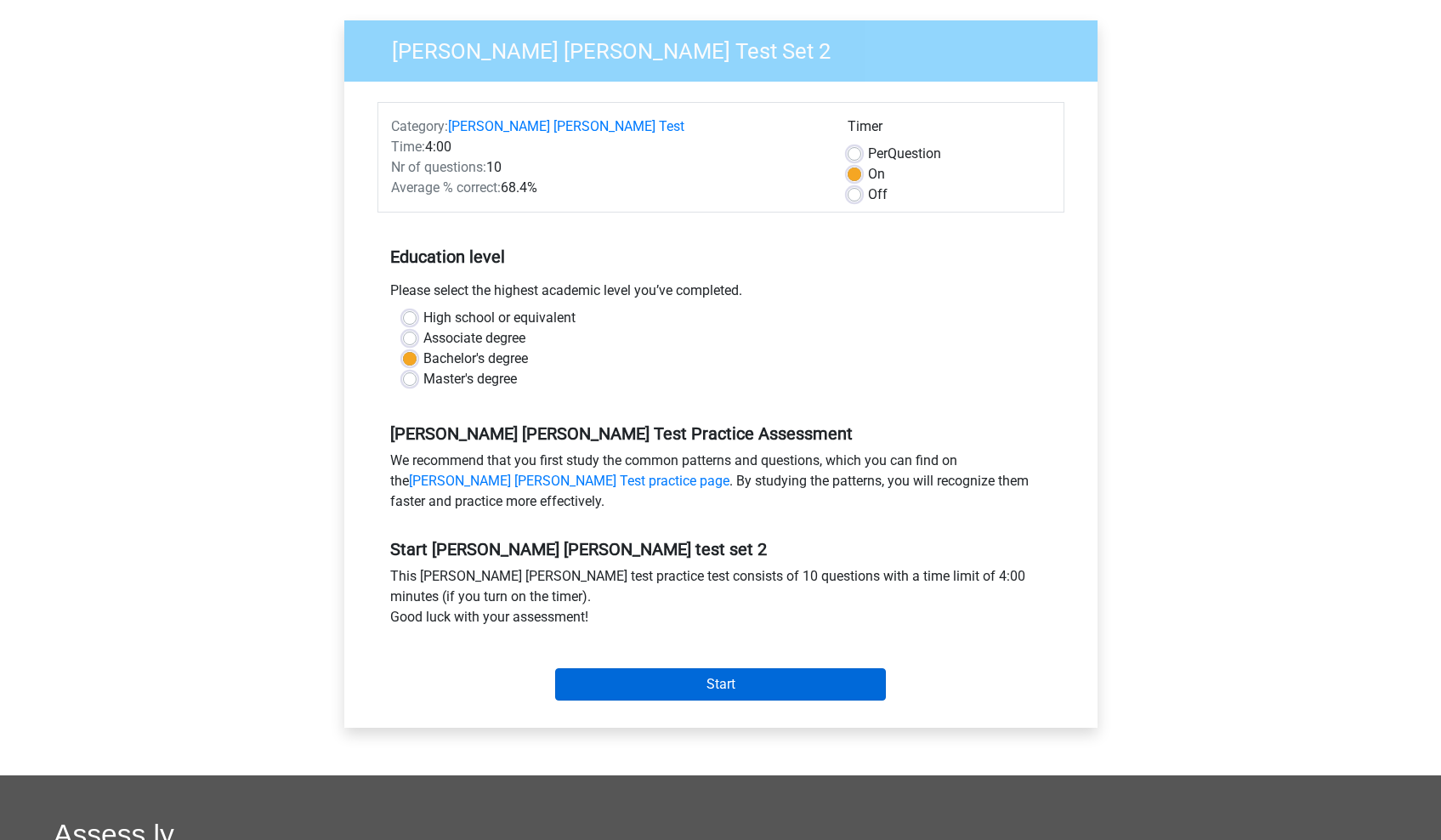
click at [666, 682] on input "Start" at bounding box center [720, 684] width 331 height 32
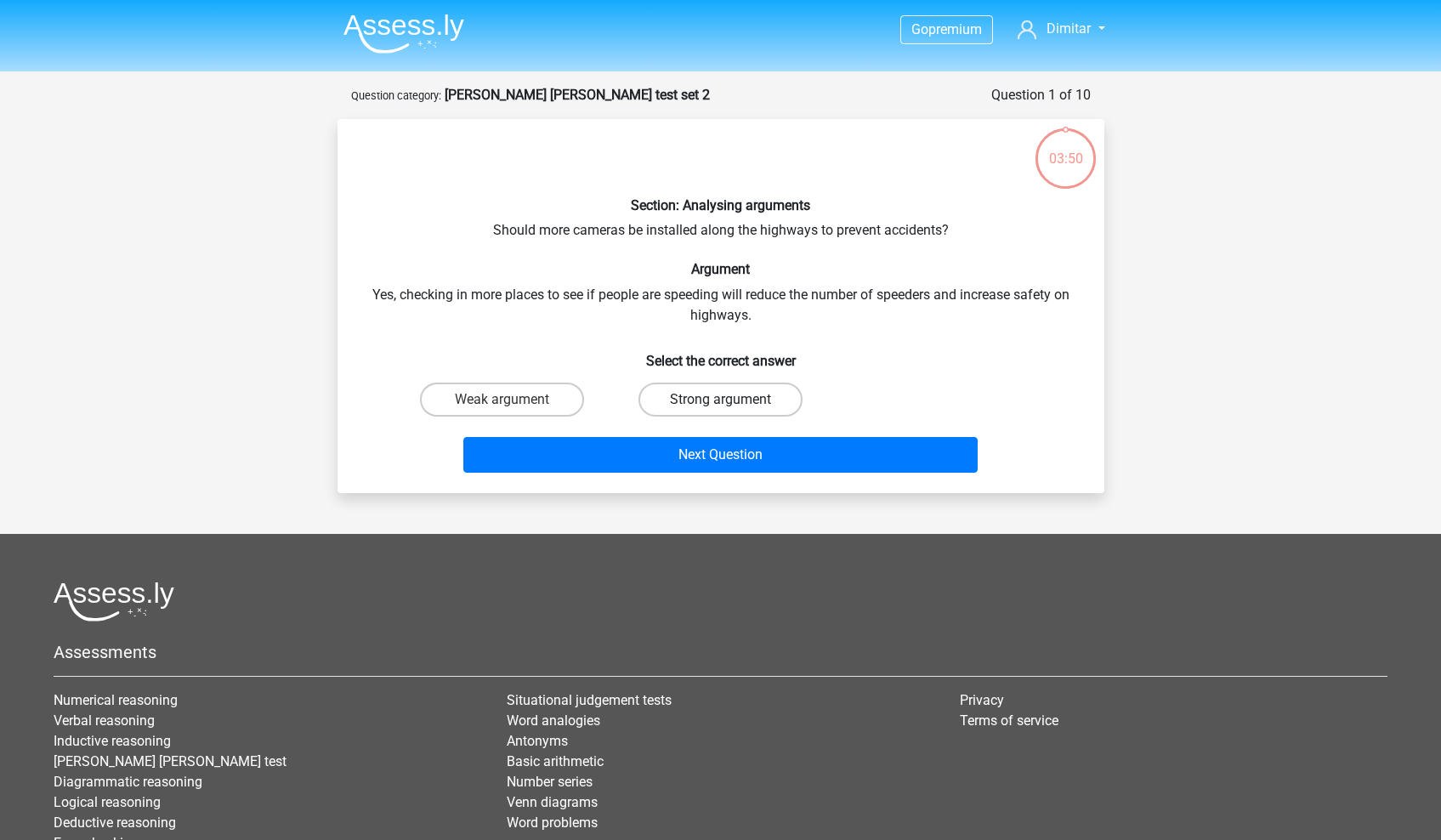
click at [733, 395] on label "Strong argument" at bounding box center [720, 399] width 164 height 34
click at [731, 399] on input "Strong argument" at bounding box center [725, 404] width 11 height 11
radio input "true"
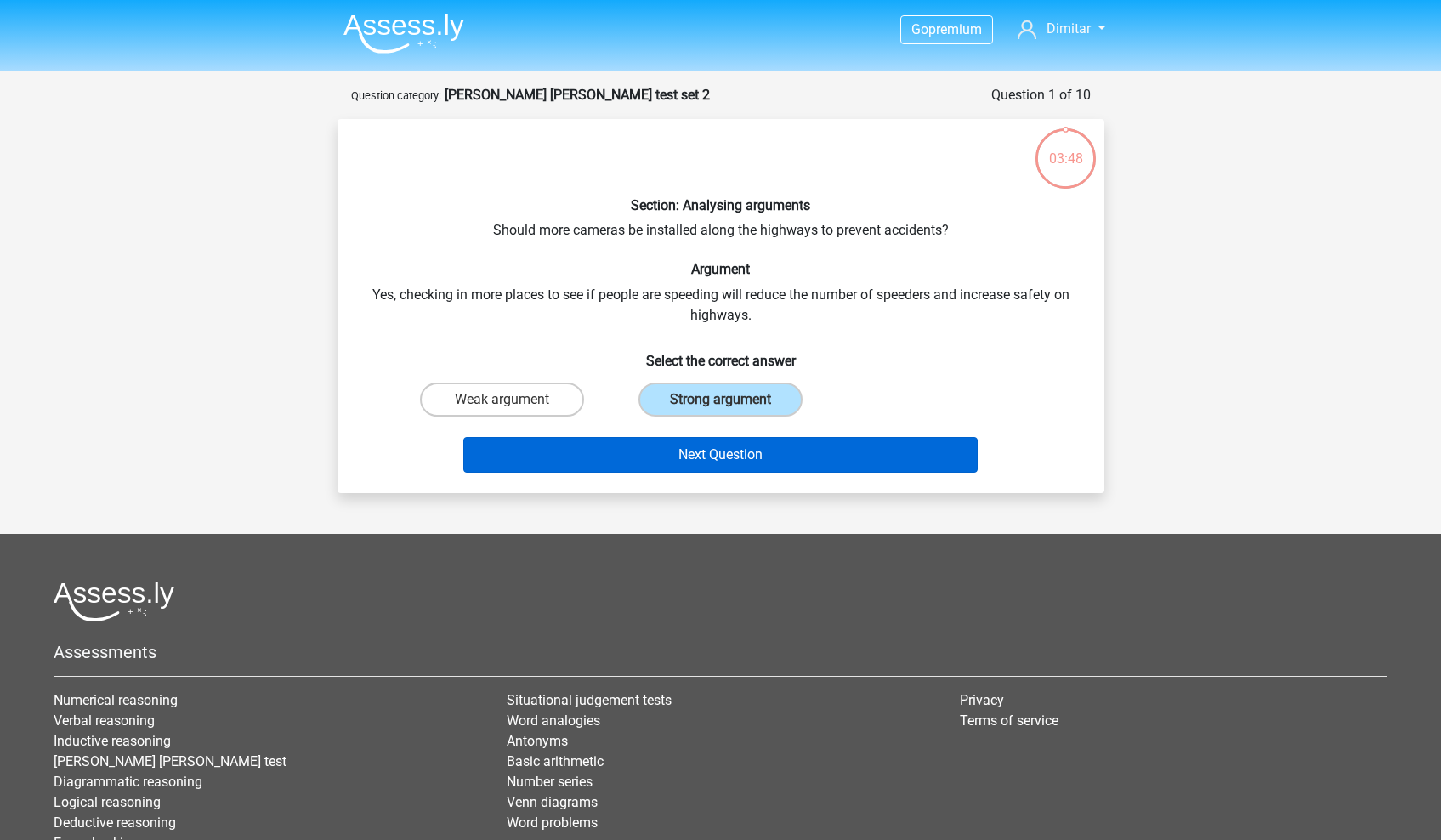
click at [702, 453] on button "Next Question" at bounding box center [720, 454] width 514 height 35
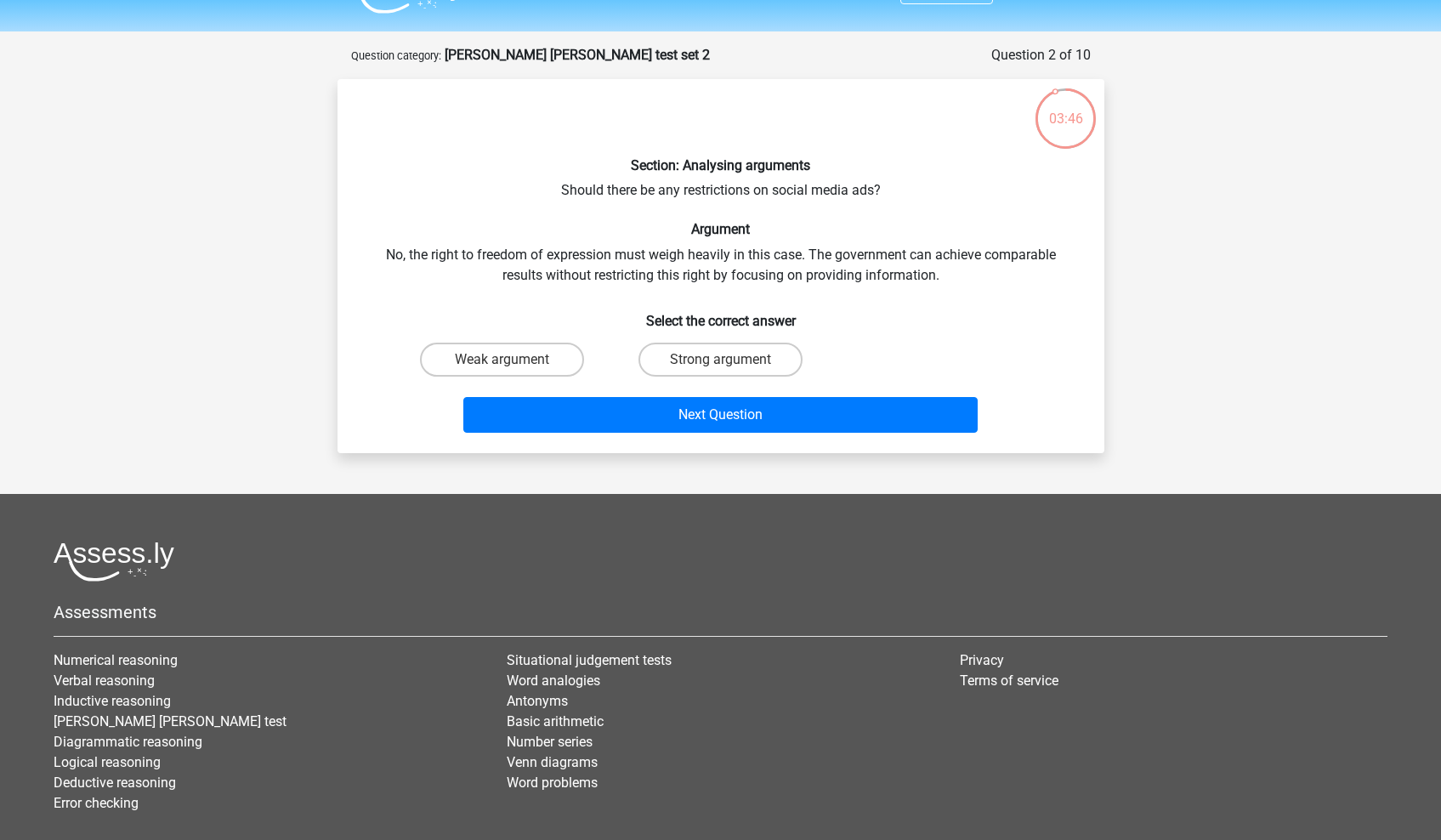
scroll to position [40, 0]
click at [538, 364] on label "Weak argument" at bounding box center [502, 359] width 164 height 34
click at [512, 364] on input "Weak argument" at bounding box center [507, 364] width 11 height 11
radio input "true"
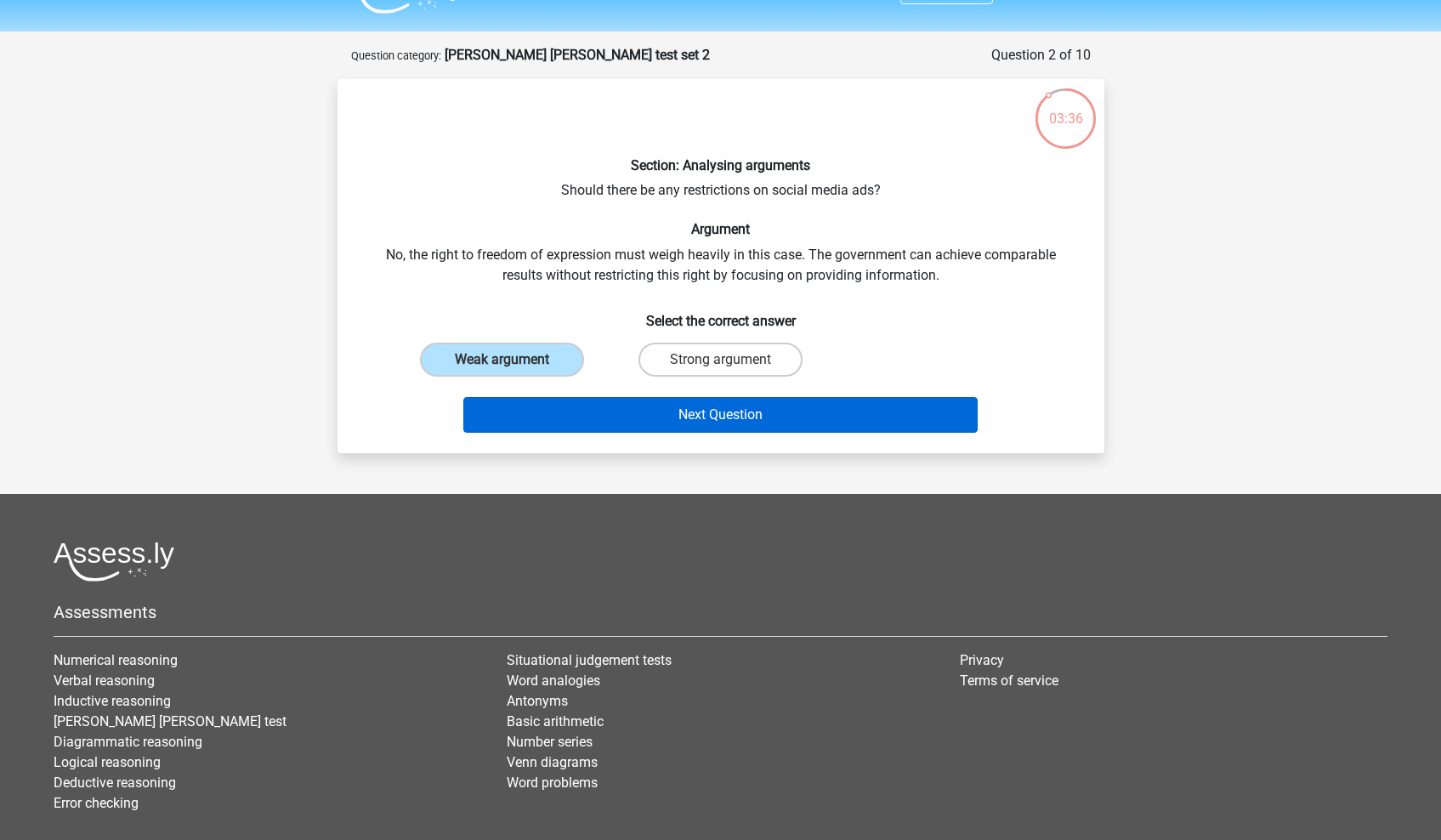
click at [588, 419] on button "Next Question" at bounding box center [720, 415] width 514 height 35
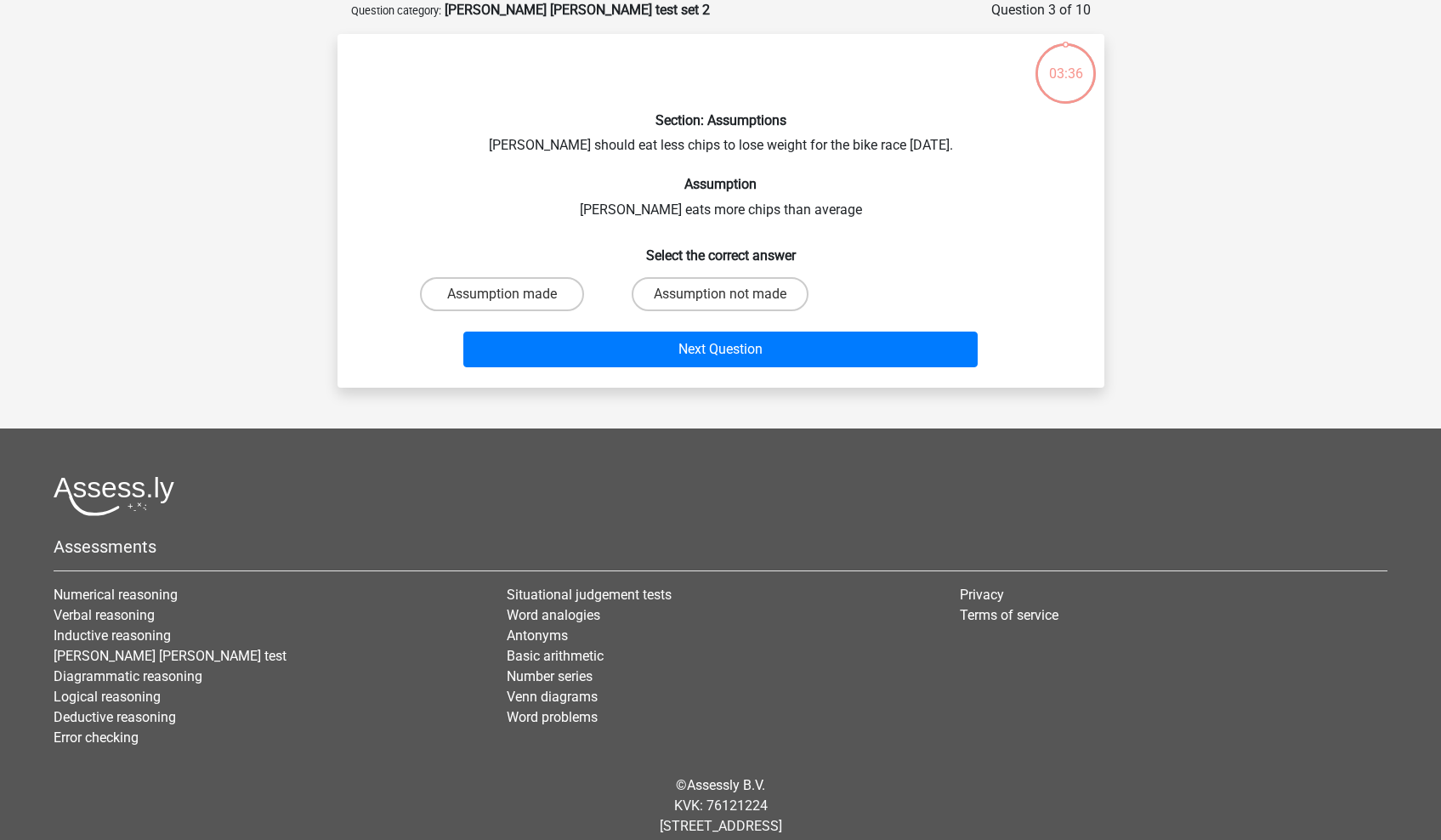
scroll to position [74, 0]
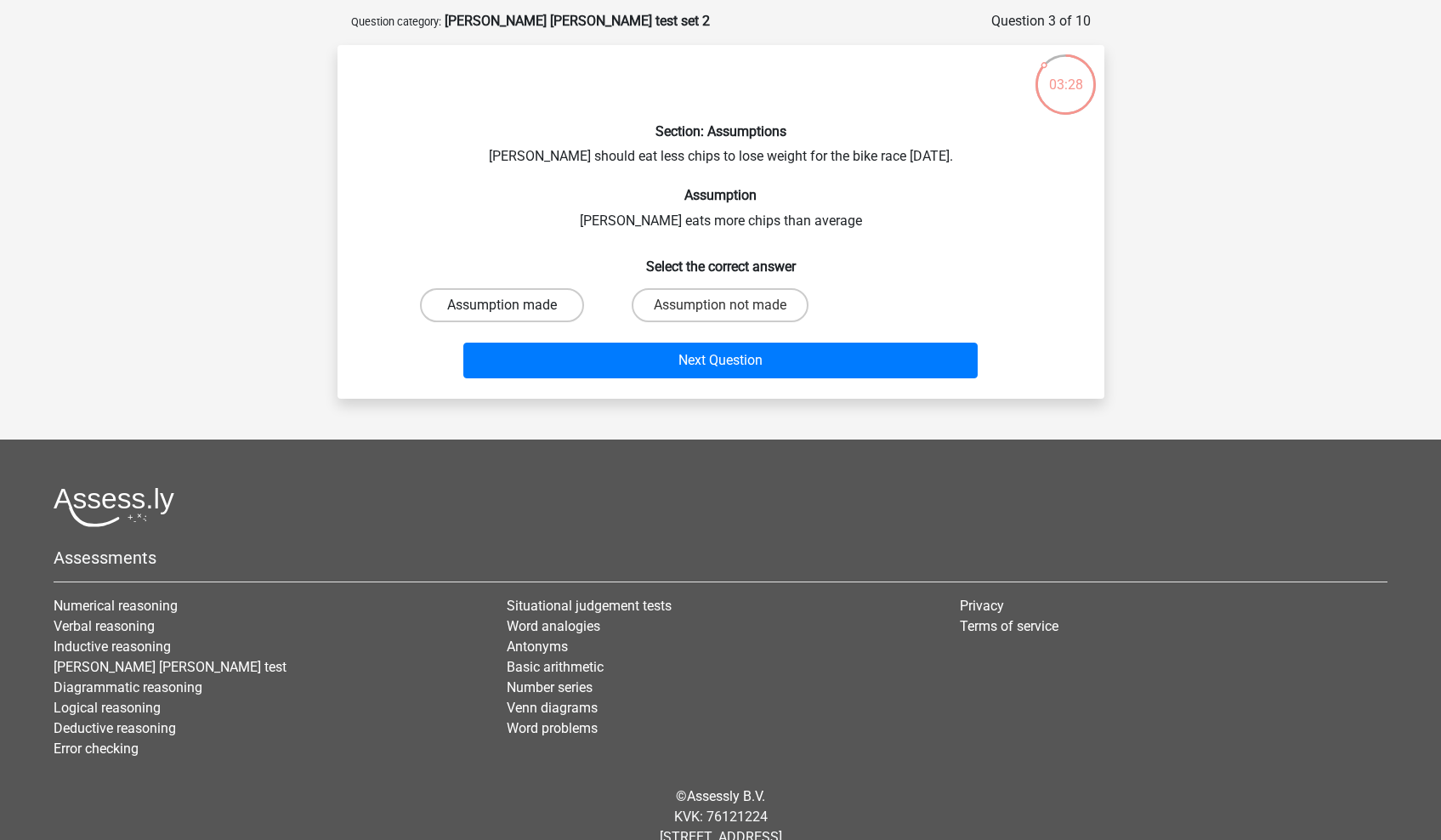
click at [555, 296] on label "Assumption made" at bounding box center [502, 305] width 164 height 34
click at [512, 305] on input "Assumption made" at bounding box center [507, 310] width 11 height 11
radio input "true"
click at [672, 306] on label "Assumption not made" at bounding box center [720, 305] width 177 height 34
click at [720, 306] on input "Assumption not made" at bounding box center [725, 310] width 11 height 11
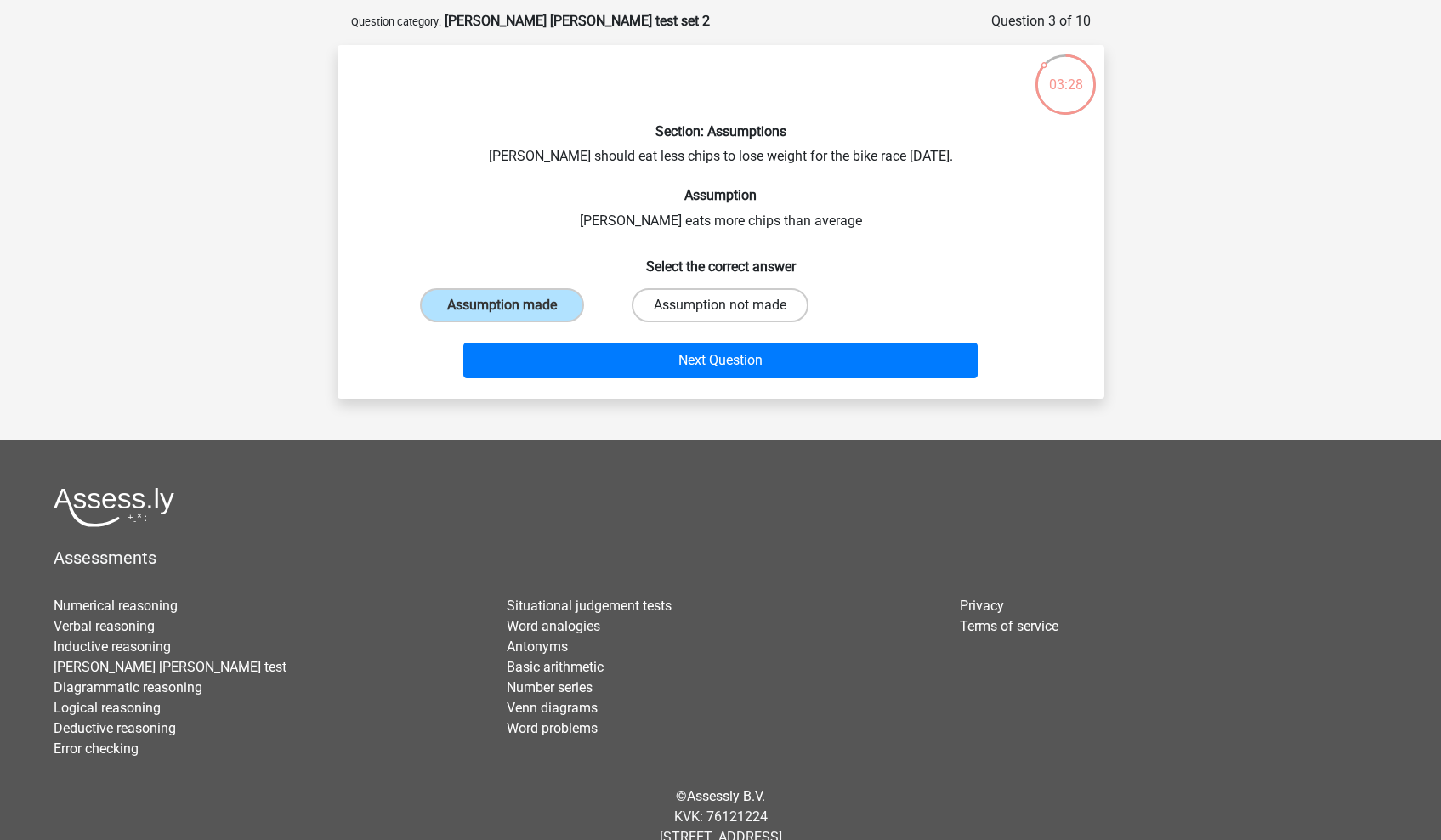
radio input "true"
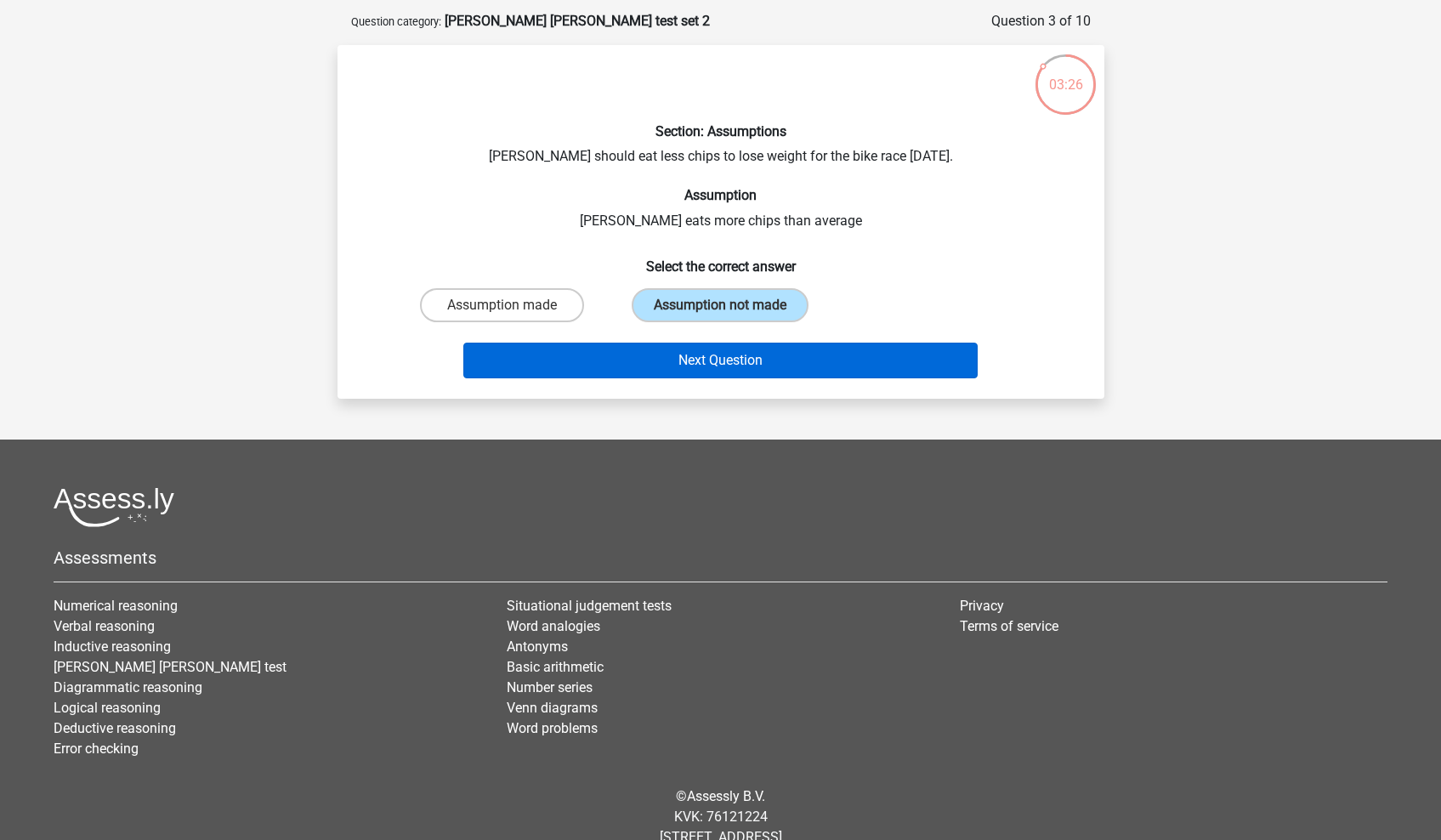
click at [672, 352] on button "Next Question" at bounding box center [720, 360] width 514 height 35
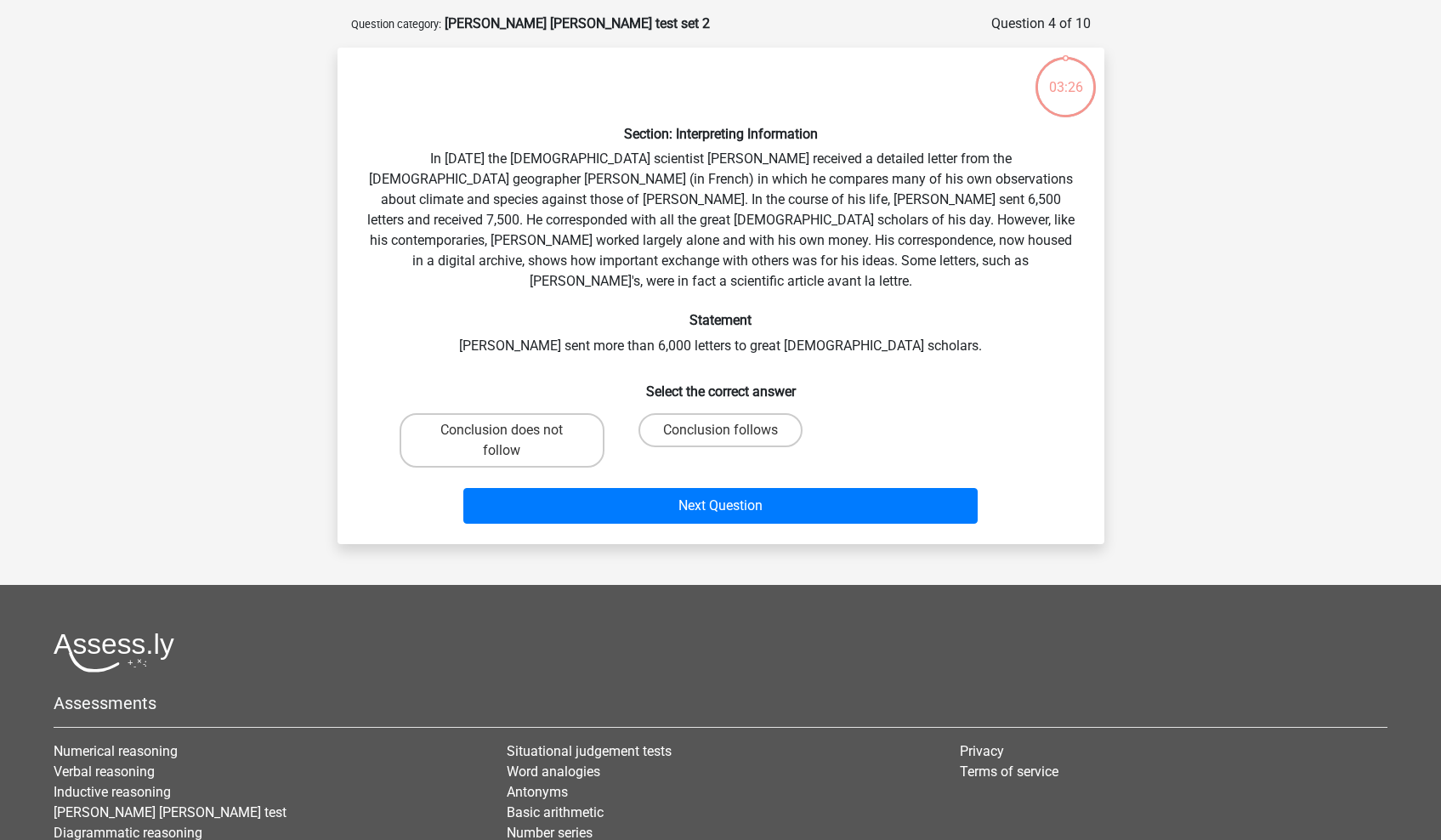
scroll to position [71, 0]
click at [569, 414] on label "Conclusion does not follow" at bounding box center [502, 441] width 205 height 54
click at [512, 431] on input "Conclusion does not follow" at bounding box center [507, 436] width 11 height 11
radio input "true"
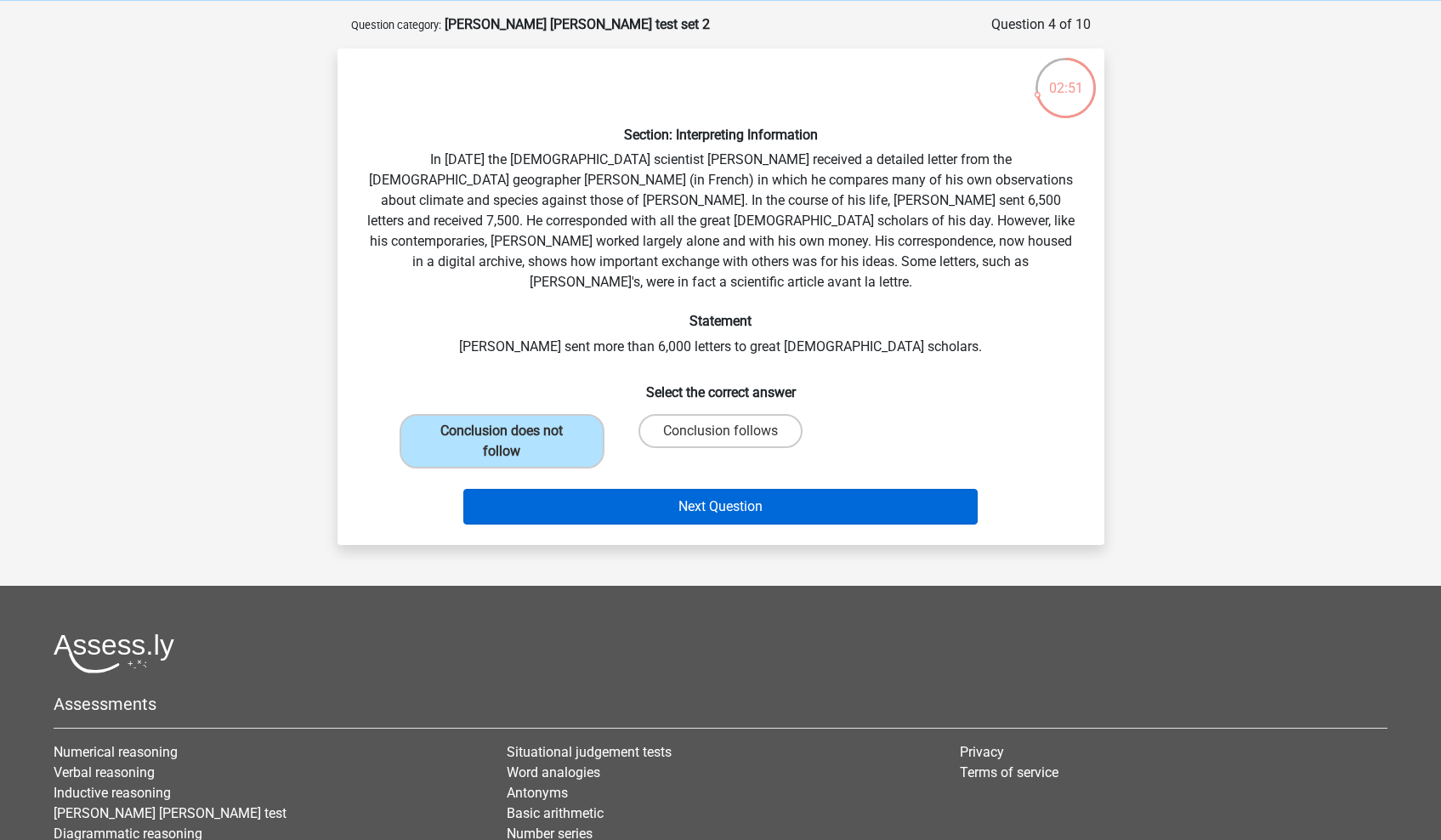
click at [657, 491] on button "Next Question" at bounding box center [720, 506] width 514 height 35
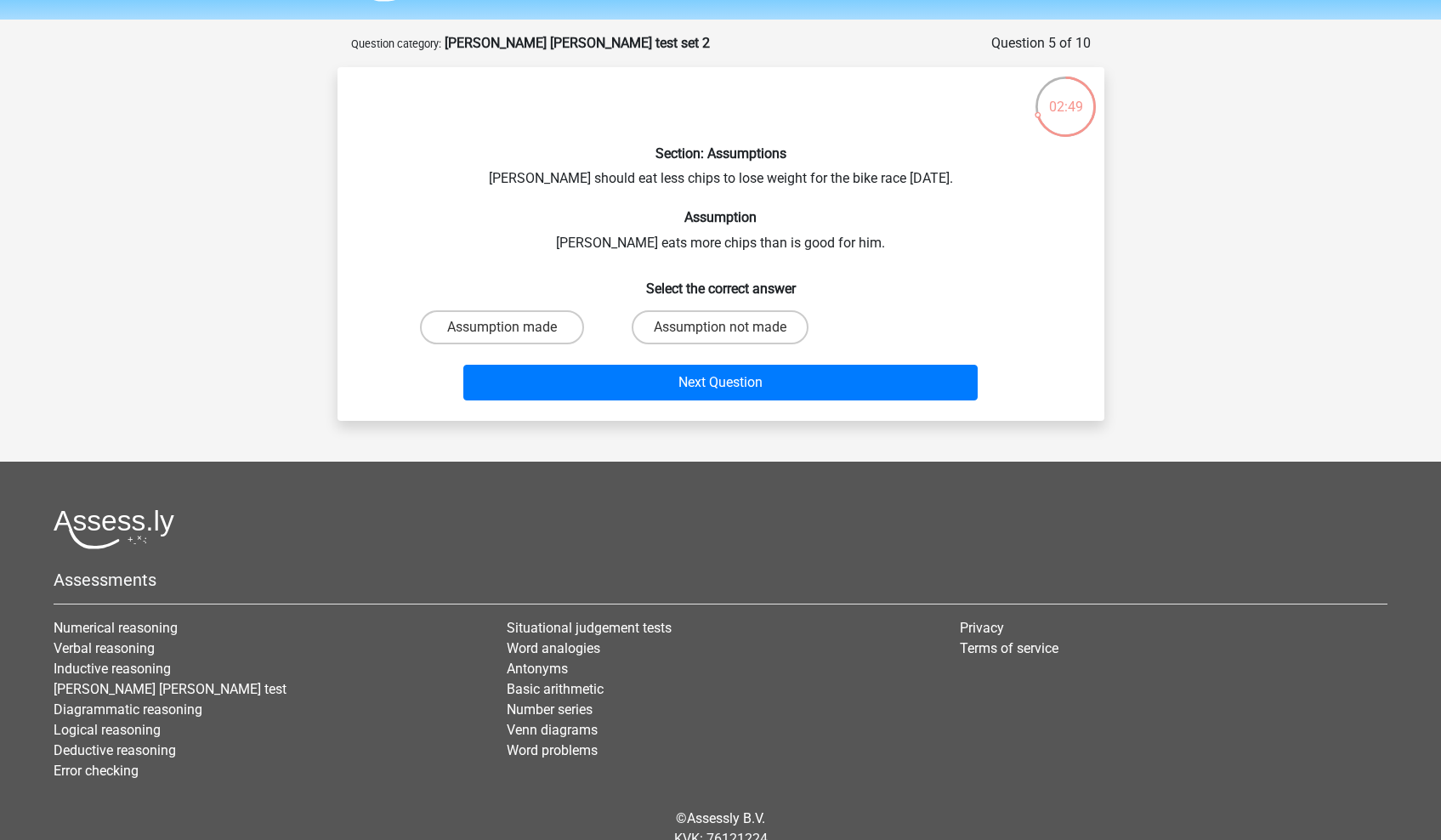
scroll to position [41, 0]
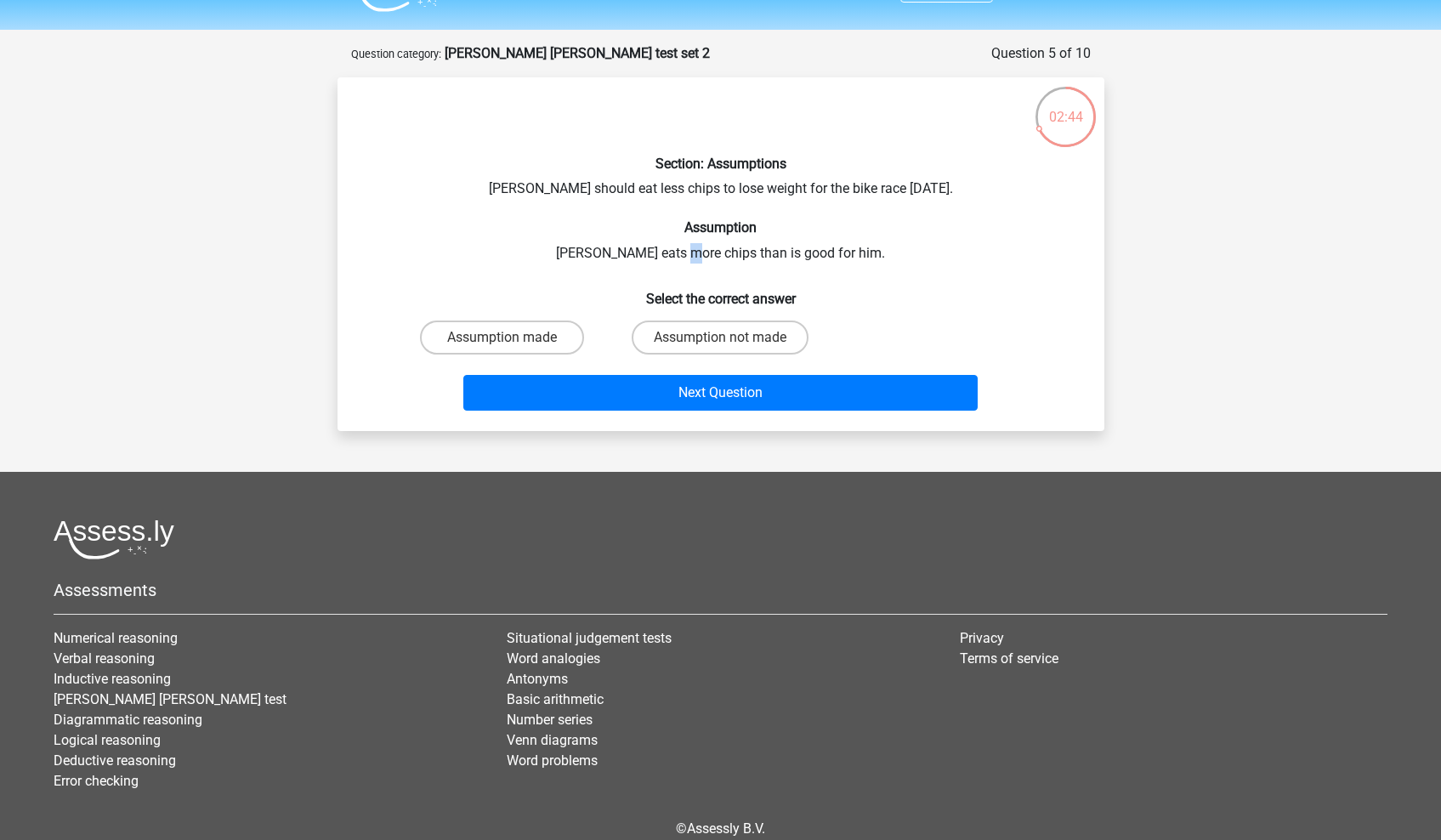
drag, startPoint x: 710, startPoint y: 260, endPoint x: 726, endPoint y: 260, distance: 16.0
click at [722, 260] on div "Section: Assumptions Chris should eat less chips to lose weight for the bike ra…" at bounding box center [721, 254] width 754 height 327
click at [731, 260] on div "Section: Assumptions Chris should eat less chips to lose weight for the bike ra…" at bounding box center [721, 254] width 754 height 327
click at [663, 334] on label "Assumption not made" at bounding box center [720, 338] width 177 height 34
click at [720, 338] on input "Assumption not made" at bounding box center [725, 342] width 11 height 11
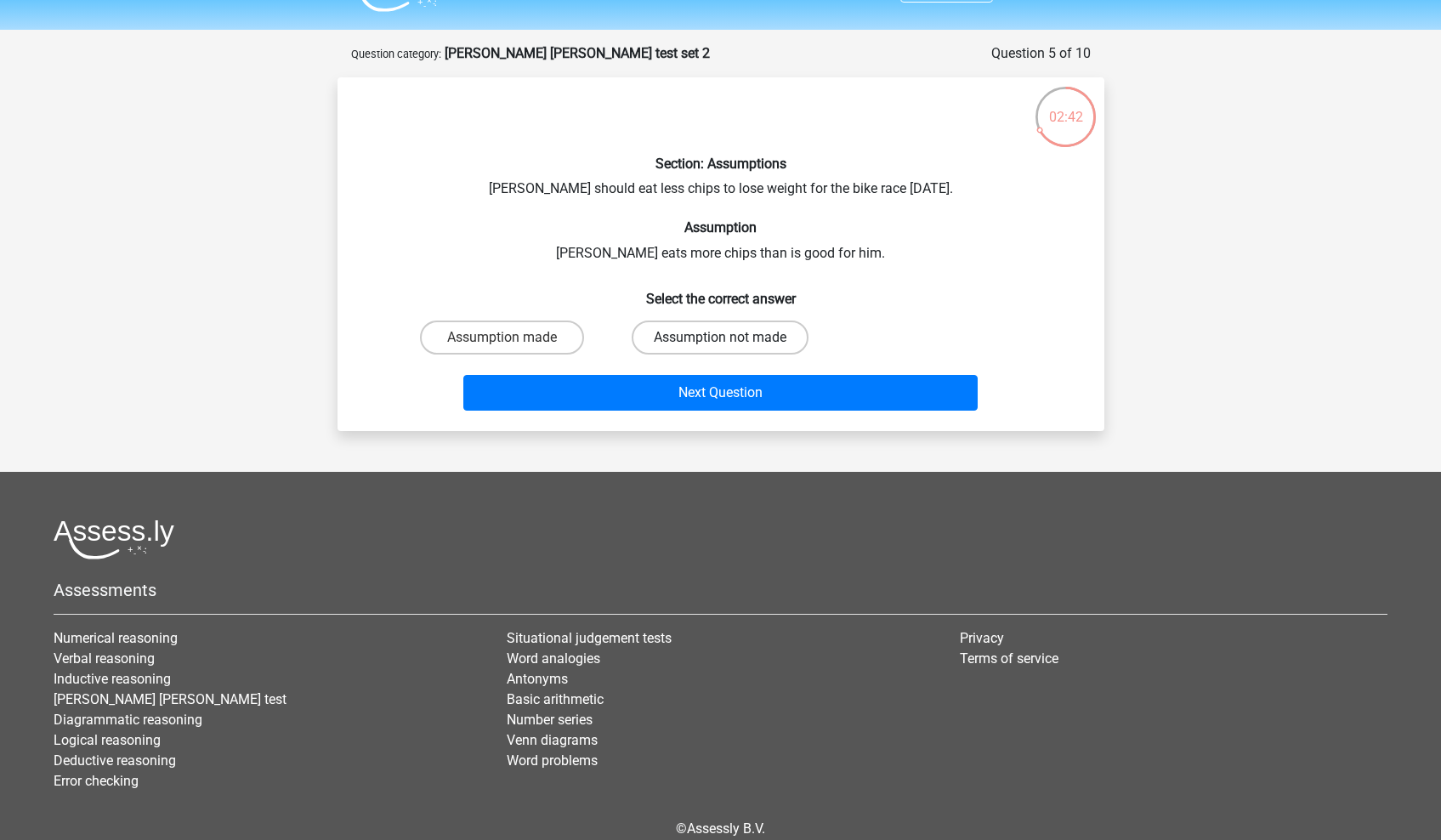
radio input "true"
click at [560, 334] on label "Assumption made" at bounding box center [502, 338] width 164 height 34
click at [512, 338] on input "Assumption made" at bounding box center [507, 342] width 11 height 11
radio input "true"
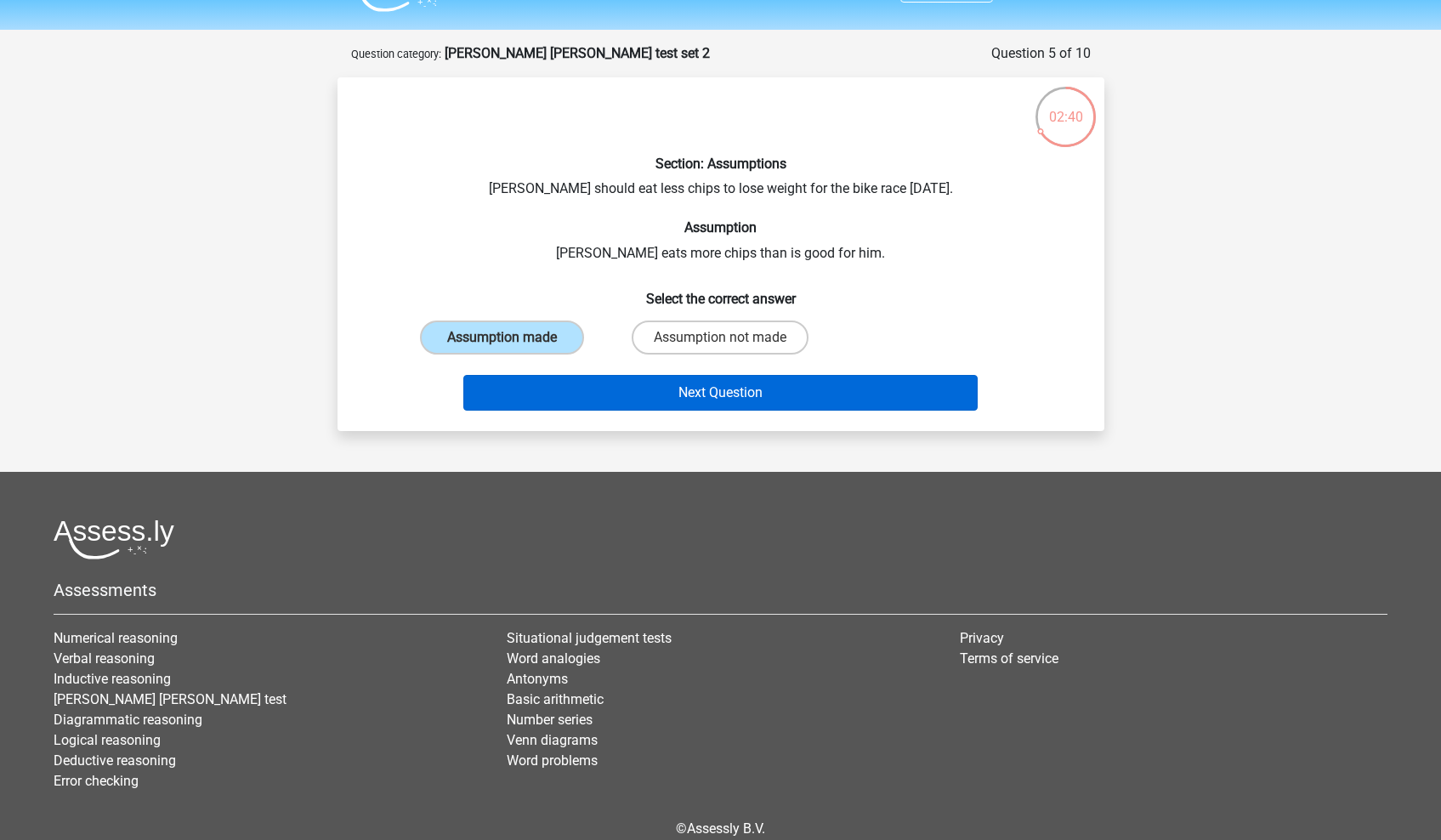
click at [615, 392] on button "Next Question" at bounding box center [720, 393] width 514 height 35
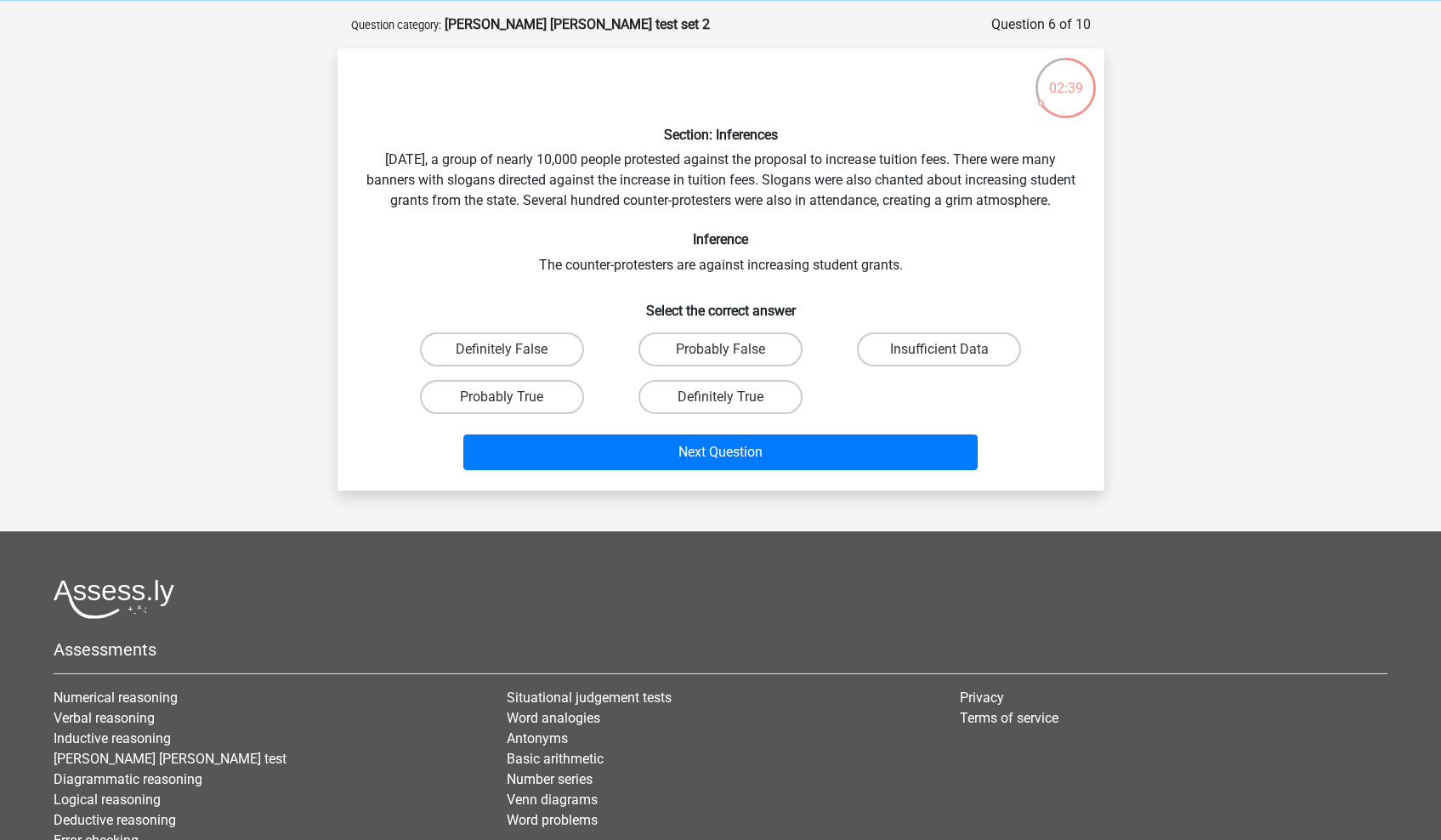
scroll to position [67, 0]
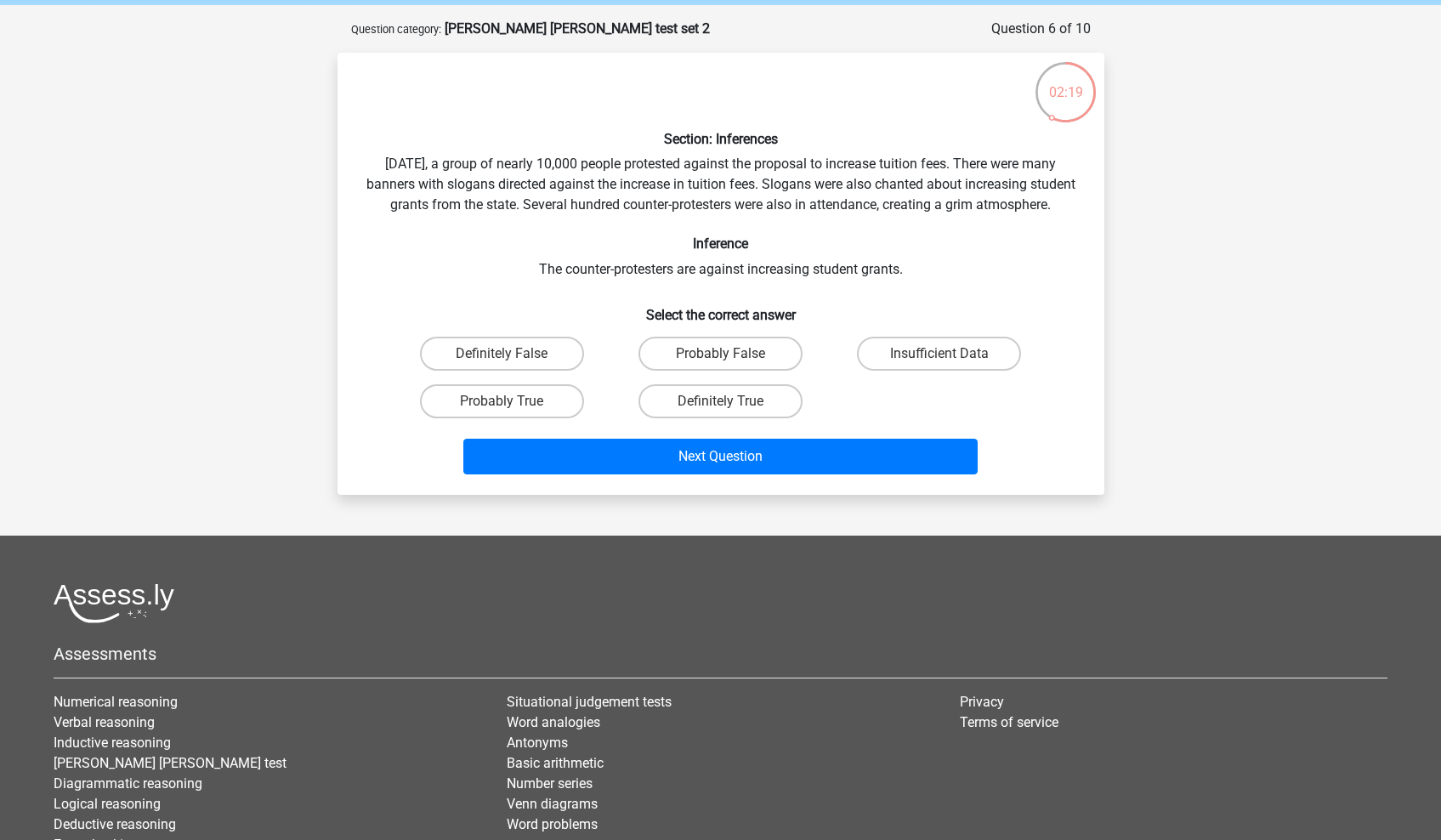
drag, startPoint x: 720, startPoint y: 300, endPoint x: 774, endPoint y: 301, distance: 54.0
click at [774, 301] on div "Section: Inferences Last Saturday, a group of nearly 10,000 people protested ag…" at bounding box center [721, 274] width 754 height 415
click at [661, 418] on label "Definitely True" at bounding box center [720, 401] width 164 height 34
click at [720, 412] on input "Definitely True" at bounding box center [725, 406] width 11 height 11
radio input "true"
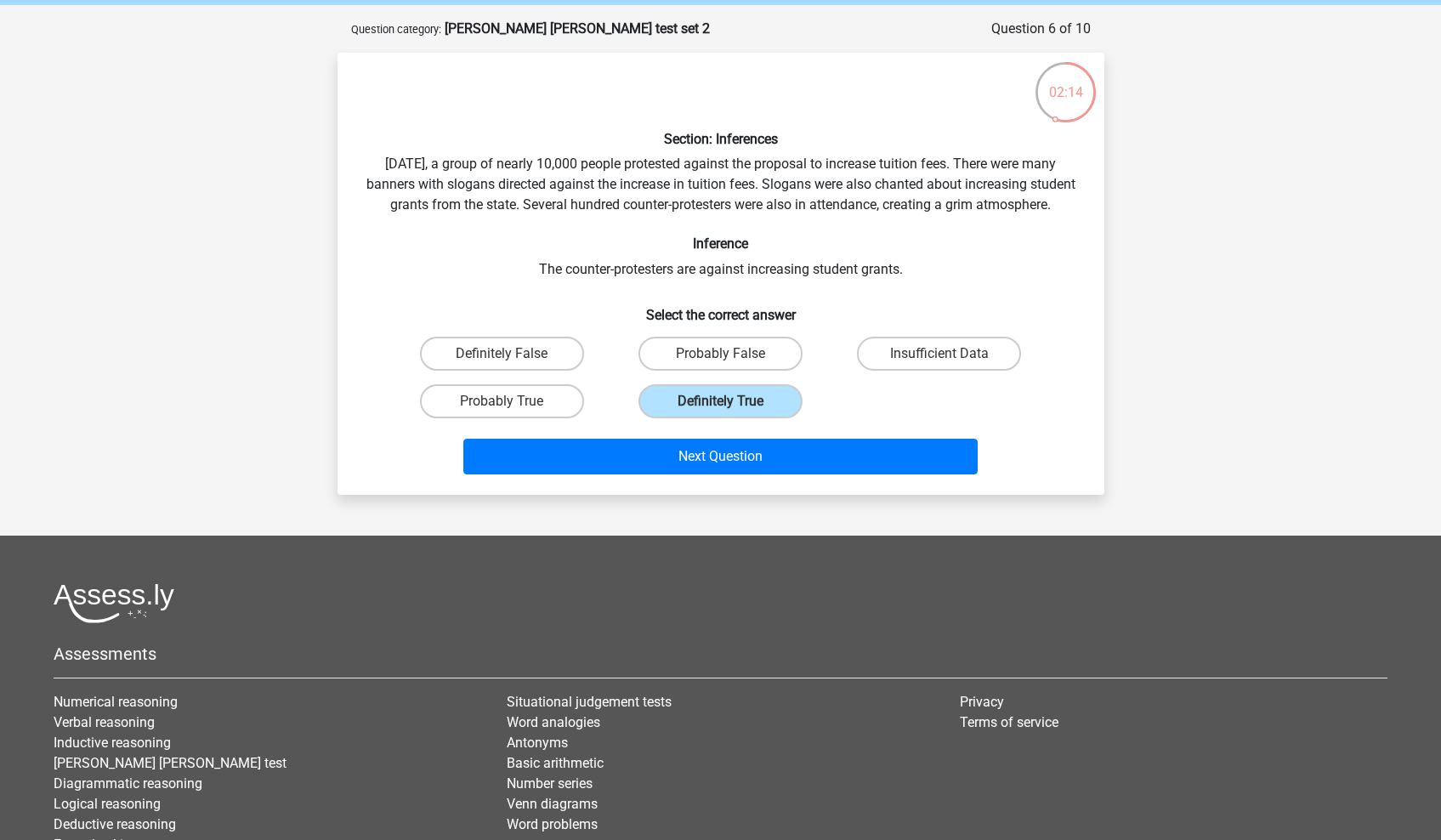
click at [544, 425] on div "Probably True" at bounding box center [502, 401] width 219 height 48
click at [544, 418] on label "Probably True" at bounding box center [502, 401] width 164 height 34
click at [512, 412] on input "Probably True" at bounding box center [507, 406] width 11 height 11
radio input "true"
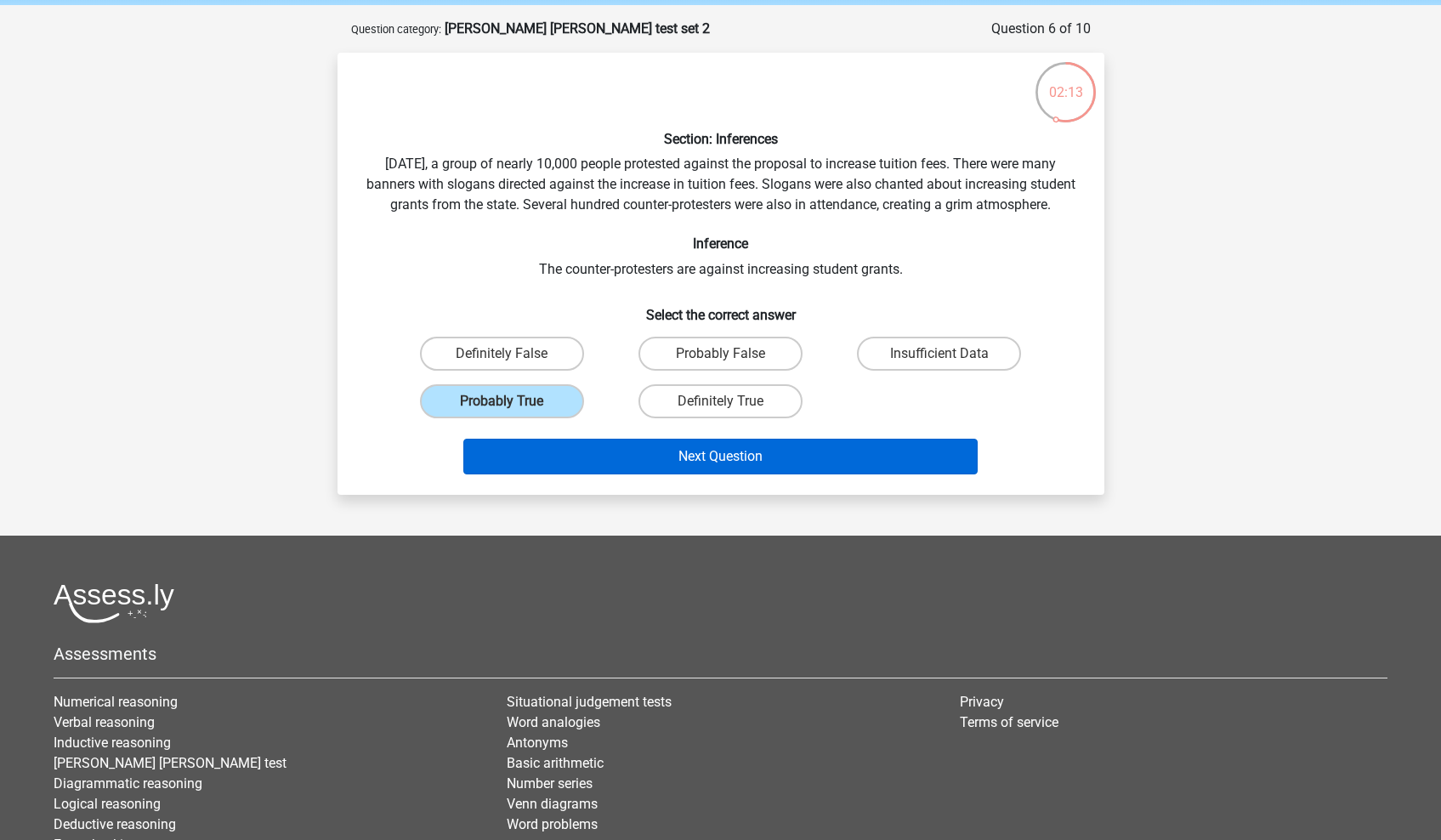
click at [588, 474] on button "Next Question" at bounding box center [720, 456] width 514 height 35
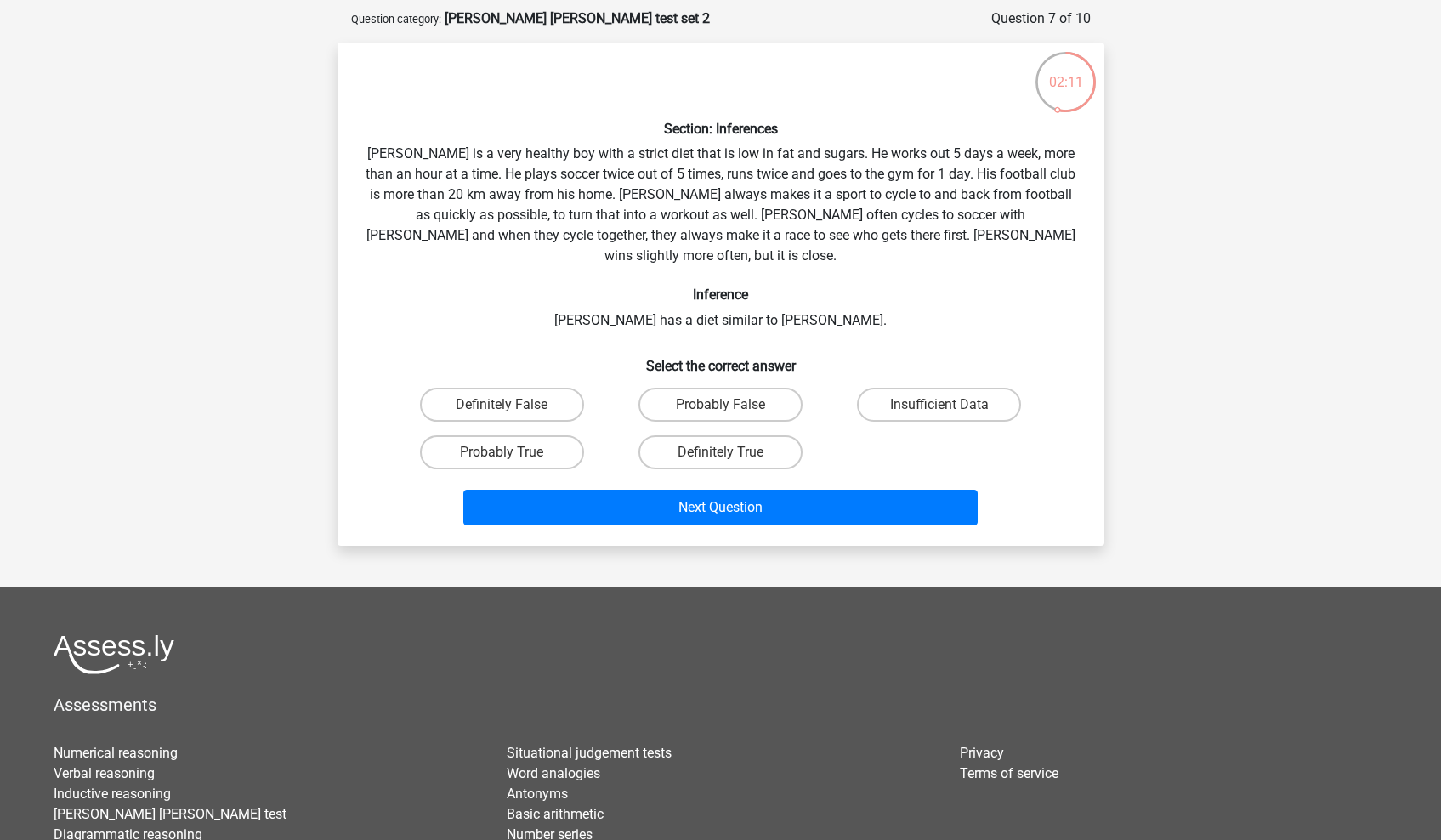
scroll to position [73, 0]
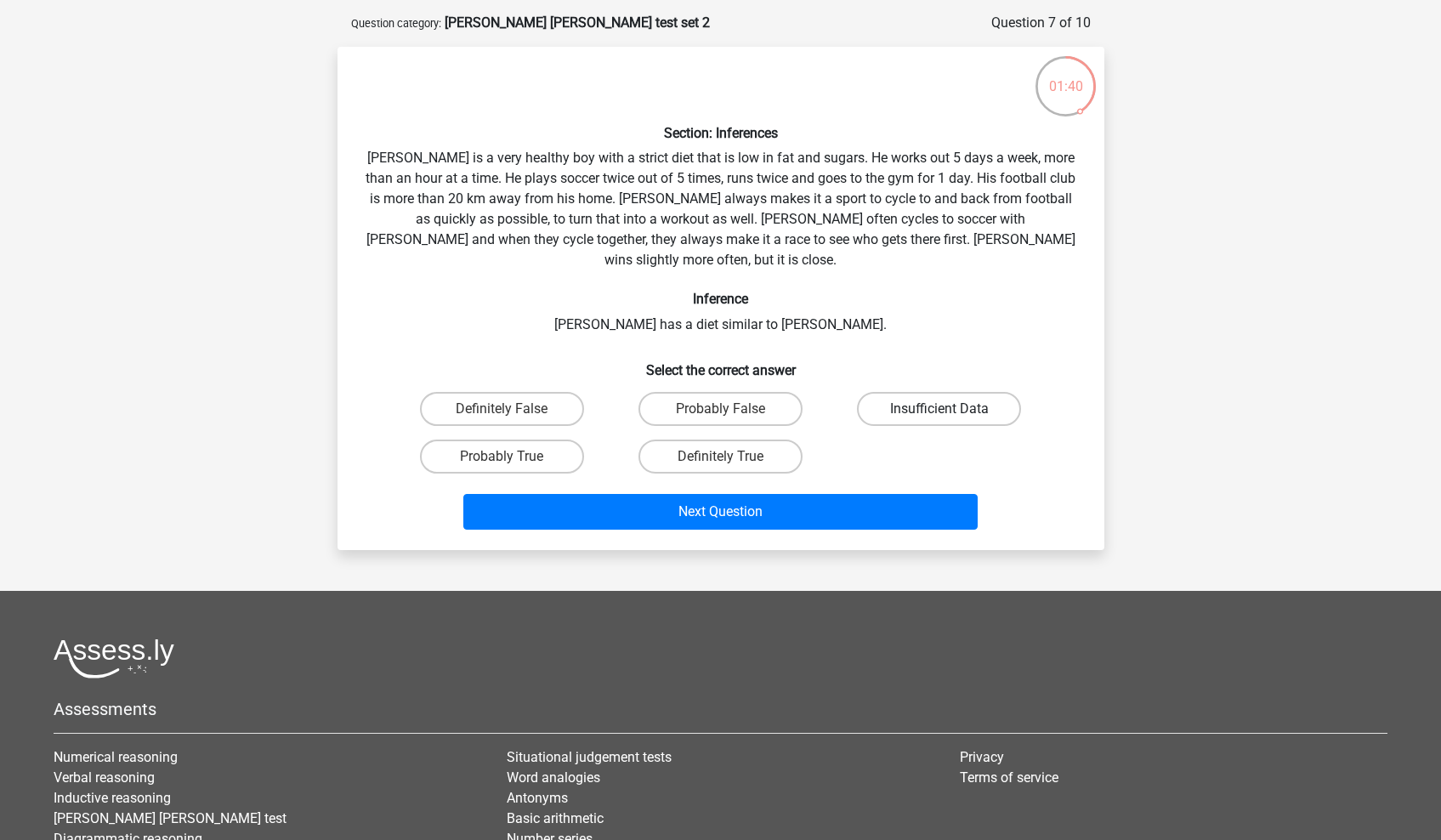
click at [887, 392] on label "Insufficient Data" at bounding box center [938, 408] width 164 height 34
click at [939, 409] on input "Insufficient Data" at bounding box center [944, 414] width 11 height 11
radio input "true"
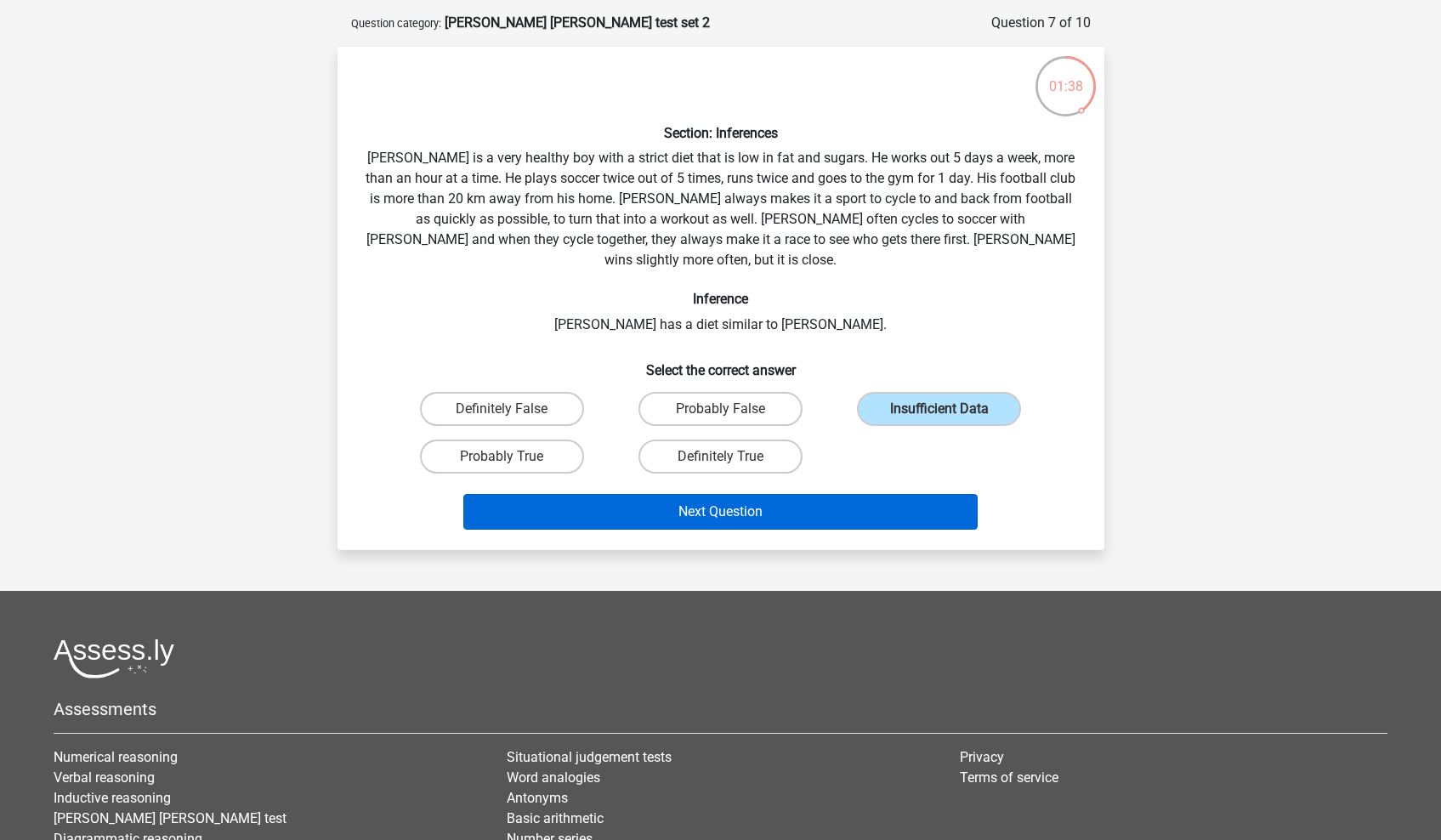
click at [735, 494] on button "Next Question" at bounding box center [720, 511] width 514 height 35
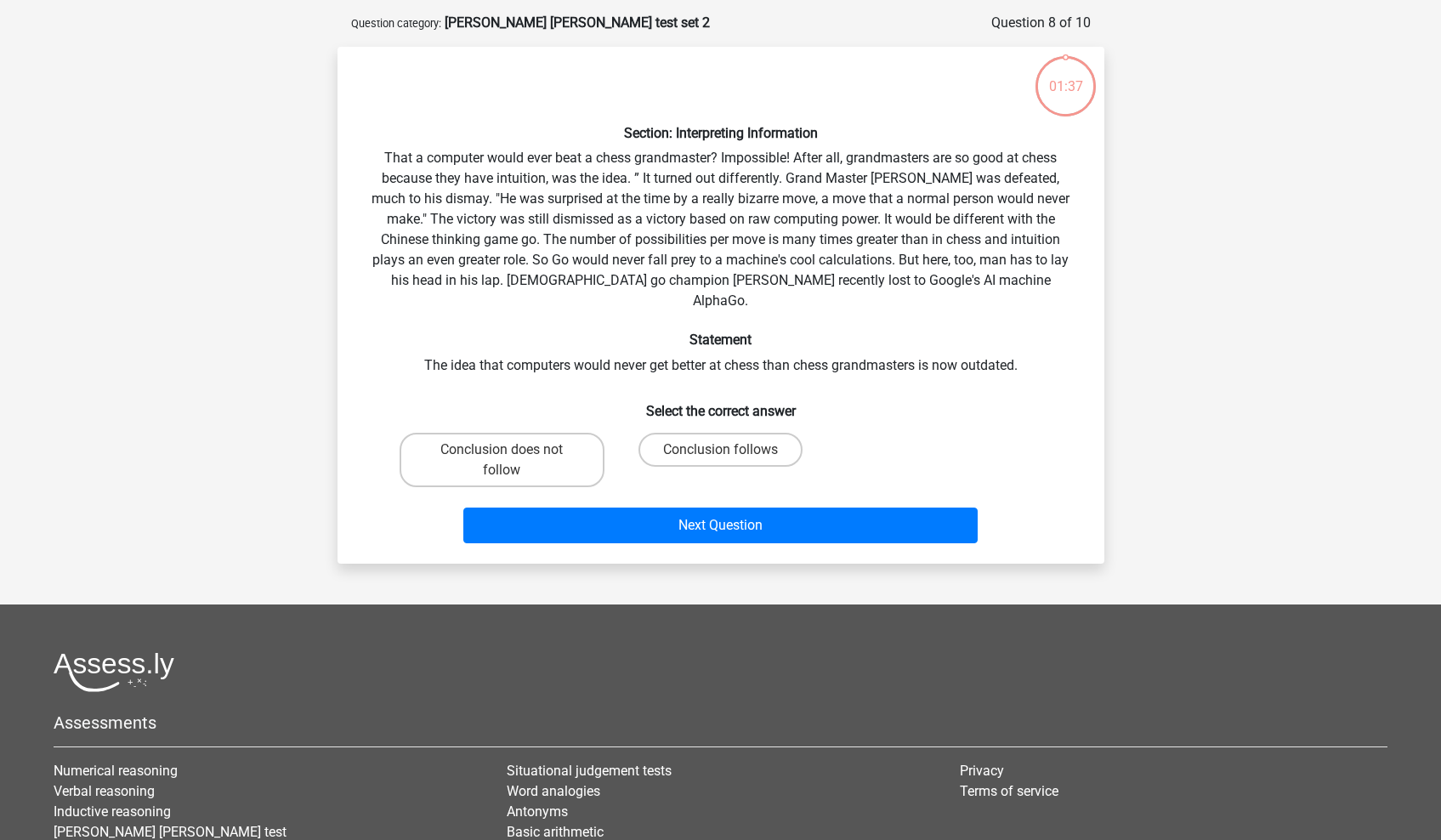
scroll to position [85, 0]
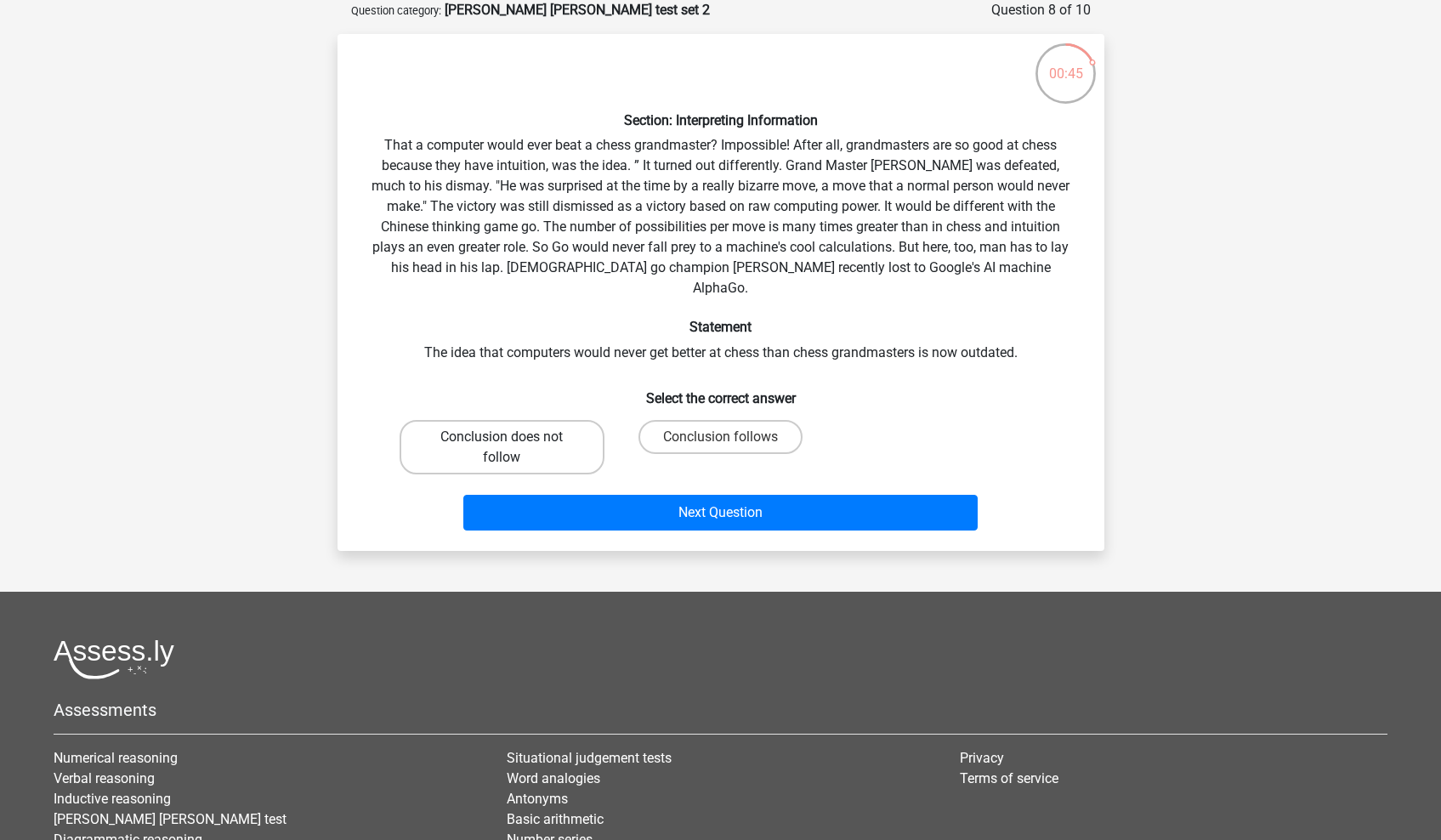
click at [577, 425] on label "Conclusion does not follow" at bounding box center [502, 446] width 205 height 54
click at [512, 437] on input "Conclusion does not follow" at bounding box center [507, 442] width 11 height 11
radio input "true"
click at [658, 429] on label "Conclusion follows" at bounding box center [720, 437] width 164 height 34
click at [720, 437] on input "Conclusion follows" at bounding box center [725, 442] width 11 height 11
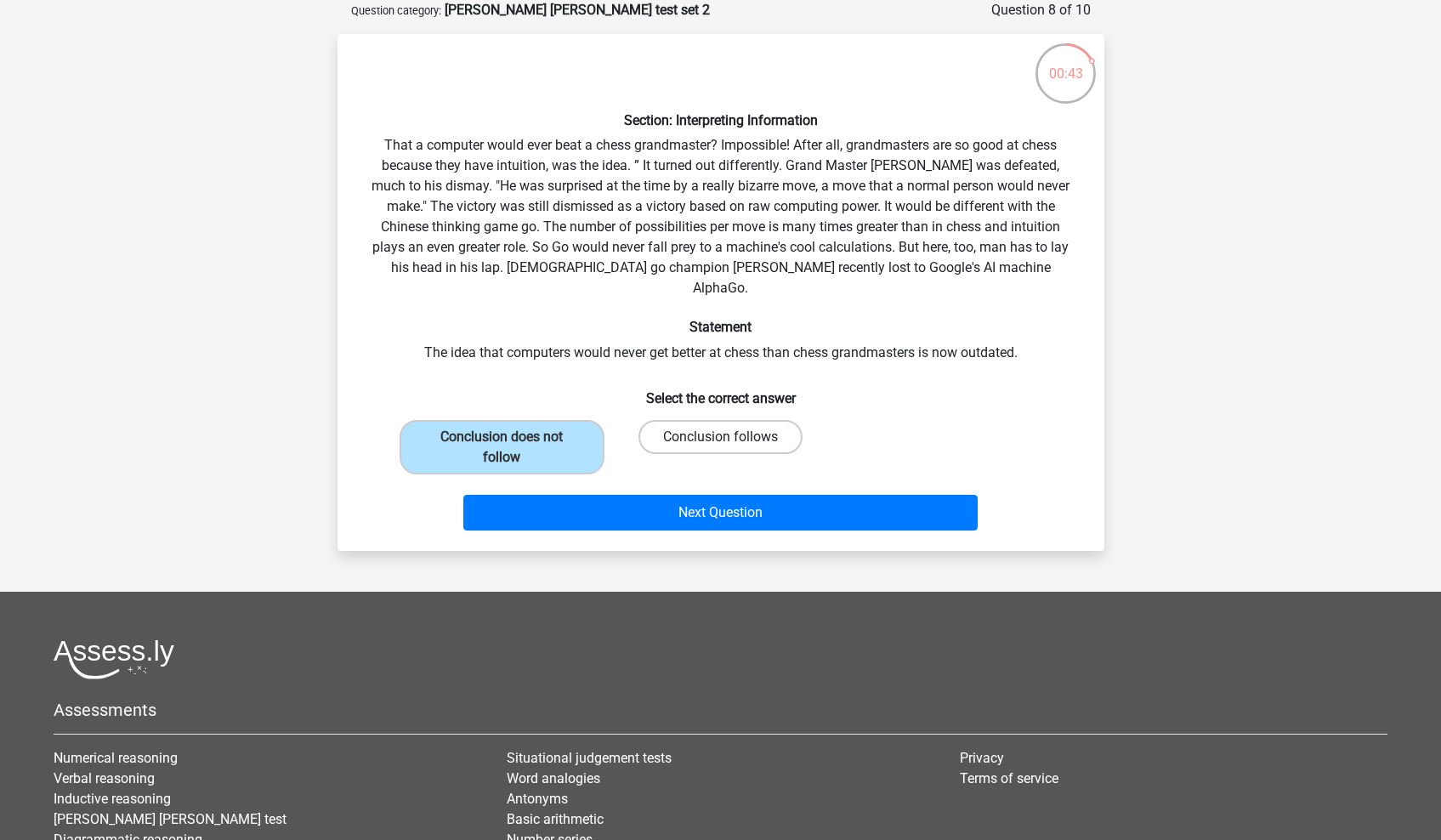
radio input "true"
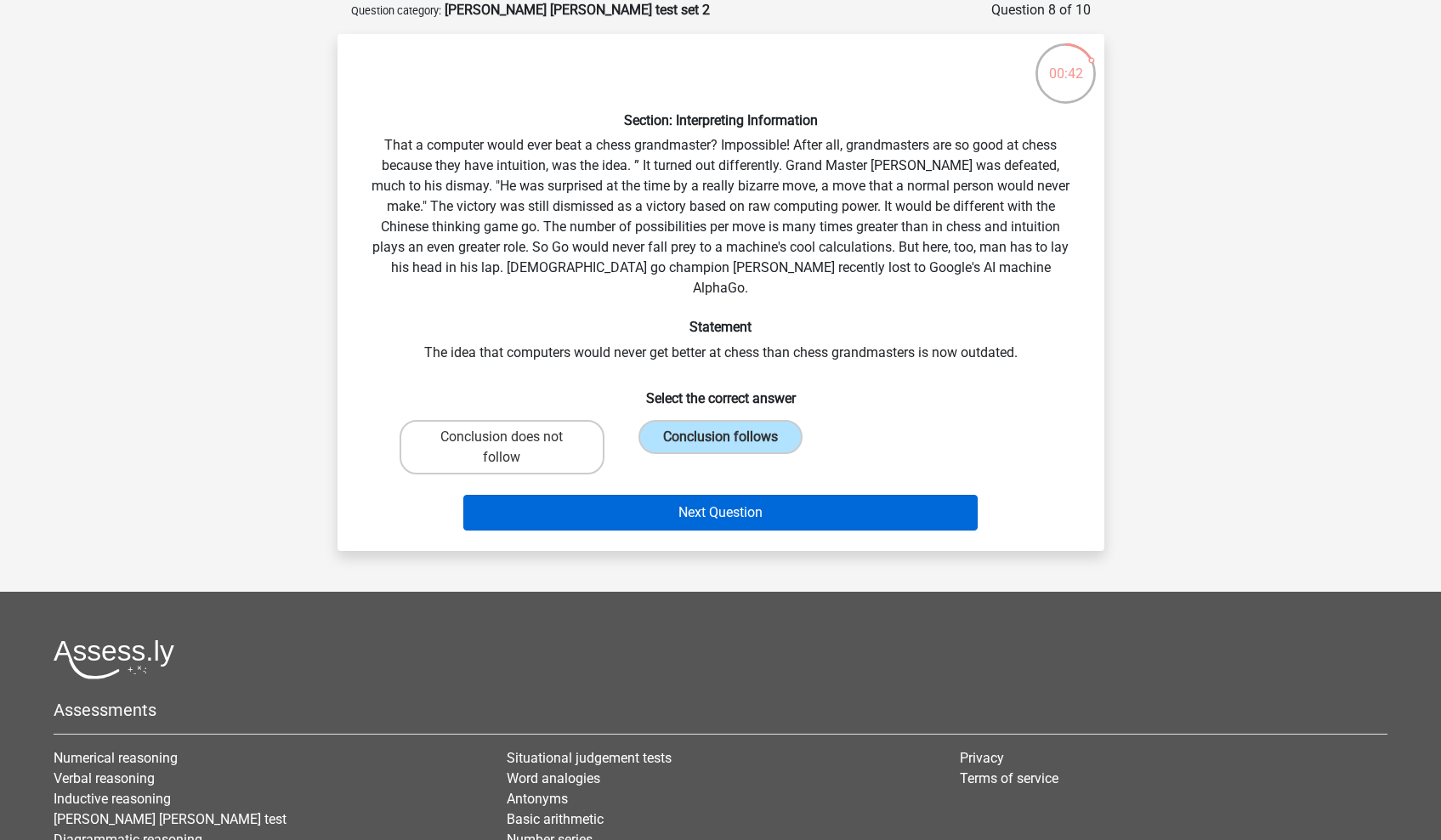
click at [658, 495] on button "Next Question" at bounding box center [720, 512] width 514 height 35
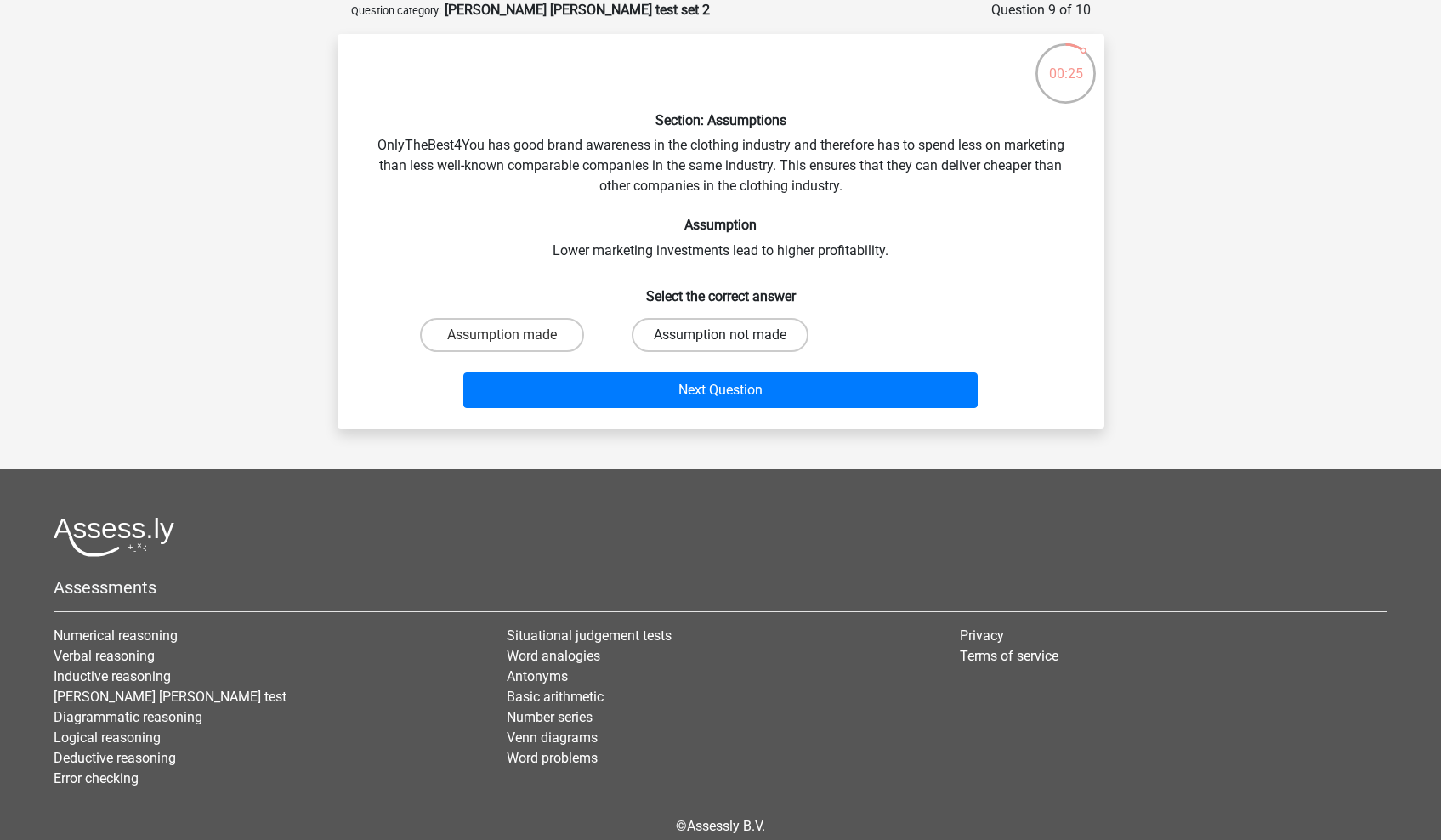
click at [671, 324] on label "Assumption not made" at bounding box center [720, 335] width 177 height 34
click at [720, 335] on input "Assumption not made" at bounding box center [725, 340] width 11 height 11
radio input "true"
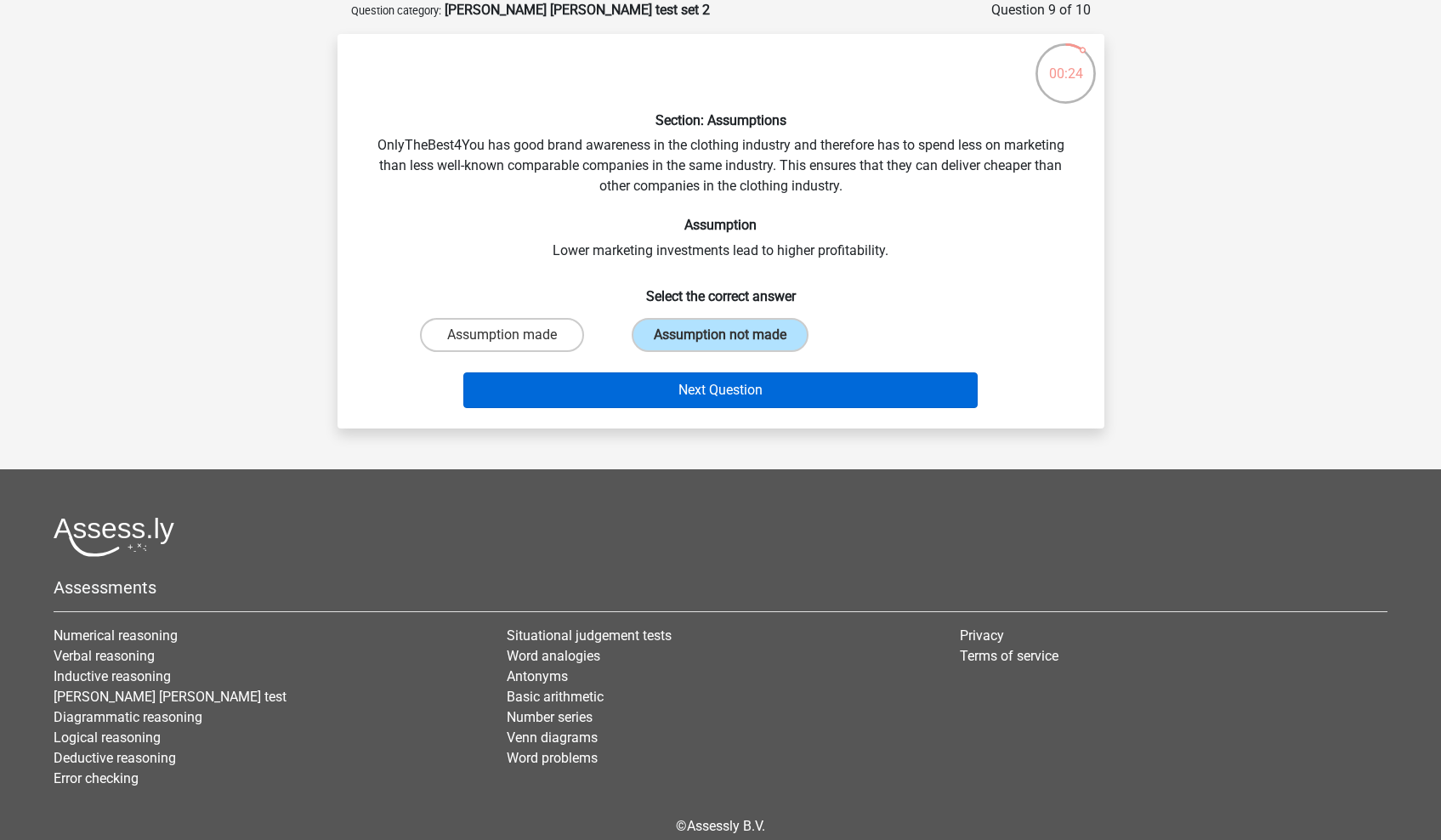
click at [675, 385] on button "Next Question" at bounding box center [720, 390] width 514 height 35
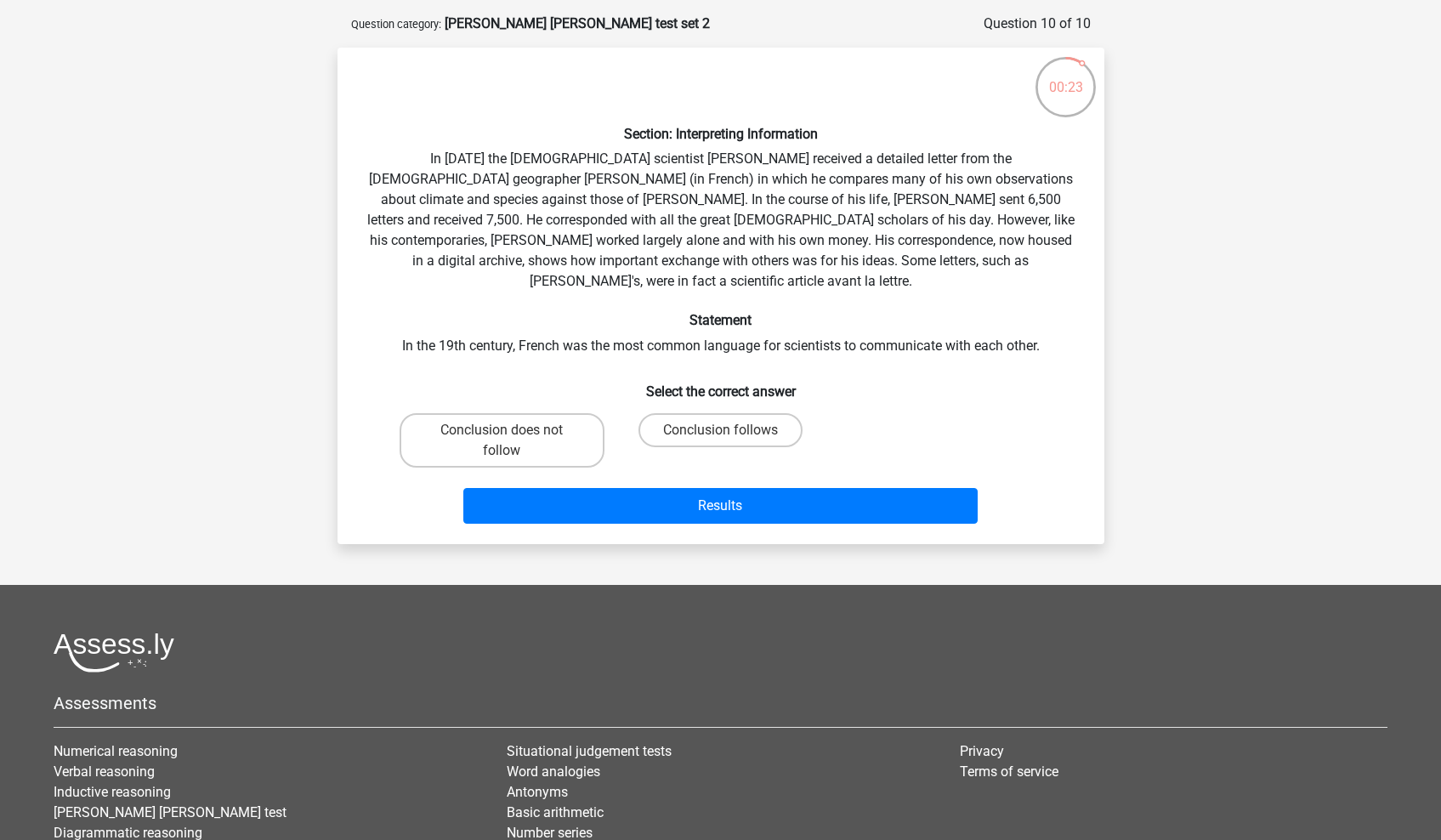
scroll to position [69, 0]
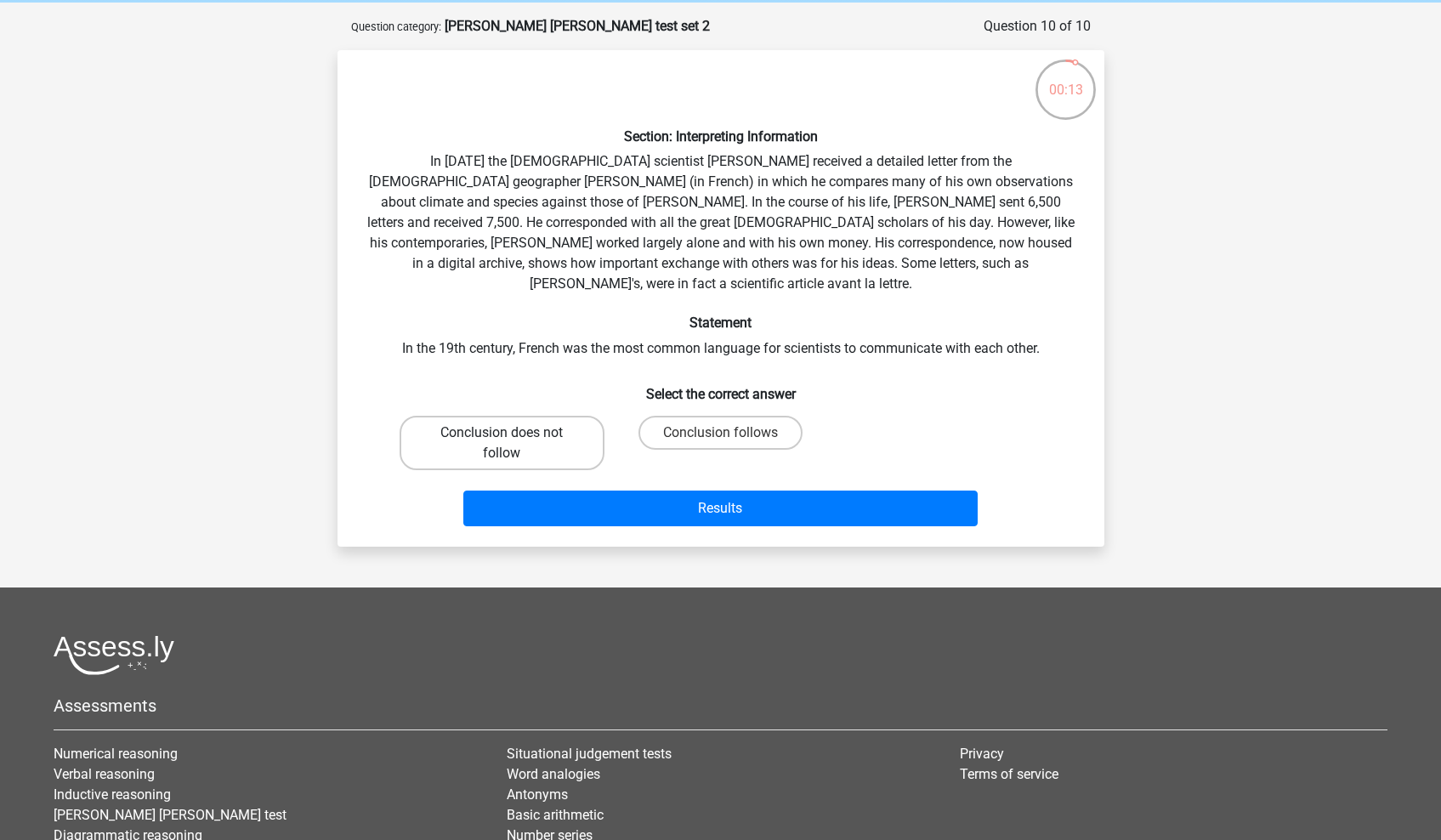
click at [557, 423] on label "Conclusion does not follow" at bounding box center [502, 443] width 205 height 54
click at [512, 433] on input "Conclusion does not follow" at bounding box center [507, 438] width 11 height 11
radio input "true"
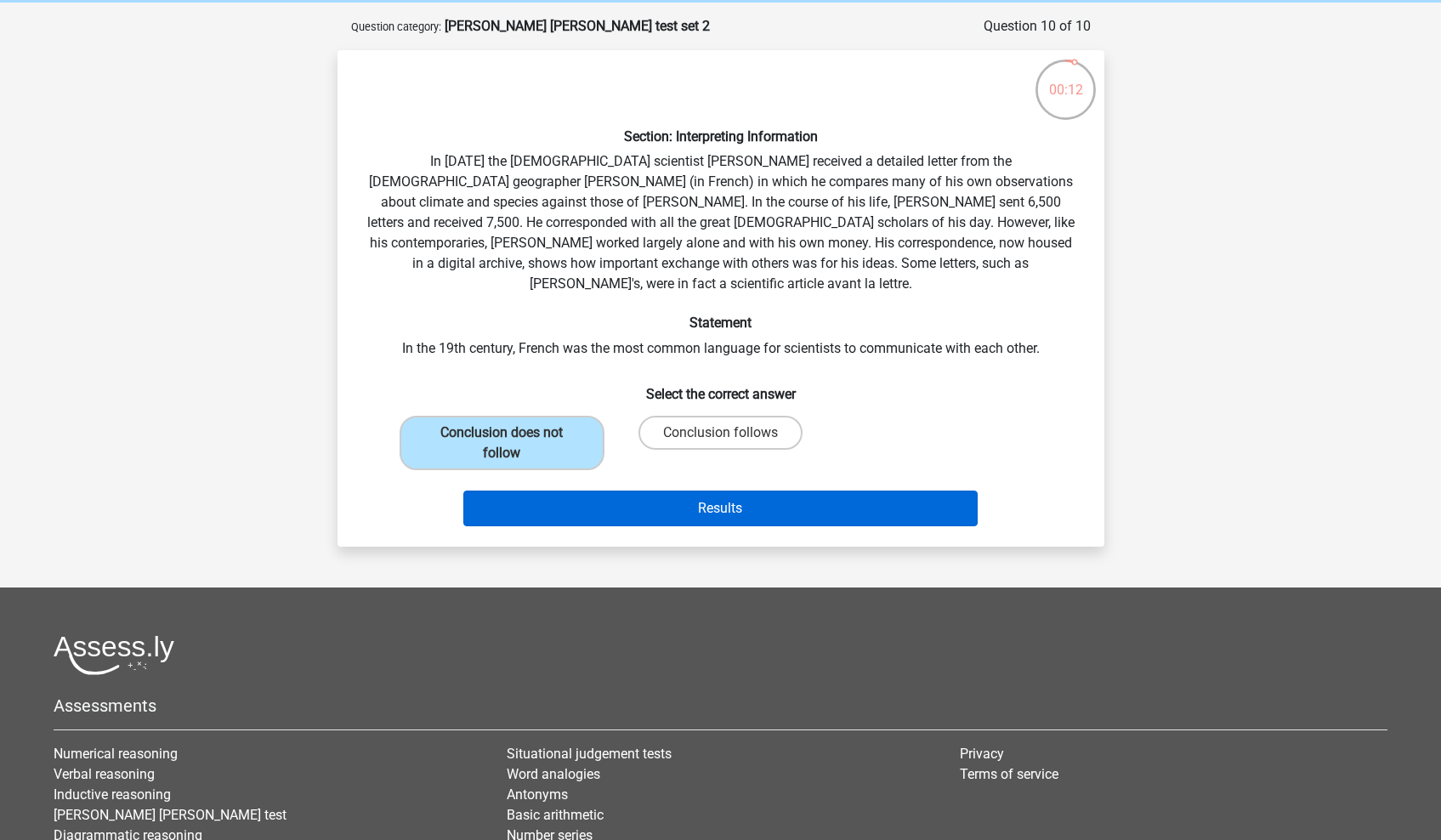
click at [591, 494] on button "Results" at bounding box center [720, 508] width 514 height 35
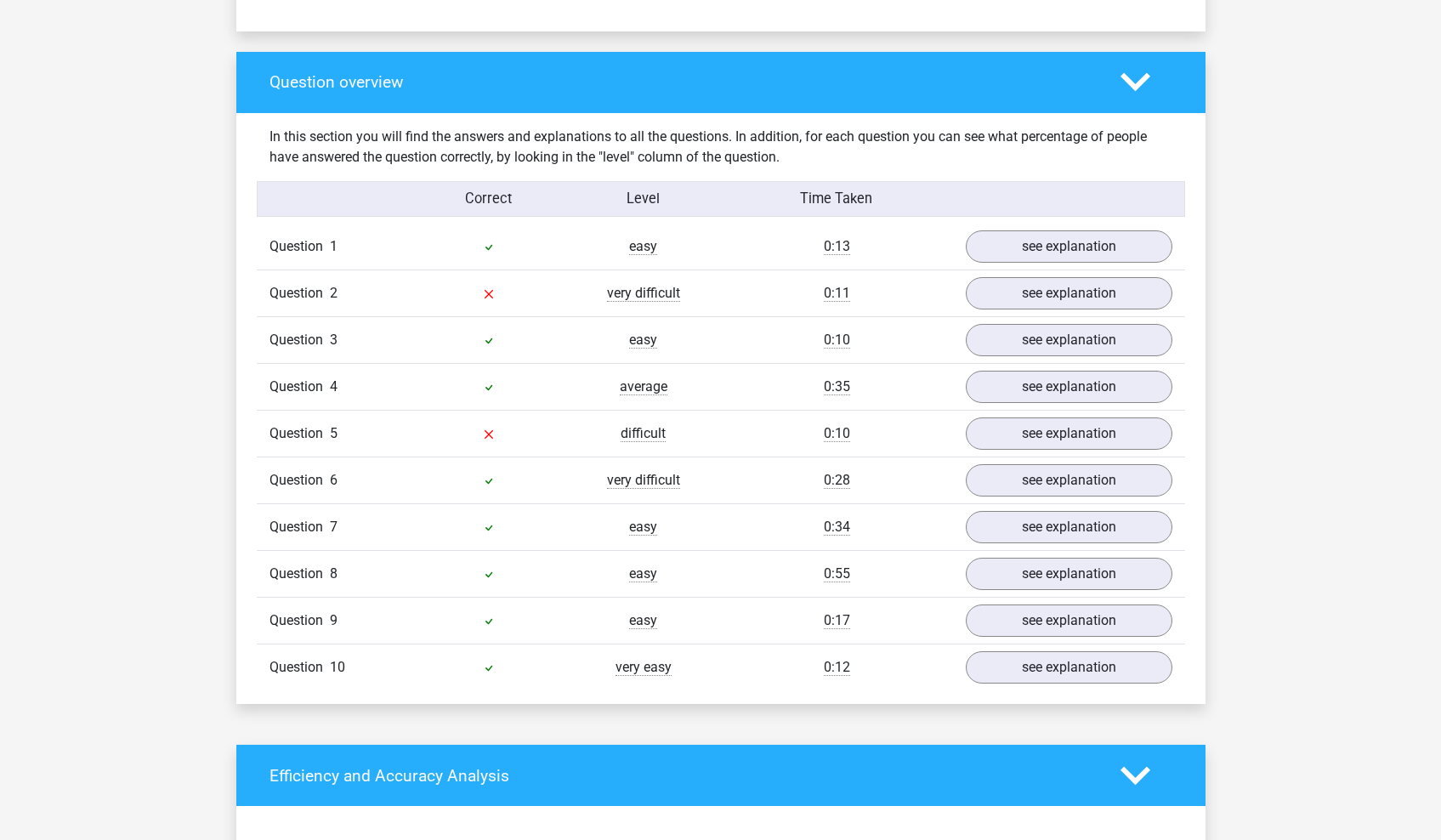
scroll to position [1246, 0]
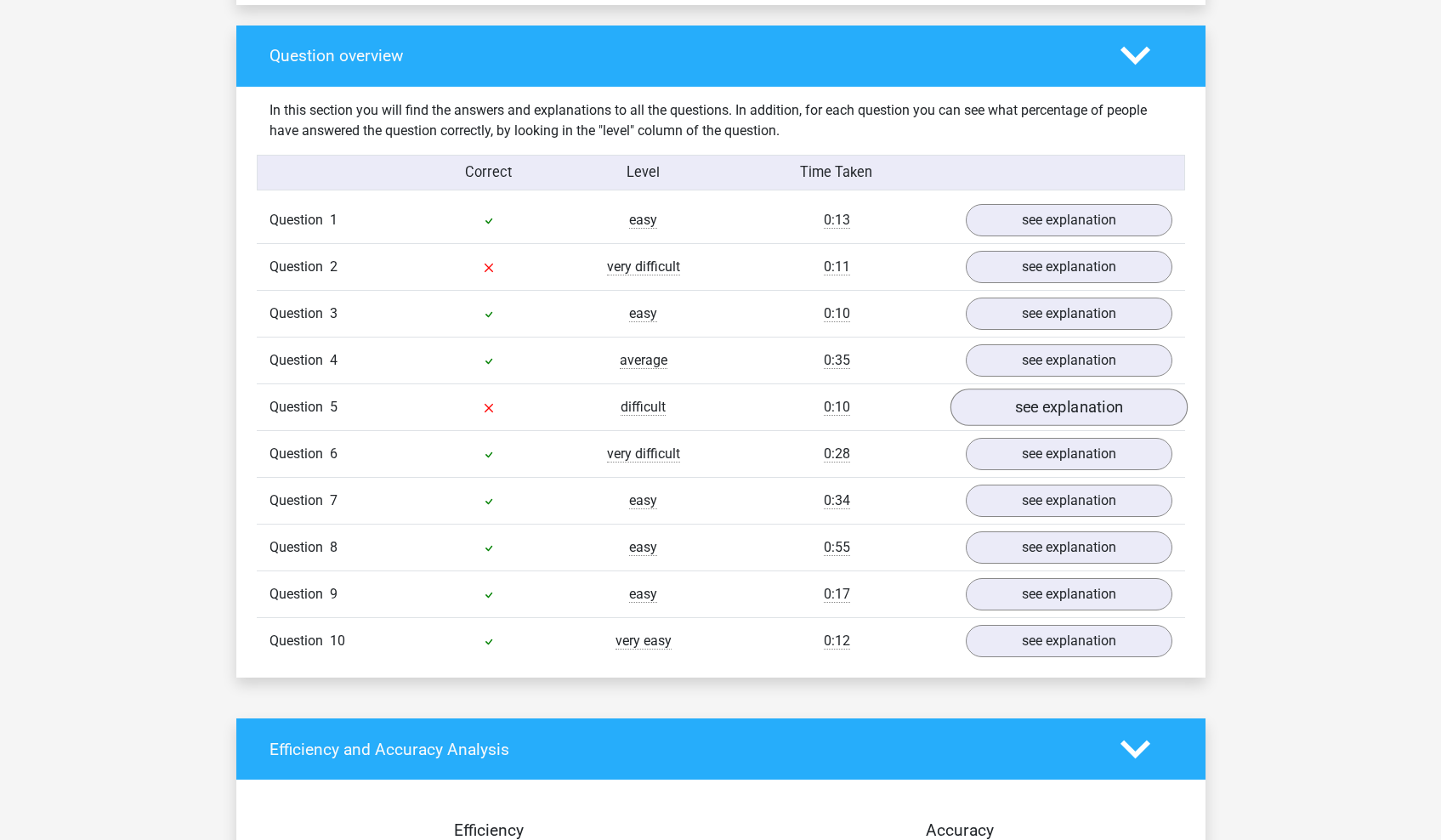
click at [1044, 392] on link "see explanation" at bounding box center [1069, 407] width 238 height 37
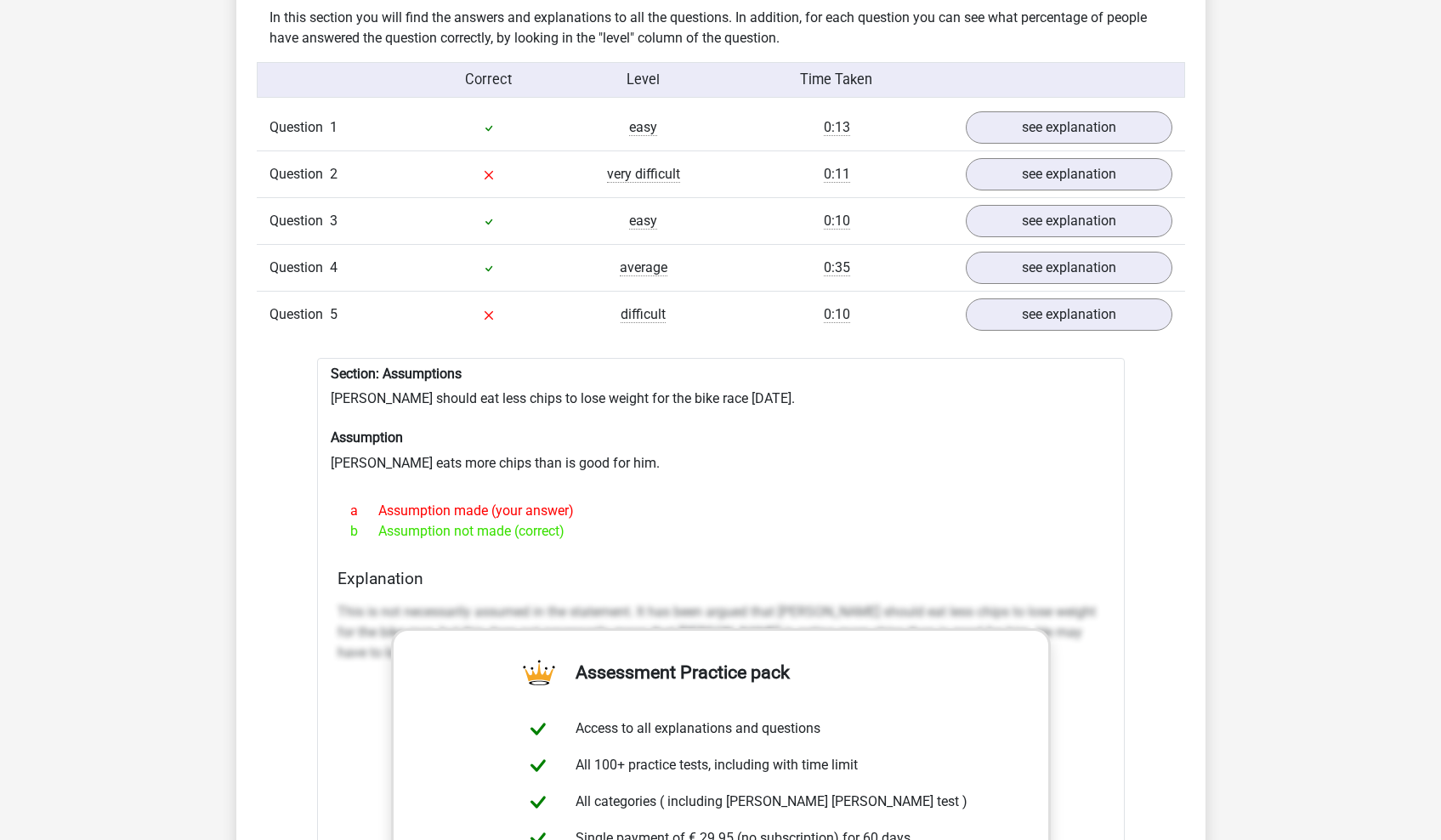
scroll to position [1339, 0]
drag, startPoint x: 539, startPoint y: 392, endPoint x: 658, endPoint y: 389, distance: 119.0
click at [648, 390] on div "Section: Assumptions [PERSON_NAME] should eat less chips to lose weight for the…" at bounding box center [720, 769] width 808 height 825
click at [658, 389] on div "Section: Assumptions [PERSON_NAME] should eat less chips to lose weight for the…" at bounding box center [720, 769] width 808 height 825
drag, startPoint x: 465, startPoint y: 449, endPoint x: 542, endPoint y: 448, distance: 77.0
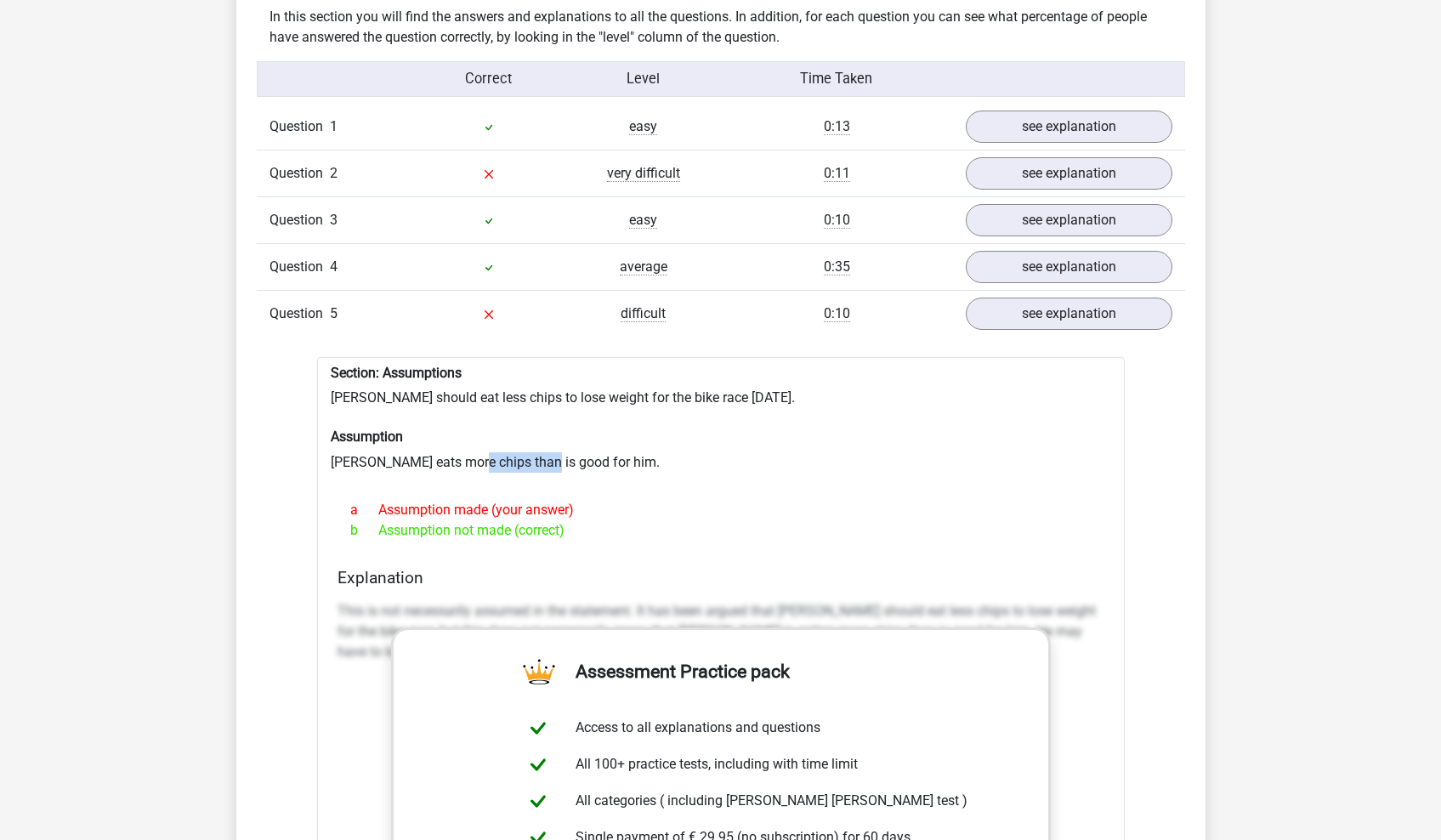
click at [542, 449] on div "Section: Assumptions [PERSON_NAME] should eat less chips to lose weight for the…" at bounding box center [720, 769] width 808 height 825
click at [542, 448] on div "Section: Assumptions [PERSON_NAME] should eat less chips to lose weight for the…" at bounding box center [720, 769] width 808 height 825
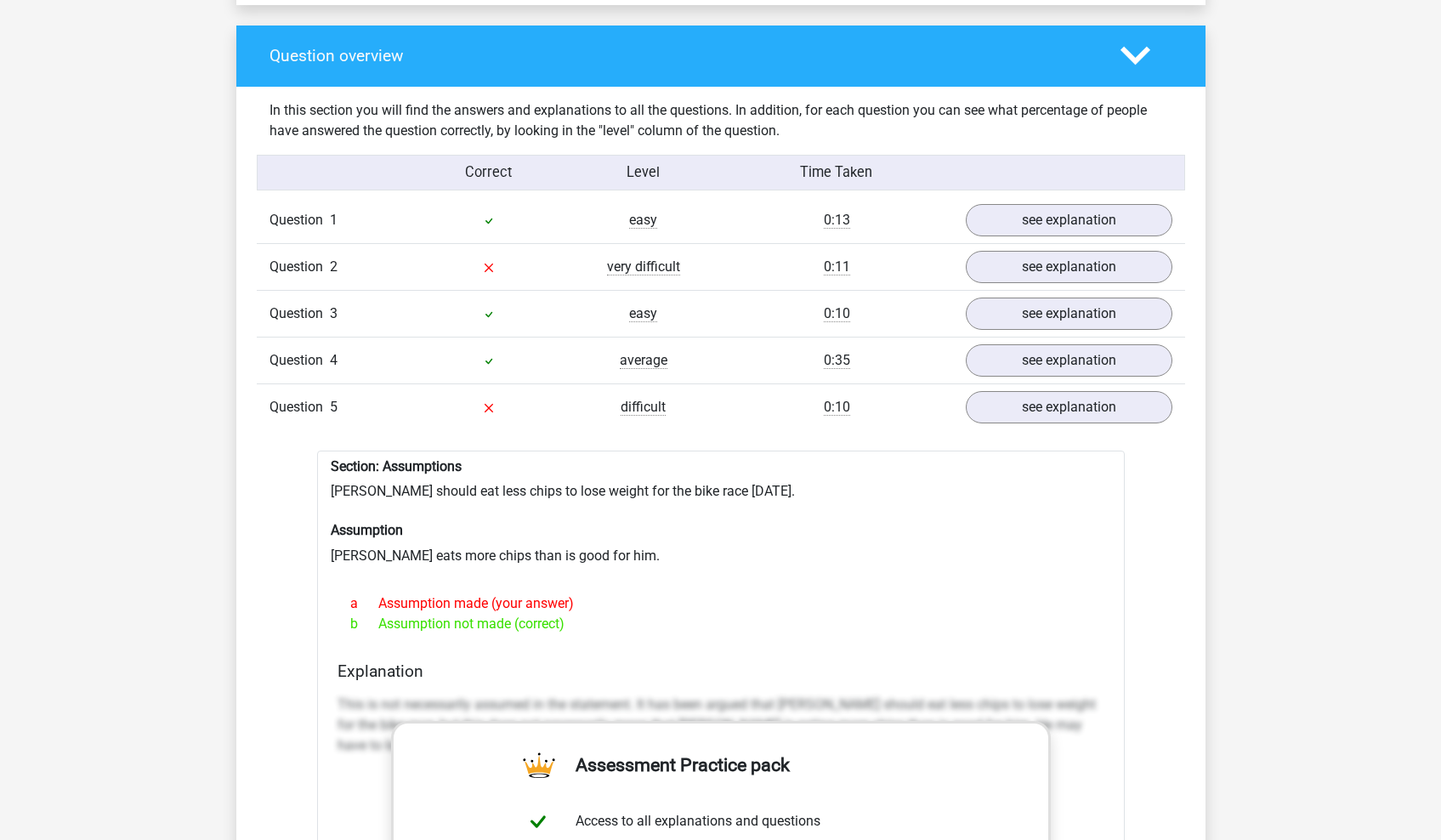
scroll to position [1237, 0]
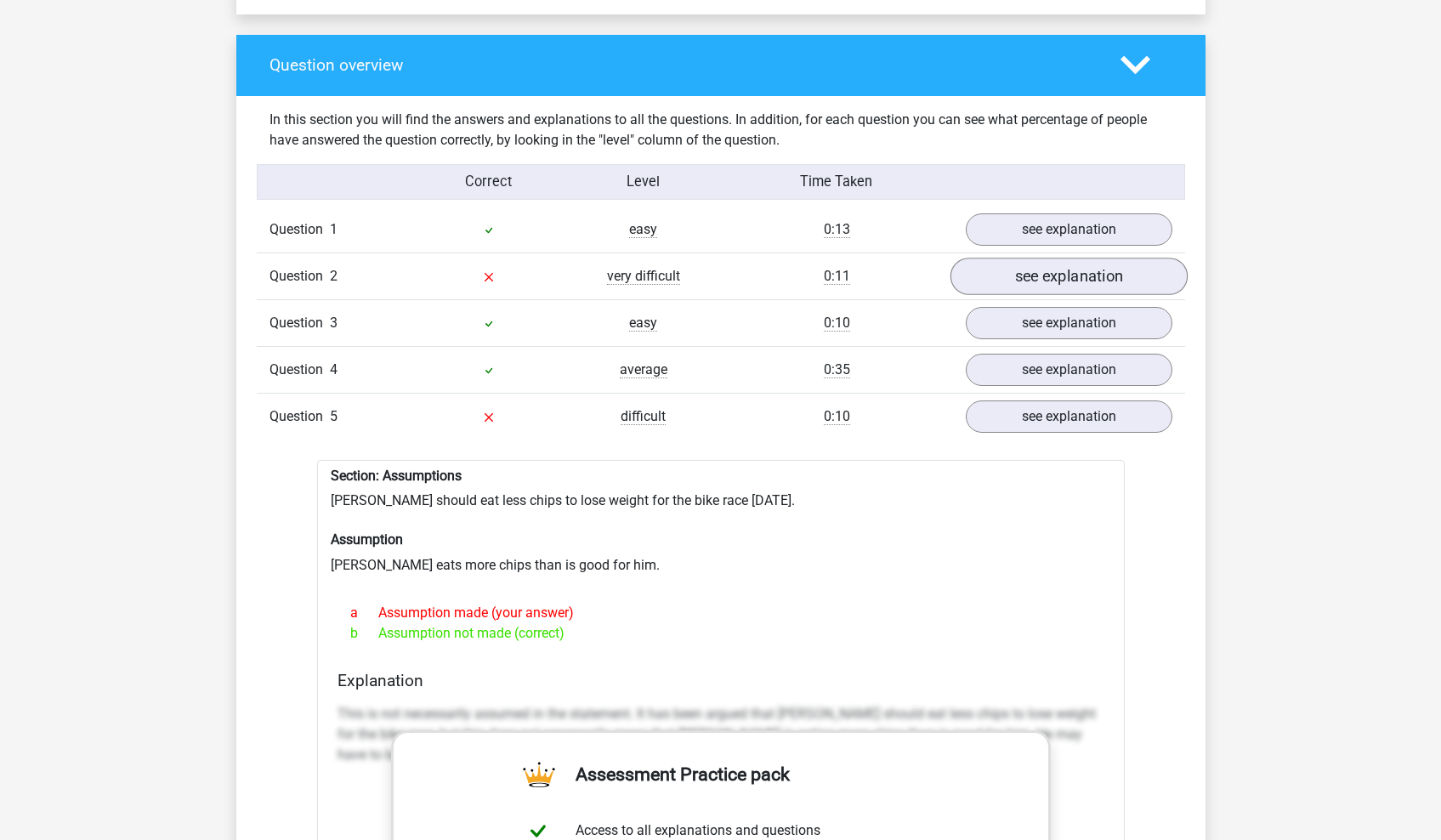
click at [1035, 257] on link "see explanation" at bounding box center [1069, 276] width 238 height 37
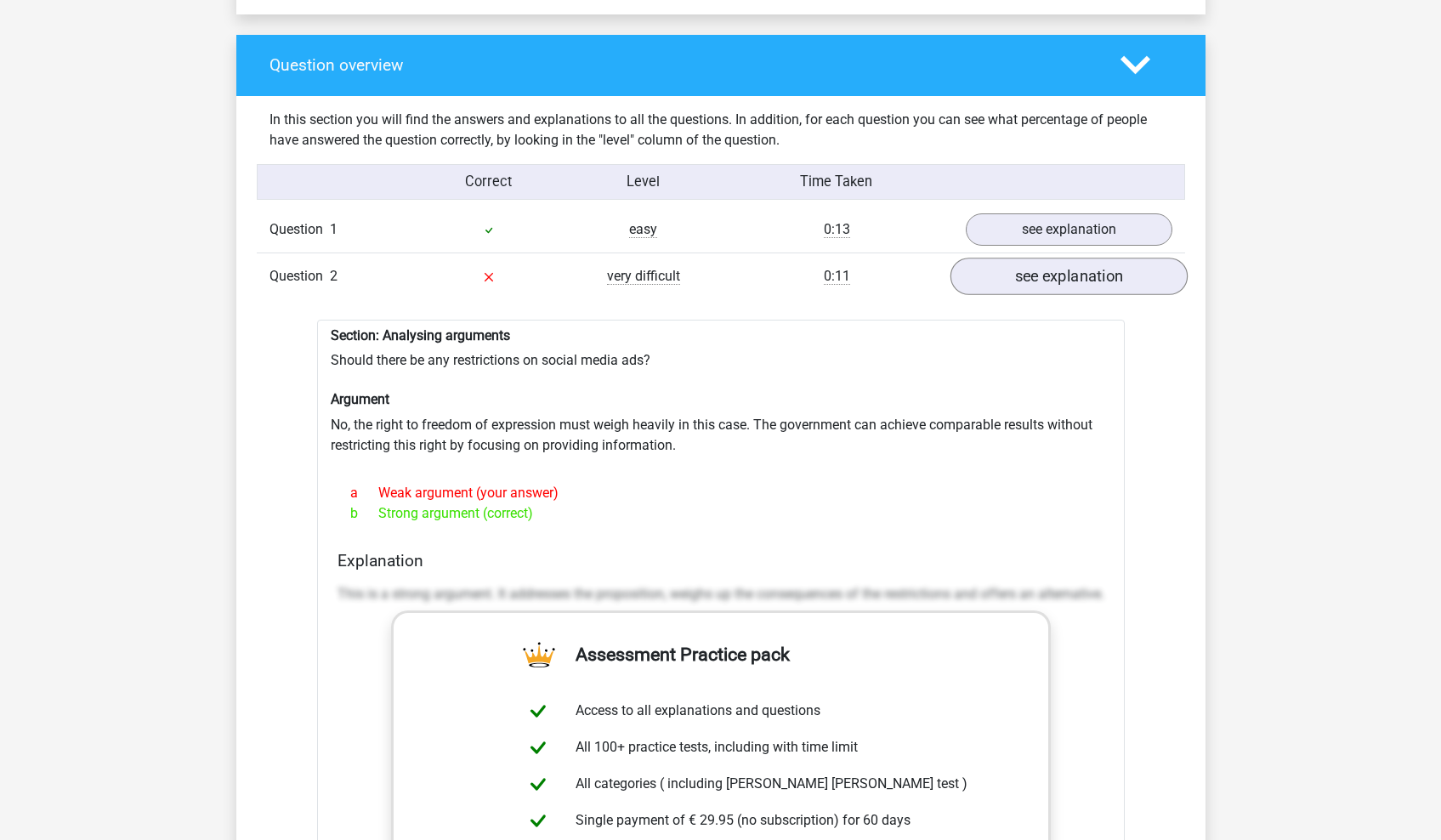
click at [989, 268] on link "see explanation" at bounding box center [1069, 276] width 238 height 37
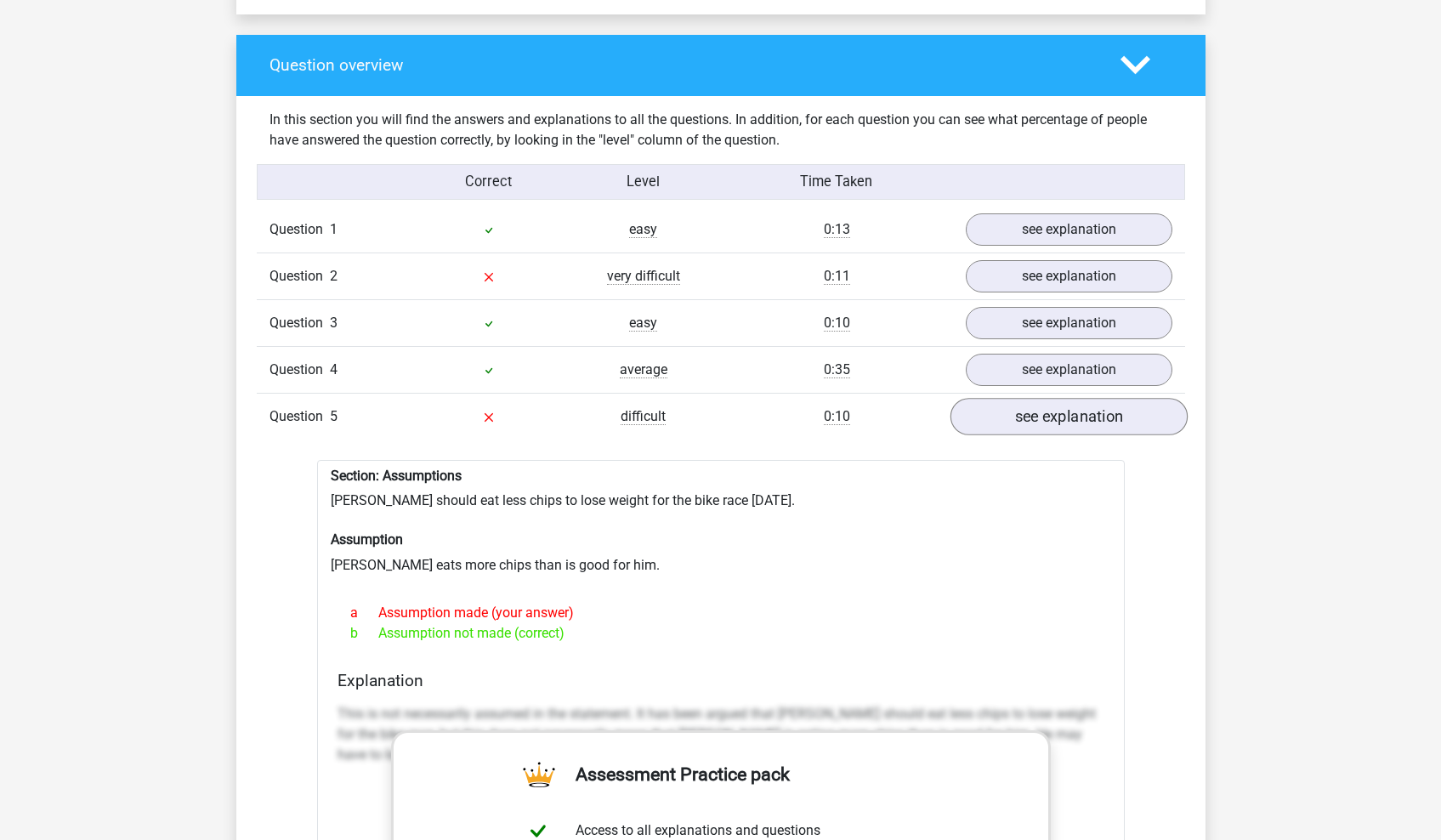
click at [1000, 404] on link "see explanation" at bounding box center [1069, 416] width 238 height 37
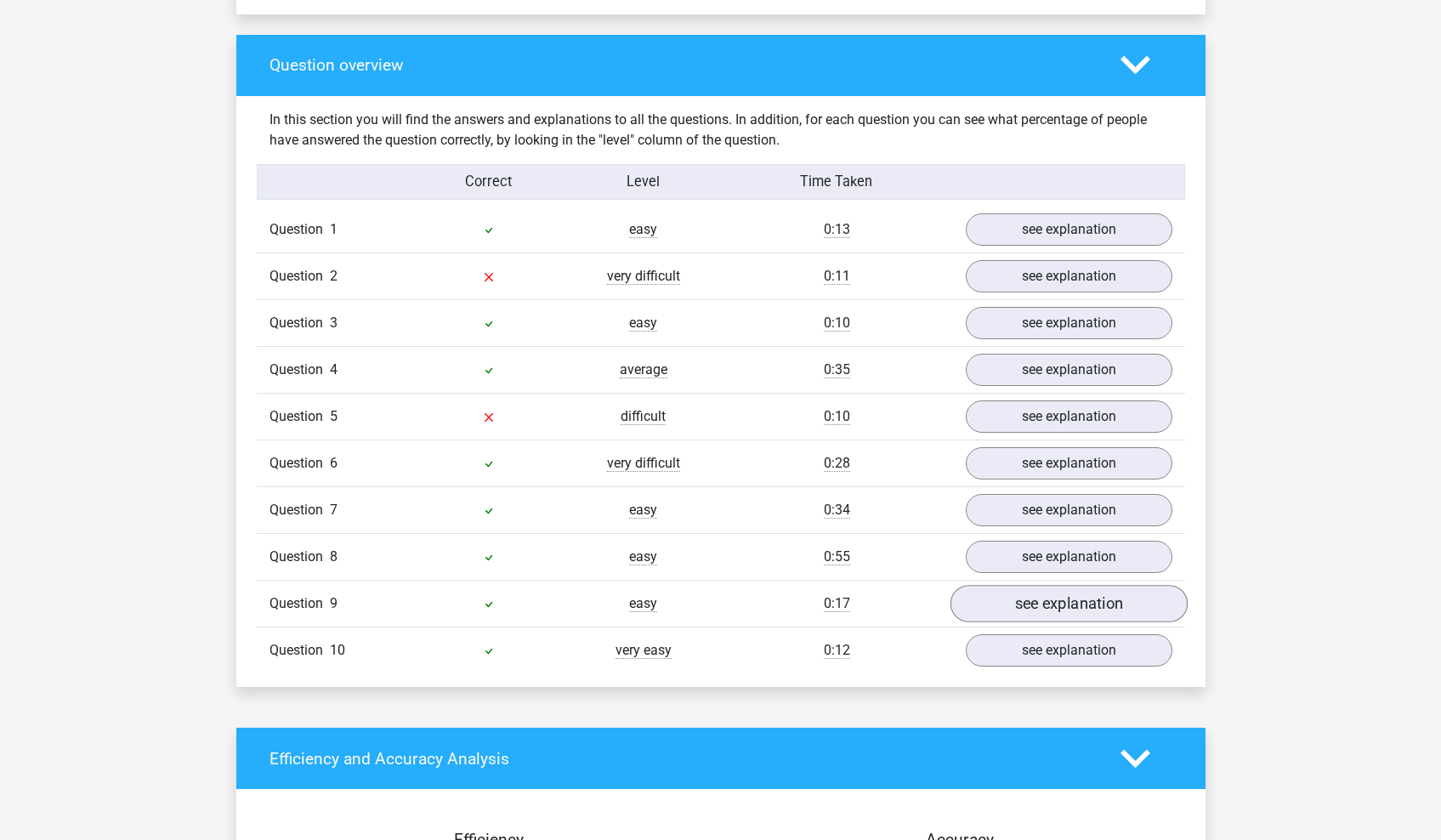
click at [990, 608] on link "see explanation" at bounding box center [1069, 604] width 238 height 37
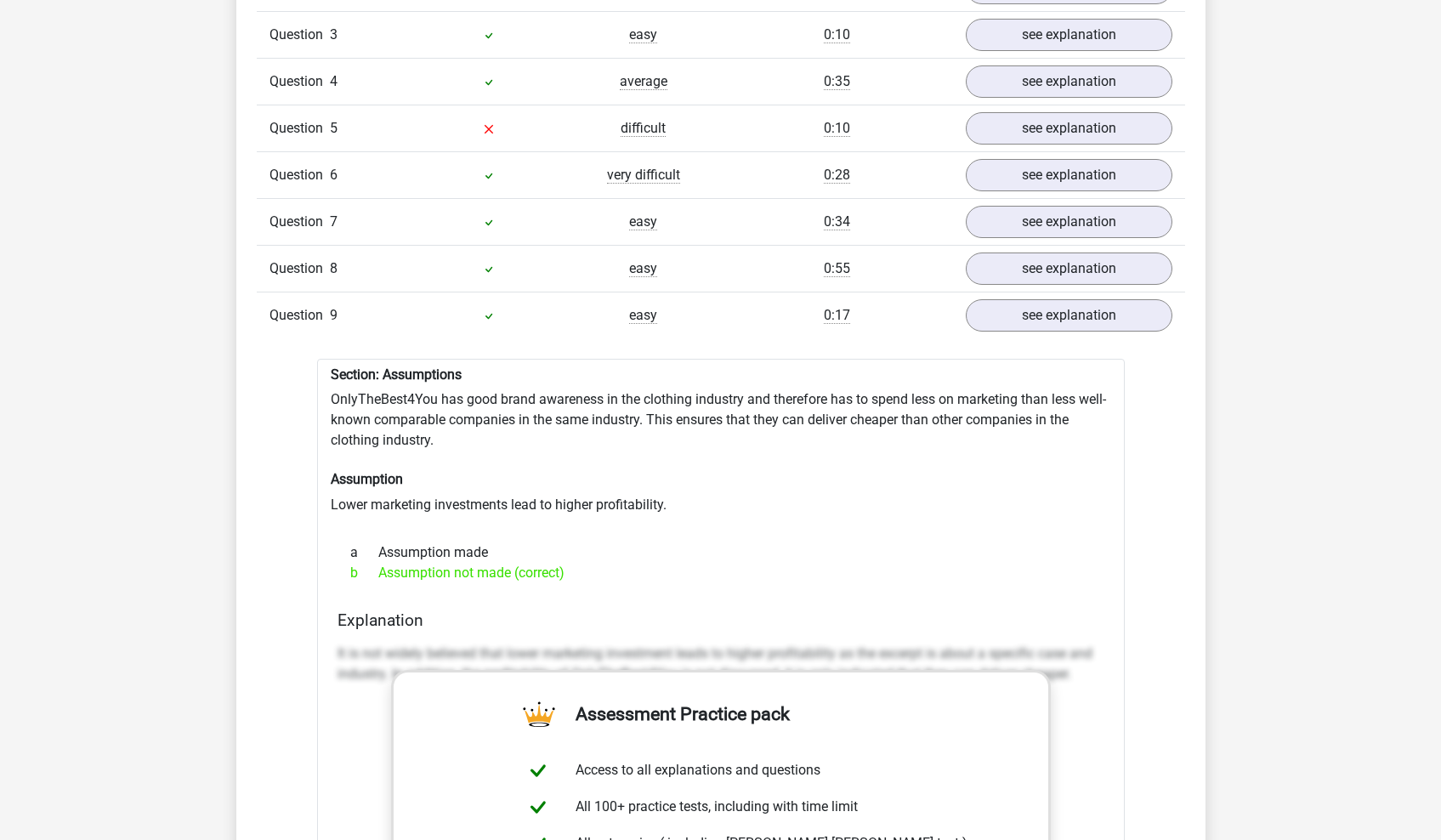
scroll to position [1529, 0]
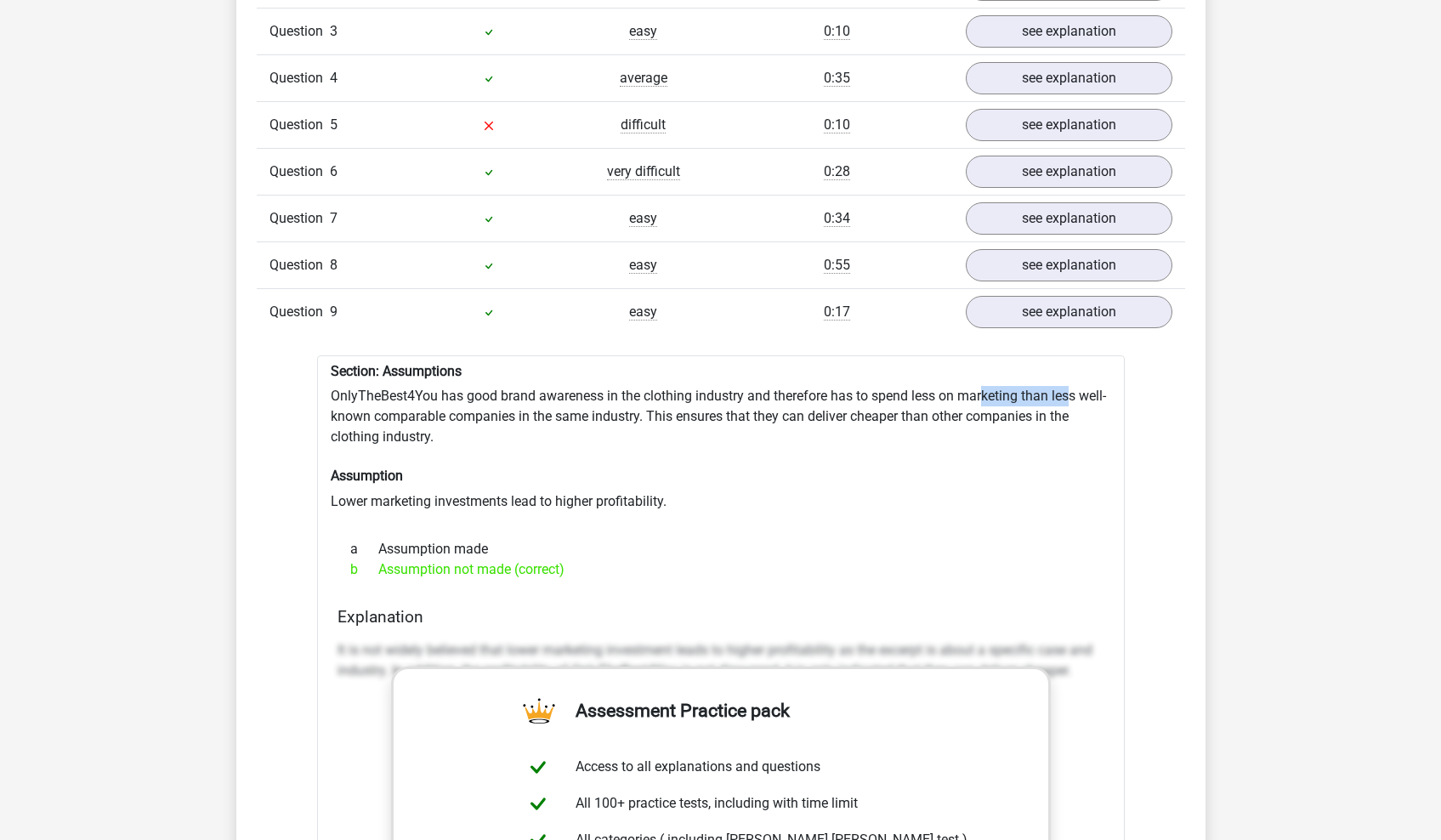
drag, startPoint x: 987, startPoint y: 387, endPoint x: 1072, endPoint y: 383, distance: 85.1
click at [1072, 383] on div "Section: Assumptions OnlyTheBest4You has good brand awareness in the clothing i…" at bounding box center [720, 788] width 808 height 866
drag, startPoint x: 782, startPoint y: 412, endPoint x: 923, endPoint y: 409, distance: 141.0
click at [923, 409] on div "Section: Assumptions OnlyTheBest4You has good brand awareness in the clothing i…" at bounding box center [720, 788] width 808 height 866
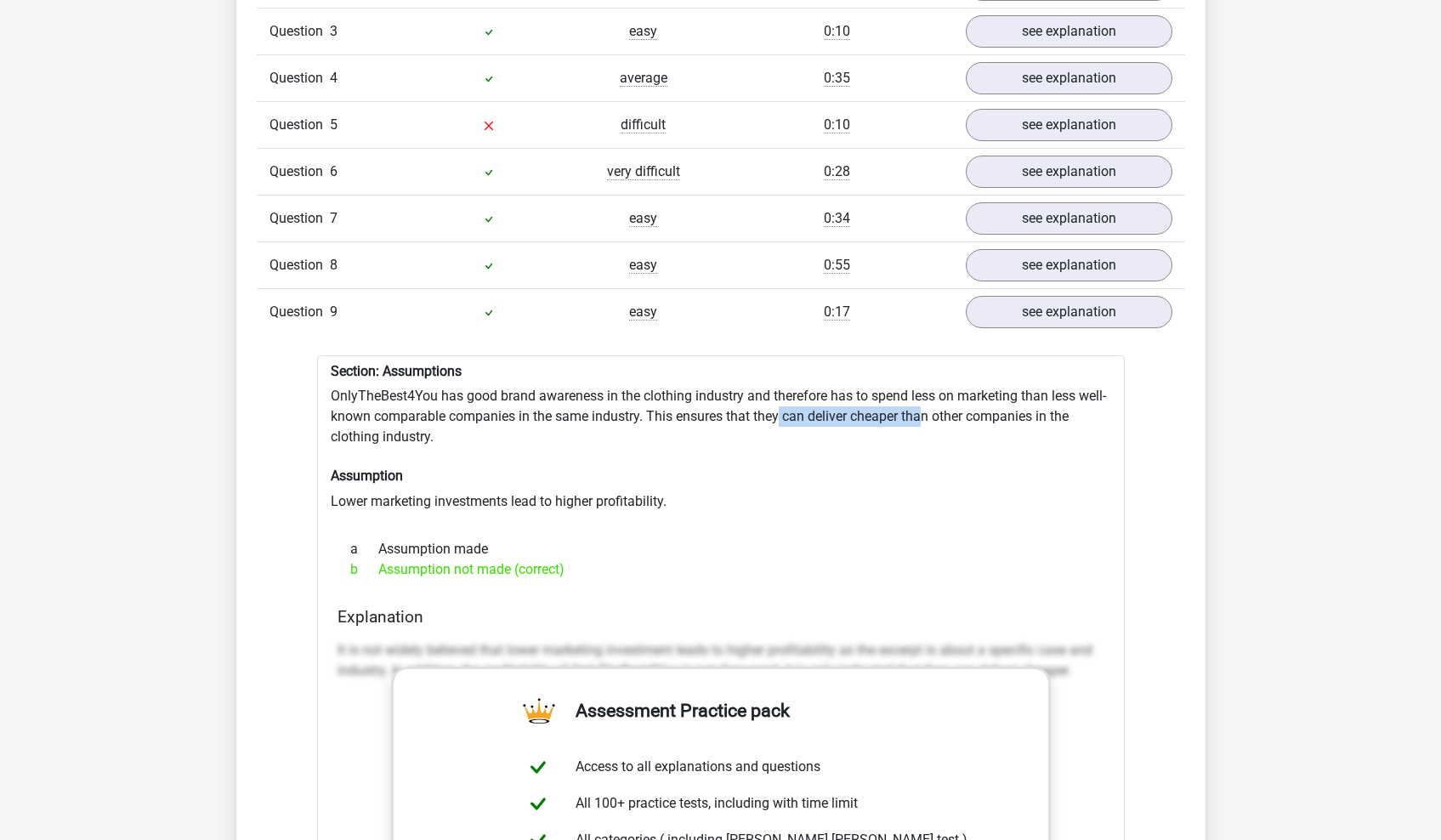
click at [923, 409] on div "Section: Assumptions OnlyTheBest4You has good brand awareness in the clothing i…" at bounding box center [720, 788] width 808 height 866
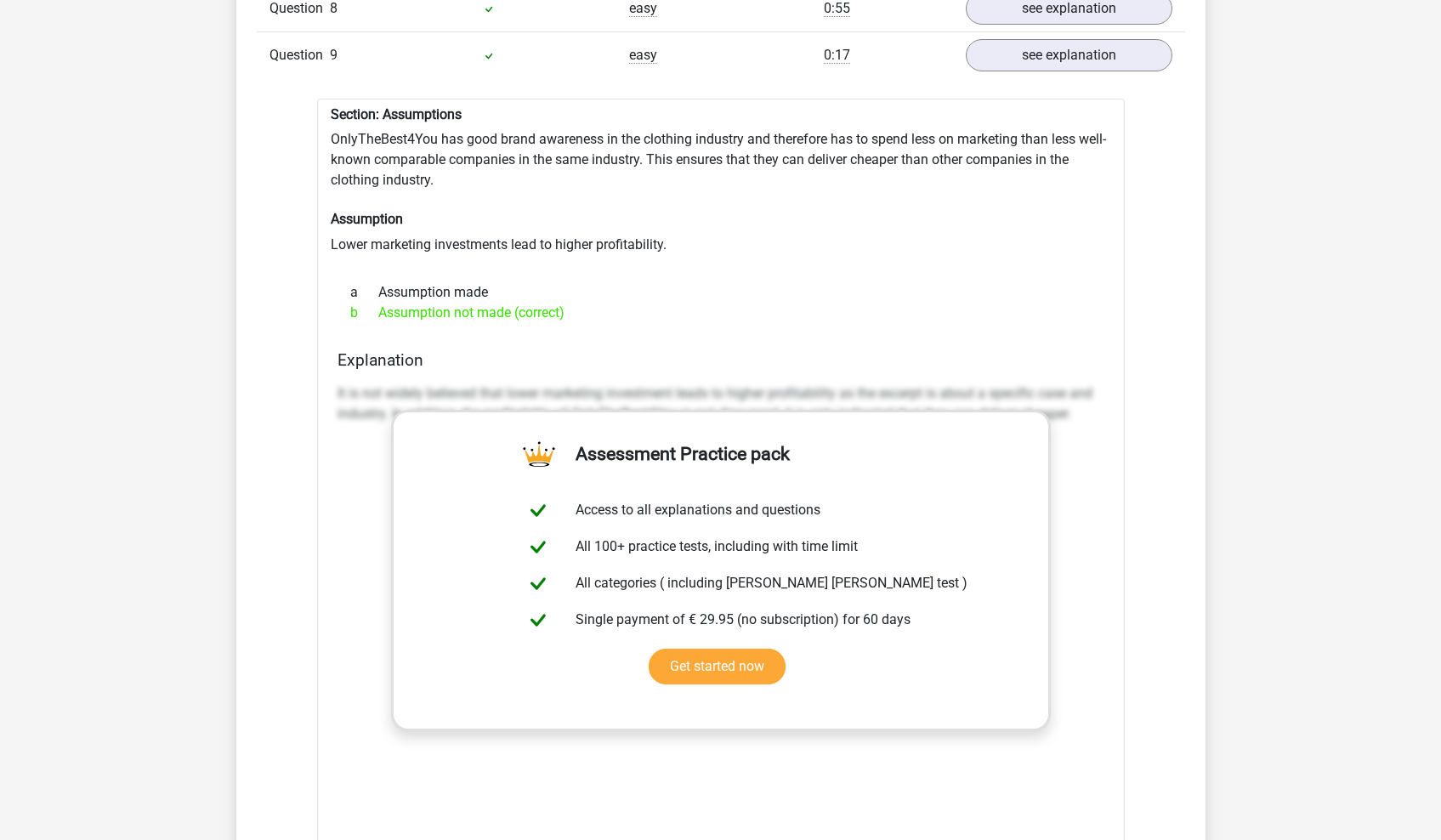
scroll to position [1339, 0]
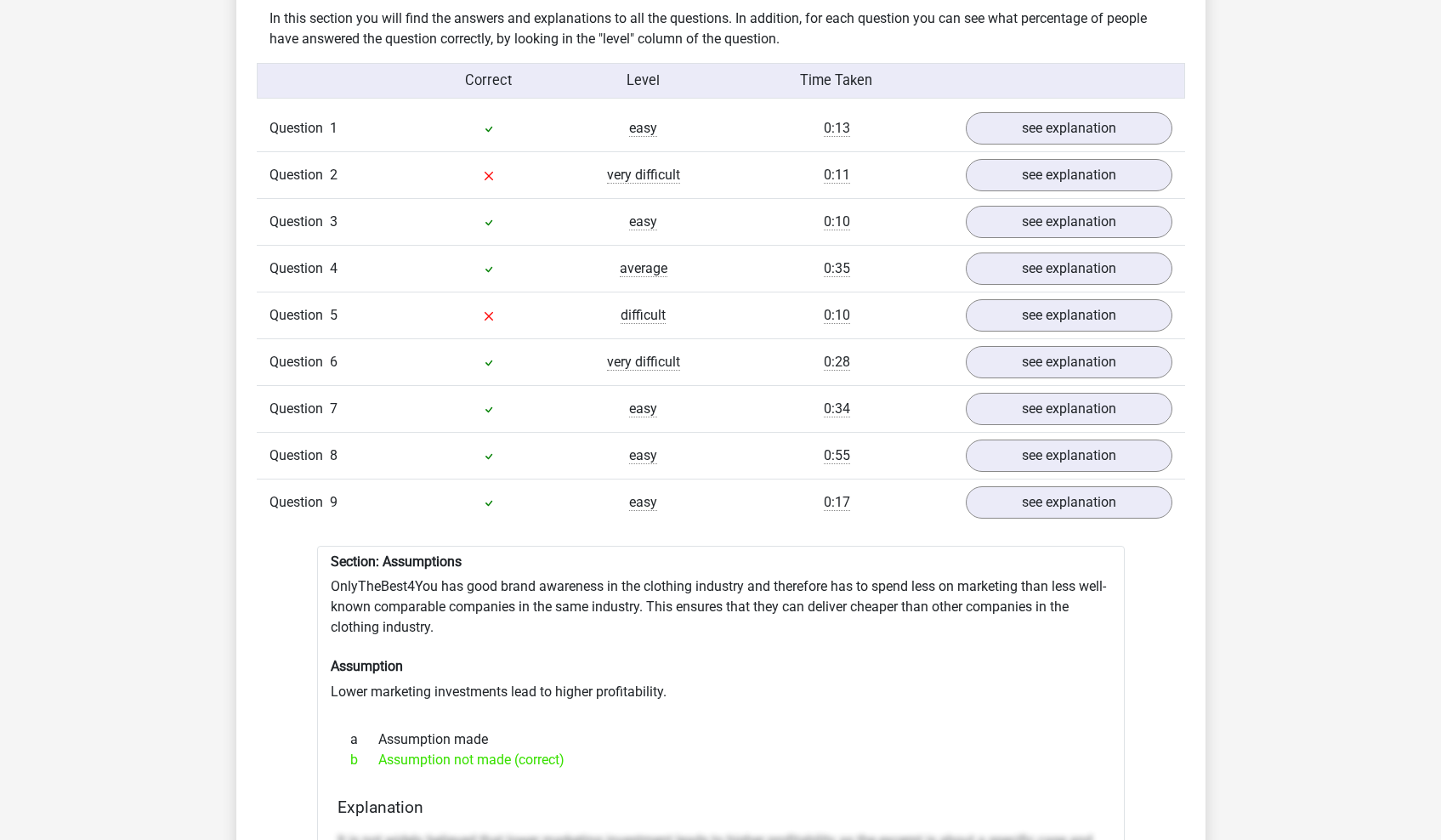
click at [679, 505] on div "Question 9 easy 0:17 see explanation" at bounding box center [721, 502] width 929 height 47
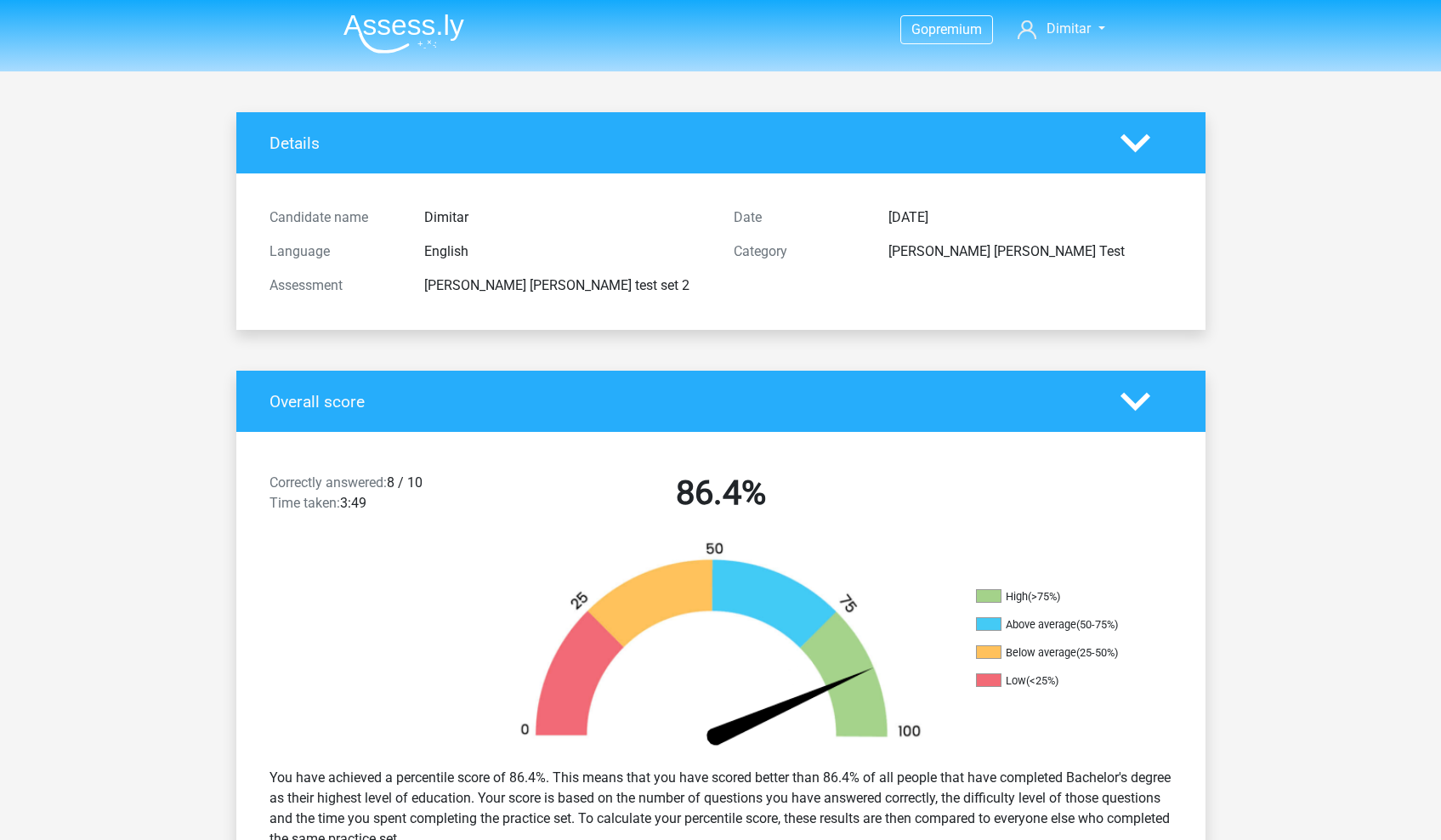
scroll to position [0, 0]
